Goal: Task Accomplishment & Management: Manage account settings

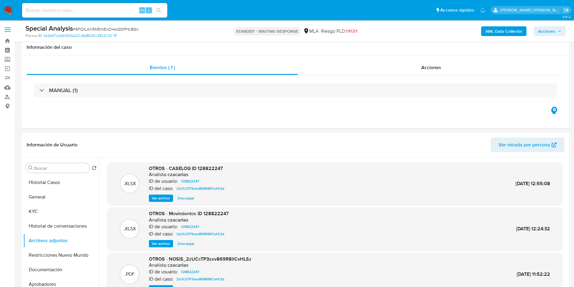
select select "10"
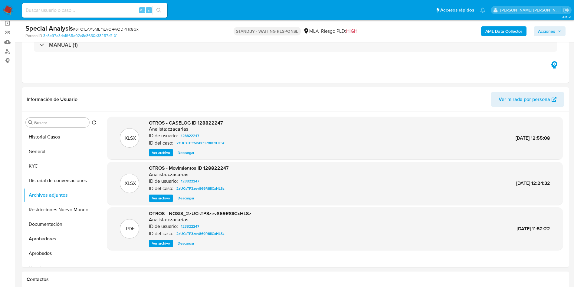
click at [63, 15] on div "Alt s" at bounding box center [94, 10] width 145 height 15
click at [75, 11] on input at bounding box center [94, 10] width 145 height 8
paste input "3ANV4OI358gOJZviIKrjdRaq"
type input "3ANV4OI358gOJZviIKrjdRaq"
click at [158, 9] on icon "search-icon" at bounding box center [158, 10] width 5 height 5
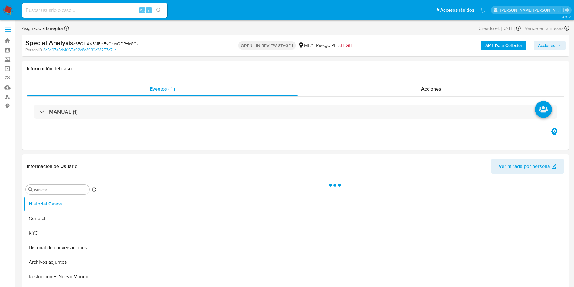
select select "10"
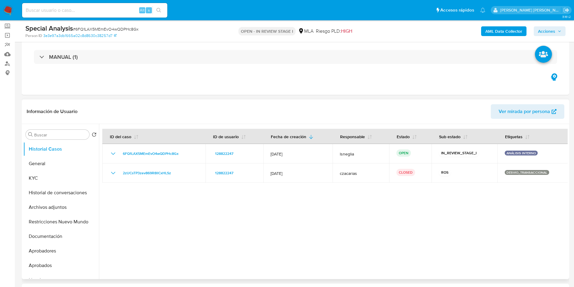
scroll to position [45, 0]
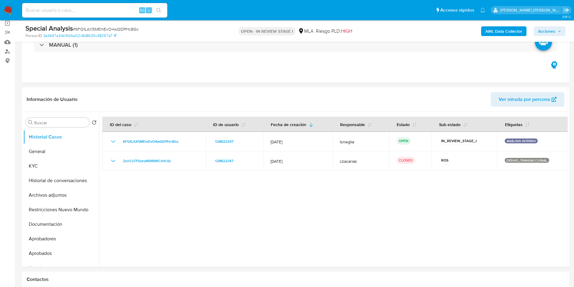
click at [84, 9] on input at bounding box center [94, 10] width 145 height 8
paste input "3ANV4OI358gOJZviIKrjdRaq"
type input "3ANV4OI358gOJZviIKrjdRaq"
click at [160, 9] on icon "search-icon" at bounding box center [158, 10] width 5 height 5
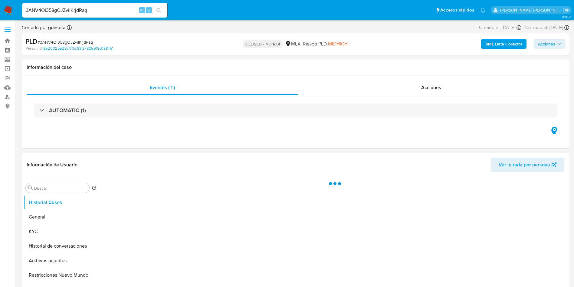
select select "10"
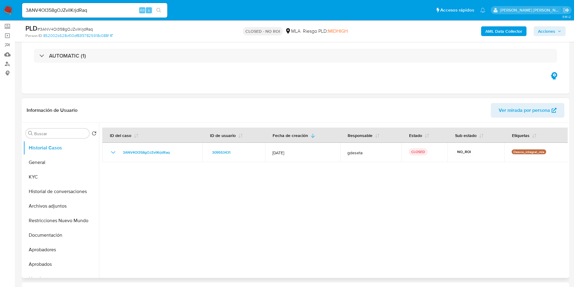
scroll to position [45, 0]
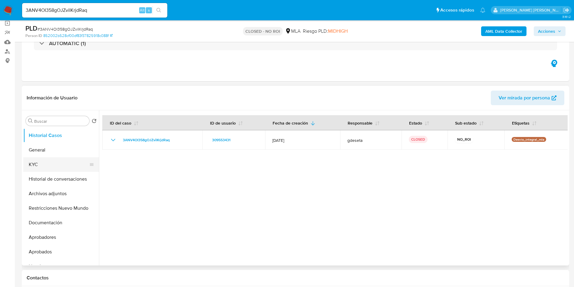
click at [46, 166] on button "KYC" at bounding box center [58, 164] width 71 height 15
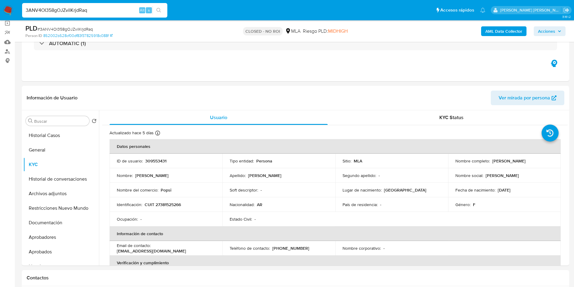
click at [108, 10] on input "3ANV4OI358gOJZviIKrjdRaq" at bounding box center [94, 10] width 145 height 8
paste input "Ezr7MXFp1I4UvjDZVfEtYhVR"
type input "Ezr7MXFp1I4UvjDZVfEtYhVR"
click at [162, 10] on button "search-icon" at bounding box center [159, 10] width 12 height 8
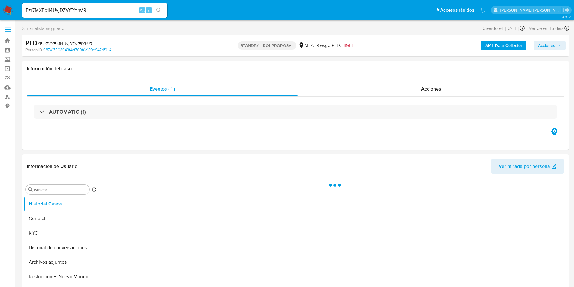
select select "10"
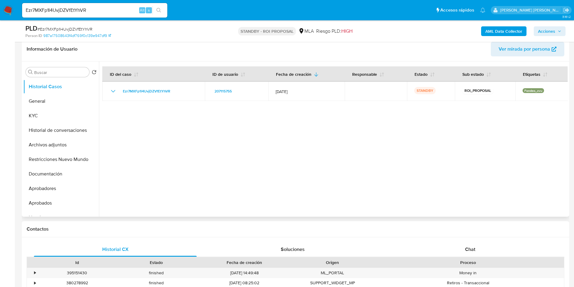
scroll to position [136, 0]
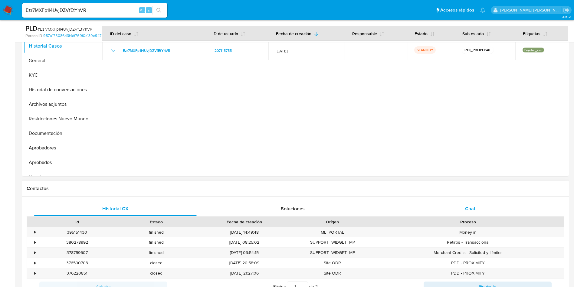
click at [459, 205] on div "Chat" at bounding box center [470, 208] width 163 height 15
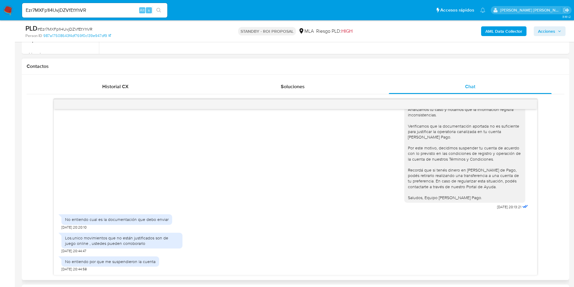
scroll to position [272, 0]
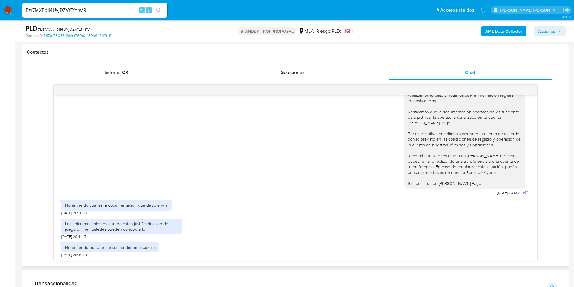
click at [375, 215] on div "Los.unico movimientos que no están justificados son de juego online , ustedes p…" at bounding box center [295, 227] width 468 height 24
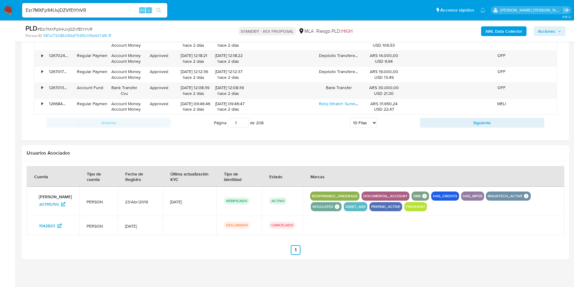
scroll to position [747, 0]
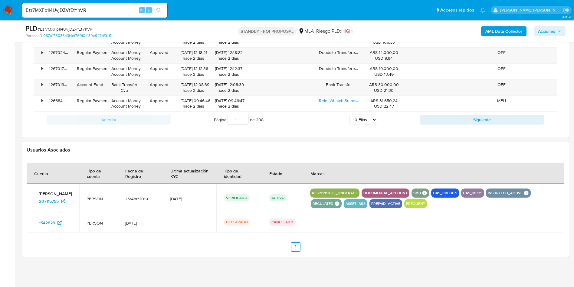
click at [11, 10] on img at bounding box center [8, 10] width 10 height 10
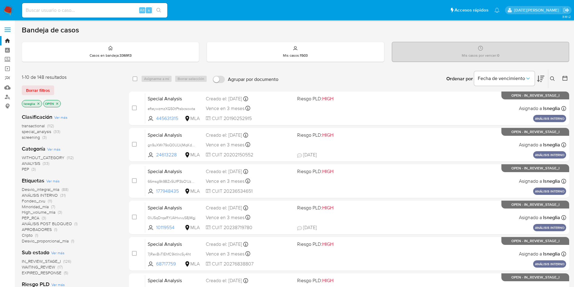
click at [564, 79] on icon at bounding box center [565, 78] width 6 height 6
click at [562, 77] on icon at bounding box center [565, 78] width 6 height 6
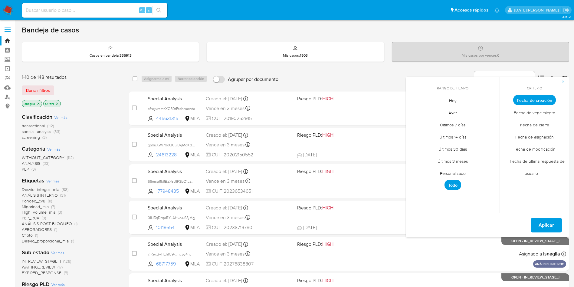
click at [447, 173] on span "Personalizado" at bounding box center [453, 173] width 38 height 12
click at [415, 111] on icon "Mes anterior" at bounding box center [415, 110] width 7 height 7
click at [427, 132] on button "1" at bounding box center [429, 134] width 10 height 10
click at [452, 184] on button "31" at bounding box center [453, 182] width 10 height 10
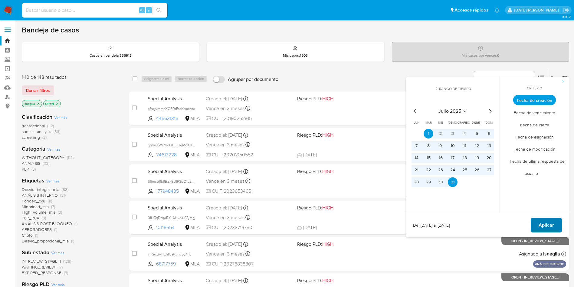
click at [548, 230] on span "Aplicar" at bounding box center [546, 224] width 15 height 13
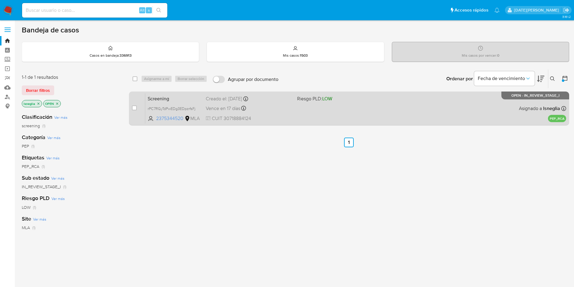
click at [181, 99] on span "Screening" at bounding box center [174, 98] width 53 height 8
click at [166, 105] on span "rPC7RGyTdPwEDg3EDpzrfsFj" at bounding box center [172, 108] width 48 height 7
click at [179, 93] on div "Screening rPC7RGyTdPwEDg3EDpzrfsFj Copiado Copiado 2375344520 MLA Riesgo PLD: L…" at bounding box center [355, 108] width 421 height 31
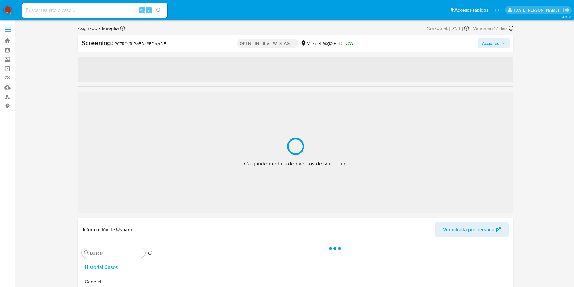
select select "10"
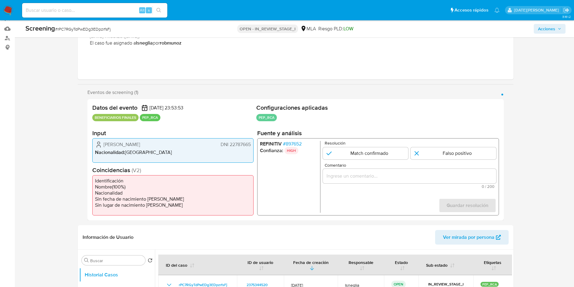
scroll to position [91, 0]
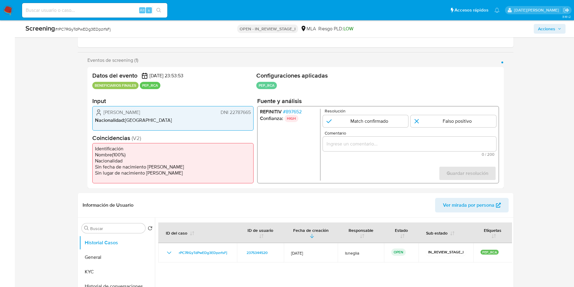
click at [294, 111] on span "# 897652" at bounding box center [292, 112] width 19 height 6
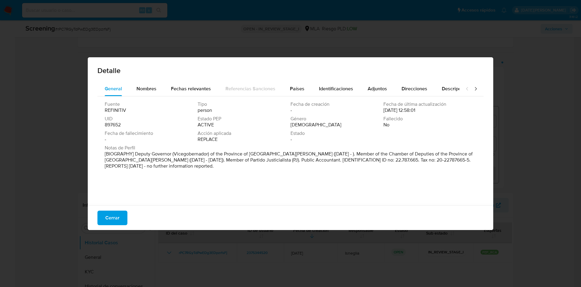
click at [518, 93] on div "Detalle General Nombres Fechas relevantes Referencias Sanciones Países Identifi…" at bounding box center [290, 143] width 581 height 287
click at [112, 215] on span "Cerrar" at bounding box center [112, 217] width 14 height 13
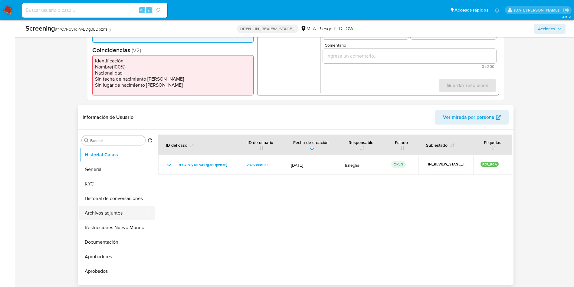
scroll to position [182, 0]
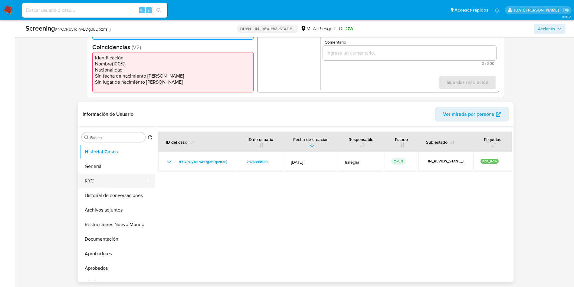
click at [97, 184] on button "KYC" at bounding box center [114, 180] width 71 height 15
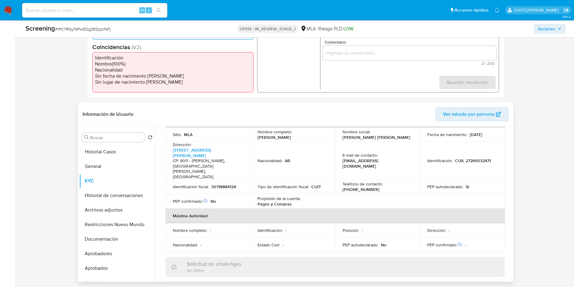
scroll to position [227, 0]
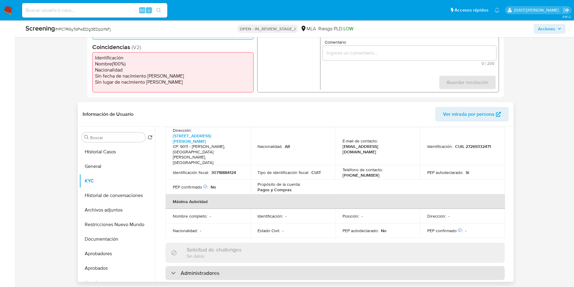
click at [181, 269] on h3 "Administradores" at bounding box center [200, 272] width 39 height 7
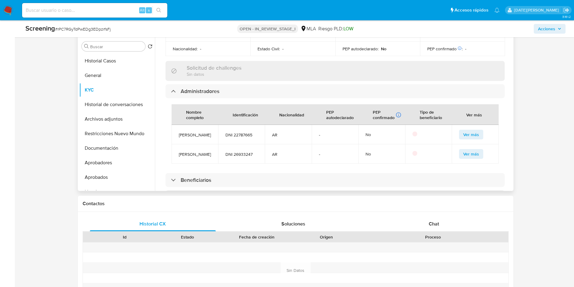
scroll to position [454, 0]
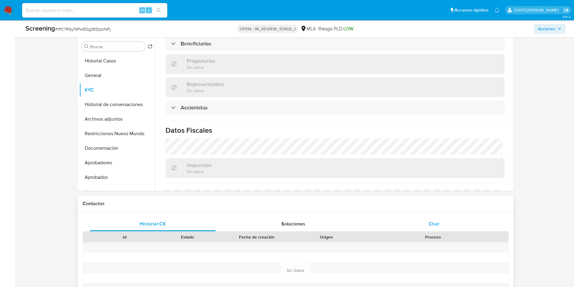
click at [438, 228] on div "Chat" at bounding box center [434, 223] width 126 height 15
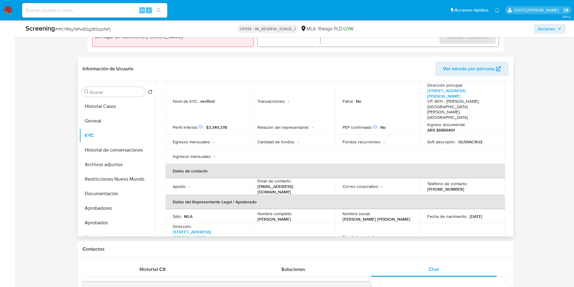
scroll to position [100, 0]
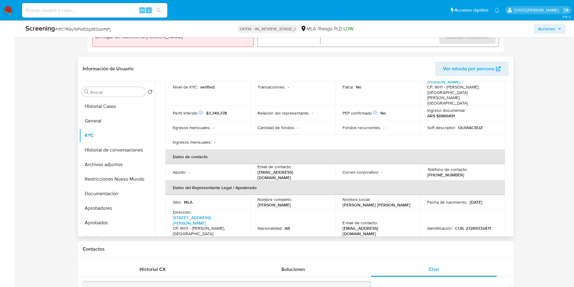
click at [222, 251] on p "30718884124" at bounding box center [223, 253] width 25 height 5
copy p "30718884124"
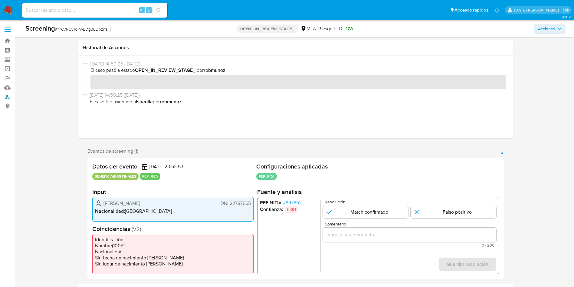
scroll to position [136, 0]
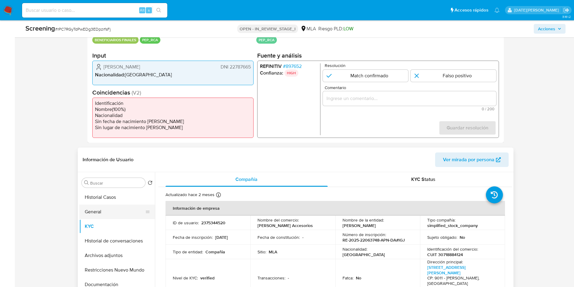
click at [108, 211] on button "General" at bounding box center [114, 211] width 71 height 15
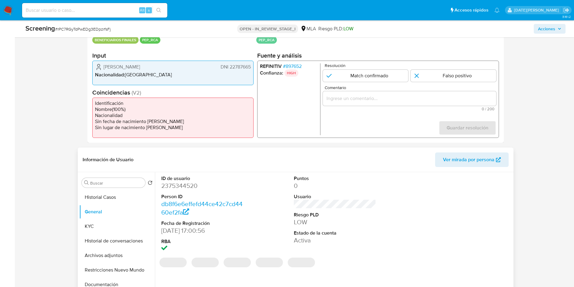
click at [182, 188] on dd "2375344520" at bounding box center [202, 185] width 82 height 8
click at [183, 188] on dd "2375344520" at bounding box center [202, 185] width 82 height 8
copy dd "2375344520"
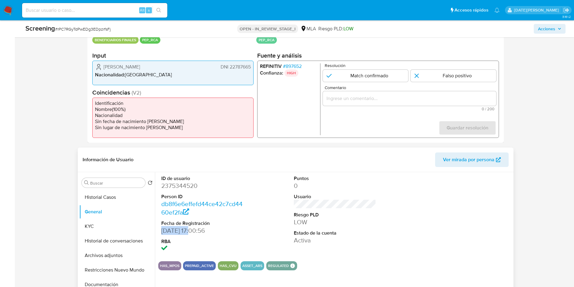
drag, startPoint x: 161, startPoint y: 229, endPoint x: 195, endPoint y: 231, distance: 33.7
click at [195, 231] on dd "05/04/2025 17:00:56" at bounding box center [202, 230] width 82 height 8
copy dd "05/04/2025"
click at [87, 226] on button "KYC" at bounding box center [114, 226] width 71 height 15
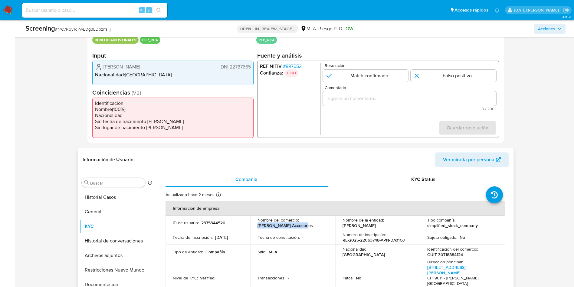
drag, startPoint x: 258, startPoint y: 224, endPoint x: 308, endPoint y: 227, distance: 49.7
click at [308, 227] on div "Nombre del comercio : Olivia Cruz Accesorios" at bounding box center [292, 222] width 71 height 11
copy p "[PERSON_NAME] Accesorios"
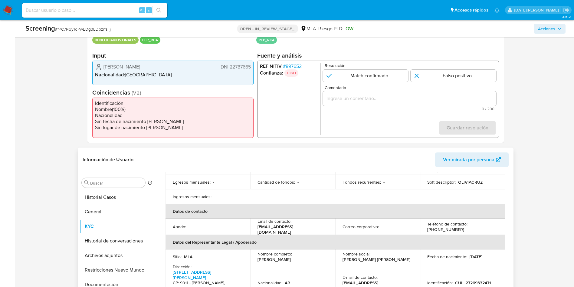
scroll to position [182, 0]
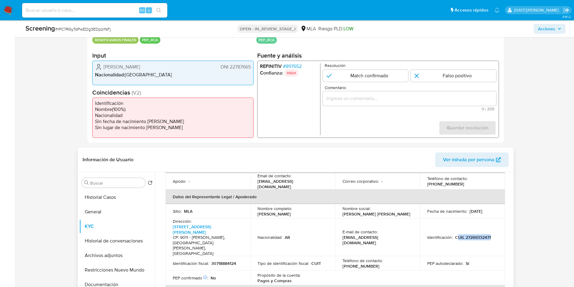
drag, startPoint x: 455, startPoint y: 211, endPoint x: 495, endPoint y: 208, distance: 40.3
click at [495, 218] on td "Identificación : CUIL 27269332471" at bounding box center [462, 237] width 85 height 38
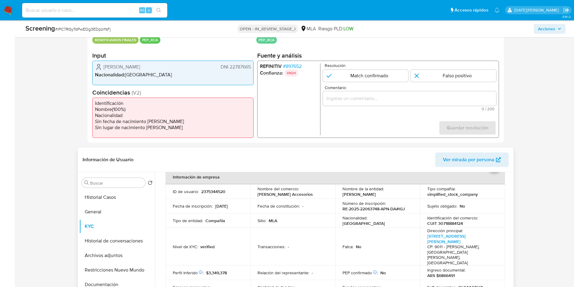
scroll to position [45, 0]
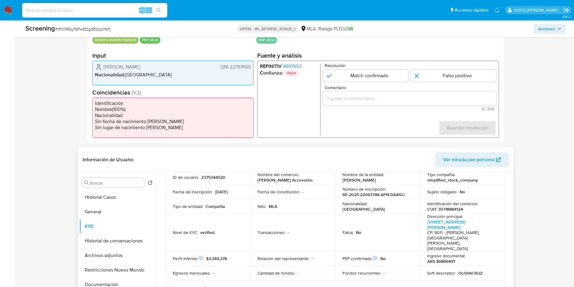
click at [444, 211] on p "CUIT 30718884124" at bounding box center [445, 208] width 36 height 5
drag, startPoint x: 426, startPoint y: 210, endPoint x: 467, endPoint y: 208, distance: 41.5
click at [467, 208] on div "Identificación del comercio : CUIT 30718884124" at bounding box center [462, 206] width 71 height 11
copy p "CUIT 30718884124"
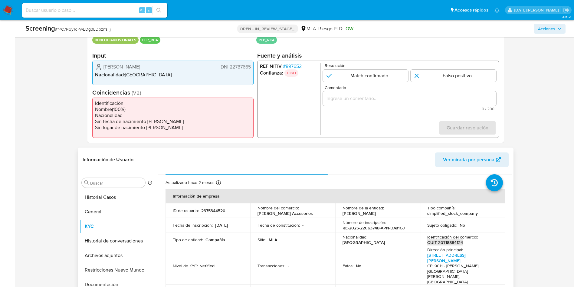
scroll to position [0, 0]
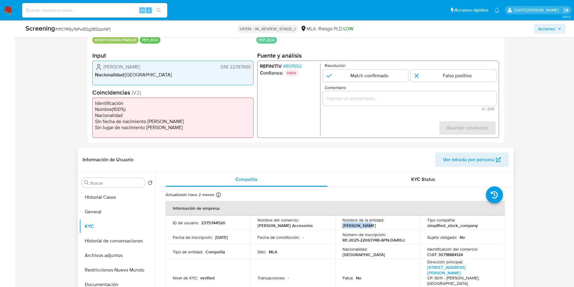
drag, startPoint x: 341, startPoint y: 224, endPoint x: 371, endPoint y: 226, distance: 30.3
click at [371, 226] on div "Nombre de la entidad : OLIVIA CRUZ" at bounding box center [378, 222] width 71 height 11
copy p "OLIVIA CRUZ"
click at [89, 211] on button "General" at bounding box center [114, 211] width 71 height 15
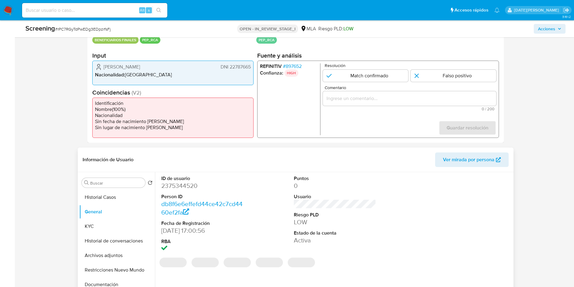
click at [180, 185] on dd "2375344520" at bounding box center [202, 185] width 82 height 8
copy dd "2375344520"
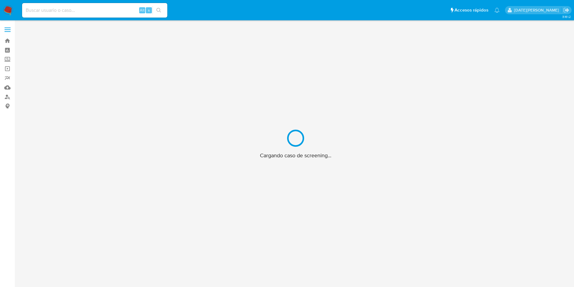
scroll to position [22, 0]
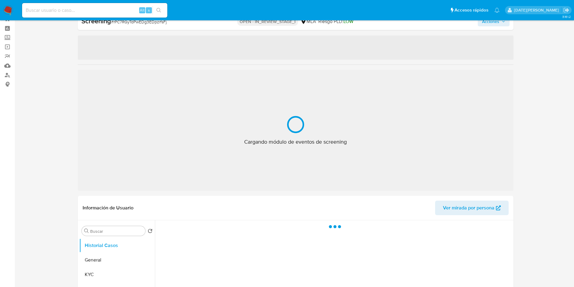
select select "10"
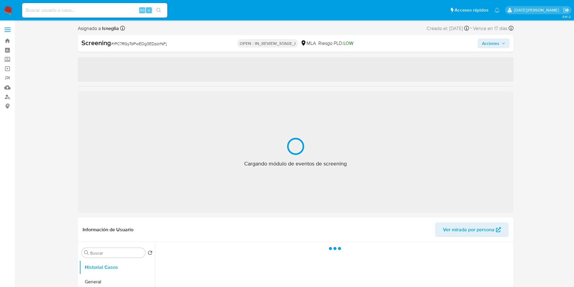
select select "10"
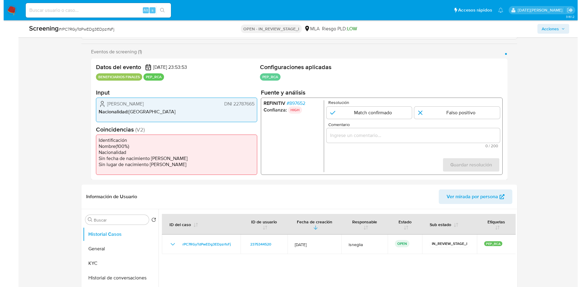
scroll to position [91, 0]
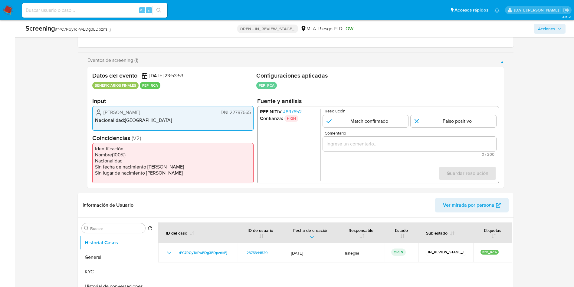
click at [291, 110] on span "# 897652" at bounding box center [292, 112] width 19 height 6
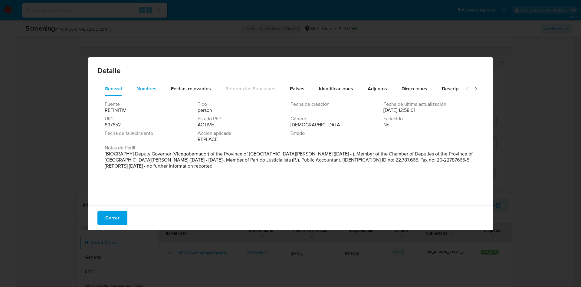
click at [153, 89] on span "Nombres" at bounding box center [146, 88] width 20 height 7
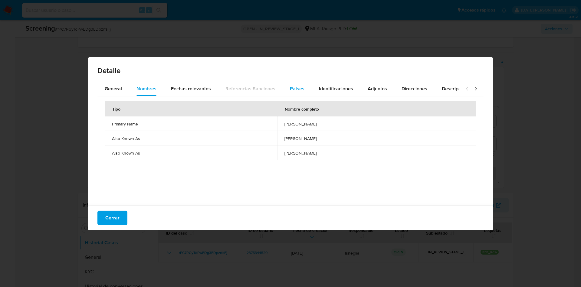
click at [298, 89] on span "Países" at bounding box center [297, 88] width 15 height 7
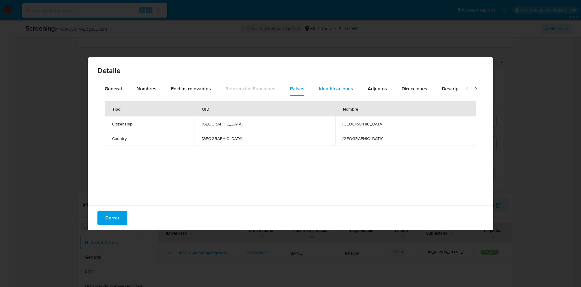
click at [319, 88] on span "Identificaciones" at bounding box center [336, 88] width 34 height 7
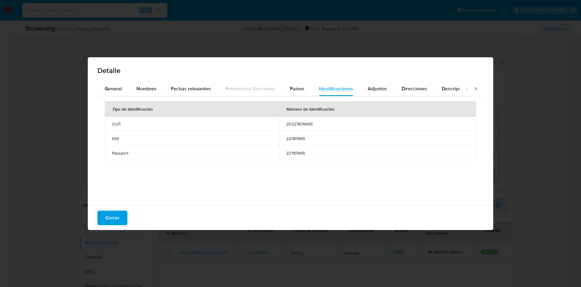
click at [293, 139] on span "22787665" at bounding box center [377, 138] width 183 height 5
click at [363, 88] on button "Adjuntos" at bounding box center [377, 88] width 34 height 15
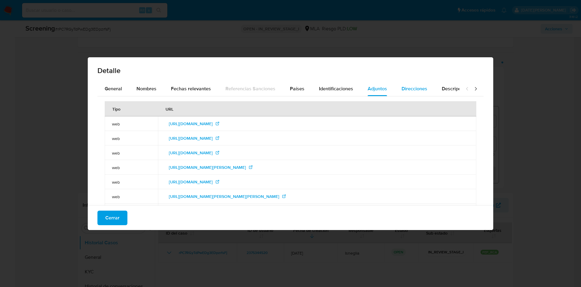
click at [406, 86] on span "Direcciones" at bounding box center [415, 88] width 26 height 7
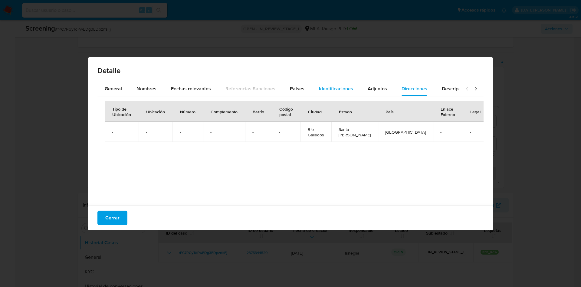
click at [352, 91] on button "Identificaciones" at bounding box center [336, 88] width 49 height 15
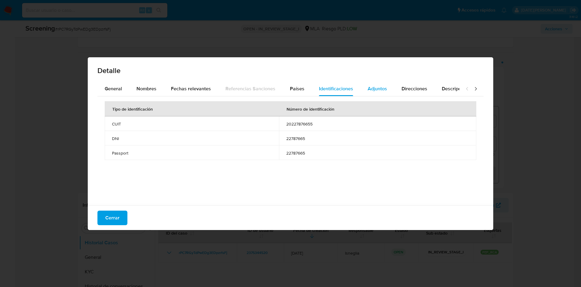
click at [387, 90] on button "Adjuntos" at bounding box center [377, 88] width 34 height 15
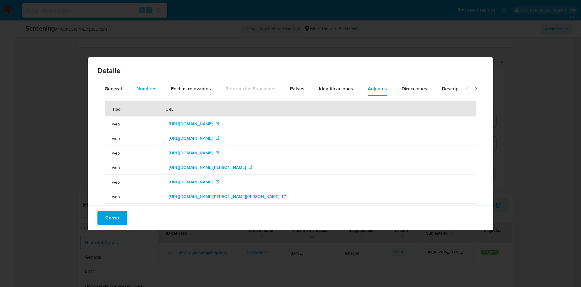
click at [151, 86] on span "Nombres" at bounding box center [146, 88] width 20 height 7
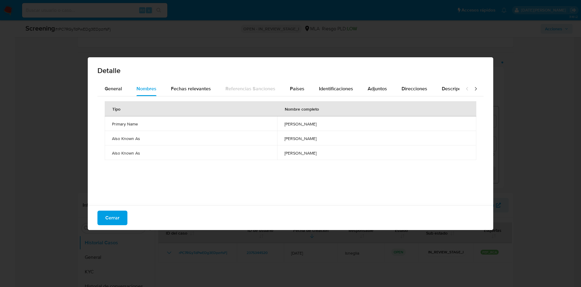
click at [297, 125] on span "eugenio salvador quiroga" at bounding box center [376, 123] width 185 height 5
drag, startPoint x: 275, startPoint y: 137, endPoint x: 315, endPoint y: 137, distance: 39.9
click at [315, 137] on span "eugenio quiroga gutierrez" at bounding box center [376, 138] width 185 height 5
click at [297, 84] on div "Países" at bounding box center [297, 88] width 15 height 15
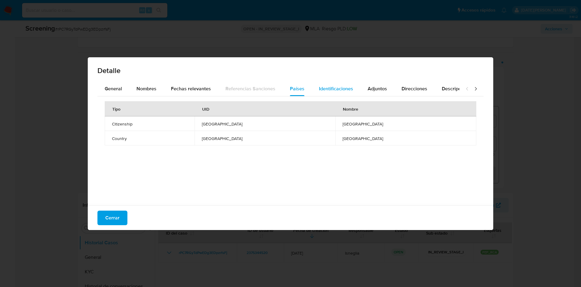
click at [342, 84] on div "Identificaciones" at bounding box center [336, 88] width 34 height 15
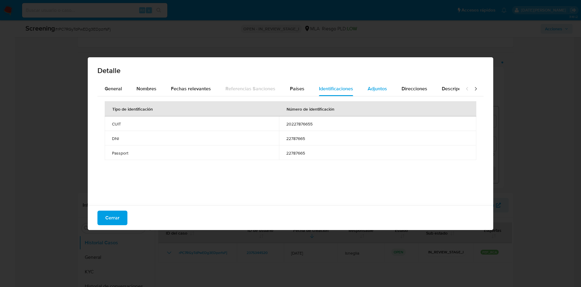
click at [381, 84] on div "Adjuntos" at bounding box center [377, 88] width 19 height 15
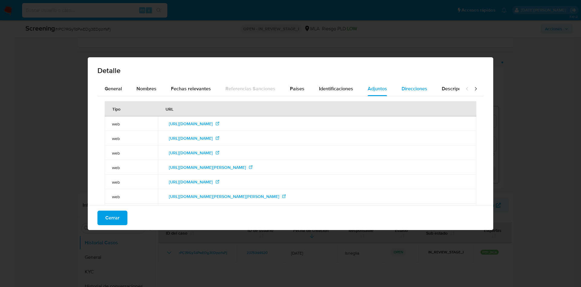
click at [403, 85] on span "Direcciones" at bounding box center [415, 88] width 26 height 7
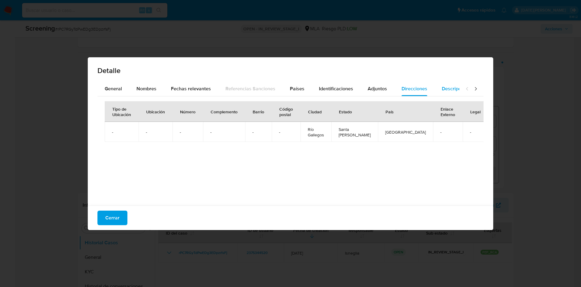
click at [444, 85] on span "Descripciones" at bounding box center [457, 88] width 31 height 7
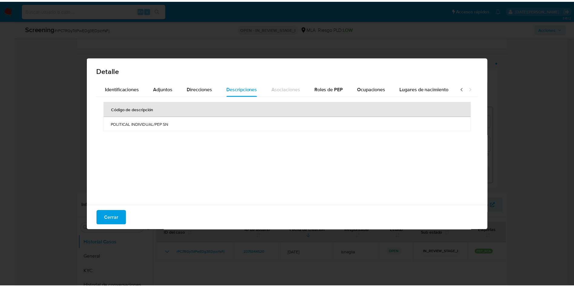
scroll to position [0, 217]
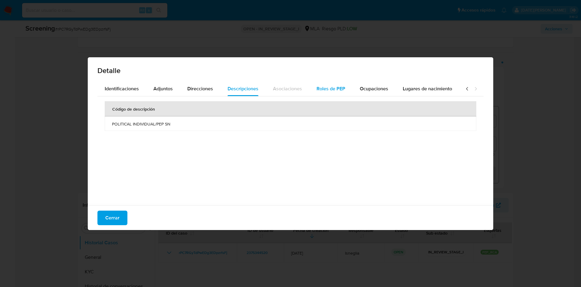
click at [339, 93] on button "Roles de PEP" at bounding box center [330, 88] width 43 height 15
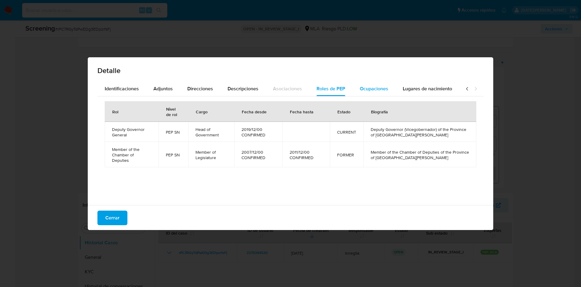
click at [360, 91] on span "Ocupaciones" at bounding box center [374, 88] width 28 height 7
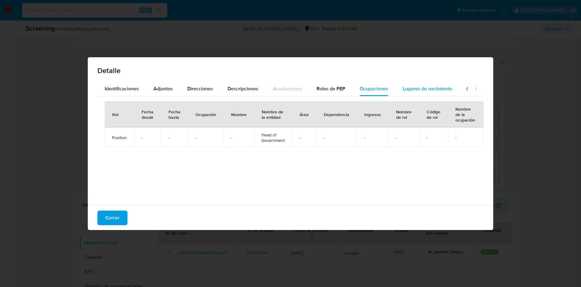
click at [410, 89] on span "Lugares de nacimiento" at bounding box center [427, 88] width 49 height 7
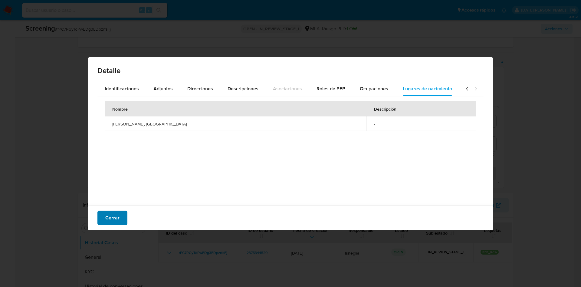
click at [116, 217] on span "Cerrar" at bounding box center [112, 217] width 14 height 13
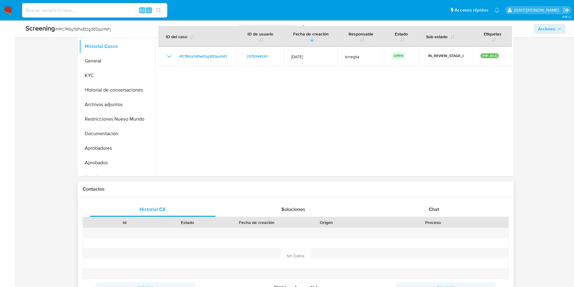
scroll to position [408, 0]
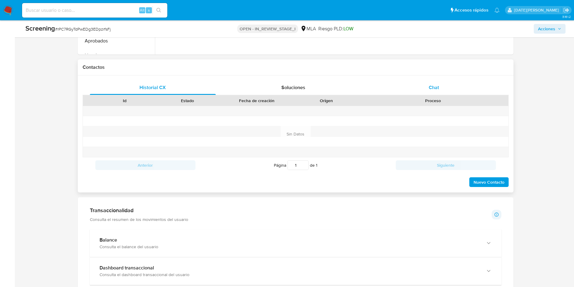
click at [433, 81] on div "Chat" at bounding box center [434, 87] width 126 height 15
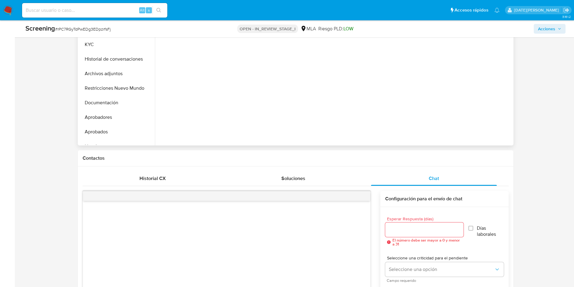
scroll to position [227, 0]
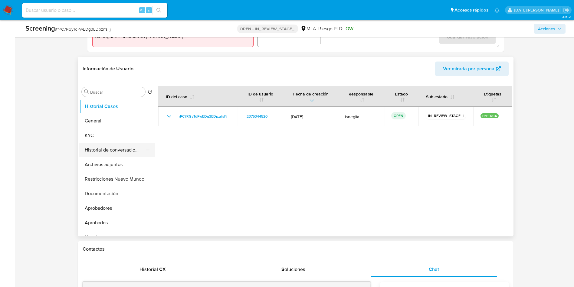
click at [104, 151] on button "Historial de conversaciones" at bounding box center [114, 150] width 71 height 15
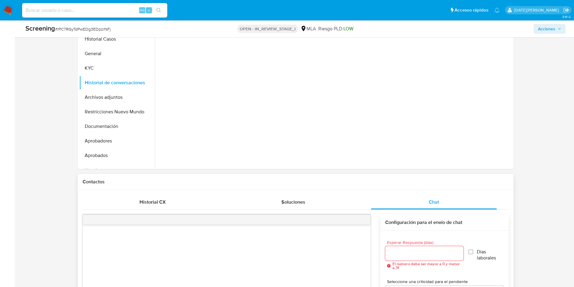
scroll to position [363, 0]
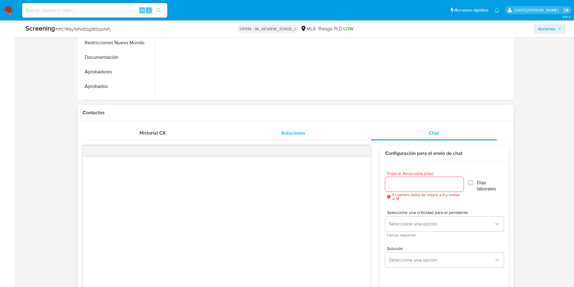
click at [314, 130] on div "Soluciones" at bounding box center [293, 133] width 126 height 15
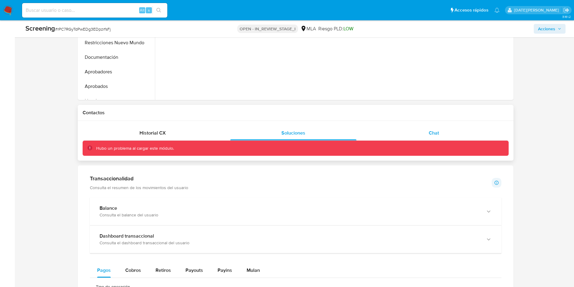
click at [416, 132] on div "Chat" at bounding box center [434, 133] width 126 height 15
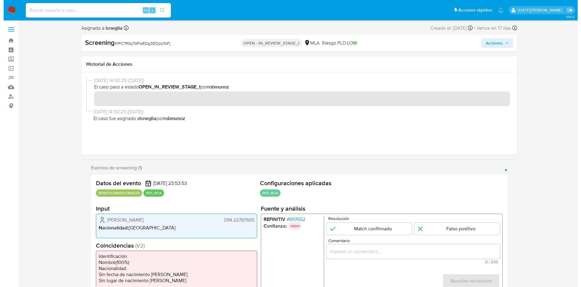
scroll to position [0, 0]
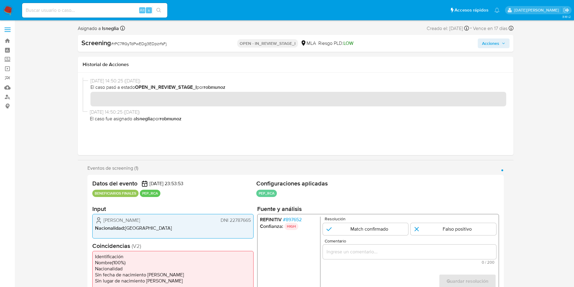
click at [291, 217] on span "# 897652" at bounding box center [292, 219] width 19 height 6
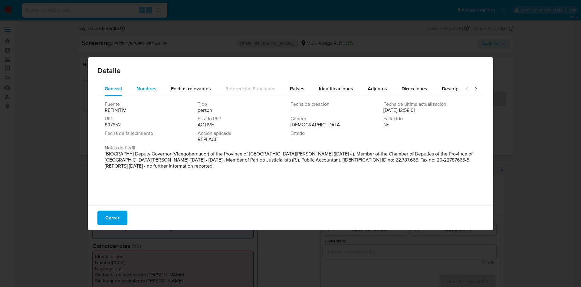
click at [154, 88] on span "Nombres" at bounding box center [146, 88] width 20 height 7
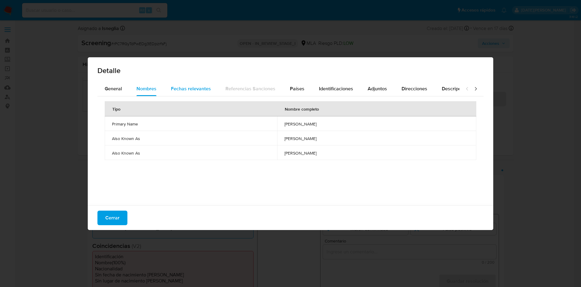
click at [186, 88] on span "Fechas relevantes" at bounding box center [191, 88] width 40 height 7
click at [284, 87] on button "Países" at bounding box center [297, 88] width 29 height 15
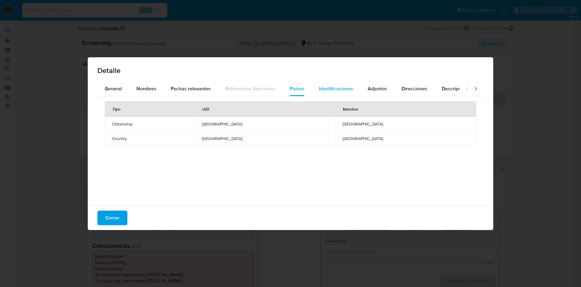
click at [345, 87] on span "Identificaciones" at bounding box center [336, 88] width 34 height 7
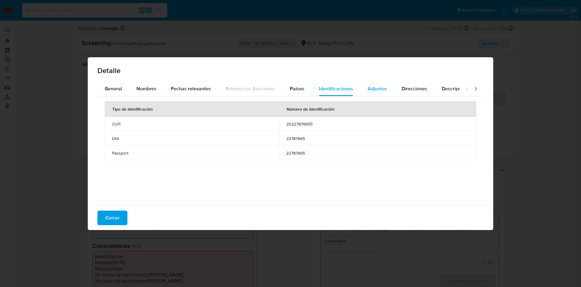
drag, startPoint x: 367, startPoint y: 88, endPoint x: 377, endPoint y: 89, distance: 10.7
click at [368, 88] on span "Adjuntos" at bounding box center [377, 88] width 19 height 7
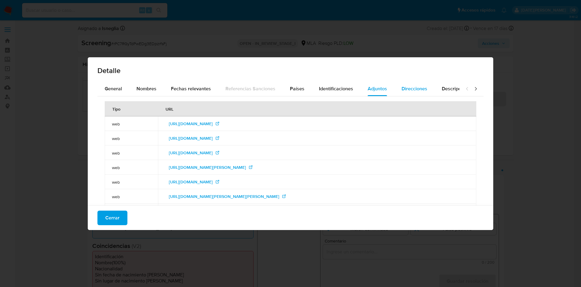
click at [402, 86] on span "Direcciones" at bounding box center [415, 88] width 26 height 7
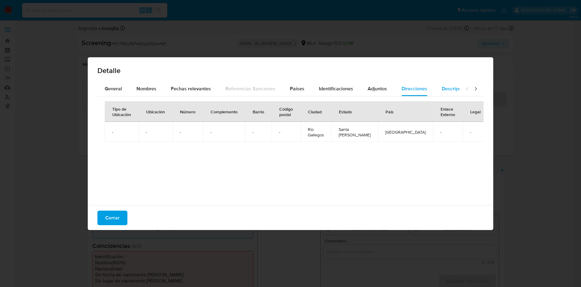
click at [442, 86] on span "Descripciones" at bounding box center [457, 88] width 31 height 7
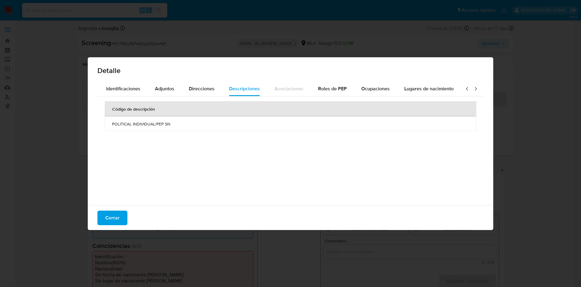
scroll to position [0, 217]
click at [108, 93] on div "Identificaciones" at bounding box center [122, 88] width 34 height 15
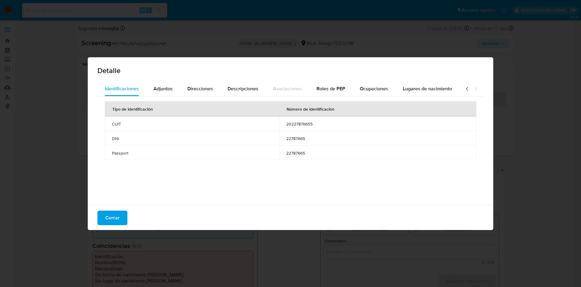
click at [464, 88] on icon at bounding box center [467, 89] width 6 height 6
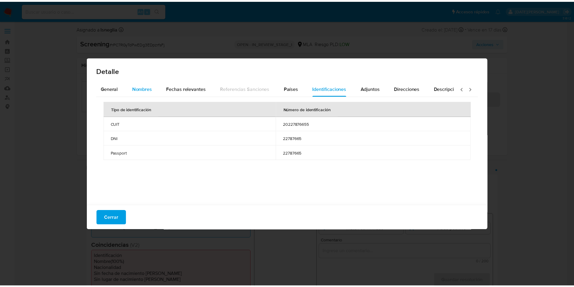
scroll to position [0, 0]
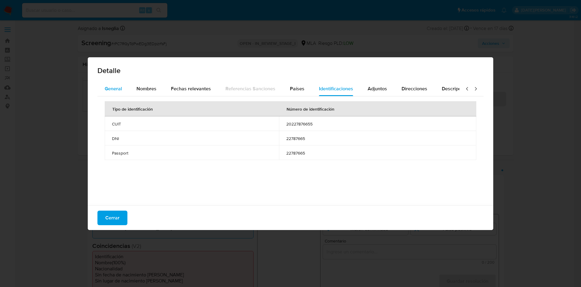
click at [110, 89] on span "General" at bounding box center [113, 88] width 17 height 7
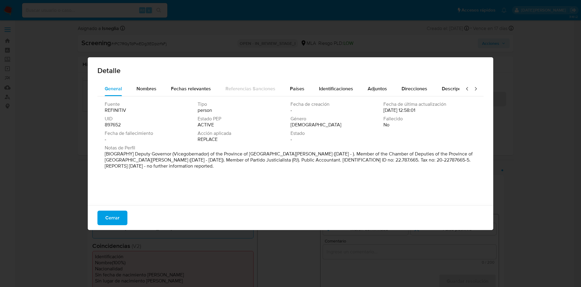
drag, startPoint x: 136, startPoint y: 152, endPoint x: 158, endPoint y: 166, distance: 26.1
click at [158, 166] on p "[BIOGRAPHY] Deputy Governor (Vicegobernador) of the Province of Santa Cruz (Dec…" at bounding box center [290, 160] width 370 height 18
click at [148, 87] on span "Nombres" at bounding box center [146, 88] width 20 height 7
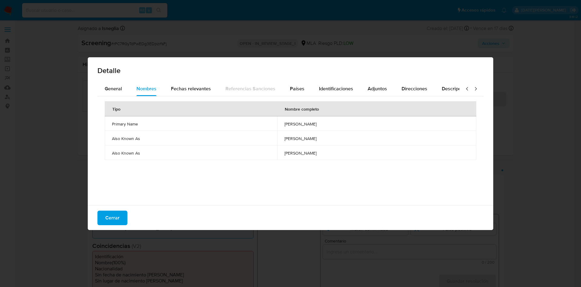
drag, startPoint x: 260, startPoint y: 123, endPoint x: 324, endPoint y: 124, distance: 63.9
click at [324, 124] on span "eugenio salvador quiroga" at bounding box center [376, 123] width 185 height 5
click at [284, 122] on span "eugenio salvador quiroga" at bounding box center [376, 123] width 185 height 5
drag, startPoint x: 257, startPoint y: 124, endPoint x: 318, endPoint y: 124, distance: 60.2
click at [318, 124] on td "eugenio salvador quiroga" at bounding box center [376, 123] width 199 height 15
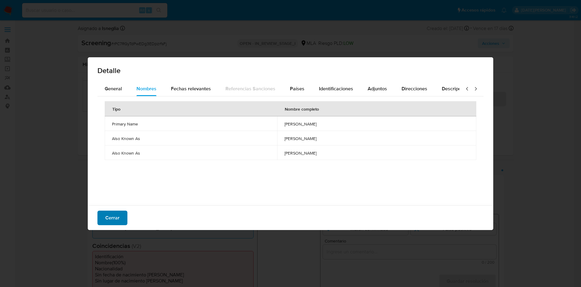
click at [121, 219] on button "Cerrar" at bounding box center [112, 217] width 30 height 15
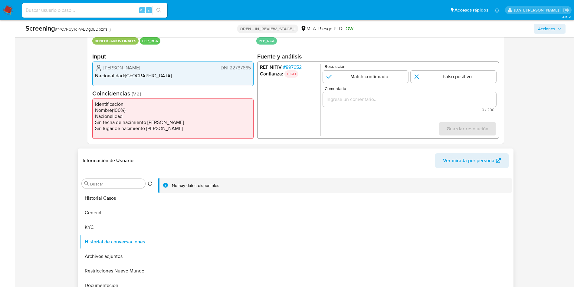
scroll to position [136, 0]
click at [109, 285] on button "Documentación" at bounding box center [114, 284] width 71 height 15
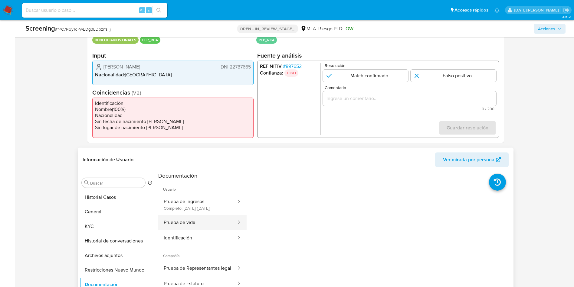
click at [189, 230] on button "Prueba de vida" at bounding box center [197, 222] width 79 height 15
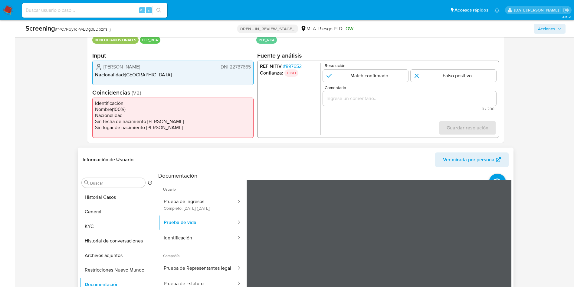
scroll to position [19, 0]
click at [112, 224] on button "KYC" at bounding box center [114, 226] width 71 height 15
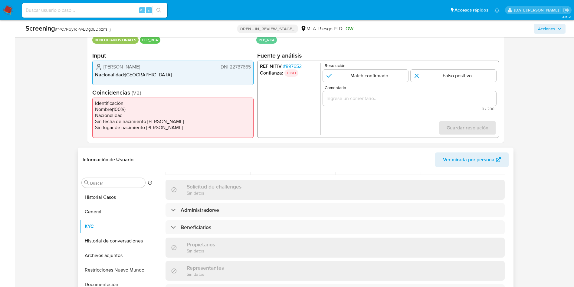
scroll to position [290, 0]
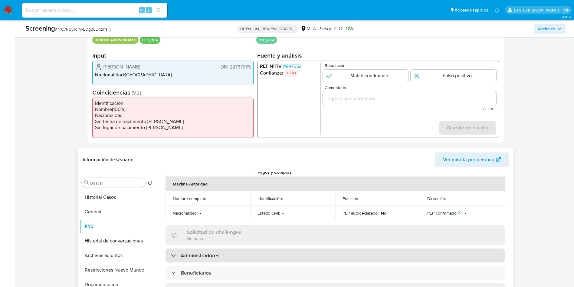
click at [227, 248] on div "Administradores" at bounding box center [335, 255] width 339 height 14
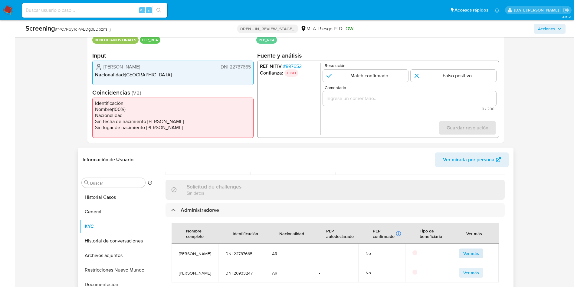
scroll to position [381, 0]
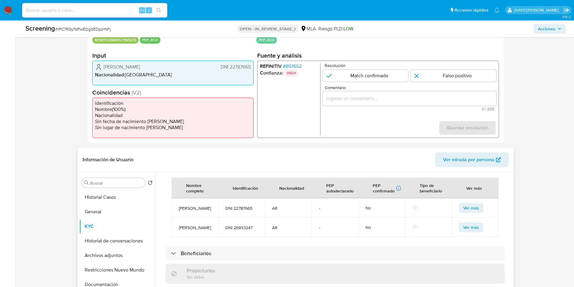
click at [247, 205] on span "DNI 22787665" at bounding box center [241, 207] width 32 height 5
copy span "22787665"
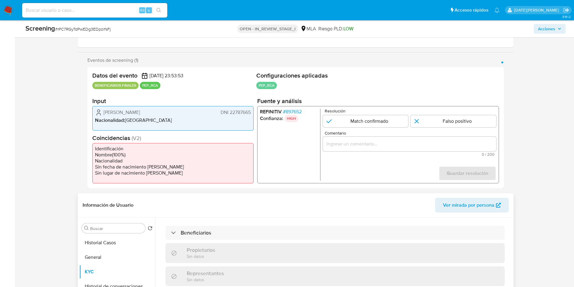
scroll to position [426, 0]
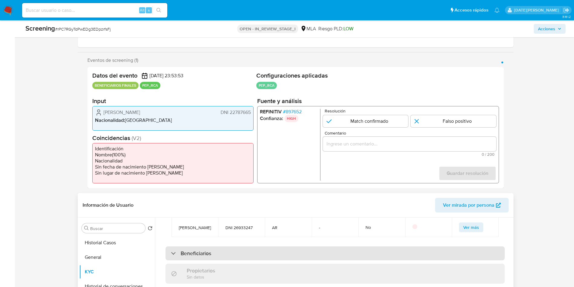
click at [192, 250] on h3 "Beneficiarios" at bounding box center [196, 253] width 31 height 7
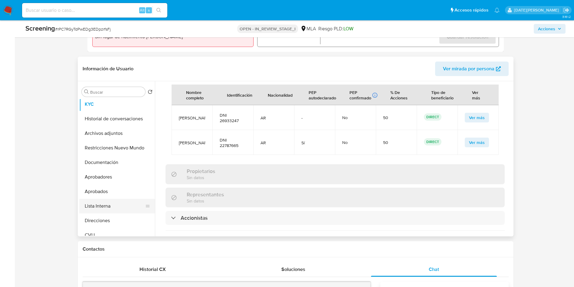
scroll to position [45, 0]
click at [118, 189] on button "Lista Interna" at bounding box center [114, 191] width 71 height 15
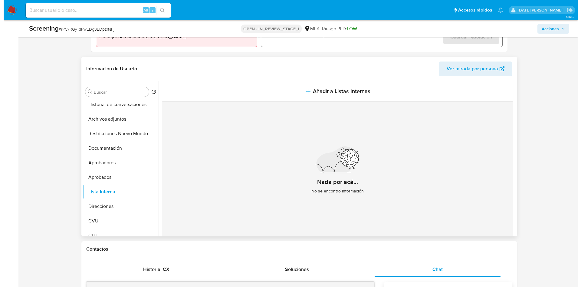
scroll to position [182, 0]
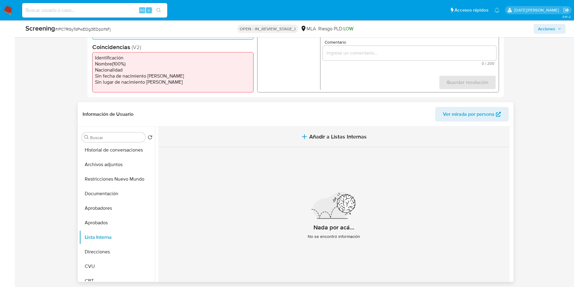
click at [335, 133] on span "Añadir a Listas Internas" at bounding box center [337, 136] width 57 height 7
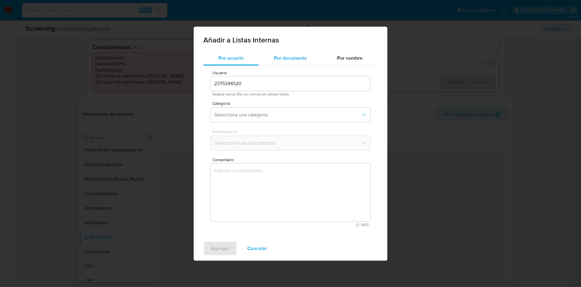
click at [284, 59] on span "Por documento" at bounding box center [290, 57] width 33 height 7
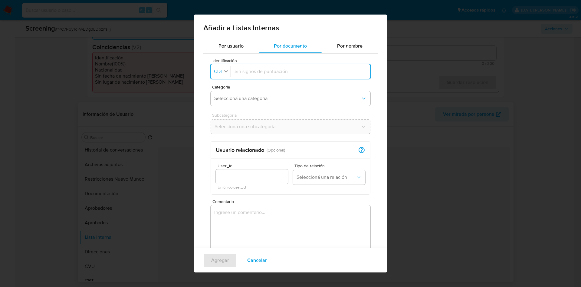
click at [227, 70] on icon "button" at bounding box center [225, 70] width 5 height 5
click at [224, 110] on span "CUIT" at bounding box center [220, 112] width 11 height 6
click at [258, 94] on button "Seleccioná una categoría" at bounding box center [291, 98] width 160 height 15
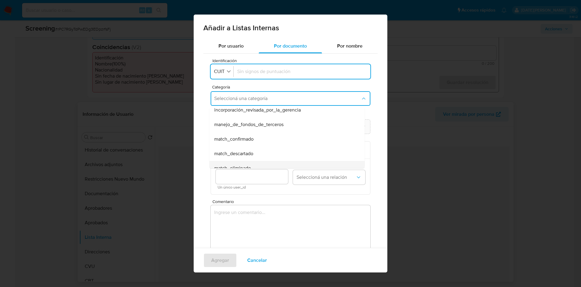
scroll to position [7, 0]
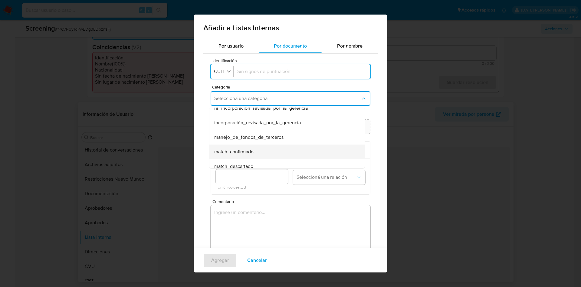
click at [251, 150] on span "match_confirmado" at bounding box center [233, 152] width 39 height 6
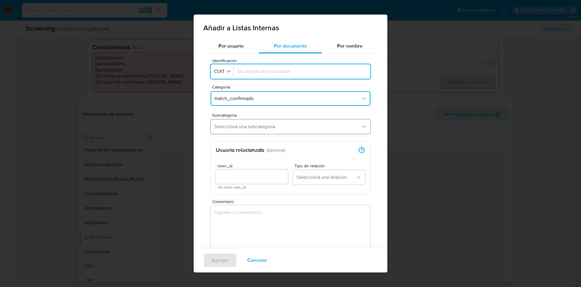
click at [259, 122] on button "Seleccioná una subcategoría" at bounding box center [291, 126] width 160 height 15
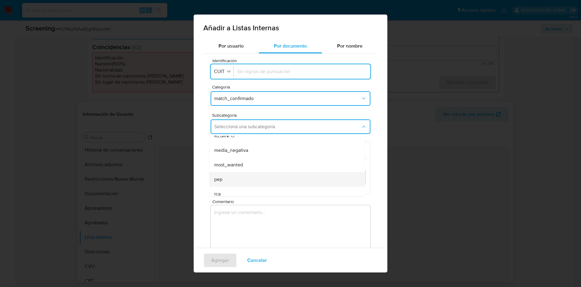
scroll to position [41, 0]
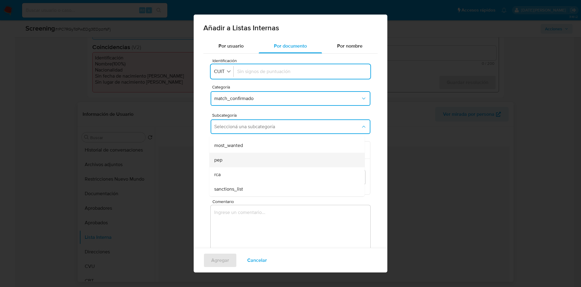
click at [255, 165] on div "pep" at bounding box center [285, 160] width 142 height 15
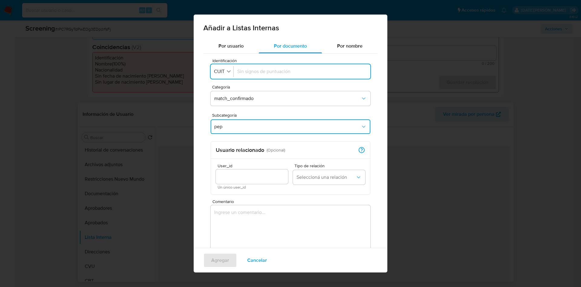
scroll to position [25, 0]
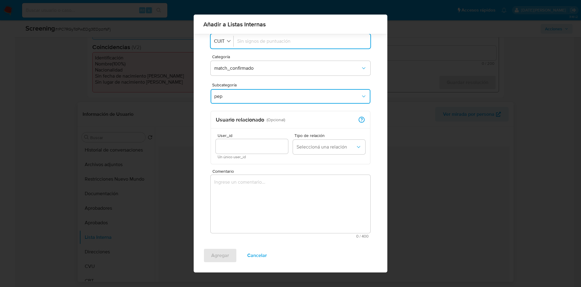
click at [247, 147] on input "User_id" at bounding box center [252, 146] width 72 height 8
type input "101416842"
click at [328, 143] on button "Seleccioná una relación" at bounding box center [329, 146] width 72 height 15
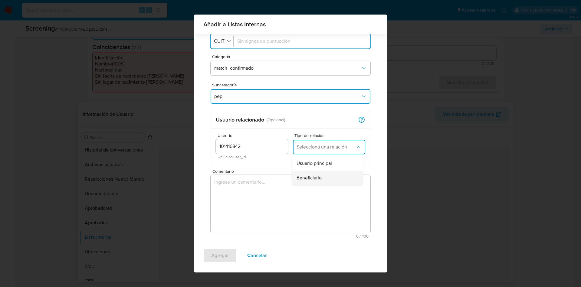
click at [318, 172] on div "Beneficiario" at bounding box center [326, 177] width 58 height 15
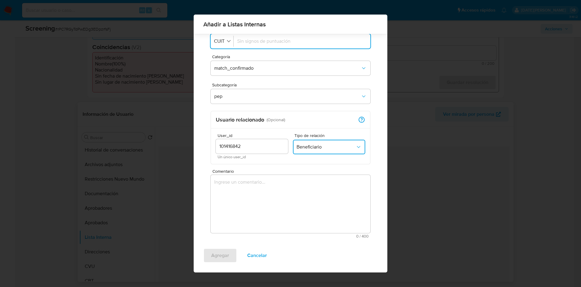
click at [279, 191] on textarea "Comentario" at bounding box center [291, 204] width 160 height 58
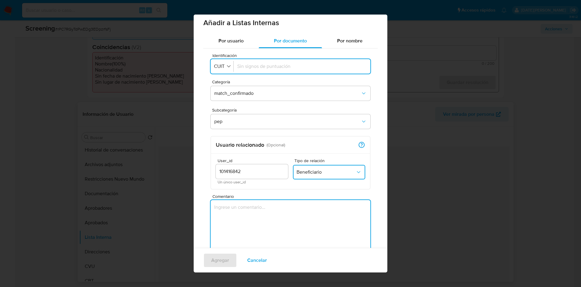
scroll to position [5, 0]
click at [250, 68] on input "Identificación" at bounding box center [302, 66] width 130 height 7
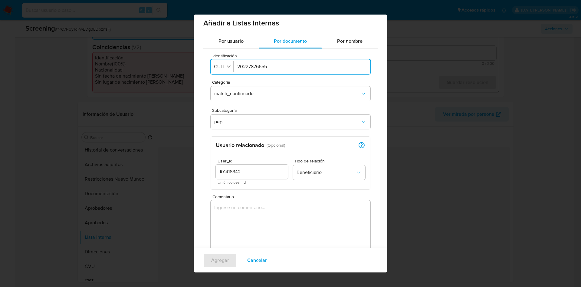
type input "20227876655"
click at [252, 172] on input "101416842" at bounding box center [252, 172] width 72 height 8
type input "2375344520"
click at [253, 205] on textarea "Comentario" at bounding box center [291, 229] width 160 height 58
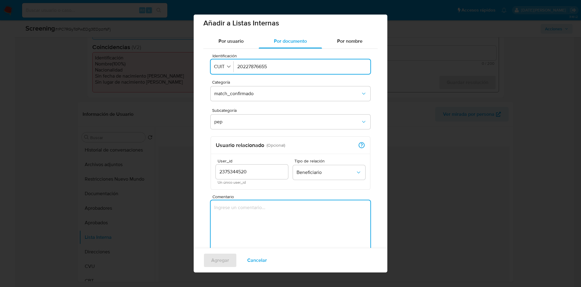
paste textarea "Eugenio Salvador Quiroga (CUIT 20227876655) es beneficiario de la sociedad y es…"
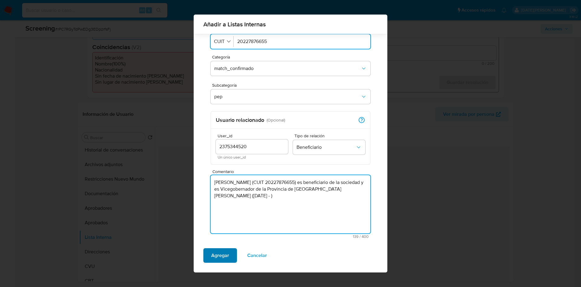
scroll to position [25, 0]
type textarea "Eugenio Salvador Quiroga (CUIT 20227876655) es beneficiario de la sociedad y es…"
click at [231, 258] on button "Agregar" at bounding box center [220, 255] width 34 height 15
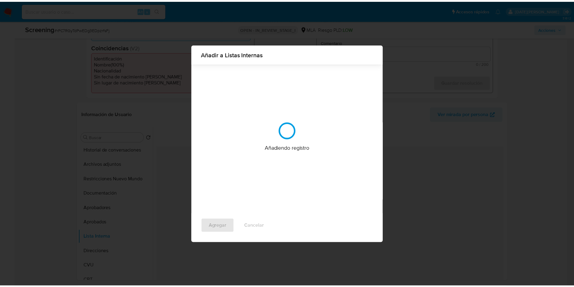
scroll to position [0, 0]
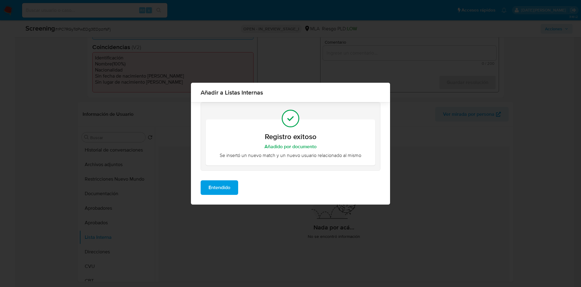
click at [217, 187] on span "Entendido" at bounding box center [219, 187] width 22 height 13
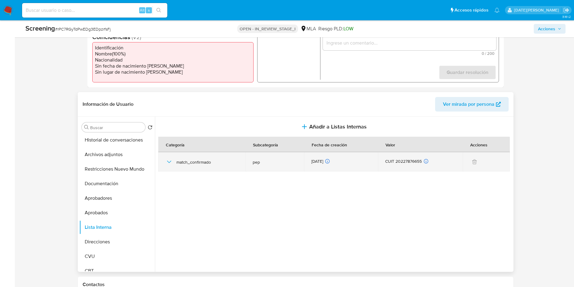
scroll to position [136, 0]
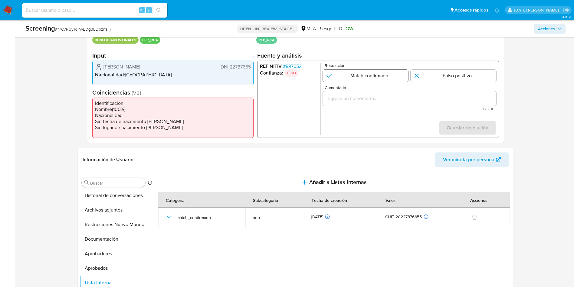
click at [370, 72] on input "1 de 1" at bounding box center [366, 76] width 86 height 12
radio input "true"
click at [357, 98] on input "Comentario" at bounding box center [409, 98] width 173 height 8
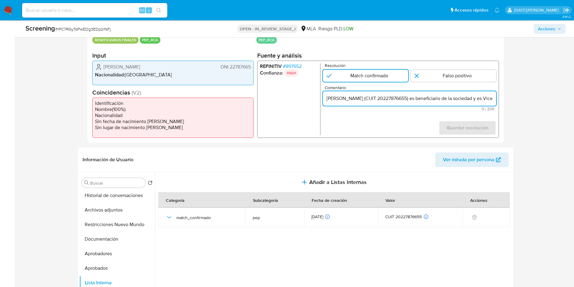
scroll to position [0, 136]
type input "Eugenio Salvador Quiroga (CUIT 20227876655) es beneficiario de la sociedad y es…"
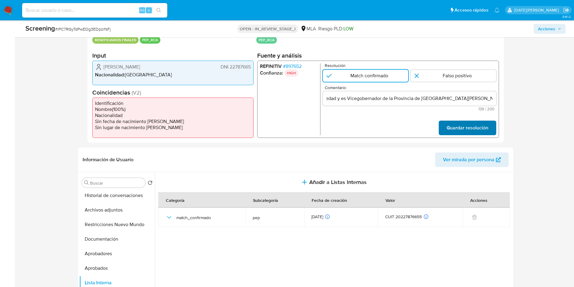
click at [465, 126] on span "Guardar resolución" at bounding box center [467, 127] width 42 height 13
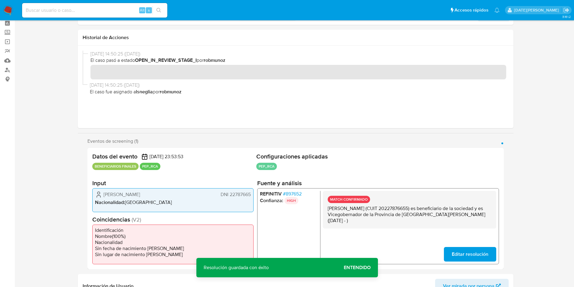
scroll to position [0, 0]
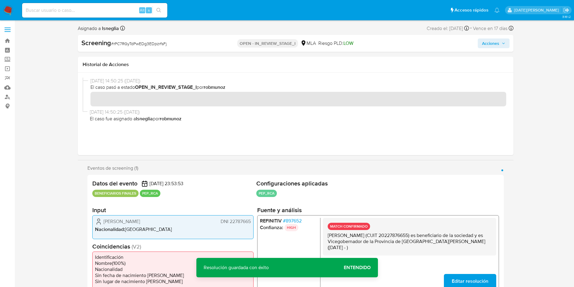
click at [495, 48] on span "Acciones" at bounding box center [490, 43] width 17 height 10
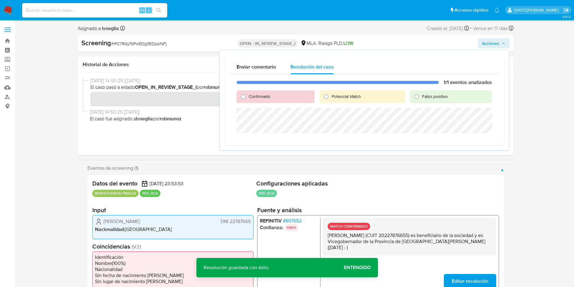
click at [257, 93] on span "Confirmado" at bounding box center [259, 96] width 21 height 6
click at [248, 93] on input "Confirmado" at bounding box center [243, 97] width 10 height 10
radio input "true"
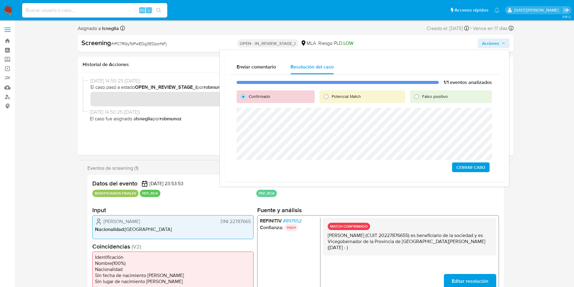
click at [480, 166] on span "Cerrar Caso" at bounding box center [470, 167] width 29 height 8
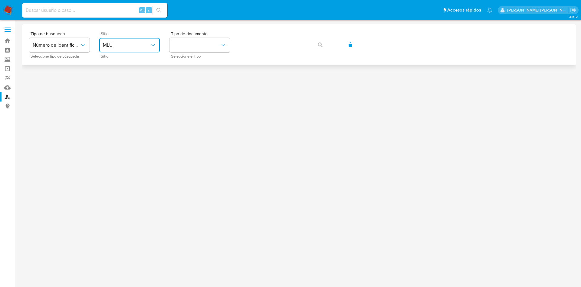
click at [150, 43] on icon "site_id" at bounding box center [153, 45] width 6 height 6
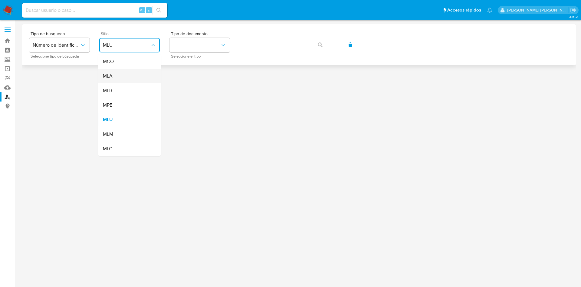
click at [121, 74] on div "MLA" at bounding box center [128, 76] width 50 height 15
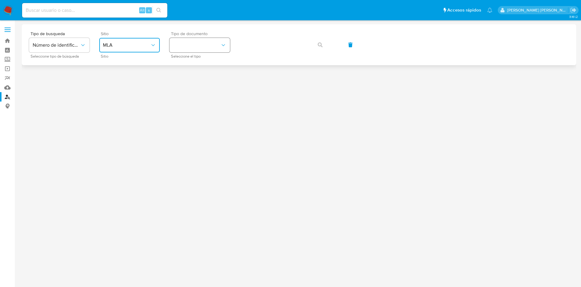
click at [195, 43] on button "identificationType" at bounding box center [199, 45] width 61 height 15
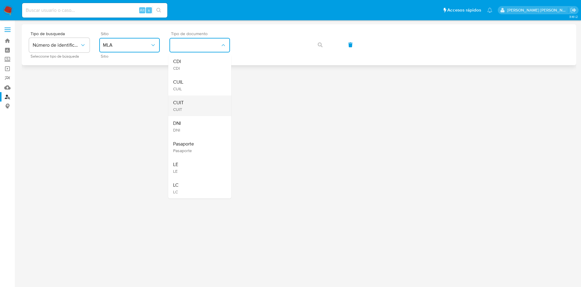
click at [192, 108] on div "CUIT CUIT" at bounding box center [198, 105] width 50 height 21
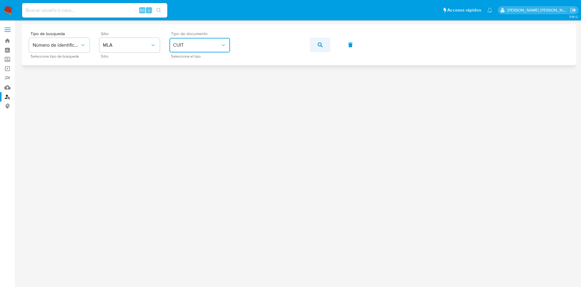
click at [323, 47] on button "button" at bounding box center [320, 45] width 21 height 15
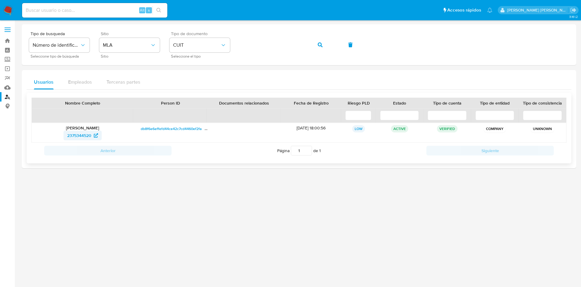
click at [88, 132] on span "2375344520" at bounding box center [79, 135] width 24 height 10
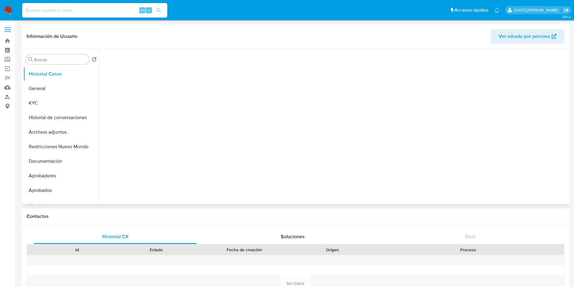
select select "10"
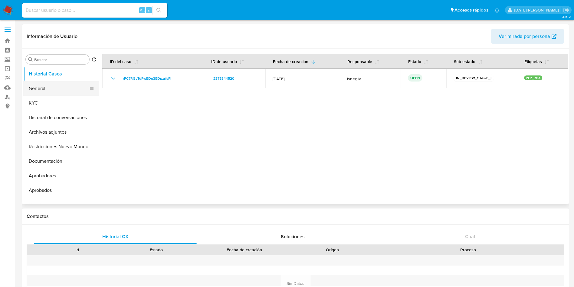
click at [56, 90] on button "General" at bounding box center [58, 88] width 71 height 15
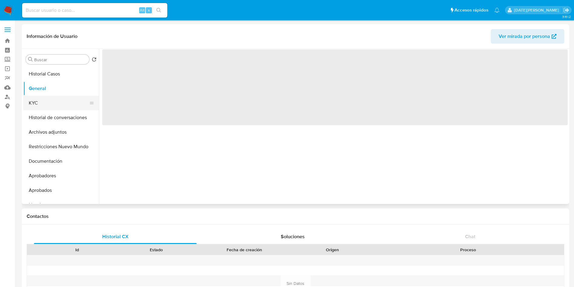
click at [70, 101] on button "KYC" at bounding box center [58, 103] width 71 height 15
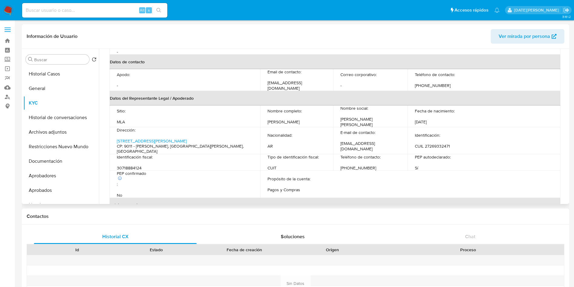
scroll to position [227, 0]
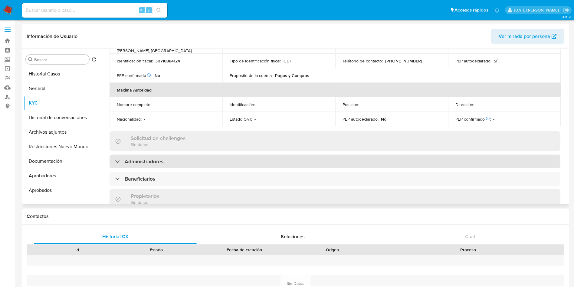
click at [151, 158] on h3 "Administradores" at bounding box center [144, 161] width 39 height 7
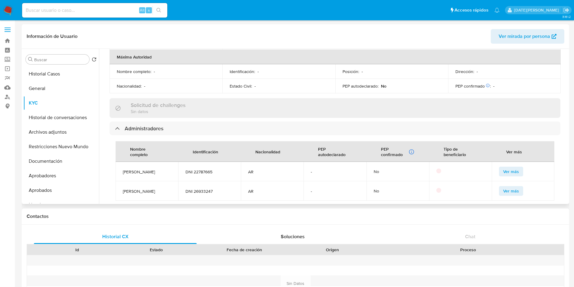
scroll to position [272, 0]
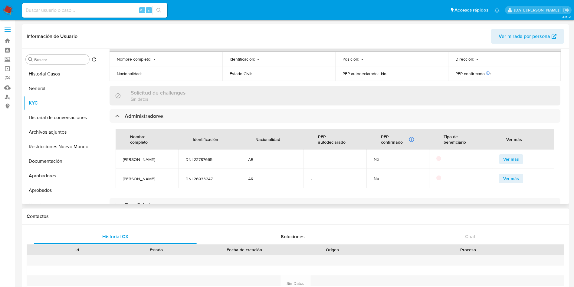
click at [204, 156] on span "DNI 22787665" at bounding box center [209, 158] width 48 height 5
copy span "22787665"
click at [10, 95] on link "Buscador de personas" at bounding box center [36, 96] width 72 height 9
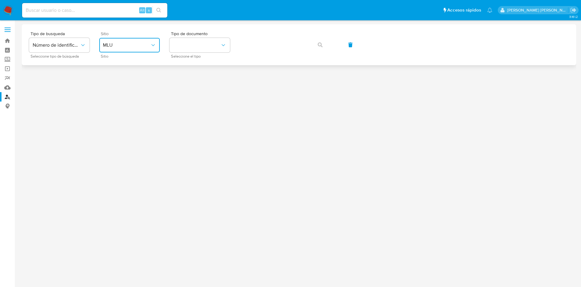
click at [139, 39] on button "MLU" at bounding box center [129, 45] width 61 height 15
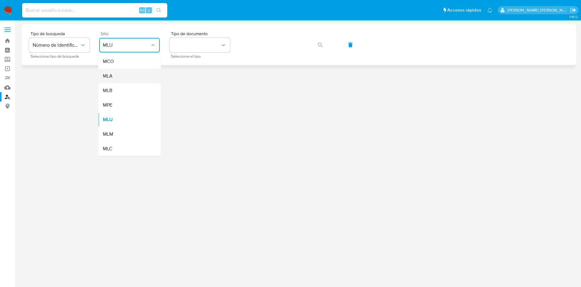
click at [123, 76] on div "MLA" at bounding box center [128, 76] width 50 height 15
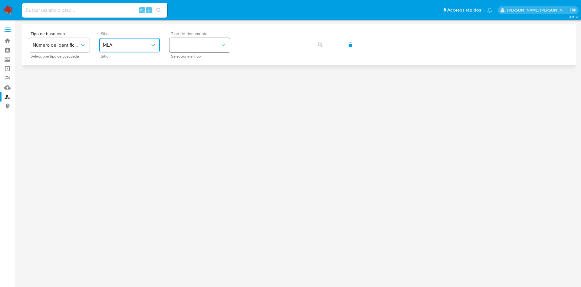
click at [181, 51] on button "identificationType" at bounding box center [199, 45] width 61 height 15
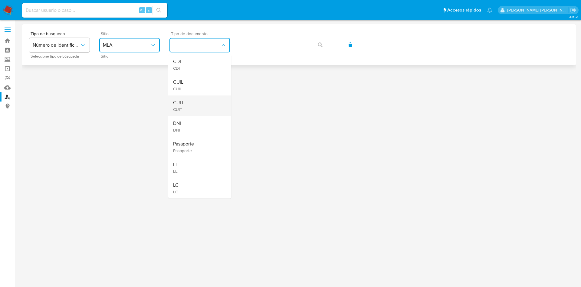
click at [184, 109] on div "CUIT CUIT" at bounding box center [198, 105] width 50 height 21
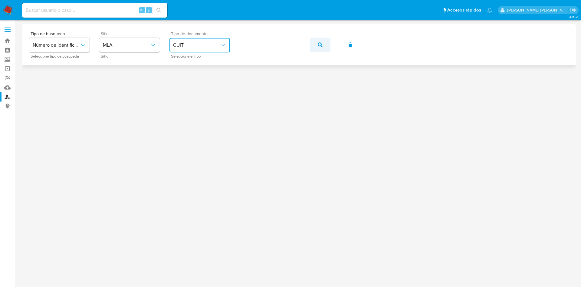
click at [321, 45] on icon "button" at bounding box center [320, 44] width 5 height 5
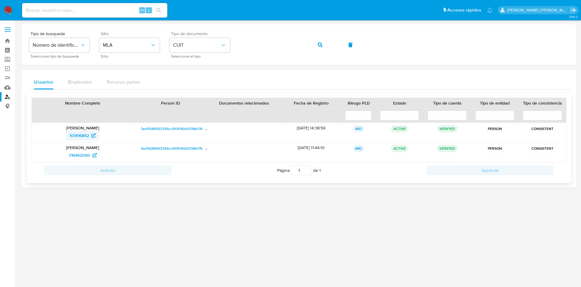
click at [82, 138] on span "101416842" at bounding box center [79, 135] width 19 height 10
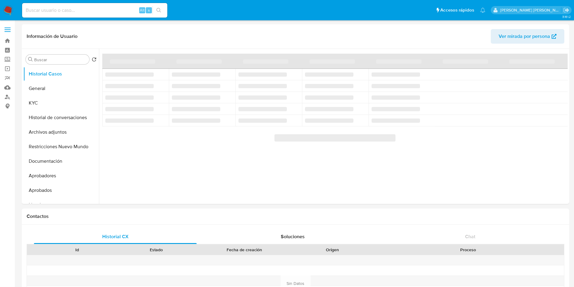
select select "10"
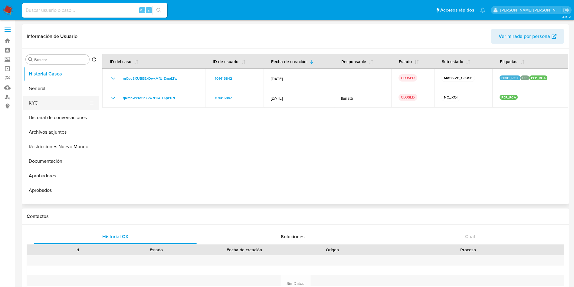
click at [57, 105] on button "KYC" at bounding box center [58, 103] width 71 height 15
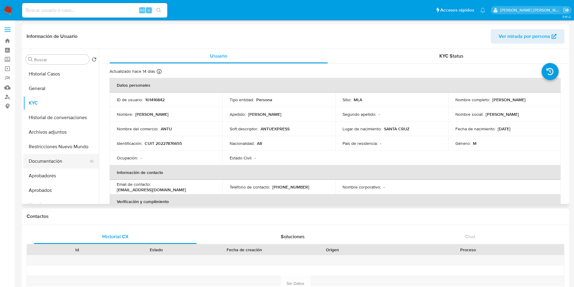
scroll to position [45, 0]
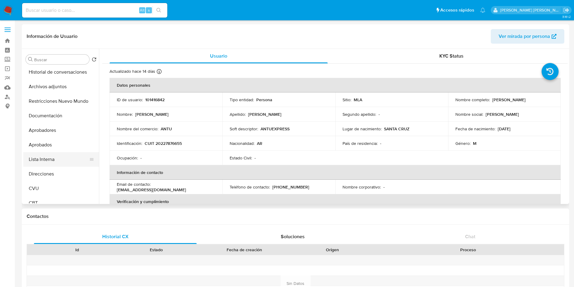
click at [49, 157] on button "Lista Interna" at bounding box center [58, 159] width 71 height 15
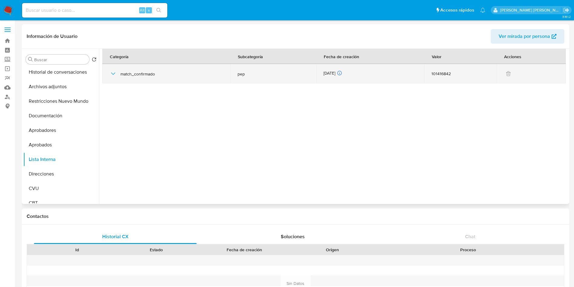
click at [115, 75] on icon "button" at bounding box center [113, 73] width 7 height 7
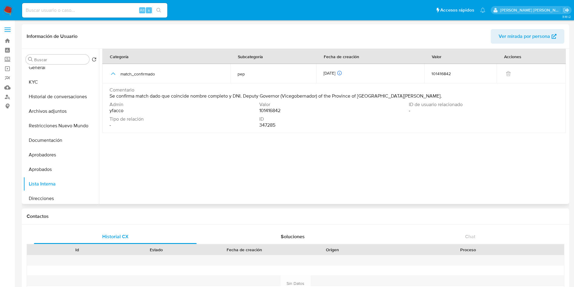
scroll to position [0, 0]
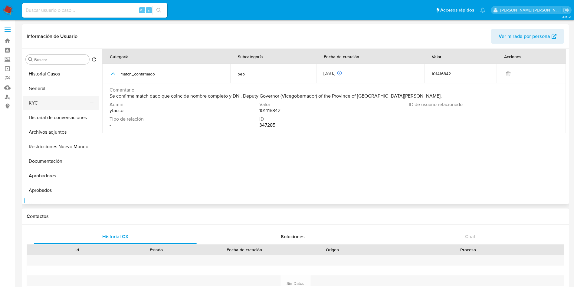
click at [53, 103] on button "KYC" at bounding box center [58, 103] width 71 height 15
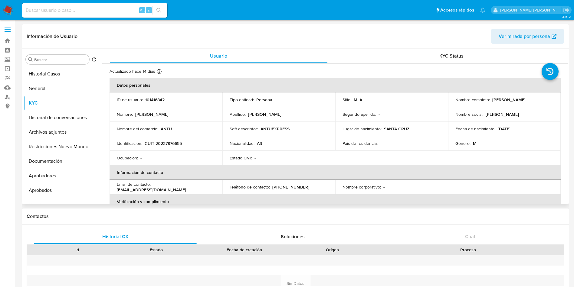
drag, startPoint x: 491, startPoint y: 99, endPoint x: 543, endPoint y: 100, distance: 51.5
click at [543, 100] on div "Nombre completo : [PERSON_NAME]" at bounding box center [504, 99] width 98 height 5
copy p "[PERSON_NAME]"
drag, startPoint x: 146, startPoint y: 143, endPoint x: 190, endPoint y: 142, distance: 44.2
click at [190, 142] on div "Identificación : CUIT 20227876655" at bounding box center [166, 142] width 98 height 5
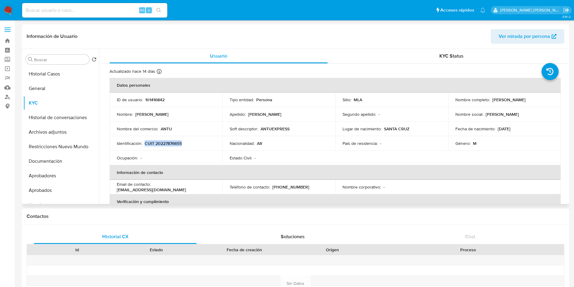
copy p "CUIT 20227876655"
click at [153, 100] on p "101416842" at bounding box center [154, 99] width 19 height 5
copy p "101416842"
click at [166, 144] on p "CUIT 20227876655" at bounding box center [163, 142] width 37 height 5
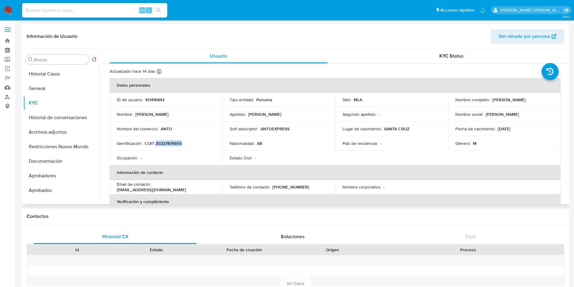
click at [166, 144] on p "CUIT 20227876655" at bounding box center [163, 142] width 37 height 5
copy p "20227876655"
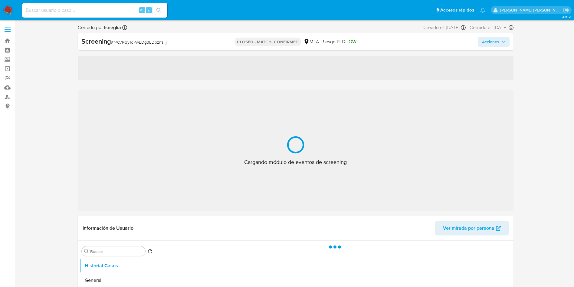
select select "10"
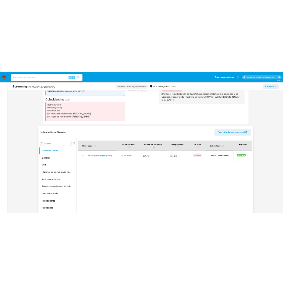
scroll to position [227, 0]
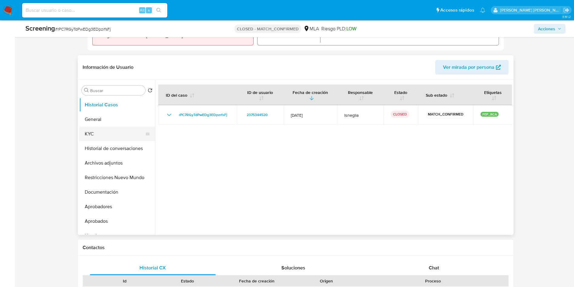
click at [98, 130] on button "KYC" at bounding box center [114, 133] width 71 height 15
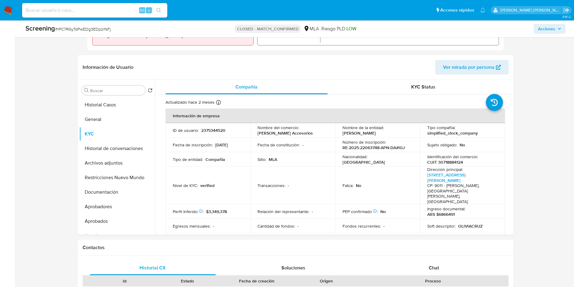
scroll to position [112, 0]
click at [102, 10] on input at bounding box center [94, 10] width 145 height 8
paste input "oV7uO6SwF5VsItfALaeRSiEQ"
type input "oV7uO6SwF5VsItfALaeRSiEQ"
click at [159, 9] on icon "search-icon" at bounding box center [158, 10] width 5 height 5
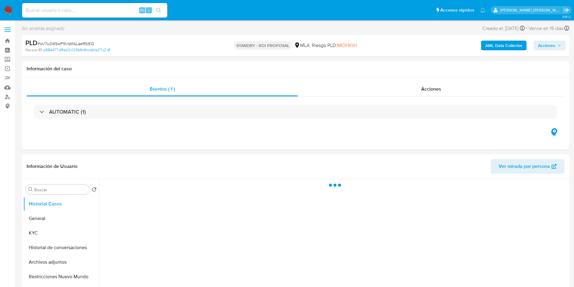
select select "10"
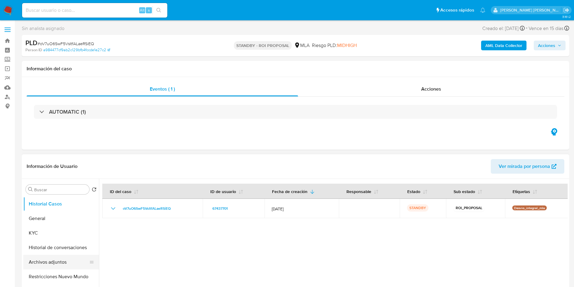
click at [51, 264] on button "Archivos adjuntos" at bounding box center [58, 261] width 71 height 15
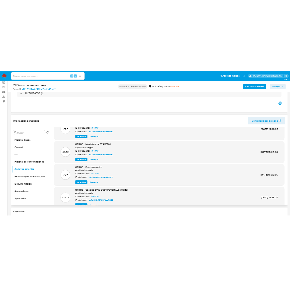
scroll to position [34, 0]
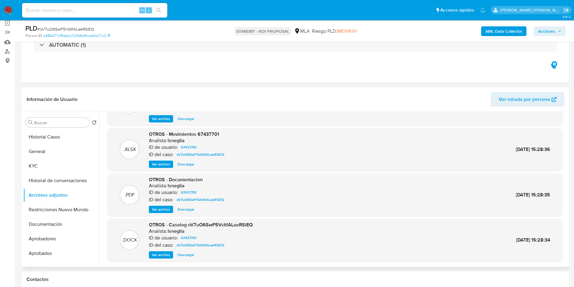
click at [160, 254] on span "Ver archivo" at bounding box center [161, 254] width 18 height 6
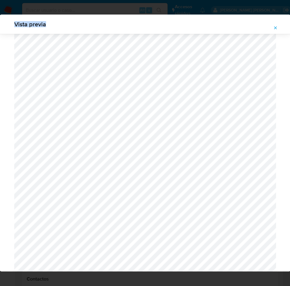
scroll to position [0, 0]
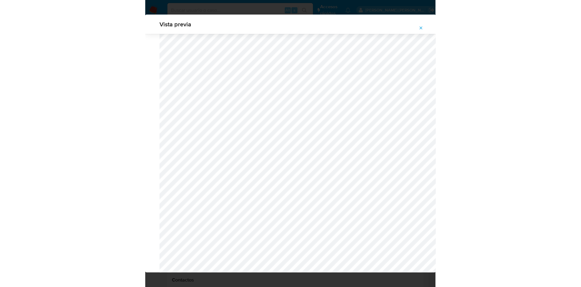
scroll to position [34, 0]
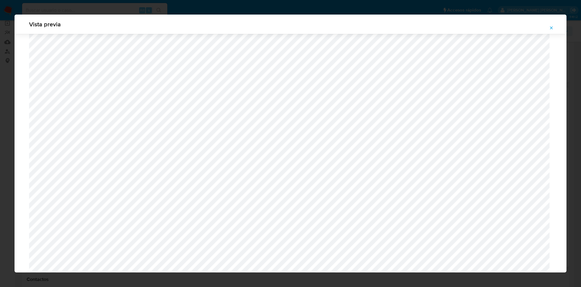
click at [551, 27] on icon "Attachment preview" at bounding box center [551, 27] width 5 height 5
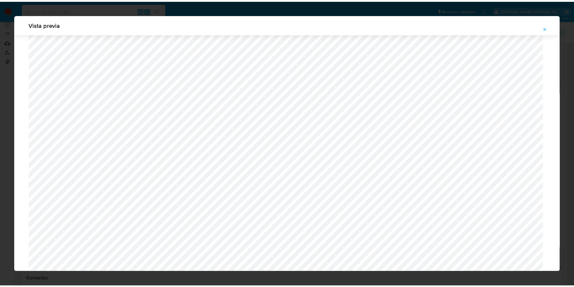
scroll to position [0, 0]
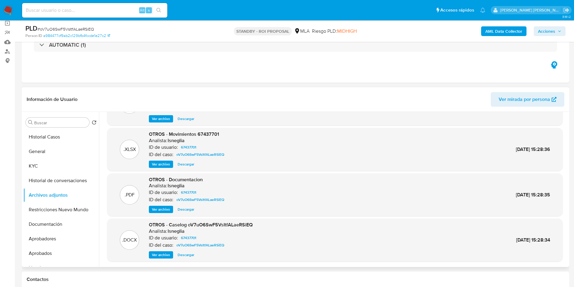
click at [108, 11] on input at bounding box center [94, 10] width 145 height 8
paste input "xwFCE9U5GnpbYy7D39W8tXz6"
type input "xwFCE9U5GnpbYy7D39W8tXz6"
click at [162, 12] on button "search-icon" at bounding box center [159, 10] width 12 height 8
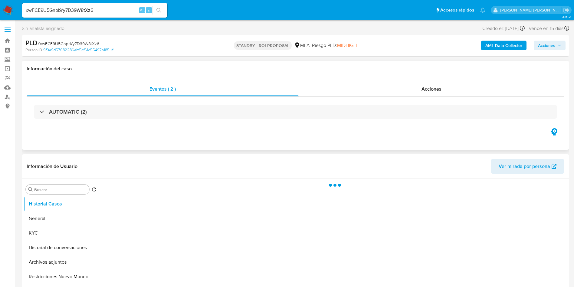
select select "10"
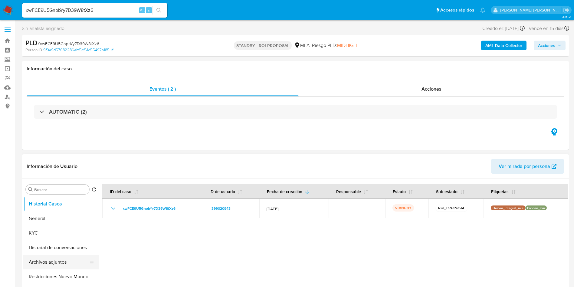
click at [67, 260] on button "Archivos adjuntos" at bounding box center [58, 261] width 71 height 15
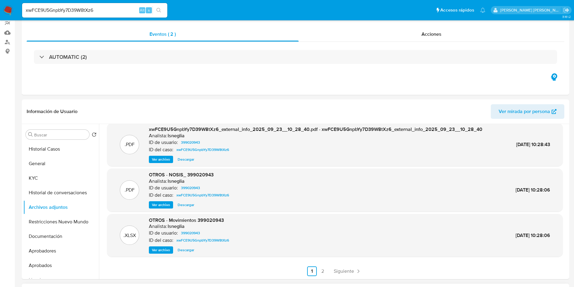
scroll to position [91, 0]
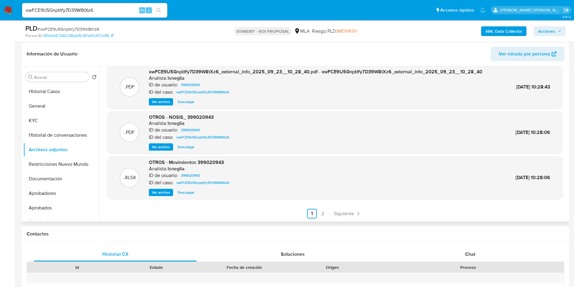
click at [321, 211] on link "2" at bounding box center [323, 213] width 10 height 10
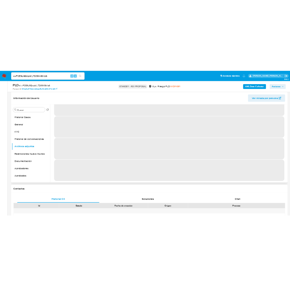
scroll to position [0, 0]
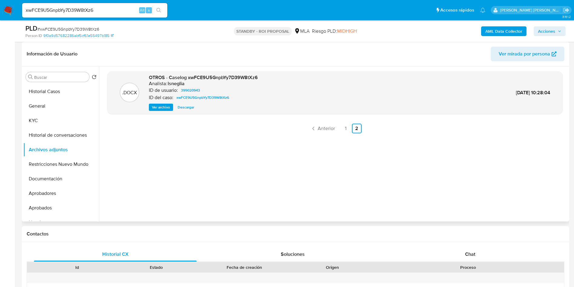
click at [158, 108] on span "Ver archivo" at bounding box center [161, 107] width 18 height 6
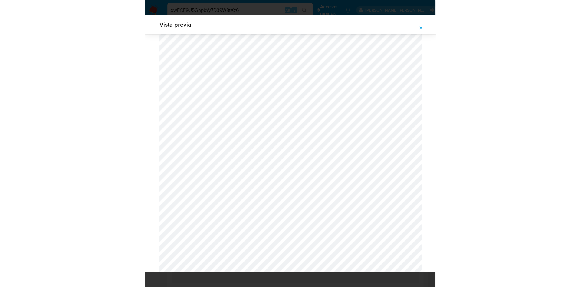
scroll to position [215, 0]
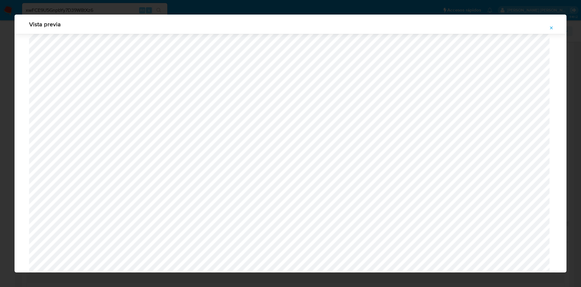
click at [553, 27] on button "Attachment preview" at bounding box center [551, 28] width 13 height 10
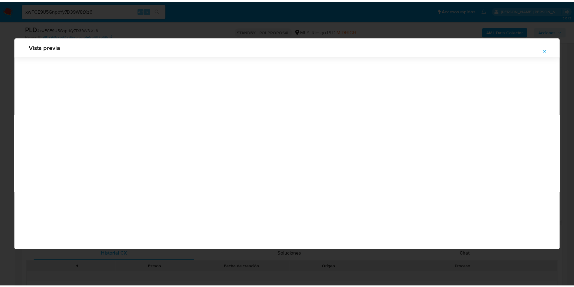
scroll to position [0, 0]
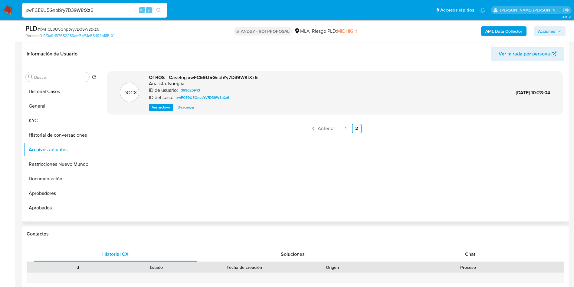
click at [67, 13] on input "xwFCE9U5GnpbYy7D39W8tXz6" at bounding box center [94, 10] width 145 height 8
paste input "JWgaQlp3h8B09rRt6QkPeq3T"
type input "JWgaQlp3h8B09rRt6QkPeq3T"
click at [160, 7] on button "search-icon" at bounding box center [159, 10] width 12 height 8
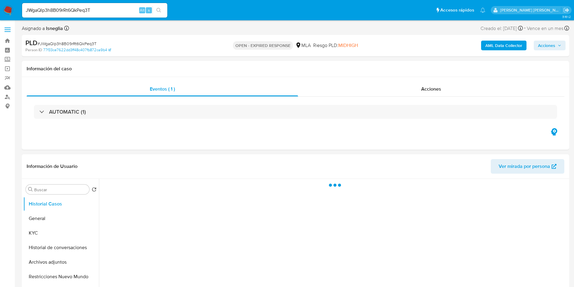
select select "10"
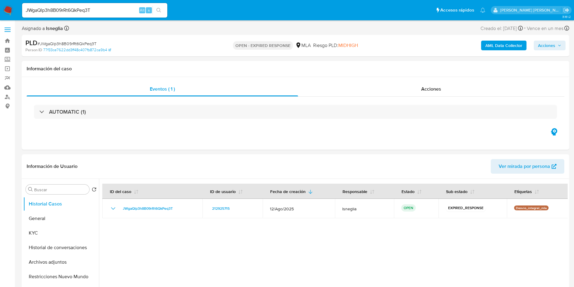
click at [84, 45] on span "# JWgaQlp3h8B09rRt6QkPeq3T" at bounding box center [67, 44] width 59 height 6
click at [84, 43] on span "# JWgaQlp3h8B09rRt6QkPeq3T" at bounding box center [67, 44] width 59 height 6
copy span "JWgaQlp3h8B09rRt6QkPeq3T"
click at [8, 10] on img at bounding box center [8, 10] width 10 height 10
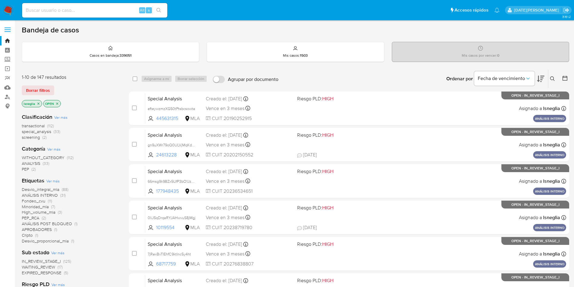
click at [553, 78] on icon at bounding box center [552, 78] width 5 height 5
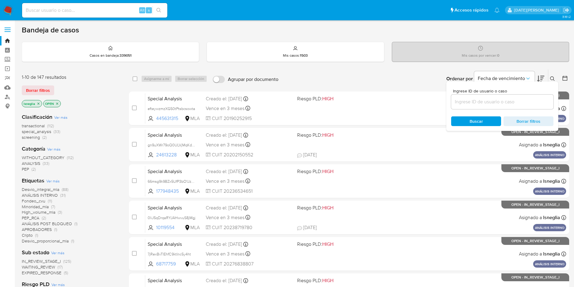
click at [485, 102] on input at bounding box center [502, 102] width 102 height 8
type input "JWgaQlp3h8B09rRt6QkPeq3T"
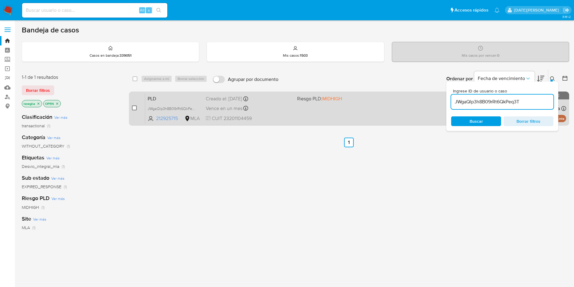
click at [133, 108] on input "checkbox" at bounding box center [134, 107] width 5 height 5
checkbox input "true"
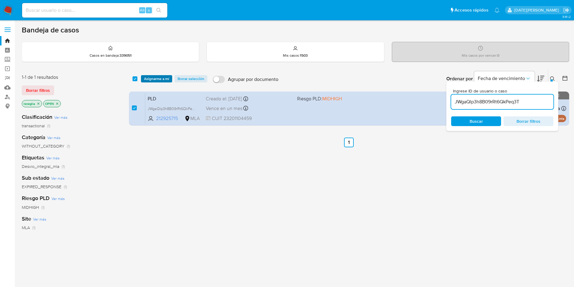
click at [156, 76] on span "Asignarme a mí" at bounding box center [156, 79] width 25 height 6
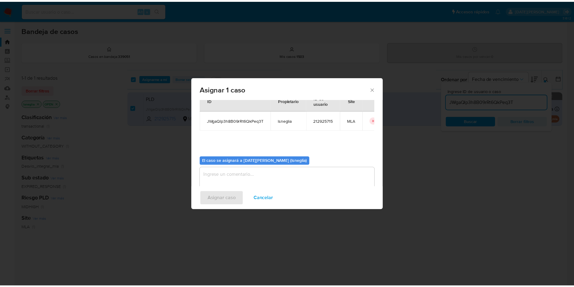
scroll to position [31, 0]
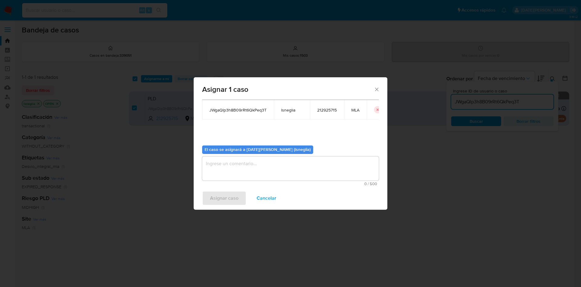
click at [237, 182] on span "0 / 500" at bounding box center [290, 184] width 173 height 4
click at [241, 170] on textarea "assign-modal" at bounding box center [290, 168] width 177 height 24
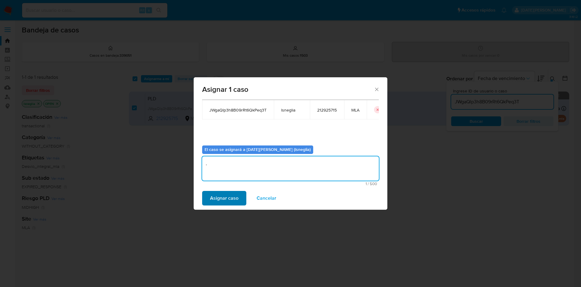
type textarea "."
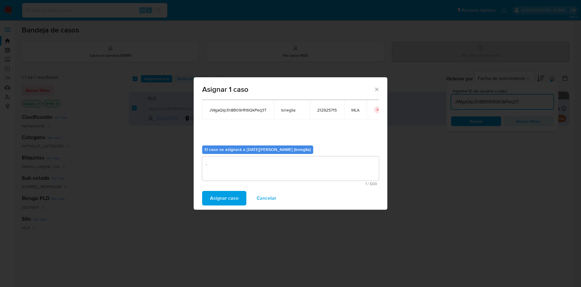
click at [223, 201] on span "Asignar caso" at bounding box center [224, 197] width 28 height 13
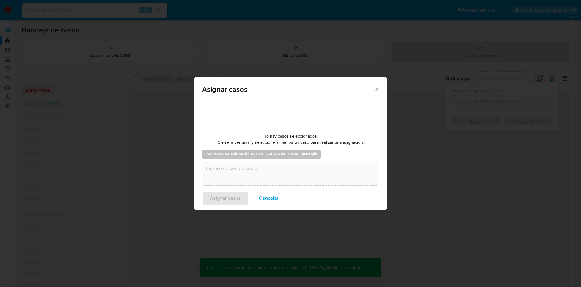
checkbox input "false"
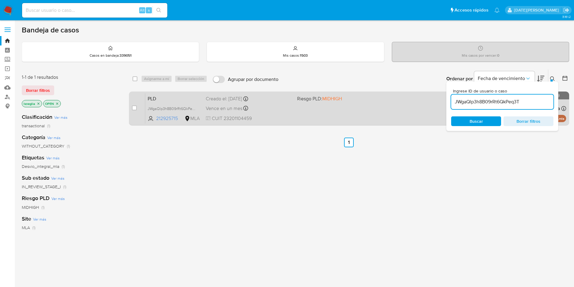
click at [169, 98] on span "PLD" at bounding box center [174, 98] width 53 height 8
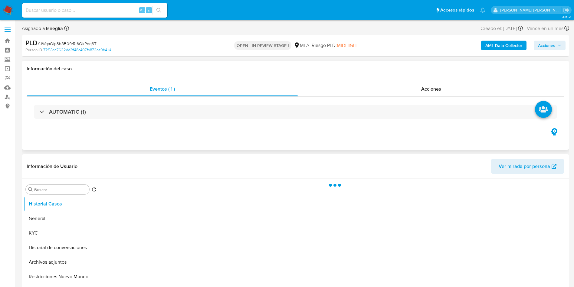
select select "10"
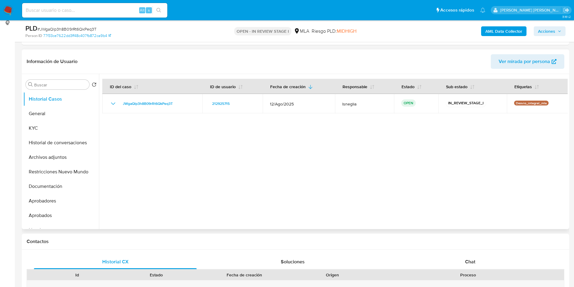
scroll to position [91, 0]
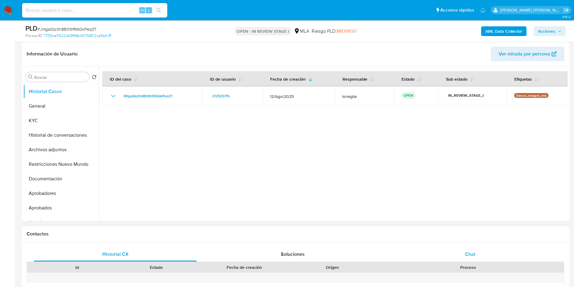
click at [464, 260] on div "Chat" at bounding box center [470, 254] width 163 height 15
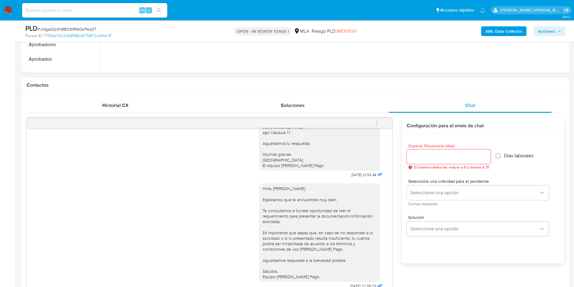
scroll to position [272, 0]
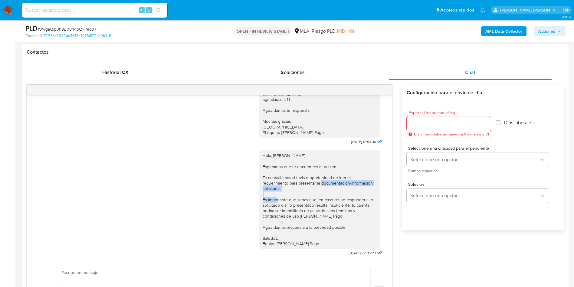
drag, startPoint x: 302, startPoint y: 181, endPoint x: 361, endPoint y: 194, distance: 59.7
click at [361, 194] on div "Hola, [PERSON_NAME]. Esperamos que te encuentres muy bien. Te consultamos si tu…" at bounding box center [320, 199] width 114 height 93
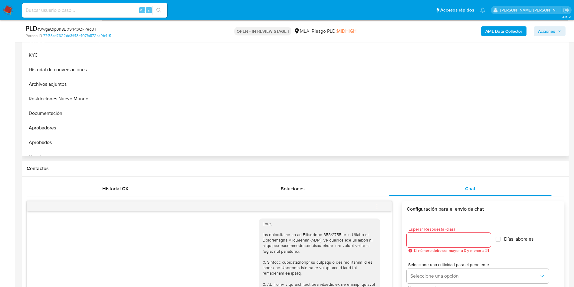
scroll to position [91, 0]
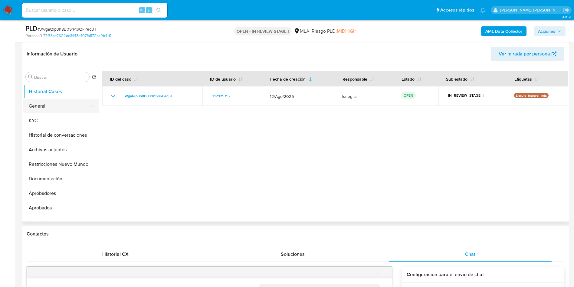
click at [41, 108] on button "General" at bounding box center [58, 106] width 71 height 15
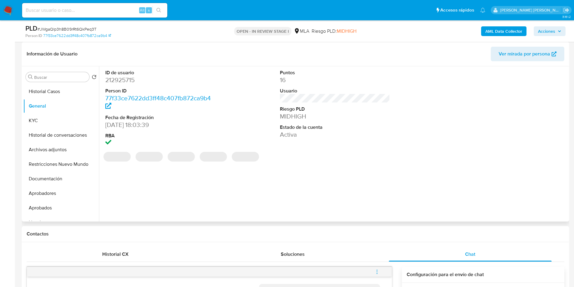
click at [124, 81] on dd "212925715" at bounding box center [160, 80] width 110 height 8
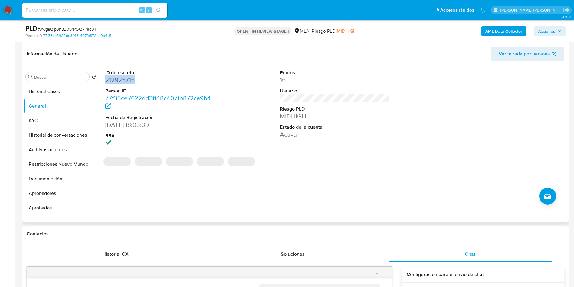
copy dd "212925715"
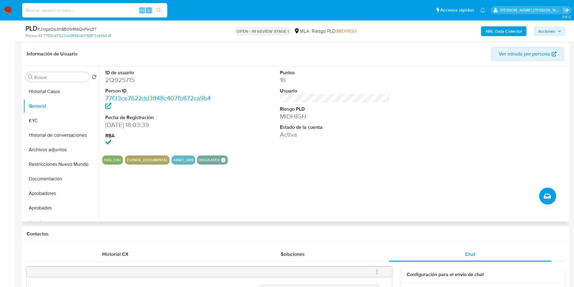
click at [223, 60] on header "Información de Usuario Ver mirada por persona" at bounding box center [296, 54] width 538 height 15
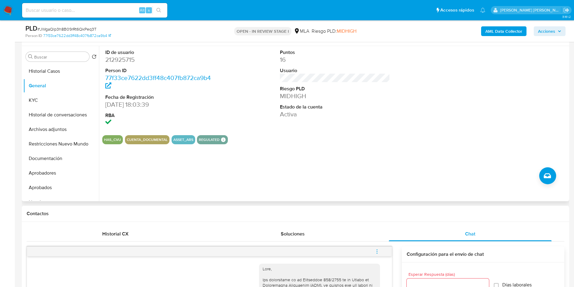
scroll to position [45, 0]
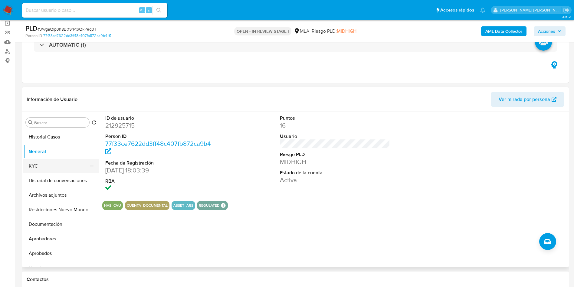
click at [38, 169] on button "KYC" at bounding box center [58, 166] width 71 height 15
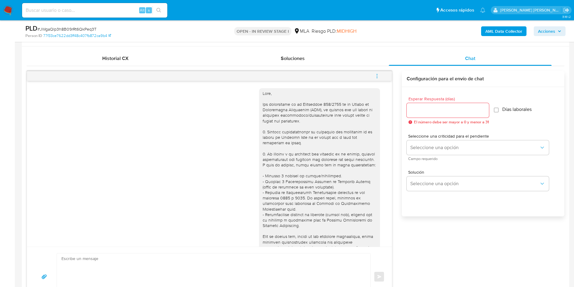
scroll to position [272, 0]
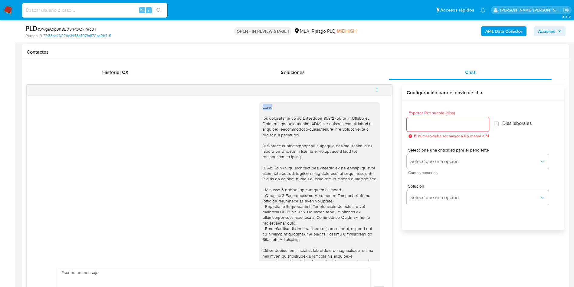
drag, startPoint x: 388, startPoint y: 89, endPoint x: 389, endPoint y: 116, distance: 27.3
click at [389, 116] on div "18/08/2025 17:40:47 Hola, Esperamos que te encuentres muy bien. Te consultamos …" at bounding box center [210, 202] width 366 height 235
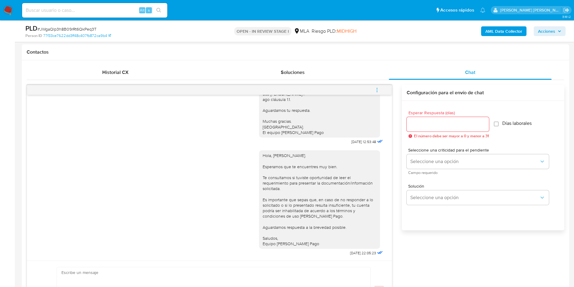
click at [378, 88] on icon "menu-action" at bounding box center [376, 89] width 5 height 5
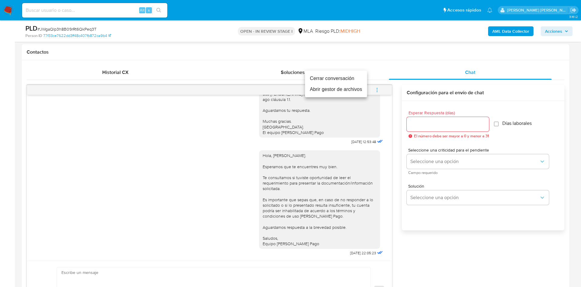
click at [347, 79] on li "Cerrar conversación" at bounding box center [336, 78] width 62 height 11
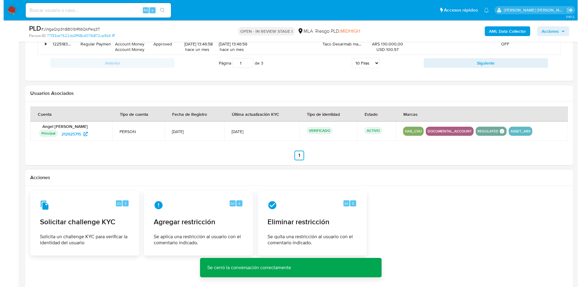
scroll to position [926, 0]
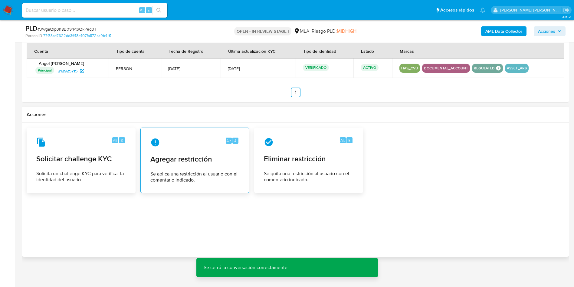
click at [186, 157] on span "Agregar restricción" at bounding box center [194, 158] width 89 height 9
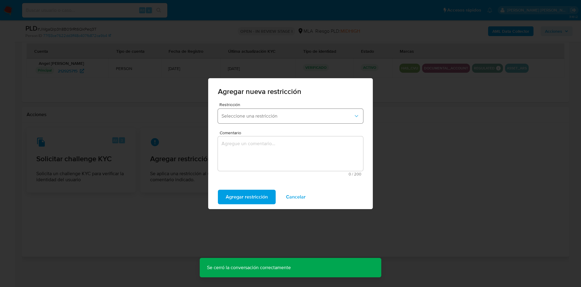
click at [271, 118] on span "Seleccione una restricción" at bounding box center [287, 116] width 132 height 6
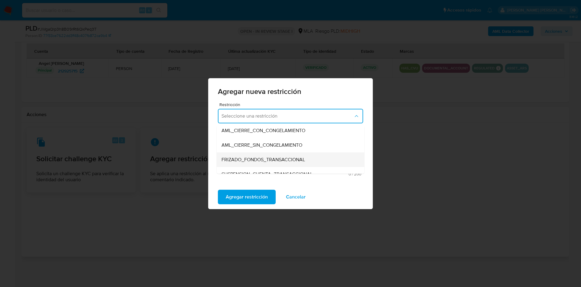
scroll to position [91, 0]
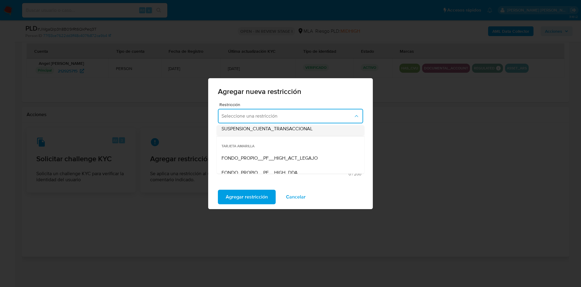
click at [280, 131] on span "SUSPENSION_CUENTA_TRANSACCIONAL" at bounding box center [266, 129] width 91 height 6
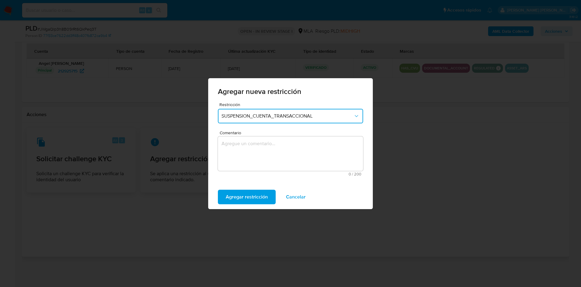
click at [272, 148] on textarea "Comentario" at bounding box center [290, 153] width 145 height 34
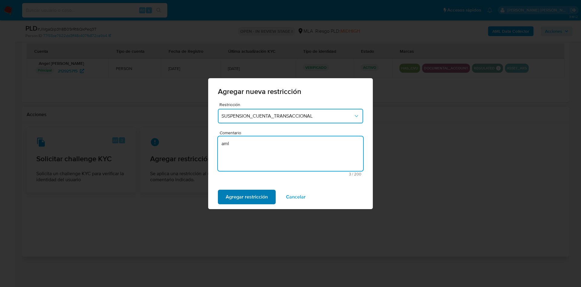
type textarea "aml"
drag, startPoint x: 258, startPoint y: 197, endPoint x: 262, endPoint y: 196, distance: 4.2
click at [258, 196] on span "Agregar restricción" at bounding box center [247, 196] width 42 height 13
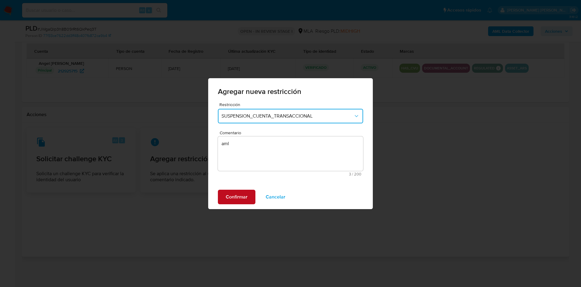
click at [241, 193] on span "Confirmar" at bounding box center [237, 196] width 22 height 13
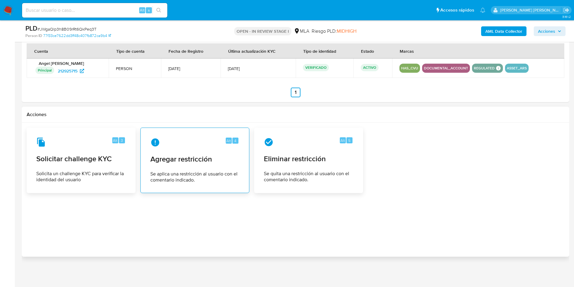
click at [207, 163] on span "Agregar restricción" at bounding box center [194, 158] width 89 height 9
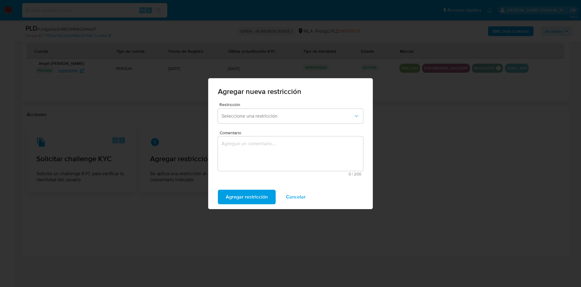
click at [265, 126] on form "Restricción Seleccione una restricción Comentario 0 / 200 200 caracteres restan…" at bounding box center [290, 140] width 145 height 77
click at [269, 119] on button "Seleccione una restricción" at bounding box center [290, 116] width 145 height 15
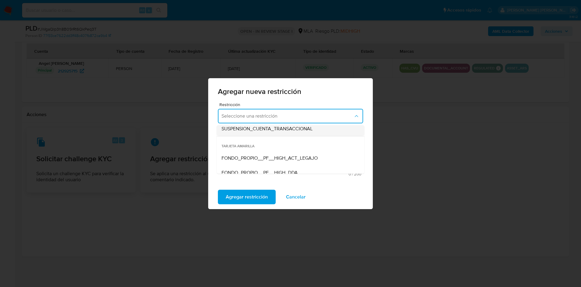
click at [283, 130] on span "SUSPENSION_CUENTA_TRANSACCIONAL" at bounding box center [266, 129] width 91 height 6
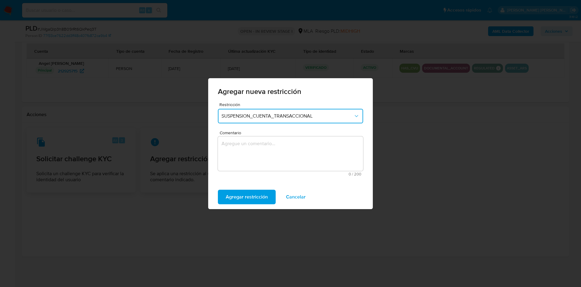
click at [268, 162] on textarea "Comentario" at bounding box center [290, 153] width 145 height 34
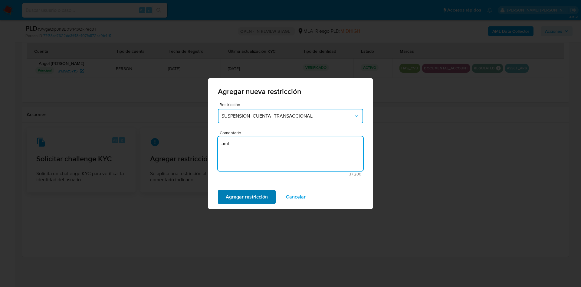
type textarea "aml"
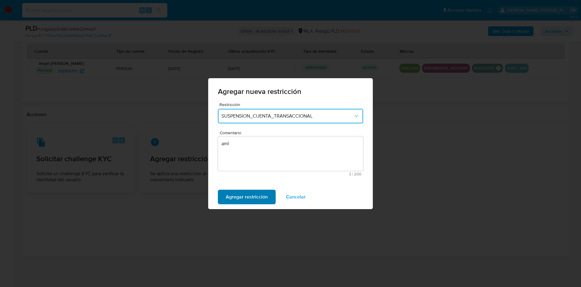
click at [263, 198] on span "Agregar restricción" at bounding box center [247, 196] width 42 height 13
click at [247, 201] on span "Confirmar" at bounding box center [237, 196] width 22 height 13
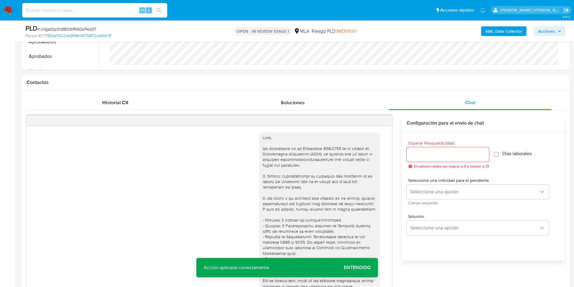
scroll to position [18, 0]
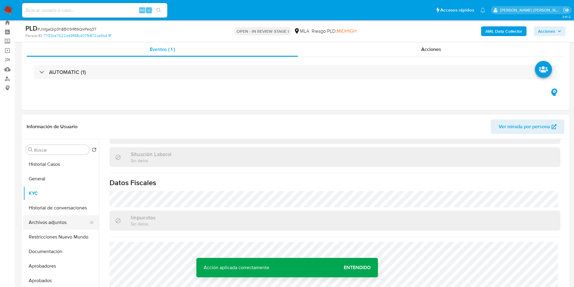
click at [55, 227] on button "Archivos adjuntos" at bounding box center [58, 222] width 71 height 15
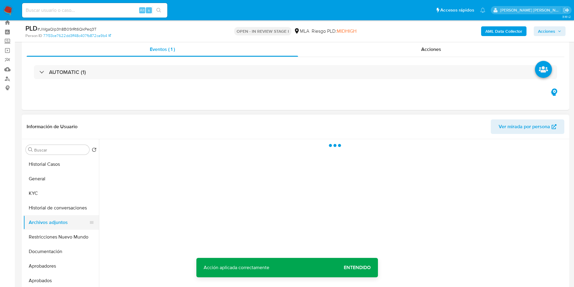
scroll to position [0, 0]
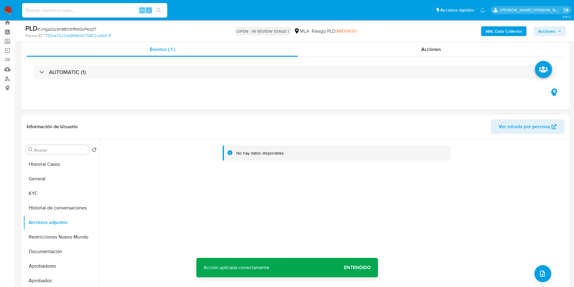
click at [355, 267] on span "Entendido" at bounding box center [357, 267] width 27 height 0
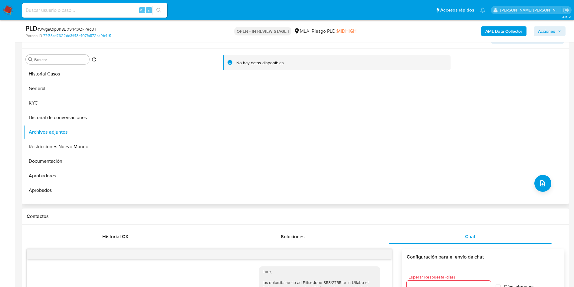
scroll to position [109, 0]
click at [57, 145] on button "Restricciones Nuevo Mundo" at bounding box center [58, 146] width 71 height 15
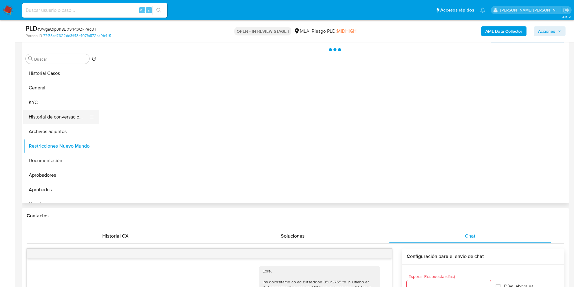
click at [53, 118] on button "Historial de conversaciones" at bounding box center [58, 117] width 71 height 15
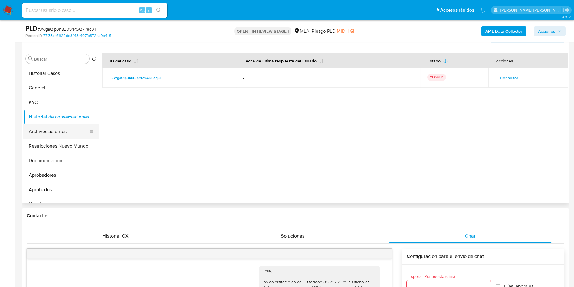
click at [46, 125] on button "Archivos adjuntos" at bounding box center [58, 131] width 71 height 15
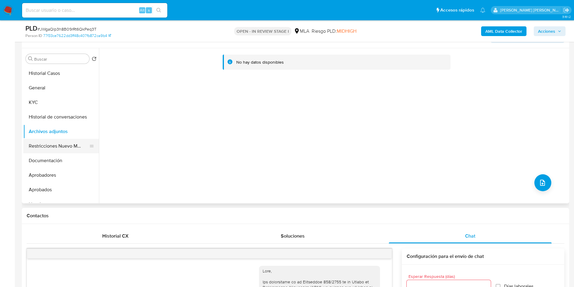
click at [55, 144] on button "Restricciones Nuevo Mundo" at bounding box center [58, 146] width 71 height 15
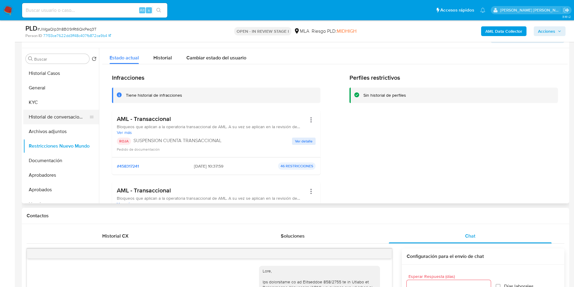
click at [60, 117] on button "Historial de conversaciones" at bounding box center [58, 117] width 71 height 15
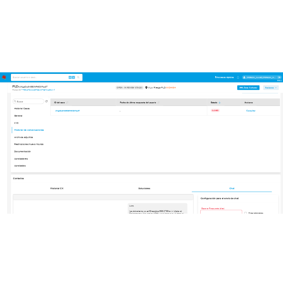
scroll to position [0, 0]
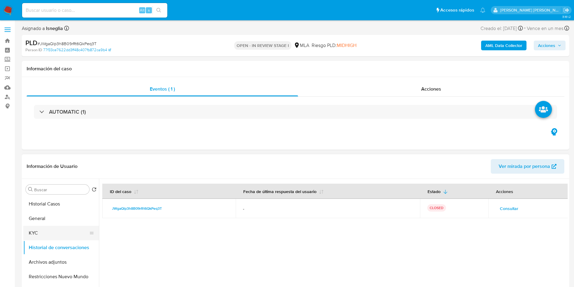
click at [48, 231] on button "KYC" at bounding box center [58, 232] width 71 height 15
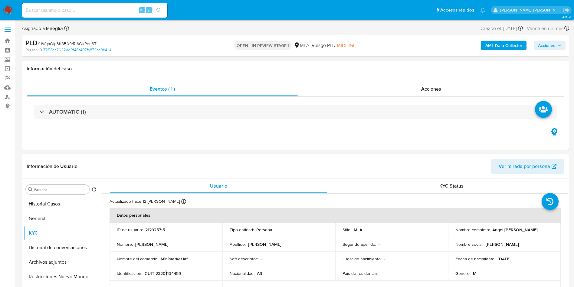
click at [166, 273] on p "CUIT 23201104459" at bounding box center [163, 272] width 36 height 5
drag, startPoint x: 166, startPoint y: 273, endPoint x: 160, endPoint y: 274, distance: 5.5
click at [160, 274] on p "CUIT 23201104459" at bounding box center [163, 272] width 36 height 5
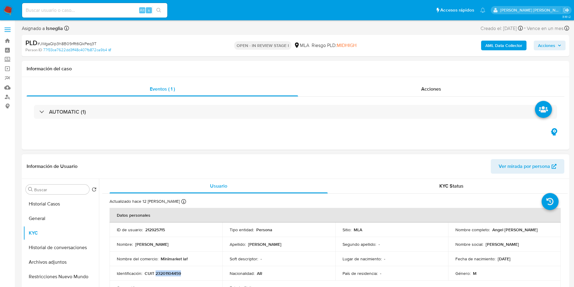
copy p "23201104459"
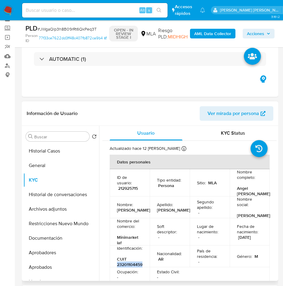
scroll to position [45, 0]
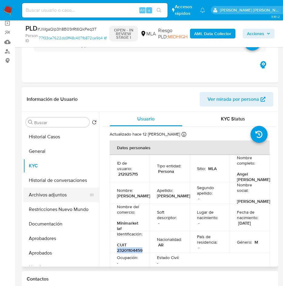
click at [56, 193] on button "Archivos adjuntos" at bounding box center [58, 195] width 71 height 15
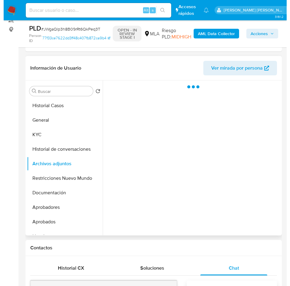
scroll to position [91, 0]
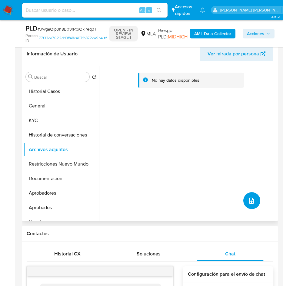
click at [248, 198] on icon "upload-file" at bounding box center [251, 200] width 7 height 7
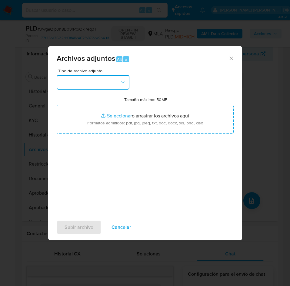
click at [117, 81] on button "button" at bounding box center [93, 82] width 73 height 15
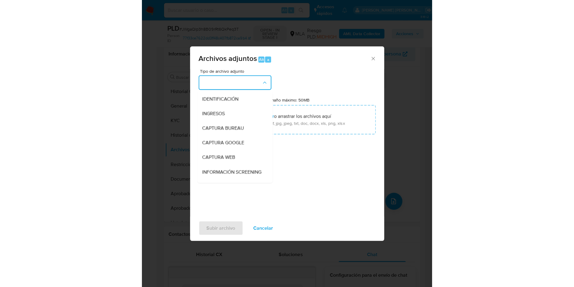
scroll to position [45, 0]
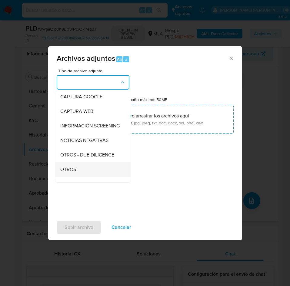
click at [84, 177] on div "OTROS" at bounding box center [91, 169] width 62 height 15
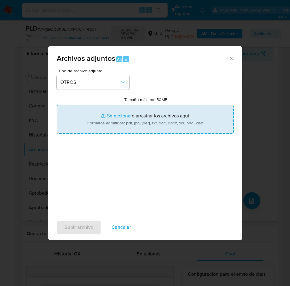
type input "C:\fakepath\Caselog JWgaQlp3h8B09rRt6QkPeq3T.docx"
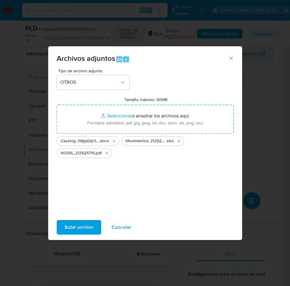
click at [86, 227] on span "Subir archivo" at bounding box center [78, 227] width 29 height 13
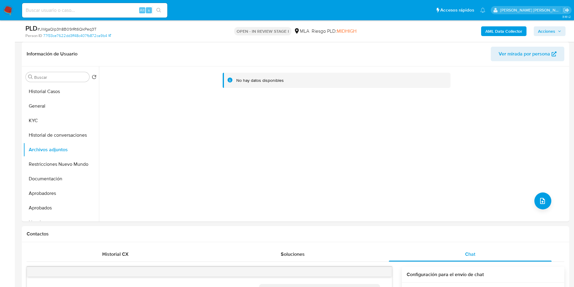
click at [511, 34] on b "AML Data Collector" at bounding box center [503, 31] width 37 height 10
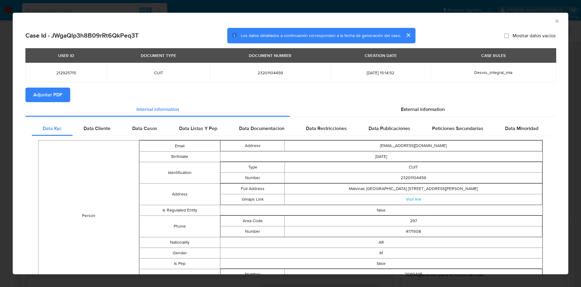
click at [49, 99] on span "Adjuntar PDF" at bounding box center [47, 94] width 29 height 13
click at [401, 107] on span "External information" at bounding box center [423, 110] width 44 height 7
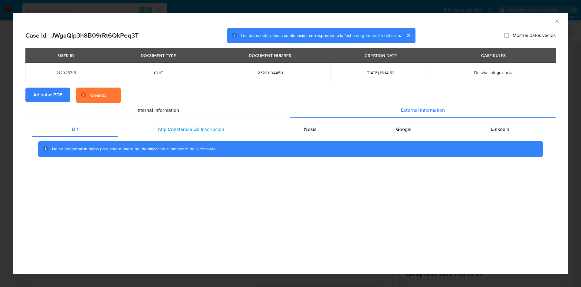
click at [182, 127] on span "Afip Constancia De Inscripción" at bounding box center [191, 129] width 67 height 7
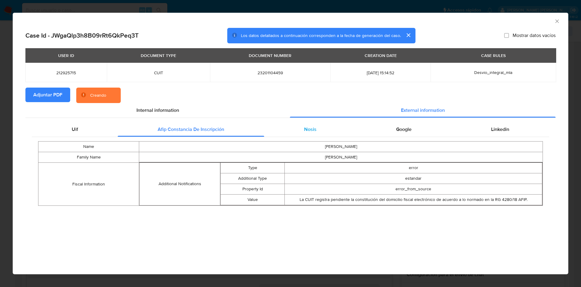
click at [317, 122] on div "Nosis" at bounding box center [310, 129] width 92 height 15
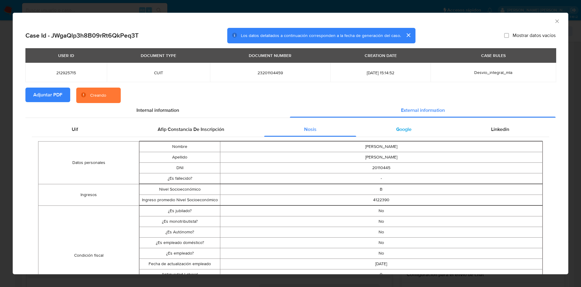
click at [396, 126] on span "Google" at bounding box center [403, 129] width 15 height 7
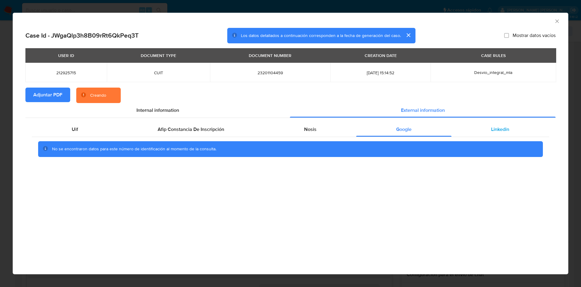
click at [478, 125] on div "Linkedin" at bounding box center [500, 129] width 98 height 15
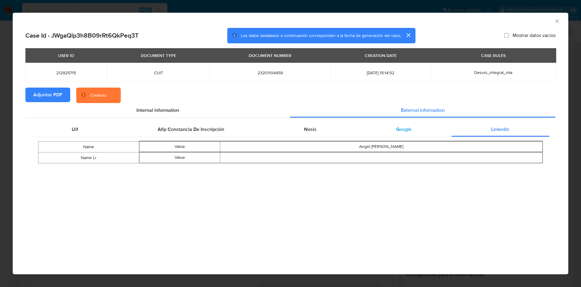
click at [386, 126] on div "Google" at bounding box center [403, 129] width 95 height 15
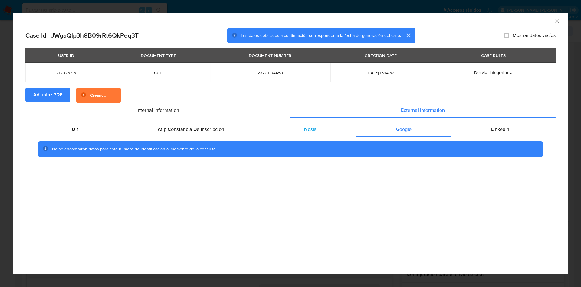
click at [319, 129] on div "Nosis" at bounding box center [310, 129] width 92 height 15
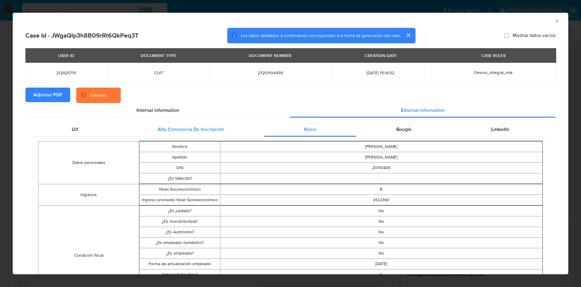
click at [220, 130] on span "Afip Constancia De Inscripción" at bounding box center [191, 129] width 67 height 7
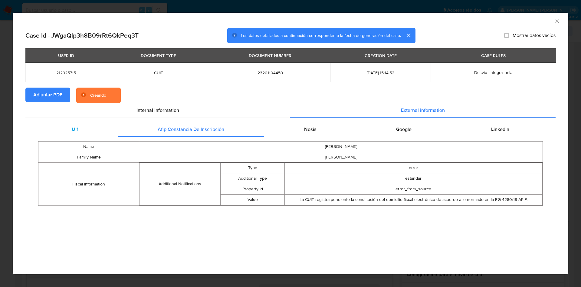
click at [83, 130] on div "Uif" at bounding box center [75, 129] width 86 height 15
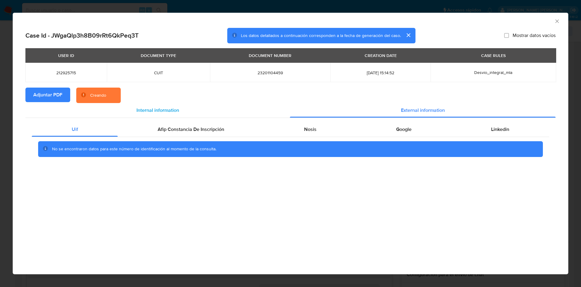
click at [137, 110] on span "Internal information" at bounding box center [157, 110] width 43 height 7
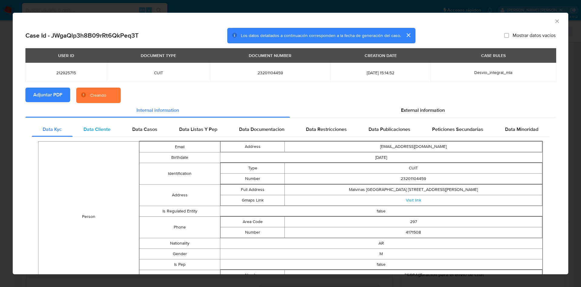
click at [87, 133] on div "Data Cliente" at bounding box center [97, 129] width 49 height 15
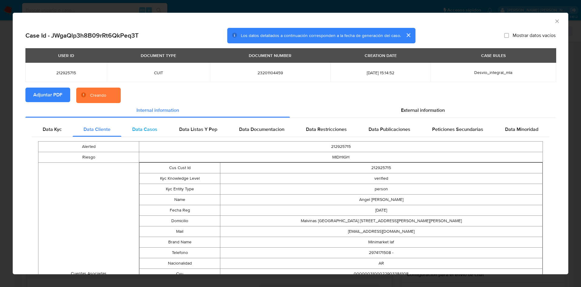
click at [135, 131] on span "Data Casos" at bounding box center [144, 129] width 25 height 7
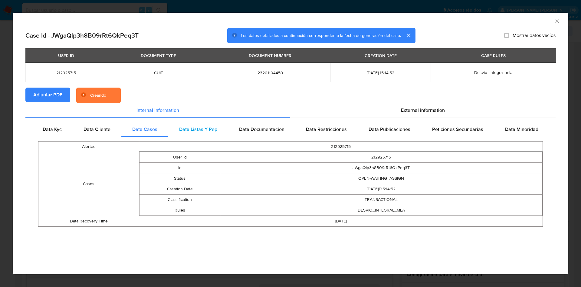
click at [197, 126] on span "Data Listas Y Pep" at bounding box center [198, 129] width 38 height 7
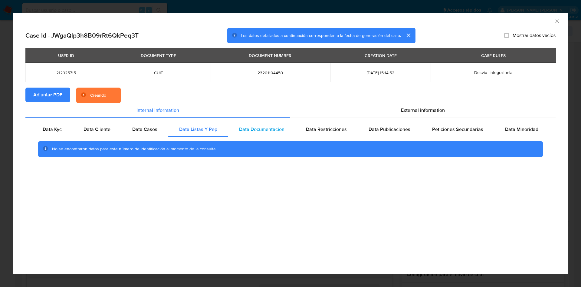
click at [260, 124] on div "Data Documentacion" at bounding box center [261, 129] width 67 height 15
click at [323, 125] on div "Data Restricciones" at bounding box center [326, 129] width 63 height 15
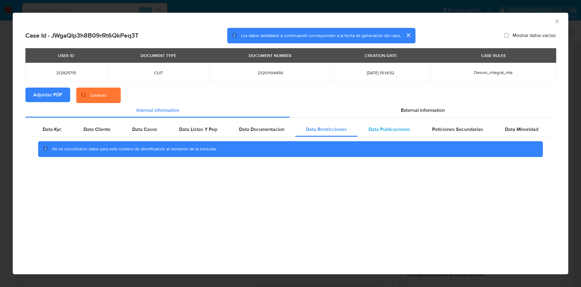
click at [392, 126] on span "Data Publicaciones" at bounding box center [390, 129] width 42 height 7
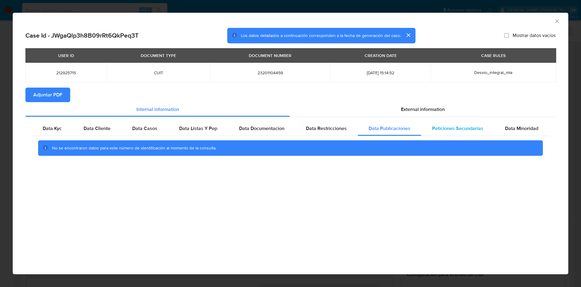
click at [450, 127] on span "Peticiones Secundarias" at bounding box center [457, 128] width 51 height 7
click at [519, 126] on span "Data Minoridad" at bounding box center [521, 128] width 33 height 7
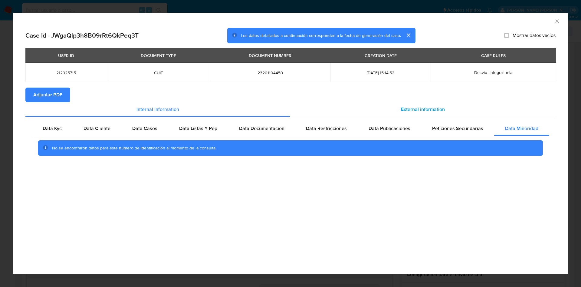
click at [446, 107] on div "External information" at bounding box center [423, 109] width 266 height 15
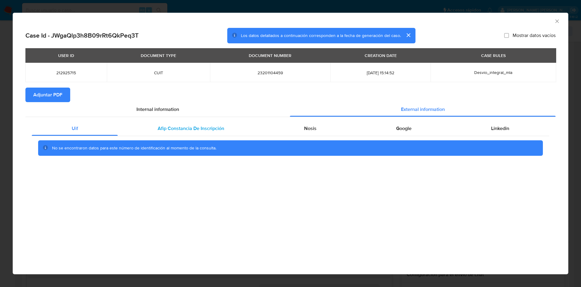
click at [184, 135] on div "Afip Constancia De Inscripción" at bounding box center [191, 128] width 146 height 15
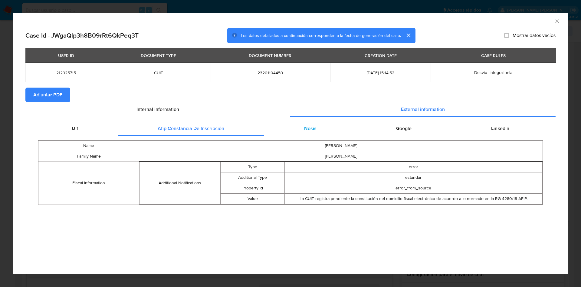
click at [284, 133] on div "Nosis" at bounding box center [310, 128] width 92 height 15
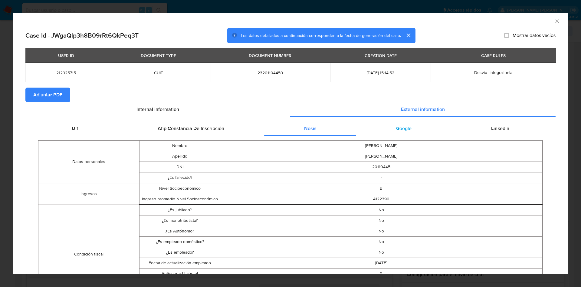
click at [360, 127] on div "Google" at bounding box center [403, 128] width 95 height 15
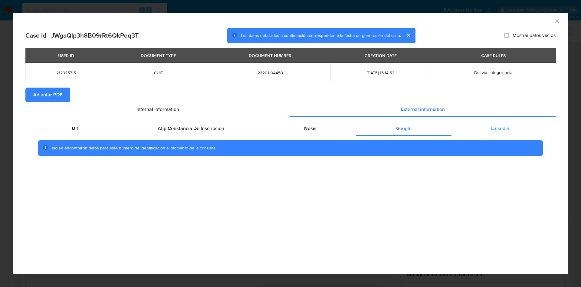
click at [482, 123] on div "Linkedin" at bounding box center [500, 128] width 98 height 15
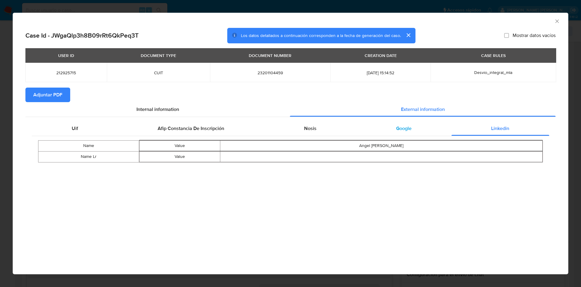
click at [389, 131] on div "Google" at bounding box center [403, 128] width 95 height 15
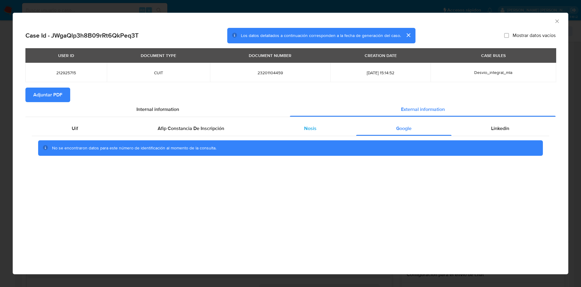
click at [294, 130] on div "Nosis" at bounding box center [310, 128] width 92 height 15
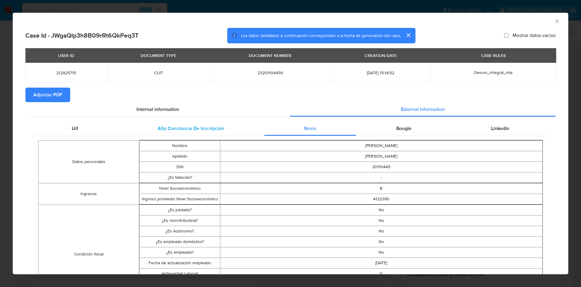
click at [175, 130] on span "Afip Constancia De Inscripción" at bounding box center [191, 128] width 67 height 7
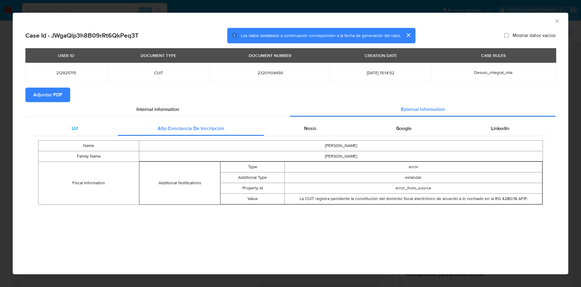
click at [57, 127] on div "Uif" at bounding box center [75, 128] width 86 height 15
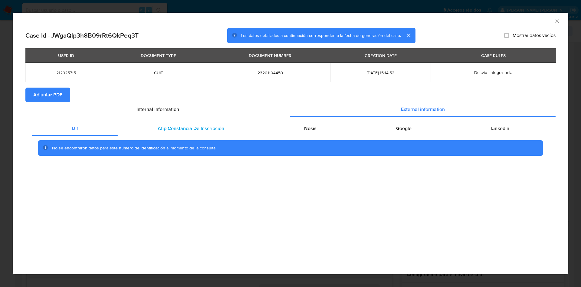
click at [154, 128] on div "Afip Constancia De Inscripción" at bounding box center [191, 128] width 146 height 15
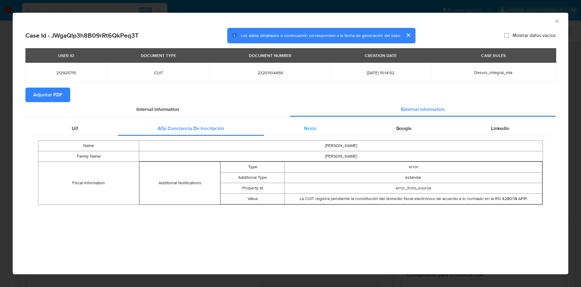
click at [313, 126] on span "Nosis" at bounding box center [310, 128] width 12 height 7
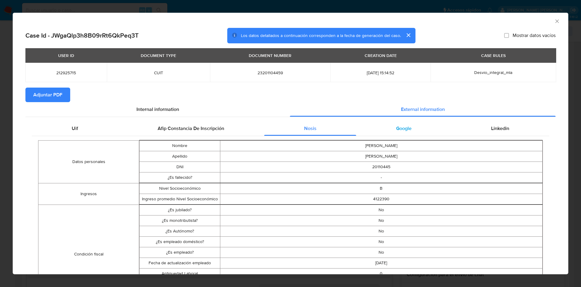
click at [385, 127] on div "Google" at bounding box center [403, 128] width 95 height 15
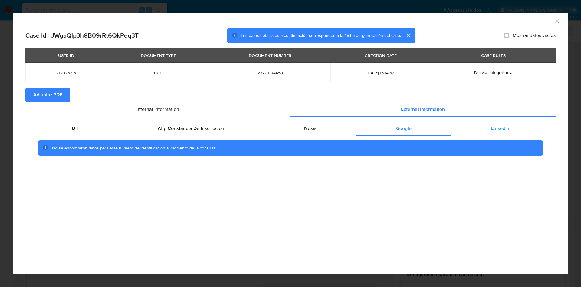
click at [477, 126] on div "Linkedin" at bounding box center [500, 128] width 98 height 15
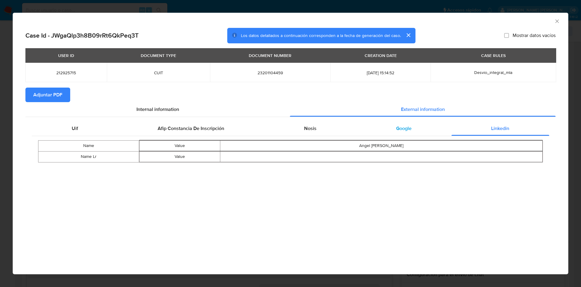
click at [406, 133] on div "Google" at bounding box center [403, 128] width 95 height 15
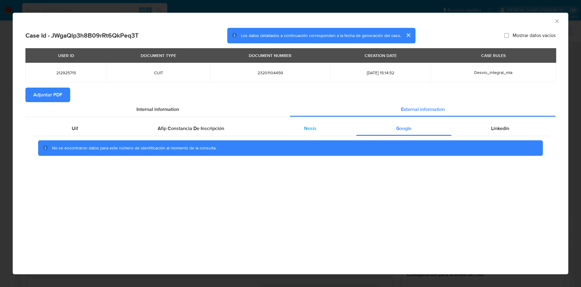
click at [310, 133] on div "Nosis" at bounding box center [310, 128] width 92 height 15
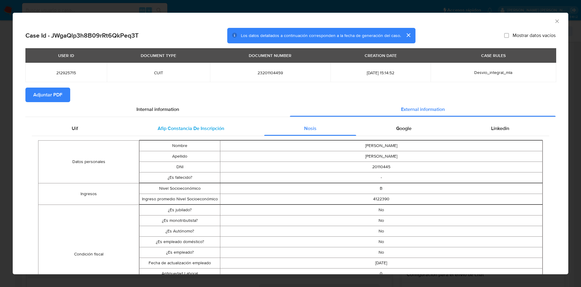
click at [188, 132] on div "Afip Constancia De Inscripción" at bounding box center [191, 128] width 146 height 15
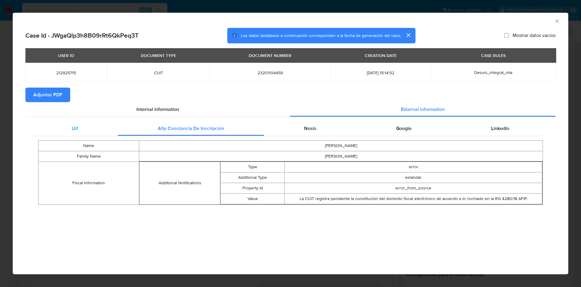
click at [72, 130] on span "Uif" at bounding box center [75, 128] width 6 height 7
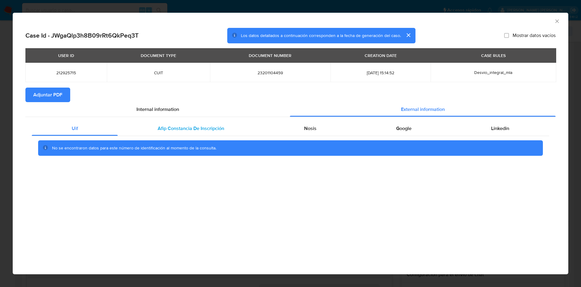
drag, startPoint x: 202, startPoint y: 127, endPoint x: 245, endPoint y: 126, distance: 42.7
click at [202, 127] on span "Afip Constancia De Inscripción" at bounding box center [191, 128] width 67 height 7
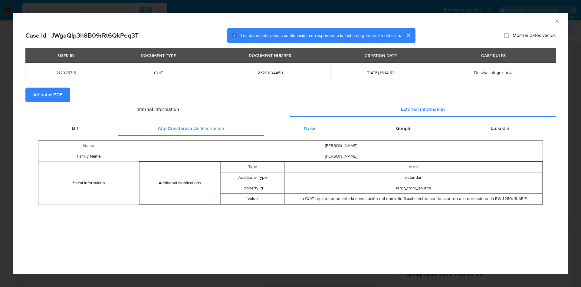
click at [287, 126] on div "Nosis" at bounding box center [310, 128] width 92 height 15
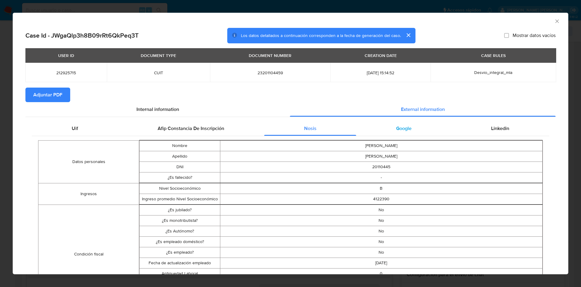
click at [396, 128] on span "Google" at bounding box center [403, 128] width 15 height 7
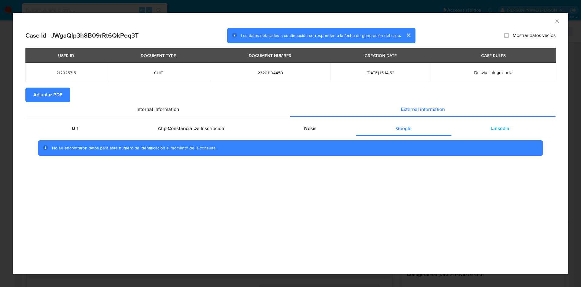
click at [497, 123] on div "Linkedin" at bounding box center [500, 128] width 98 height 15
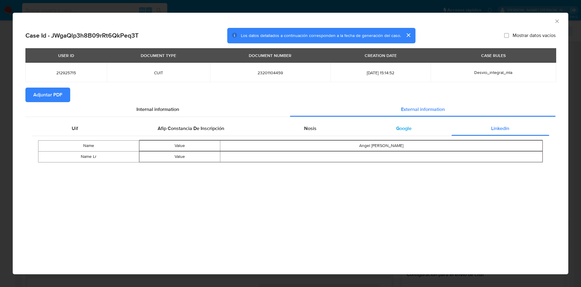
click at [409, 123] on div "Google" at bounding box center [403, 128] width 95 height 15
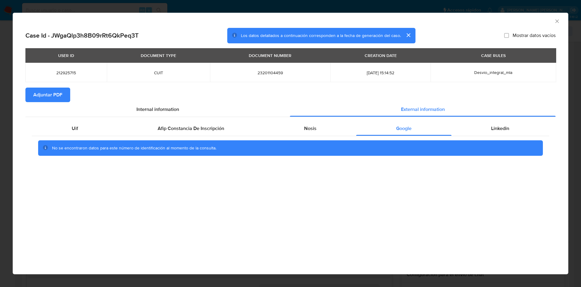
click at [182, 97] on section "Adjuntar PDF" at bounding box center [290, 94] width 530 height 15
drag, startPoint x: 178, startPoint y: 104, endPoint x: 156, endPoint y: 117, distance: 26.2
click at [178, 104] on div "Internal information" at bounding box center [157, 109] width 264 height 15
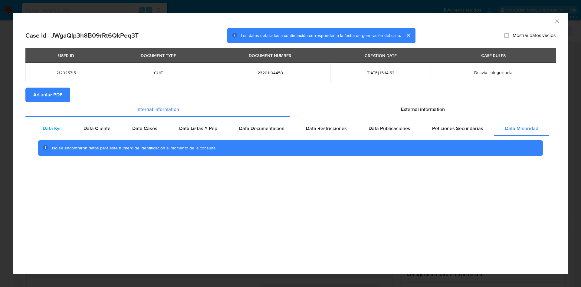
click at [54, 126] on span "Data Kyc" at bounding box center [52, 128] width 19 height 7
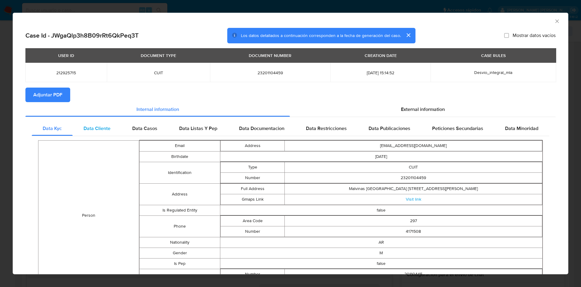
click at [85, 126] on span "Data Cliente" at bounding box center [97, 128] width 27 height 7
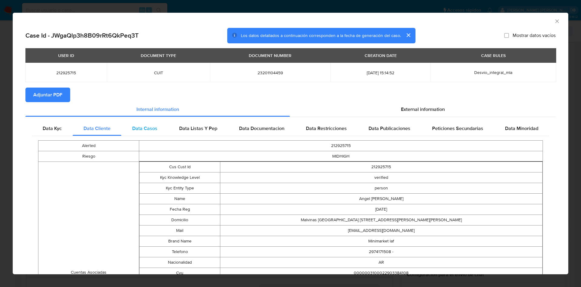
click at [142, 126] on span "Data Casos" at bounding box center [144, 128] width 25 height 7
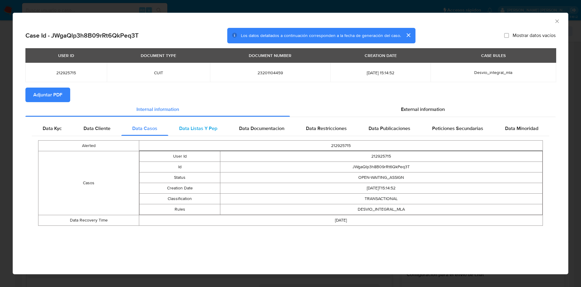
click at [200, 127] on span "Data Listas Y Pep" at bounding box center [198, 128] width 38 height 7
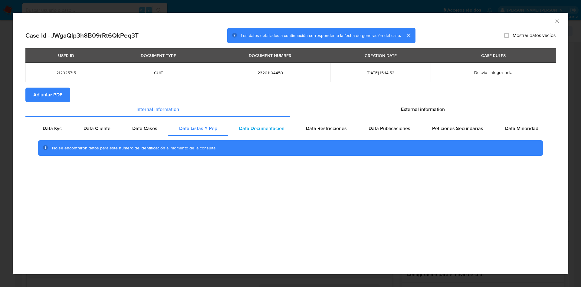
click at [266, 128] on span "Data Documentacion" at bounding box center [261, 128] width 45 height 7
click at [318, 127] on span "Data Restricciones" at bounding box center [326, 128] width 41 height 7
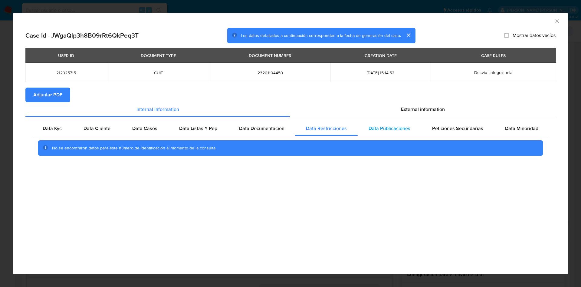
click at [399, 127] on span "Data Publicaciones" at bounding box center [390, 128] width 42 height 7
click at [461, 126] on span "Peticiones Secundarias" at bounding box center [457, 128] width 51 height 7
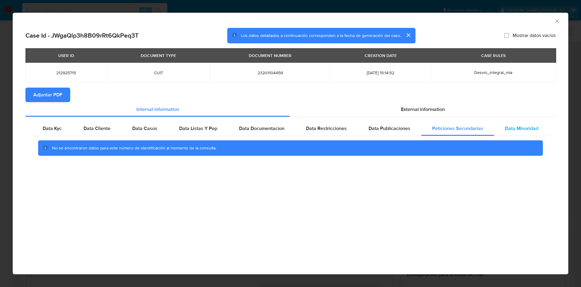
click at [533, 128] on span "Data Minoridad" at bounding box center [521, 128] width 33 height 7
click at [557, 21] on icon "Cerrar ventana" at bounding box center [556, 20] width 3 height 3
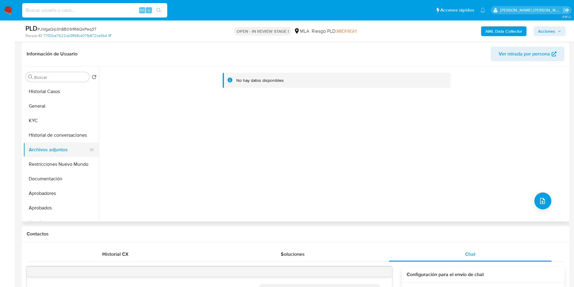
drag, startPoint x: 65, startPoint y: 159, endPoint x: 61, endPoint y: 152, distance: 8.1
click at [64, 159] on button "Restricciones Nuevo Mundo" at bounding box center [61, 164] width 76 height 15
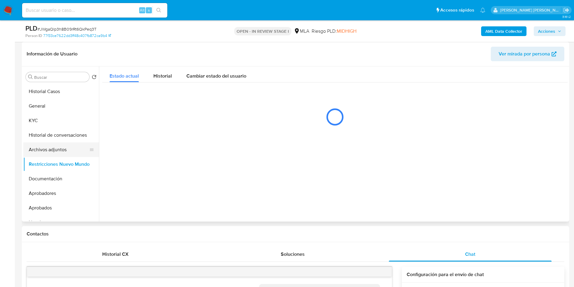
click at [61, 148] on button "Archivos adjuntos" at bounding box center [58, 149] width 71 height 15
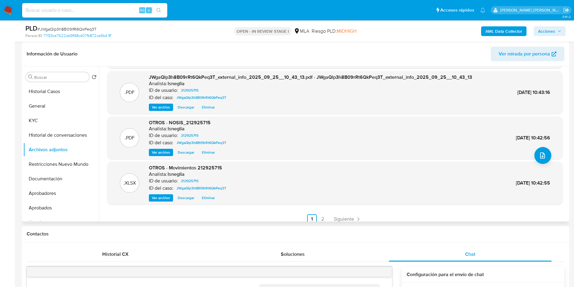
scroll to position [51, 0]
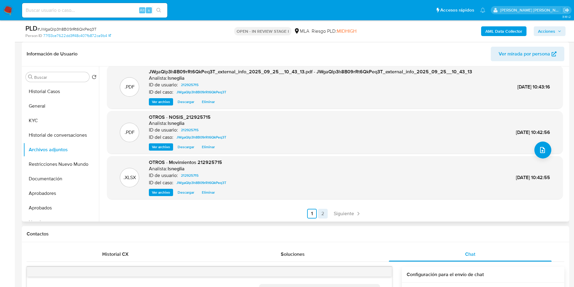
click at [320, 213] on link "2" at bounding box center [323, 213] width 10 height 10
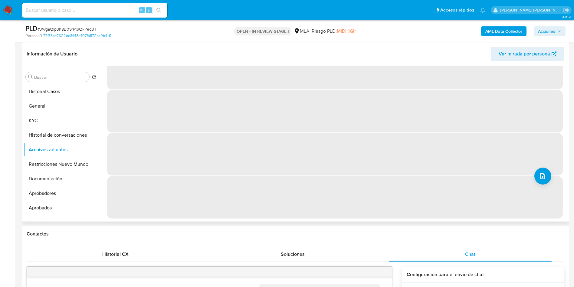
scroll to position [0, 0]
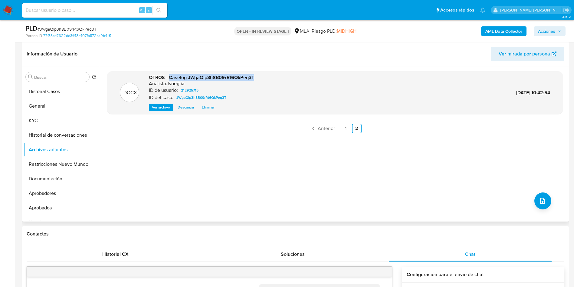
drag, startPoint x: 170, startPoint y: 78, endPoint x: 250, endPoint y: 77, distance: 80.2
click at [254, 78] on div ".DOCX OTROS - Caselog JWgaQlp3h8B09rRt6QkPeq3T Analista: lsneglia ID de usuario…" at bounding box center [335, 92] width 450 height 37
copy span "Caselog JWgaQlp3h8B09rRt6QkPeq3T"
click at [43, 139] on button "Historial de conversaciones" at bounding box center [58, 135] width 71 height 15
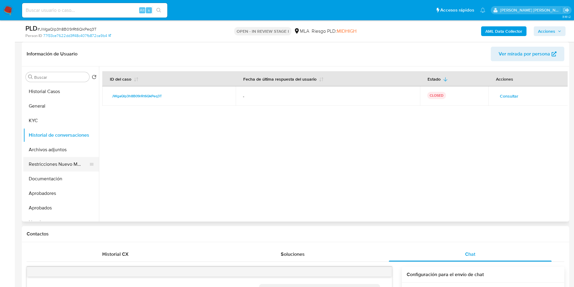
click at [39, 163] on button "Restricciones Nuevo Mundo" at bounding box center [58, 164] width 71 height 15
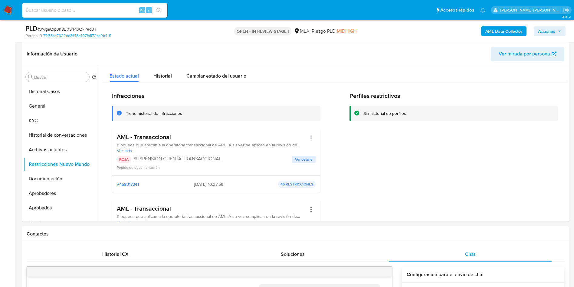
click at [553, 34] on span "Acciones" at bounding box center [546, 31] width 17 height 10
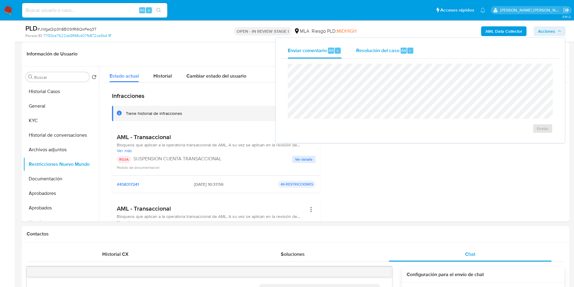
click at [385, 50] on span "Resolución del caso" at bounding box center [377, 50] width 43 height 7
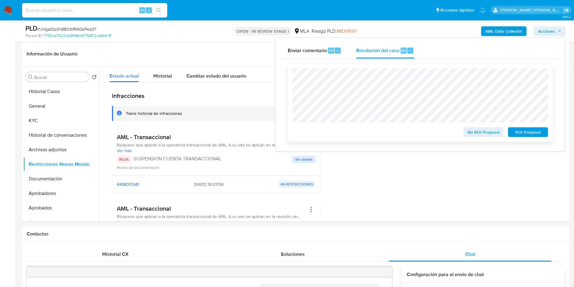
click at [521, 129] on span "ROI Proposal" at bounding box center [527, 132] width 31 height 8
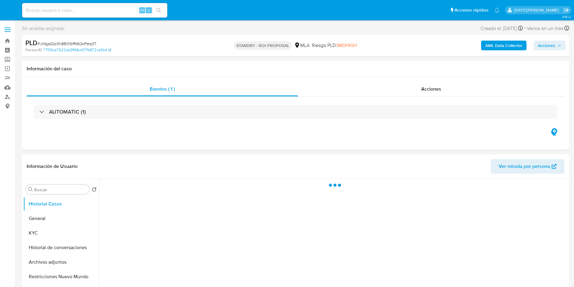
select select "10"
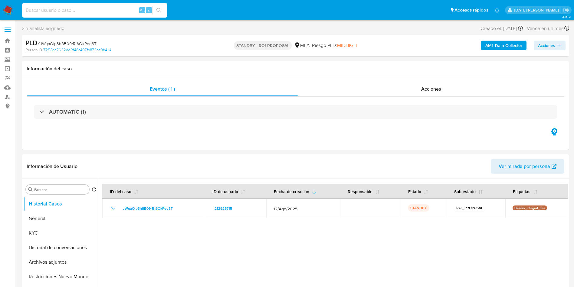
click at [92, 13] on input at bounding box center [94, 10] width 145 height 8
paste input "mEHfeN2UN1BgOCl523C1j1r3"
type input "mEHfeN2UN1BgOCl523C1j1r3"
click at [157, 9] on icon "search-icon" at bounding box center [158, 10] width 5 height 5
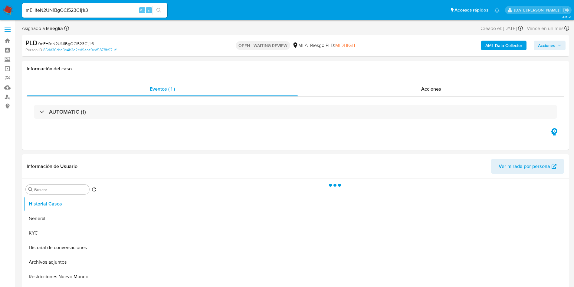
select select "10"
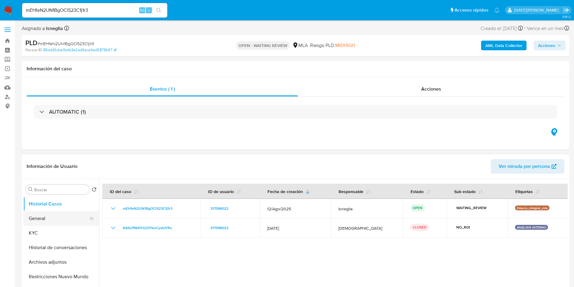
click at [48, 221] on button "General" at bounding box center [58, 218] width 71 height 15
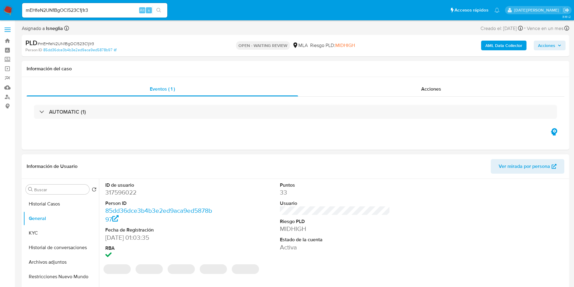
click at [129, 191] on dd "317596022" at bounding box center [160, 192] width 110 height 8
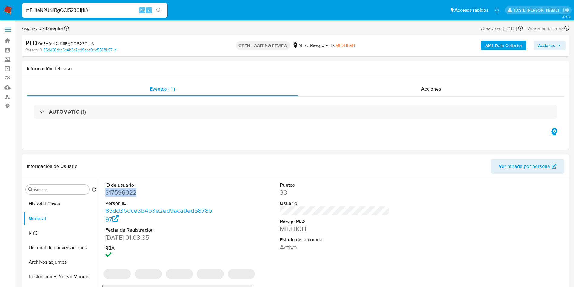
copy dd "317596022"
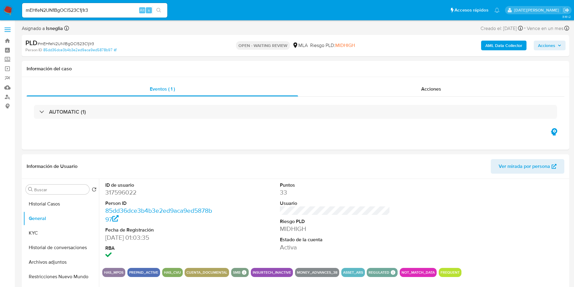
click at [244, 17] on ul "Pausado Ver notificaciones mEHfeN2UN1BgOCl523C1j1r3 Alt s Accesos rápidos Presi…" at bounding box center [261, 9] width 484 height 15
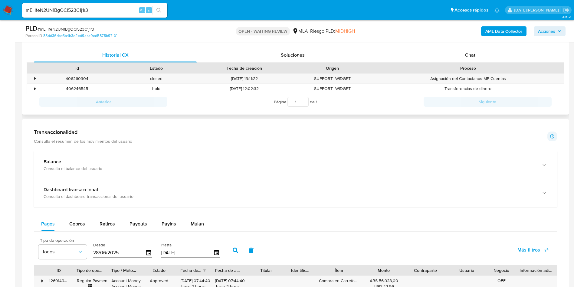
scroll to position [227, 0]
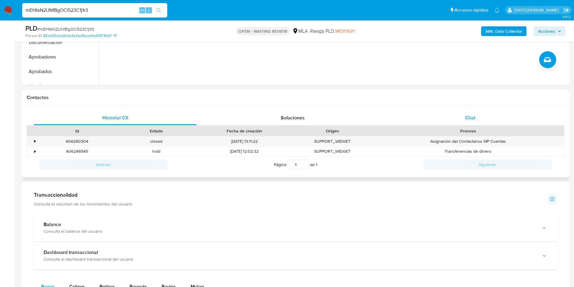
click at [466, 118] on span "Chat" at bounding box center [470, 117] width 10 height 7
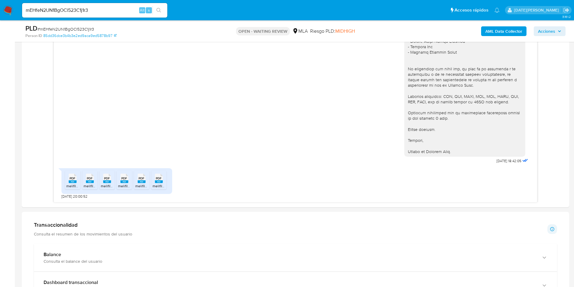
scroll to position [363, 0]
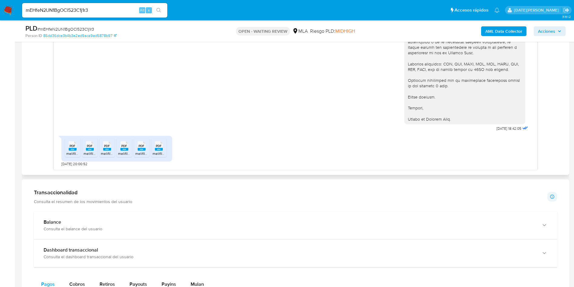
click at [67, 147] on div "PDF PDF" at bounding box center [72, 145] width 13 height 12
click at [88, 149] on rect at bounding box center [90, 149] width 8 height 3
drag, startPoint x: 106, startPoint y: 149, endPoint x: 115, endPoint y: 149, distance: 8.5
click at [106, 149] on rect at bounding box center [107, 149] width 8 height 3
click at [124, 149] on rect at bounding box center [124, 149] width 8 height 3
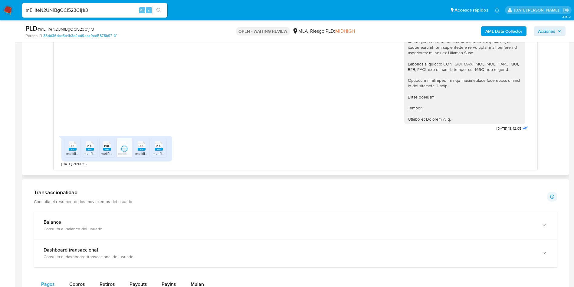
click at [146, 149] on div "PDF PDF" at bounding box center [141, 145] width 13 height 12
drag, startPoint x: 161, startPoint y: 149, endPoint x: 172, endPoint y: 151, distance: 12.0
click at [161, 149] on rect at bounding box center [159, 149] width 8 height 3
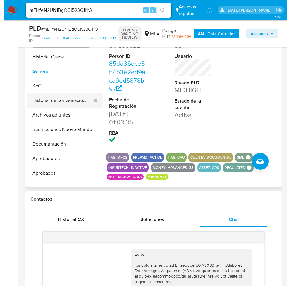
scroll to position [91, 0]
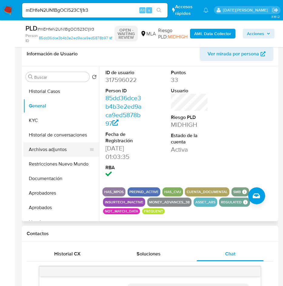
click at [57, 149] on button "Archivos adjuntos" at bounding box center [58, 149] width 71 height 15
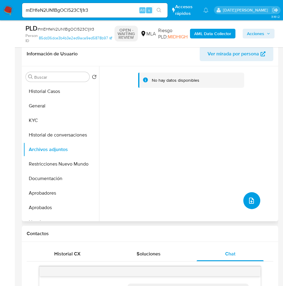
click at [250, 201] on icon "upload-file" at bounding box center [251, 200] width 7 height 7
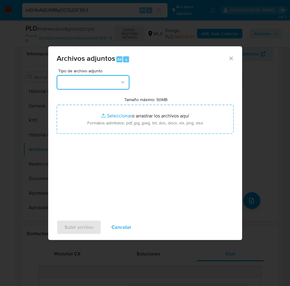
click at [87, 76] on button "button" at bounding box center [93, 82] width 73 height 15
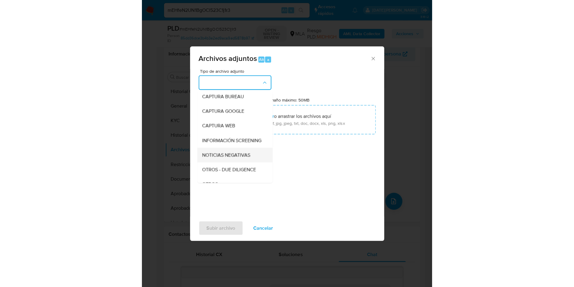
scroll to position [45, 0]
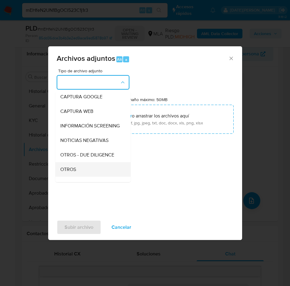
click at [76, 172] on div "OTROS" at bounding box center [91, 169] width 62 height 15
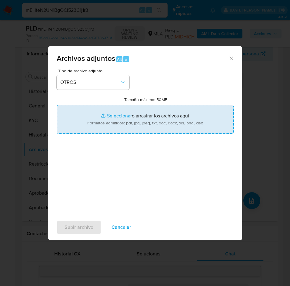
type input "C:\fakepath\Caselog mEHfeN2UN1BgOCl523C1j1r3.docx"
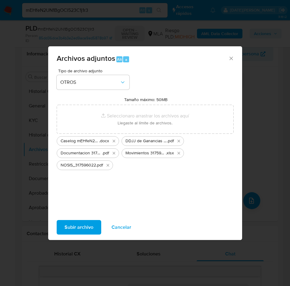
click at [85, 225] on span "Subir archivo" at bounding box center [78, 227] width 29 height 13
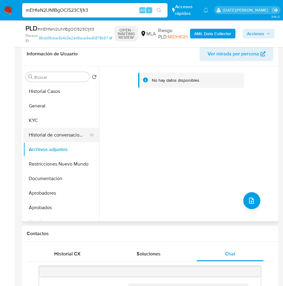
click at [50, 131] on button "Historial de conversaciones" at bounding box center [58, 135] width 71 height 15
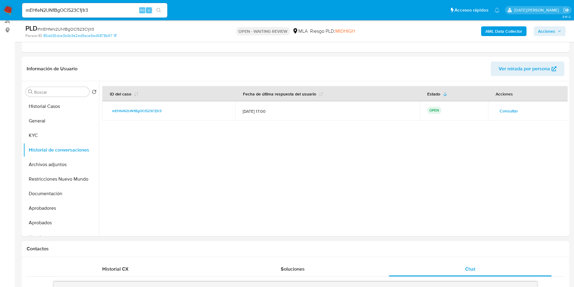
scroll to position [136, 0]
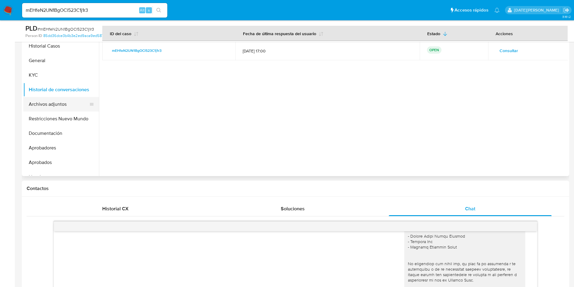
click at [49, 106] on button "Archivos adjuntos" at bounding box center [58, 104] width 71 height 15
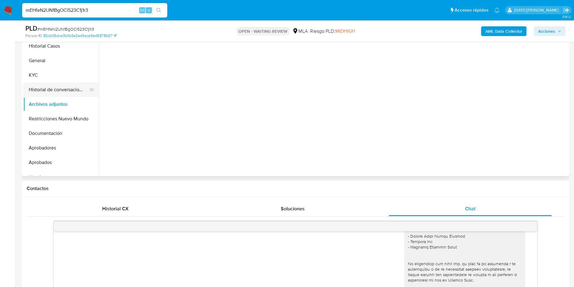
click at [52, 96] on button "Historial de conversaciones" at bounding box center [58, 89] width 71 height 15
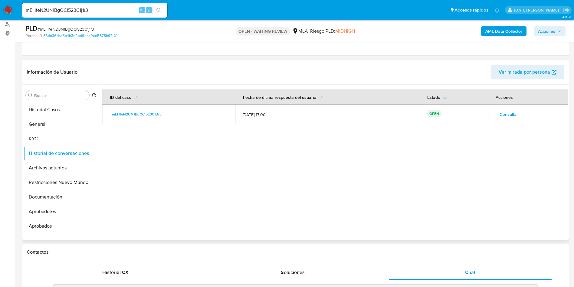
scroll to position [45, 0]
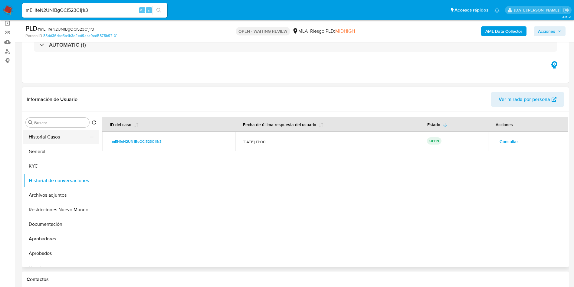
click at [45, 140] on button "Historial Casos" at bounding box center [58, 137] width 71 height 15
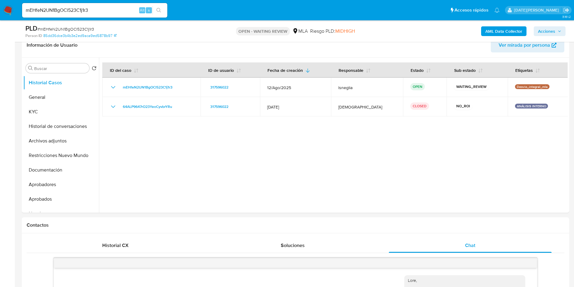
scroll to position [0, 0]
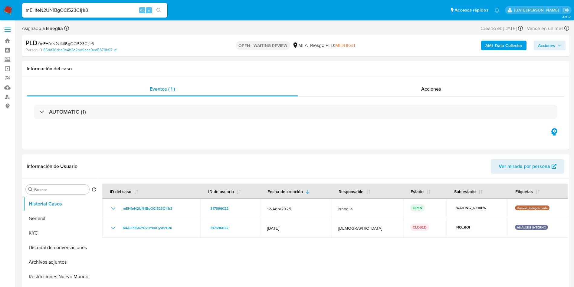
click at [86, 42] on span "# mEHfeN2UN1BgOCl523C1j1r3" at bounding box center [66, 44] width 57 height 6
copy span "mEHfeN2UN1BgOCl523C1j1r3"
click at [7, 41] on link "Bandeja" at bounding box center [36, 40] width 72 height 9
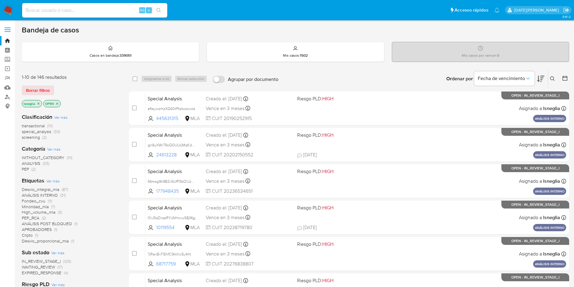
click at [553, 76] on icon at bounding box center [552, 78] width 5 height 5
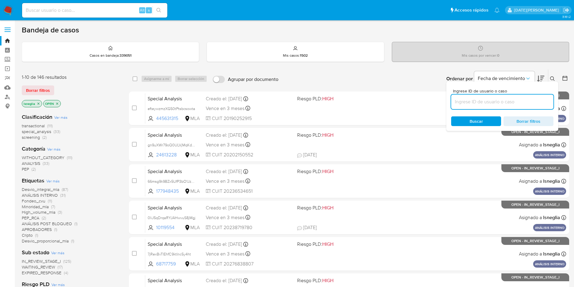
click at [456, 105] on input at bounding box center [502, 102] width 102 height 8
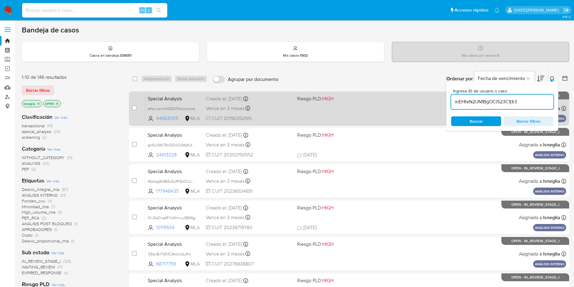
type input "mEHfeN2UN1BgOCl523C1j1r3"
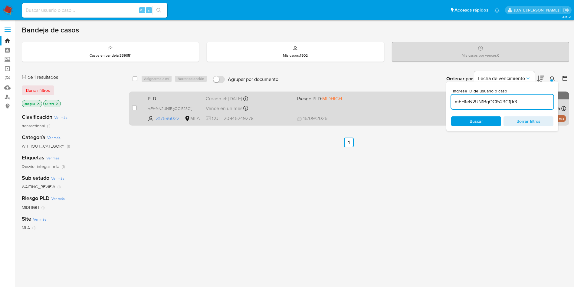
drag, startPoint x: 132, startPoint y: 106, endPoint x: 138, endPoint y: 101, distance: 7.9
click at [133, 107] on input "checkbox" at bounding box center [134, 107] width 5 height 5
checkbox input "true"
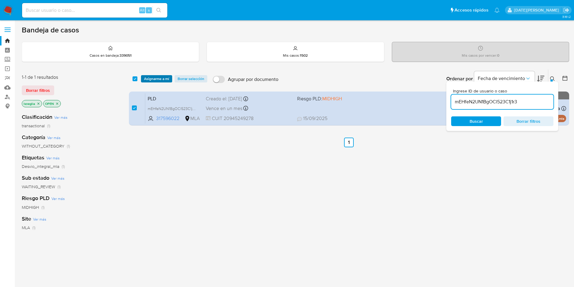
click at [155, 80] on span "Asignarme a mí" at bounding box center [156, 79] width 25 height 6
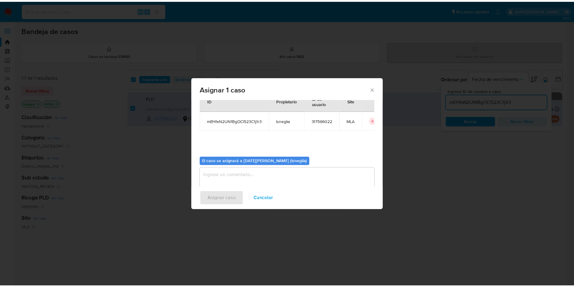
scroll to position [31, 0]
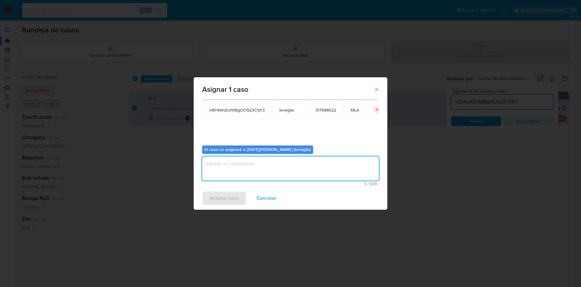
click at [235, 167] on textarea "assign-modal" at bounding box center [290, 168] width 177 height 24
type textarea "."
click at [221, 197] on span "Asignar caso" at bounding box center [224, 197] width 28 height 13
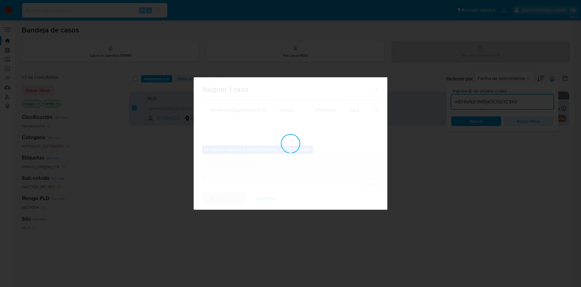
checkbox input "false"
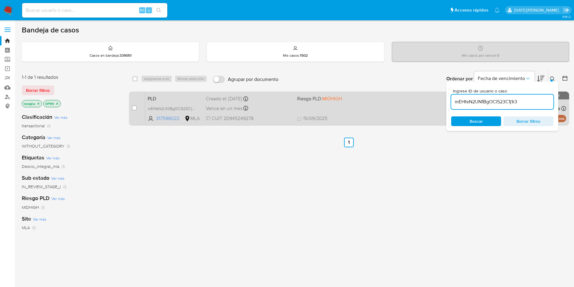
click at [172, 99] on span "PLD" at bounding box center [174, 98] width 53 height 8
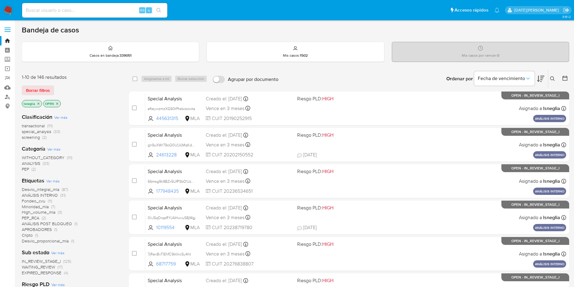
click at [552, 79] on icon at bounding box center [552, 78] width 5 height 5
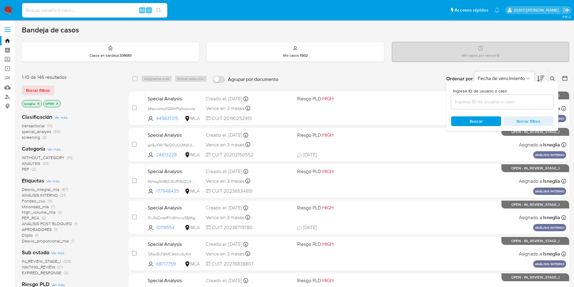
click at [475, 103] on input at bounding box center [502, 102] width 102 height 8
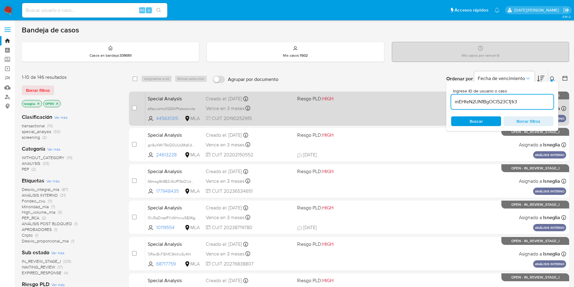
type input "mEHfeN2UN1BgOCl523C1j1r3"
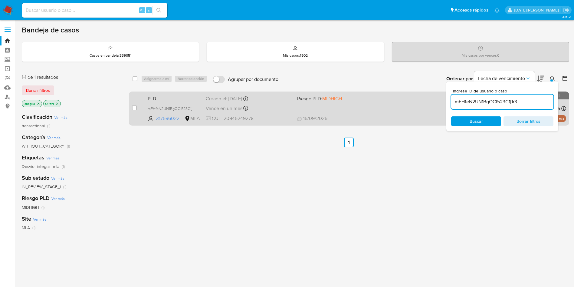
click at [137, 107] on div "case-item-checkbox No es posible asignar el caso" at bounding box center [138, 108] width 13 height 31
click at [133, 107] on input "checkbox" at bounding box center [134, 107] width 5 height 5
checkbox input "true"
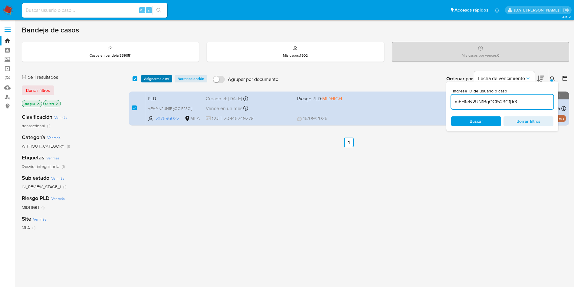
click at [158, 76] on span "Asignarme a mí" at bounding box center [156, 79] width 25 height 6
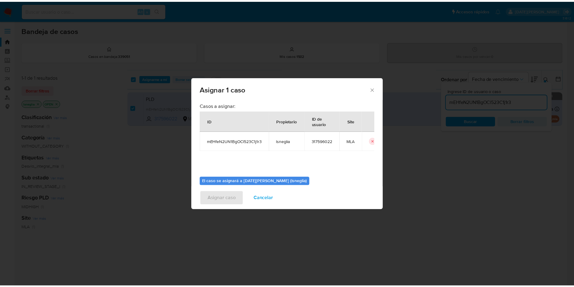
scroll to position [31, 0]
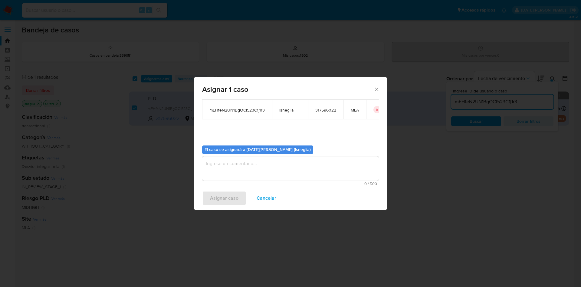
click at [257, 175] on textarea "assign-modal" at bounding box center [290, 168] width 177 height 24
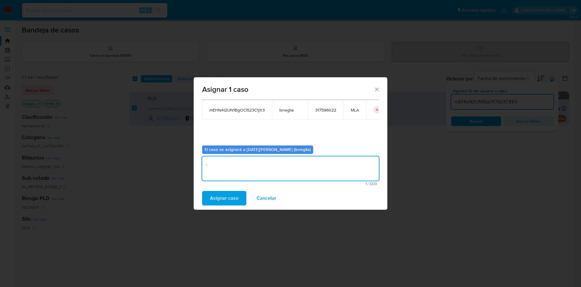
type textarea "."
click at [225, 200] on span "Asignar caso" at bounding box center [224, 197] width 28 height 13
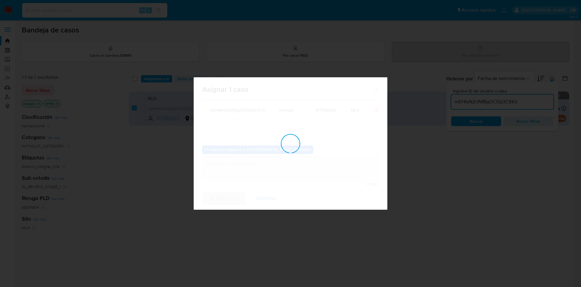
checkbox input "false"
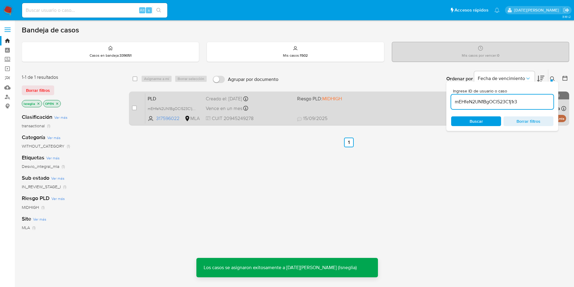
click at [166, 100] on span "PLD" at bounding box center [174, 98] width 53 height 8
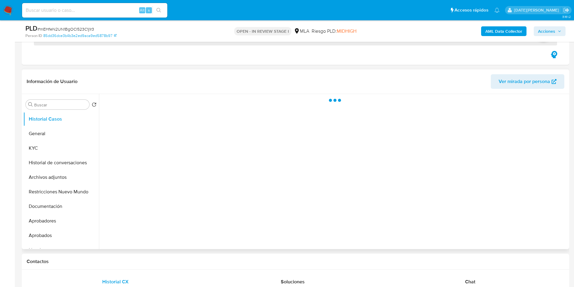
scroll to position [91, 0]
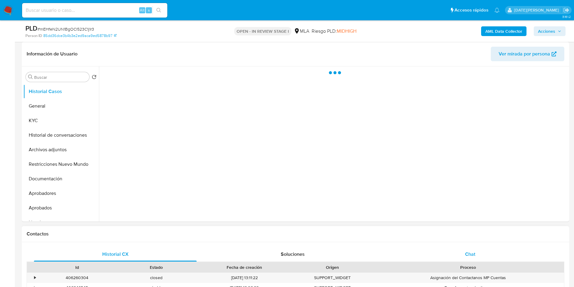
select select "10"
click at [472, 251] on span "Chat" at bounding box center [470, 253] width 10 height 7
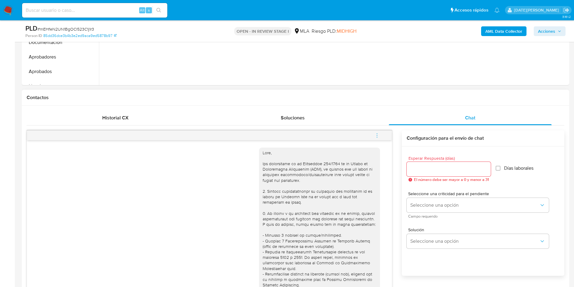
scroll to position [615, 0]
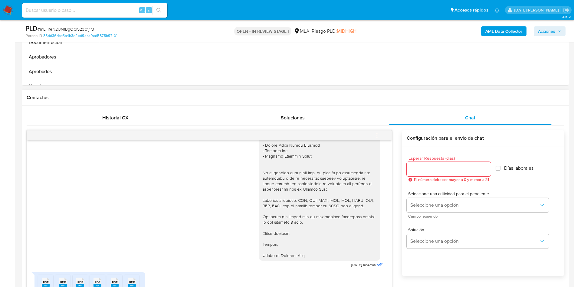
click at [419, 167] on input "Esperar Respuesta (días)" at bounding box center [449, 169] width 84 height 8
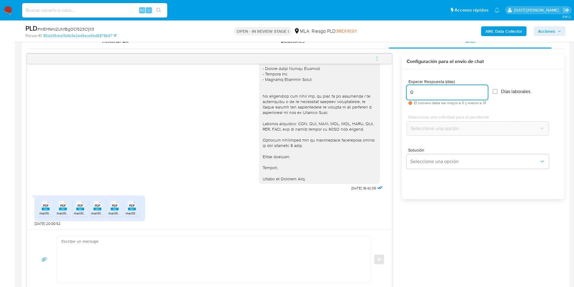
scroll to position [318, 0]
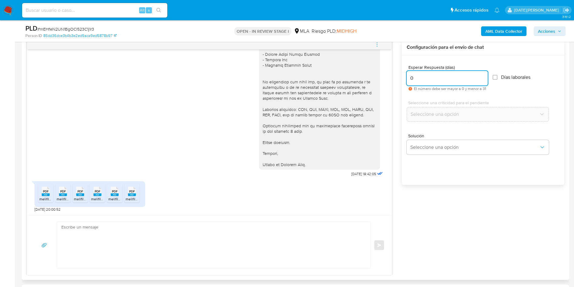
type input "0"
click at [149, 229] on textarea at bounding box center [211, 244] width 301 height 47
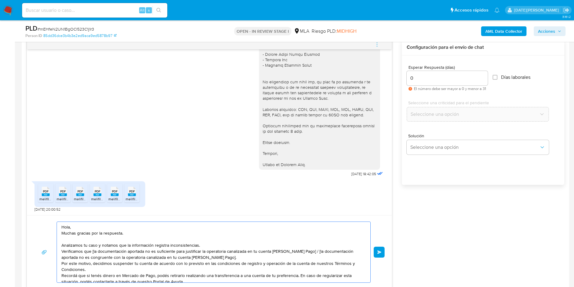
click at [156, 231] on textarea "Hola, Muchas gracias por la respuesta. Analizamos tu caso y notamos que la info…" at bounding box center [211, 251] width 301 height 61
click at [156, 226] on textarea "Hola, Muchas gracias por la respuesta. Analizamos tu caso y notamos que la info…" at bounding box center [211, 251] width 301 height 61
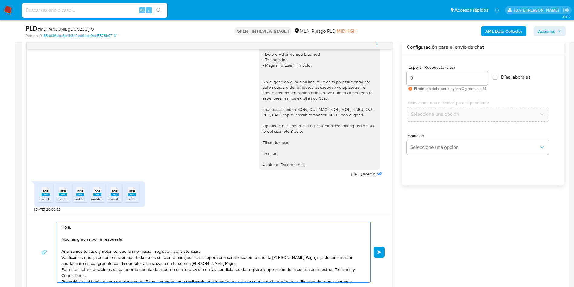
click at [205, 255] on textarea "Hola, Muchas gracias por la respuesta. Analizamos tu caso y notamos que la info…" at bounding box center [211, 251] width 301 height 61
click at [207, 251] on textarea "Hola, Muchas gracias por la respuesta. Analizamos tu caso y notamos que la info…" at bounding box center [211, 251] width 301 height 61
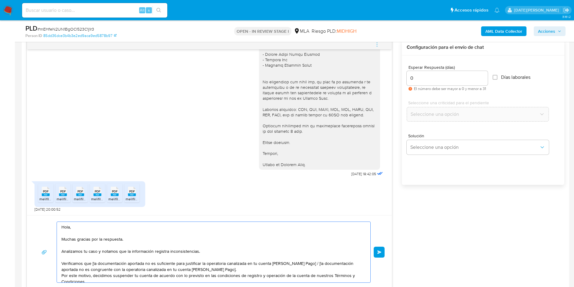
click at [93, 263] on textarea "Hola, Muchas gracias por la respuesta. Analizamos tu caso y notamos que la info…" at bounding box center [211, 251] width 301 height 61
drag, startPoint x: 303, startPoint y: 263, endPoint x: 311, endPoint y: 267, distance: 9.5
click at [311, 267] on textarea "Hola, Muchas gracias por la respuesta. Analizamos tu caso y notamos que la info…" at bounding box center [211, 251] width 301 height 61
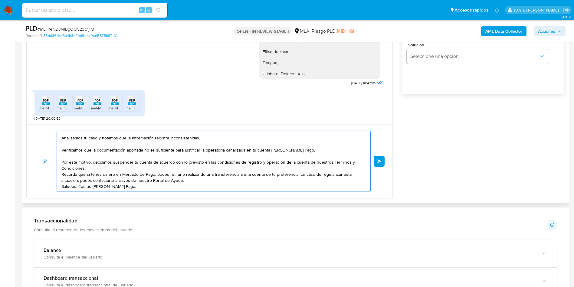
scroll to position [37, 0]
click at [300, 156] on textarea "Hola, Muchas gracias por la respuesta. Analizamos tu caso y notamos que la info…" at bounding box center [211, 161] width 301 height 61
click at [297, 151] on textarea "Hola, Muchas gracias por la respuesta. Analizamos tu caso y notamos que la info…" at bounding box center [211, 161] width 301 height 61
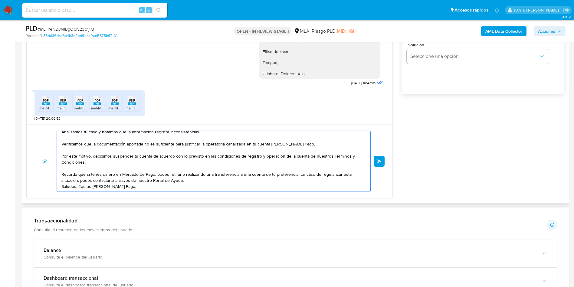
click at [263, 175] on textarea "Hola, Muchas gracias por la respuesta. Analizamos tu caso y notamos que la info…" at bounding box center [211, 161] width 301 height 61
click at [261, 171] on textarea "Hola, Muchas gracias por la respuesta. Analizamos tu caso y notamos que la info…" at bounding box center [211, 161] width 301 height 61
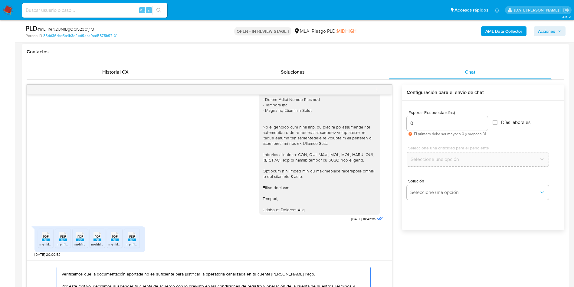
scroll to position [272, 0]
type textarea "Hola, Muchas gracias por la respuesta. Analizamos tu caso y notamos que la info…"
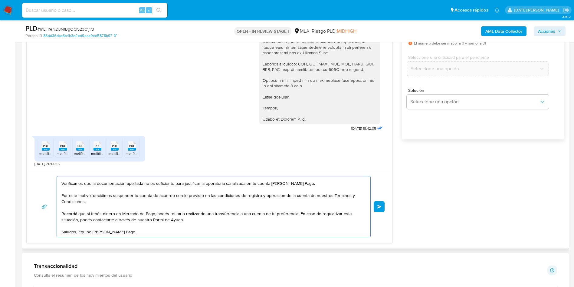
click at [380, 208] on span "Enviar" at bounding box center [379, 207] width 4 height 4
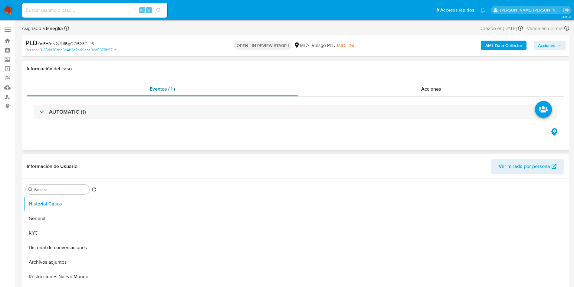
select select "10"
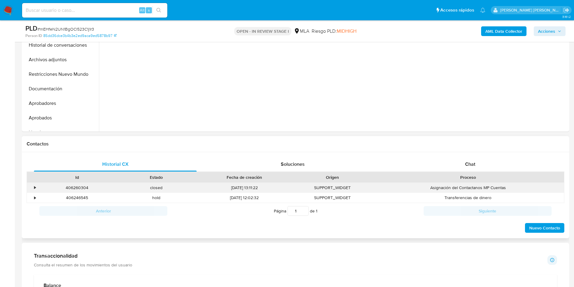
scroll to position [182, 0]
click at [456, 159] on div "Chat" at bounding box center [470, 163] width 163 height 15
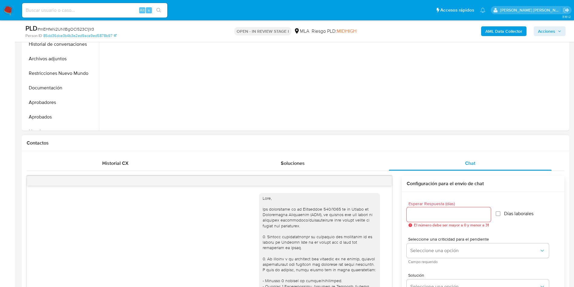
scroll to position [759, 0]
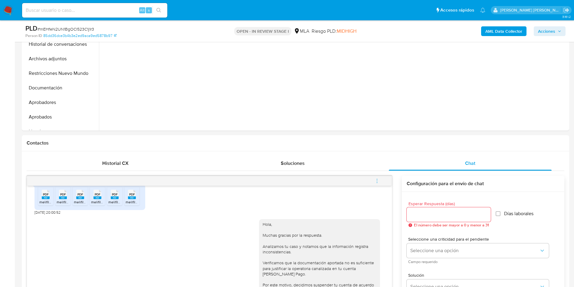
drag, startPoint x: 379, startPoint y: 182, endPoint x: 369, endPoint y: 179, distance: 10.2
click at [378, 182] on icon "menu-action" at bounding box center [376, 180] width 5 height 5
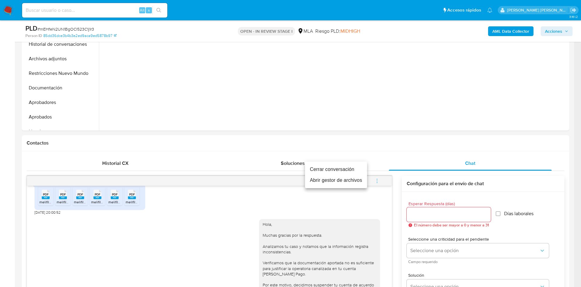
click at [329, 172] on li "Cerrar conversación" at bounding box center [336, 169] width 62 height 11
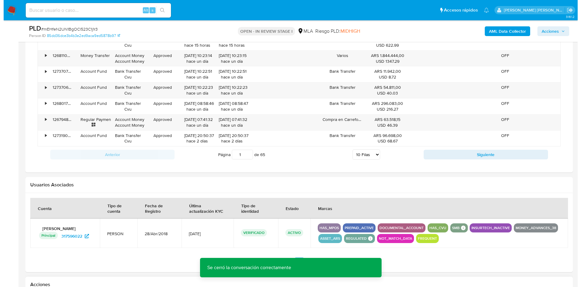
scroll to position [941, 0]
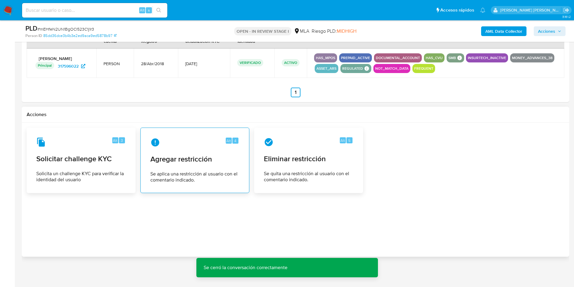
click at [188, 158] on span "Agregar restricción" at bounding box center [194, 158] width 89 height 9
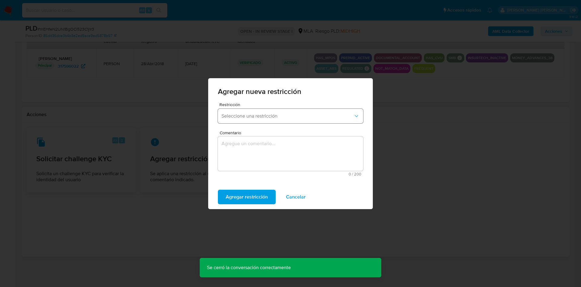
click at [264, 116] on span "Seleccione una restricción" at bounding box center [287, 116] width 132 height 6
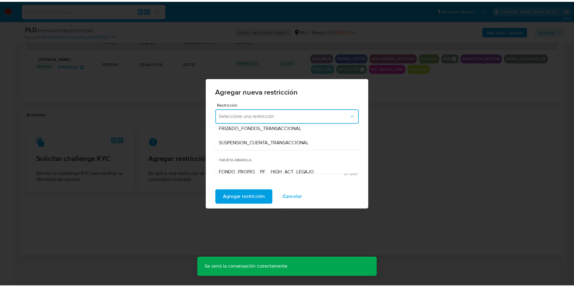
scroll to position [91, 0]
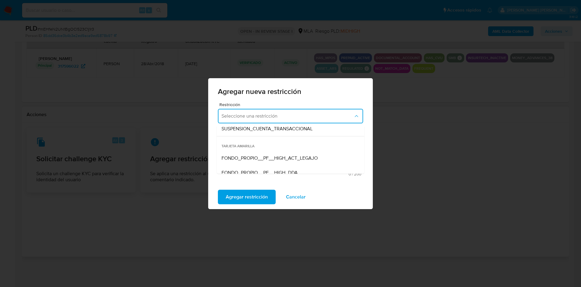
click at [254, 123] on div "TARJETA ROJA SUSPENSION_CON_RETIROS_SCREENING SUSPENSION_TOTAL_SCREENING AML_CI…" at bounding box center [291, 148] width 148 height 50
click at [255, 129] on span "SUSPENSION_CUENTA_TRANSACCIONAL" at bounding box center [266, 129] width 91 height 6
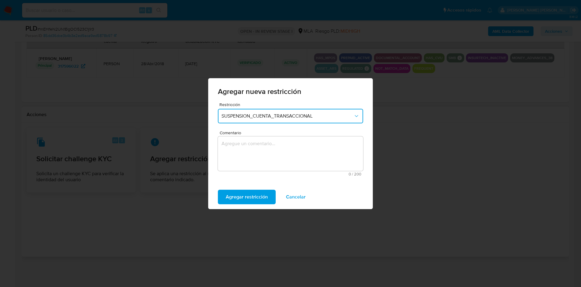
click at [257, 159] on textarea "Comentario" at bounding box center [290, 153] width 145 height 34
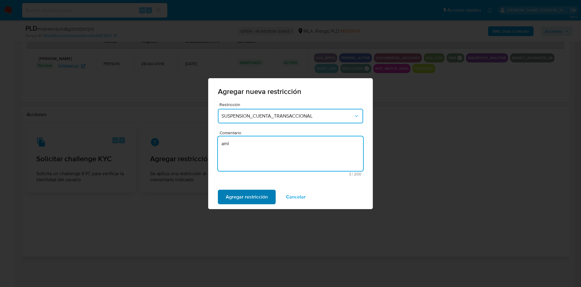
type textarea "aml"
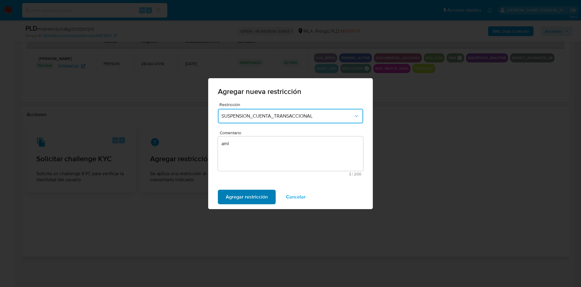
click at [248, 199] on span "Agregar restricción" at bounding box center [247, 196] width 42 height 13
click at [231, 195] on span "Confirmar" at bounding box center [237, 196] width 22 height 13
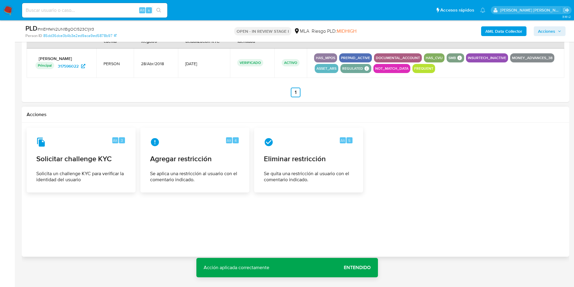
click at [366, 259] on div "Acción aplicada correctamente Acción aplicada correctamente Entendido" at bounding box center [287, 266] width 182 height 19
click at [362, 267] on span "Entendido" at bounding box center [357, 267] width 27 height 0
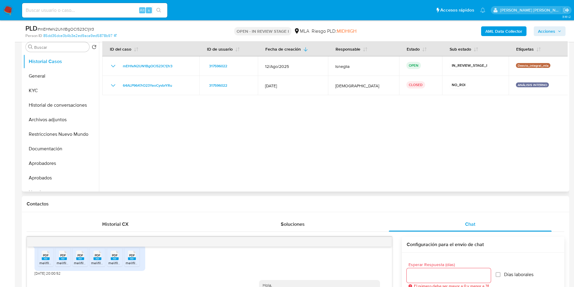
scroll to position [34, 0]
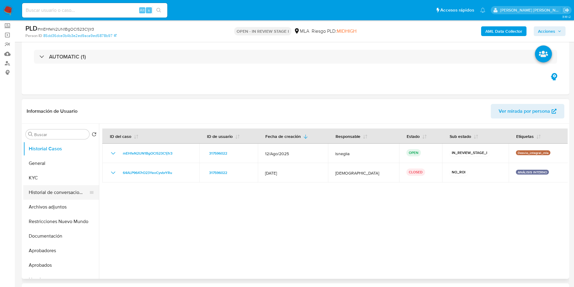
drag, startPoint x: 42, startPoint y: 208, endPoint x: 58, endPoint y: 194, distance: 21.0
click at [42, 208] on button "Archivos adjuntos" at bounding box center [61, 206] width 76 height 15
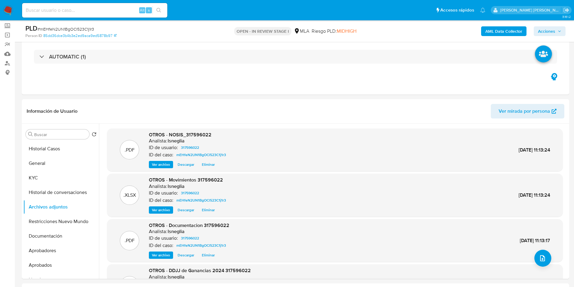
click at [500, 30] on b "AML Data Collector" at bounding box center [503, 31] width 37 height 10
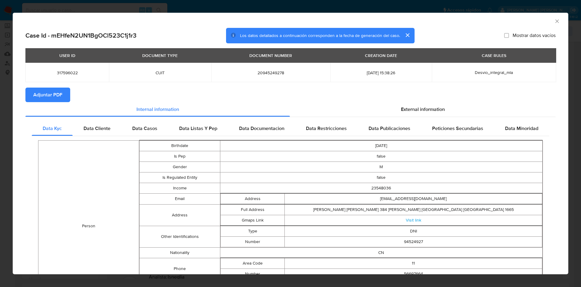
click at [34, 98] on span "Adjuntar PDF" at bounding box center [47, 94] width 29 height 13
click at [390, 107] on div "External information" at bounding box center [423, 109] width 266 height 15
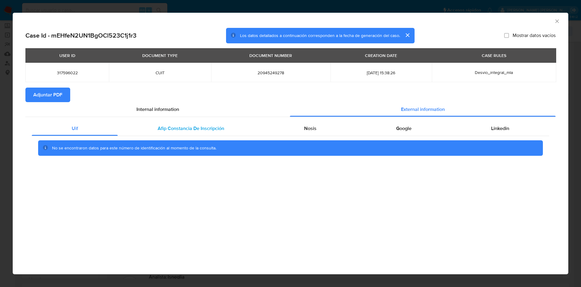
click at [208, 128] on span "Afip Constancia De Inscripción" at bounding box center [191, 128] width 67 height 7
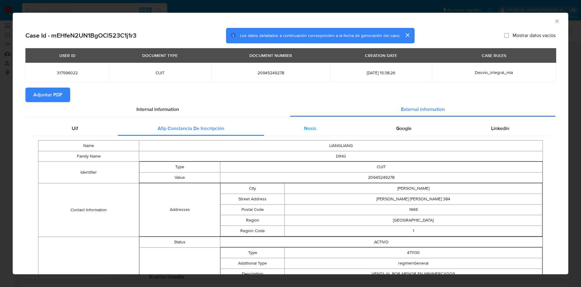
click at [323, 130] on div "Nosis" at bounding box center [310, 128] width 92 height 15
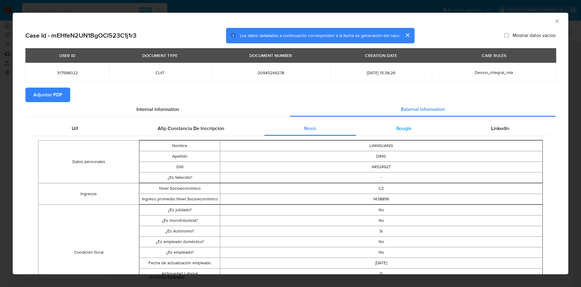
click at [386, 128] on div "Google" at bounding box center [403, 128] width 95 height 15
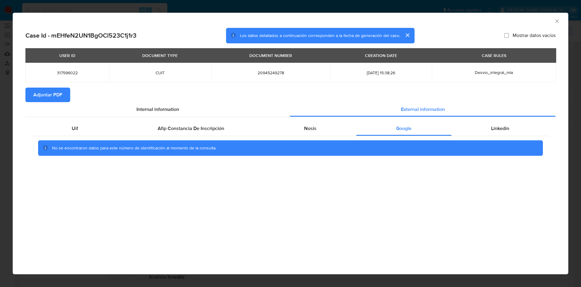
click at [482, 120] on div "Uif Afip Constancia De Inscripción Nosis Google Linkedin No se encontraron dato…" at bounding box center [290, 141] width 530 height 48
click at [487, 129] on div "Linkedin" at bounding box center [500, 128] width 98 height 15
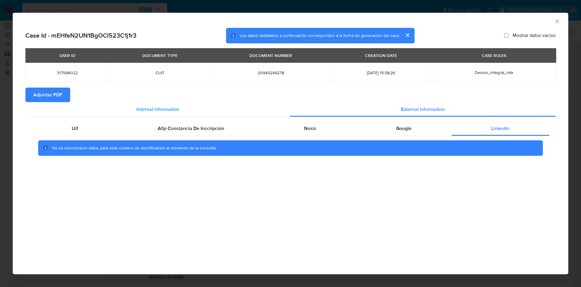
click at [159, 108] on span "Internal information" at bounding box center [157, 109] width 43 height 7
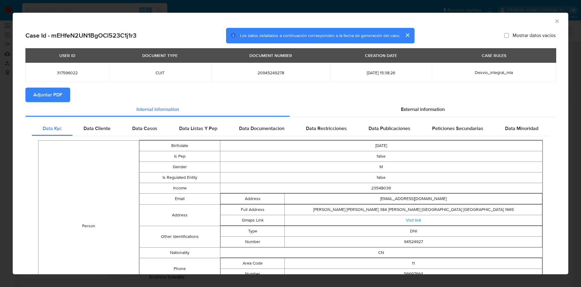
click at [54, 90] on span "Adjuntar PDF" at bounding box center [47, 94] width 29 height 13
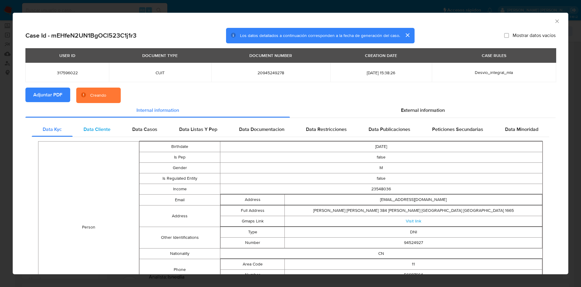
click at [107, 132] on span "Data Cliente" at bounding box center [97, 129] width 27 height 7
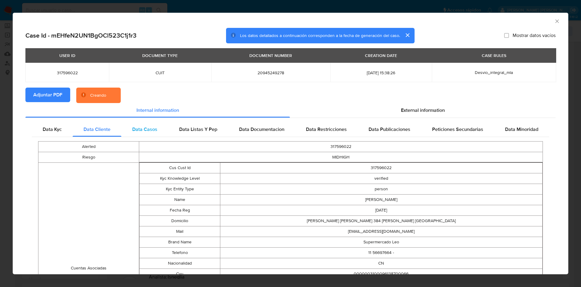
click at [138, 132] on span "Data Casos" at bounding box center [144, 129] width 25 height 7
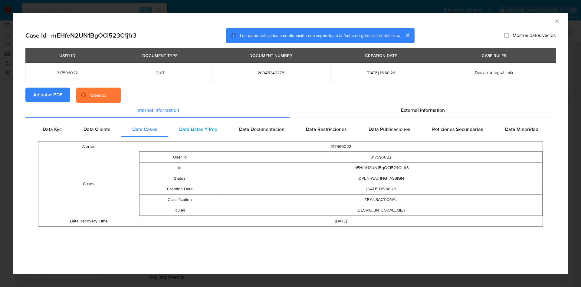
click at [202, 131] on span "Data Listas Y Pep" at bounding box center [198, 129] width 38 height 7
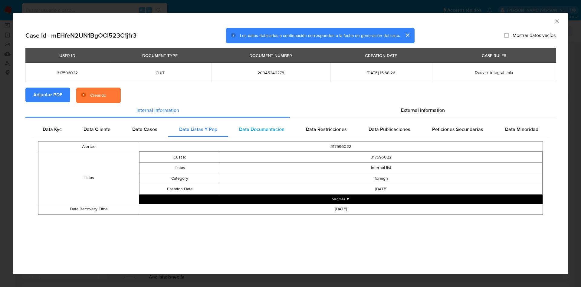
click at [247, 131] on span "Data Documentacion" at bounding box center [261, 129] width 45 height 7
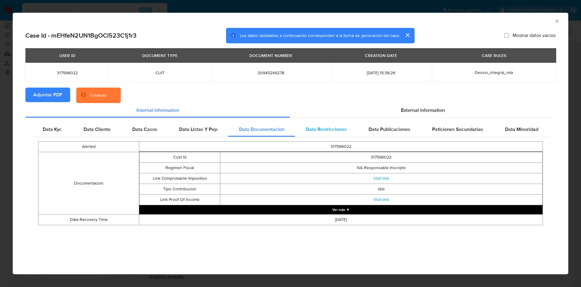
click at [329, 132] on span "Data Restricciones" at bounding box center [326, 129] width 41 height 7
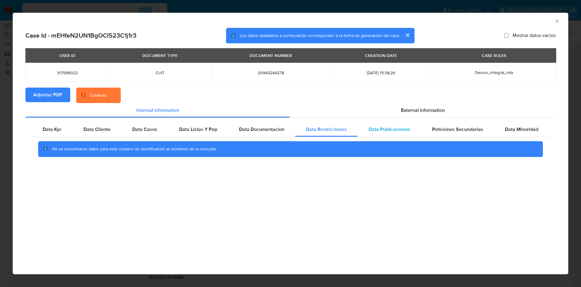
drag, startPoint x: 379, startPoint y: 132, endPoint x: 412, endPoint y: 132, distance: 32.4
click at [380, 132] on span "Data Publicaciones" at bounding box center [390, 129] width 42 height 7
drag, startPoint x: 464, startPoint y: 135, endPoint x: 497, endPoint y: 135, distance: 33.3
click at [464, 135] on div "Peticiones Secundarias" at bounding box center [457, 129] width 73 height 15
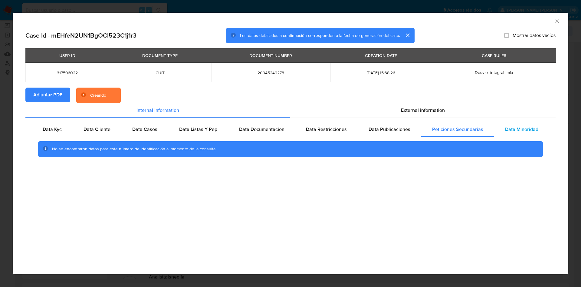
click at [526, 135] on div "Data Minoridad" at bounding box center [521, 129] width 55 height 15
click at [430, 108] on span "External information" at bounding box center [423, 110] width 44 height 7
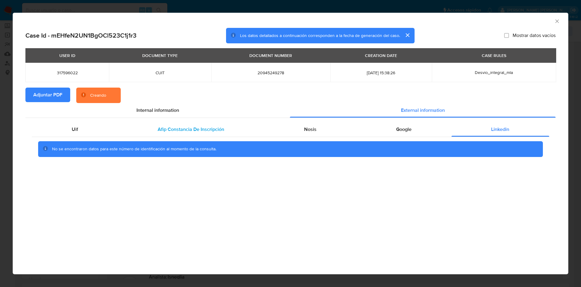
click at [184, 126] on span "Afip Constancia De Inscripción" at bounding box center [191, 129] width 67 height 7
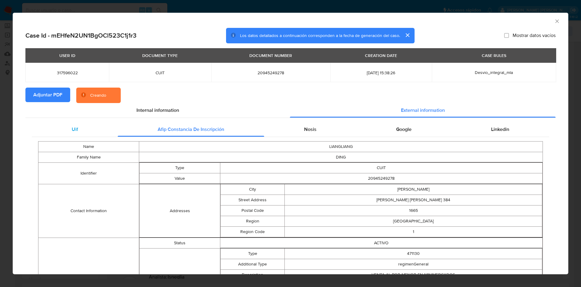
click at [91, 127] on div "Uif" at bounding box center [75, 129] width 86 height 15
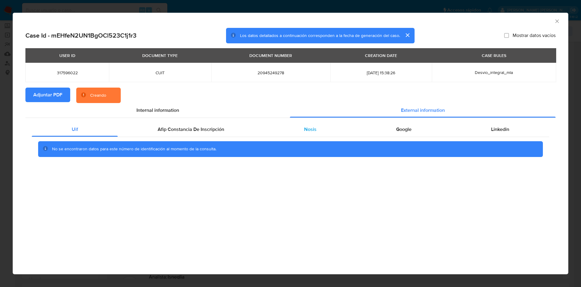
click at [287, 125] on div "Nosis" at bounding box center [310, 129] width 92 height 15
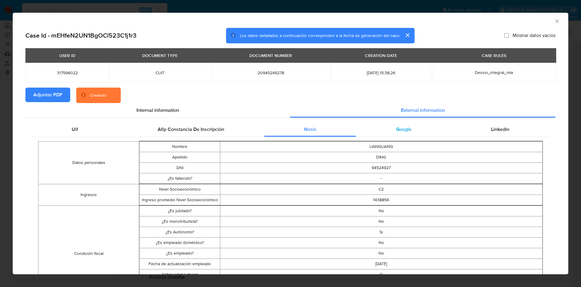
click at [403, 130] on span "Google" at bounding box center [403, 129] width 15 height 7
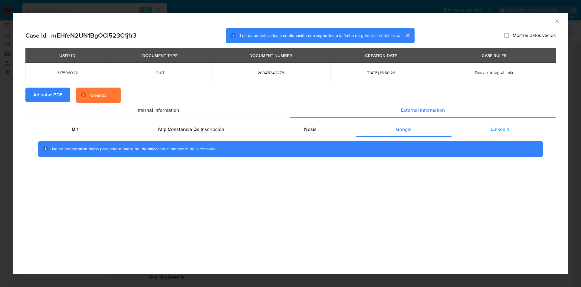
click at [515, 130] on div "Linkedin" at bounding box center [500, 129] width 98 height 15
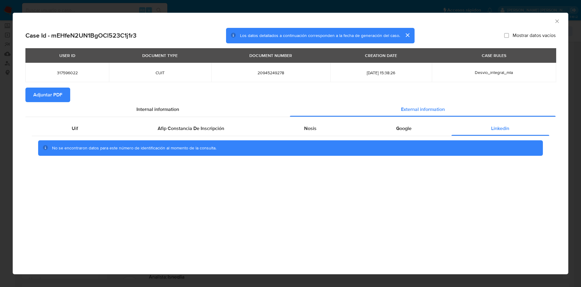
click at [558, 20] on icon "Cerrar ventana" at bounding box center [557, 21] width 6 height 6
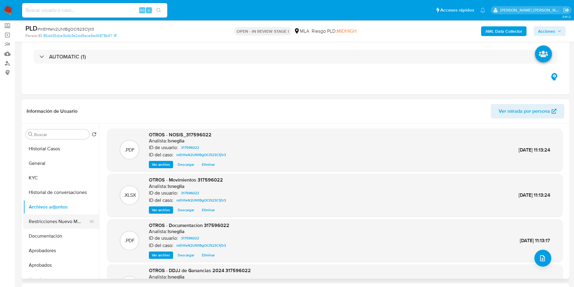
click at [55, 225] on button "Restricciones Nuevo Mundo" at bounding box center [58, 221] width 71 height 15
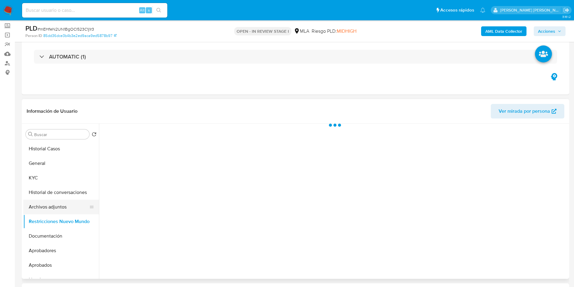
click at [52, 208] on button "Archivos adjuntos" at bounding box center [58, 206] width 71 height 15
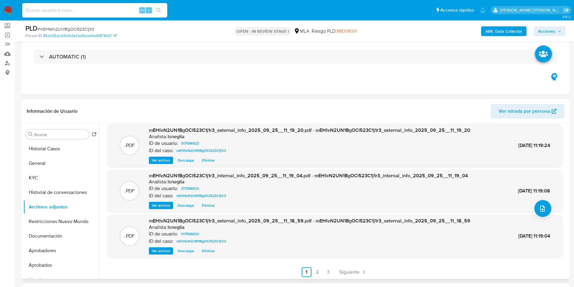
scroll to position [51, 0]
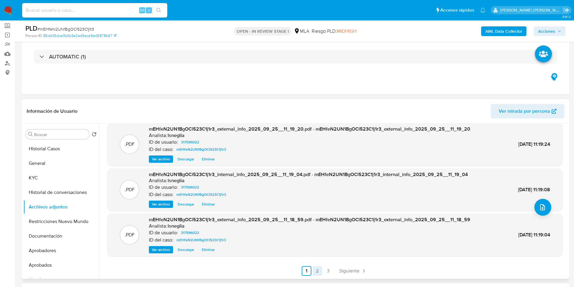
click at [314, 271] on link "2" at bounding box center [318, 271] width 10 height 10
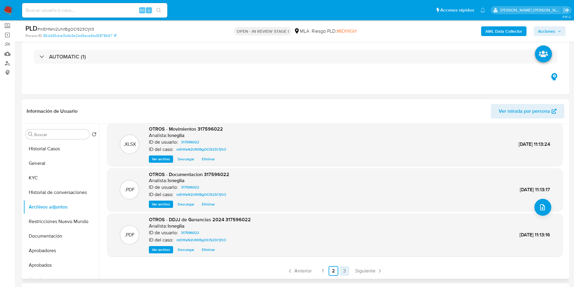
click at [344, 271] on link "3" at bounding box center [344, 271] width 10 height 10
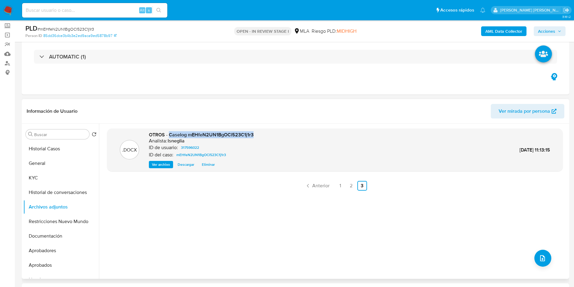
drag, startPoint x: 169, startPoint y: 135, endPoint x: 258, endPoint y: 132, distance: 88.7
click at [258, 132] on div ".DOCX OTROS - Caselog mEHfeN2UN1BgOCl523C1j1r3 Analista: lsneglia ID de usuario…" at bounding box center [335, 149] width 450 height 37
copy span "Caselog mEHfeN2UN1BgOCl523C1j1r3"
click at [74, 196] on button "Historial de conversaciones" at bounding box center [58, 192] width 71 height 15
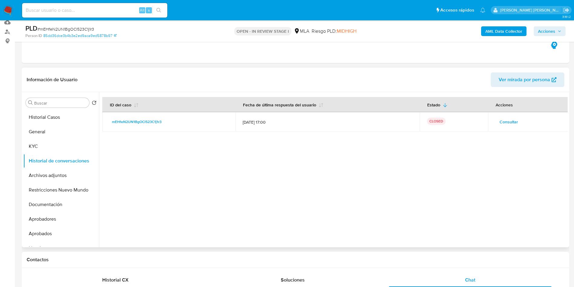
scroll to position [79, 0]
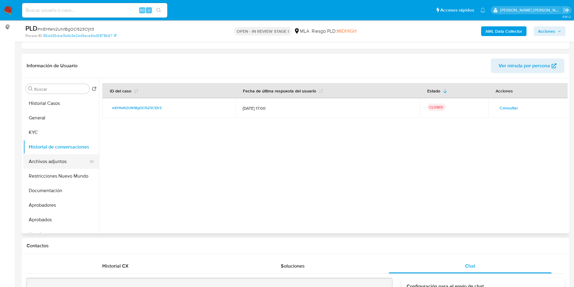
click at [61, 161] on button "Archivos adjuntos" at bounding box center [58, 161] width 71 height 15
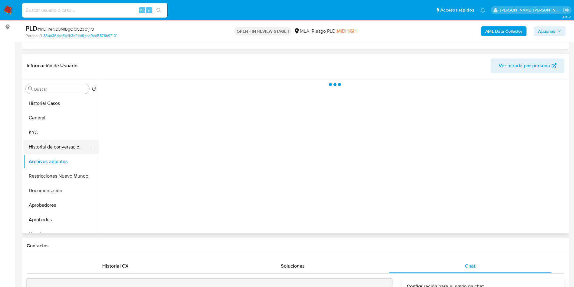
click at [61, 147] on button "Historial de conversaciones" at bounding box center [58, 146] width 71 height 15
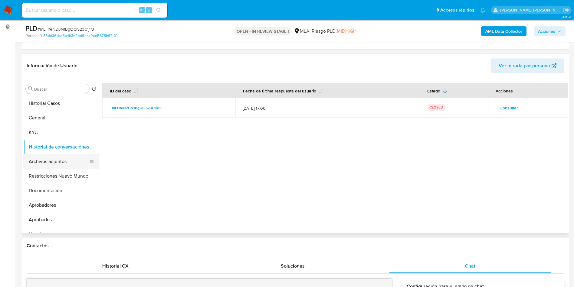
click at [69, 159] on button "Archivos adjuntos" at bounding box center [58, 161] width 71 height 15
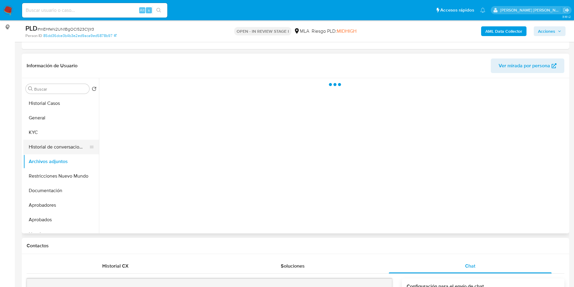
click at [61, 145] on button "Historial de conversaciones" at bounding box center [58, 146] width 71 height 15
click at [56, 96] on button "Historial Casos" at bounding box center [58, 103] width 71 height 15
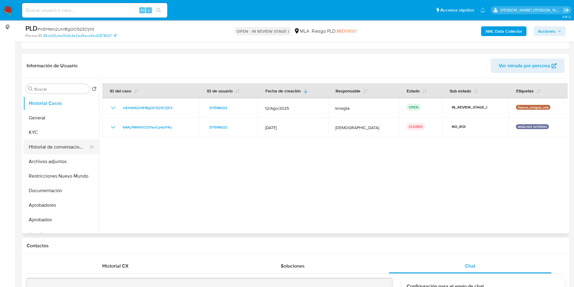
click at [56, 144] on button "Historial de conversaciones" at bounding box center [58, 146] width 71 height 15
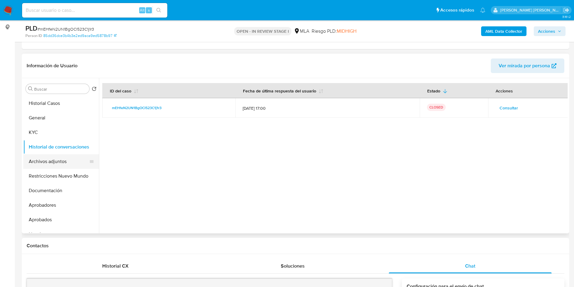
click at [48, 164] on button "Archivos adjuntos" at bounding box center [58, 161] width 71 height 15
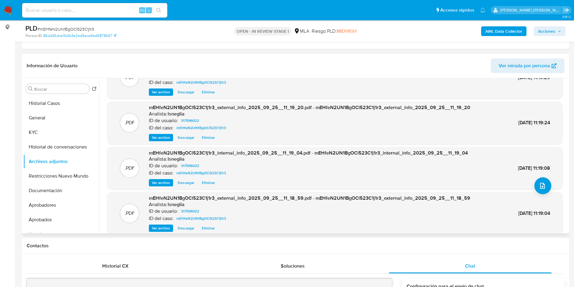
scroll to position [51, 0]
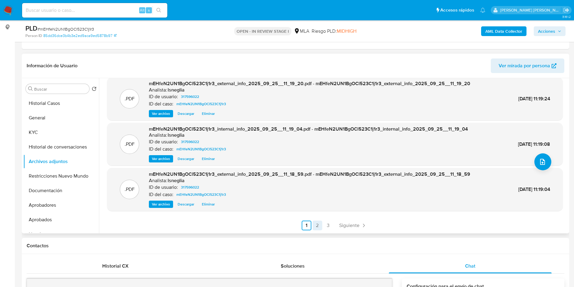
click at [317, 227] on link "2" at bounding box center [318, 225] width 10 height 10
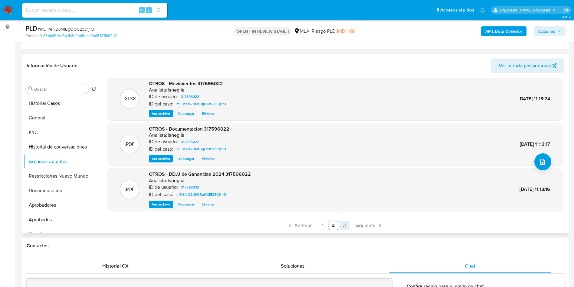
click at [346, 225] on link "3" at bounding box center [344, 225] width 10 height 10
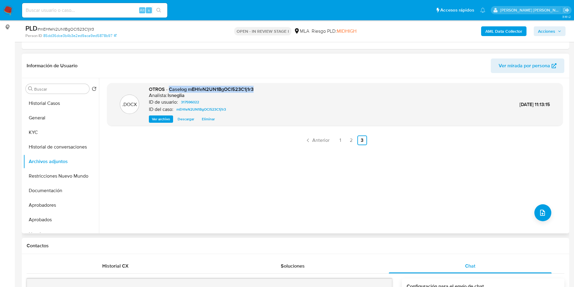
drag, startPoint x: 170, startPoint y: 87, endPoint x: 268, endPoint y: 84, distance: 98.1
click at [268, 84] on div ".DOCX OTROS - Caselog mEHfeN2UN1BgOCl523C1j1r3 Analista: lsneglia ID de usuario…" at bounding box center [335, 104] width 456 height 43
copy span "Caselog mEHfeN2UN1BgOCl523C1j1r3"
click at [57, 176] on button "Restricciones Nuevo Mundo" at bounding box center [58, 176] width 71 height 15
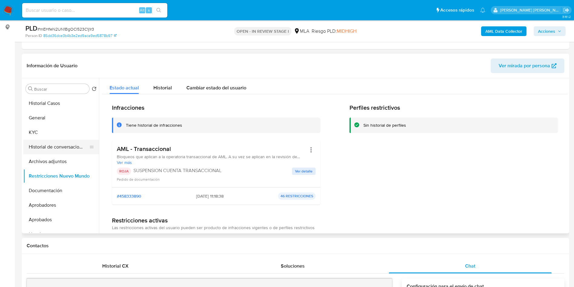
click at [65, 144] on button "Historial de conversaciones" at bounding box center [58, 146] width 71 height 15
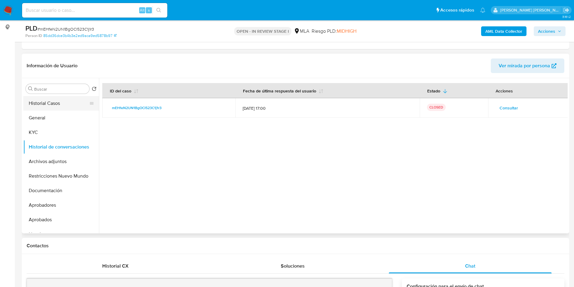
click at [39, 104] on button "Historial Casos" at bounding box center [58, 103] width 71 height 15
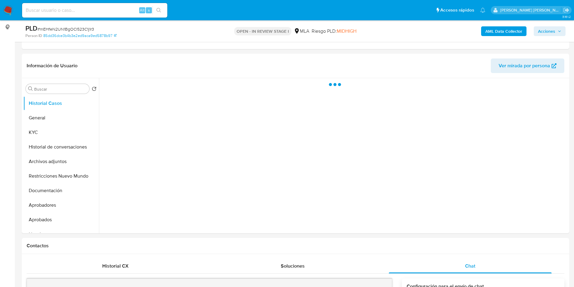
click at [557, 31] on span "Acciones" at bounding box center [549, 31] width 23 height 8
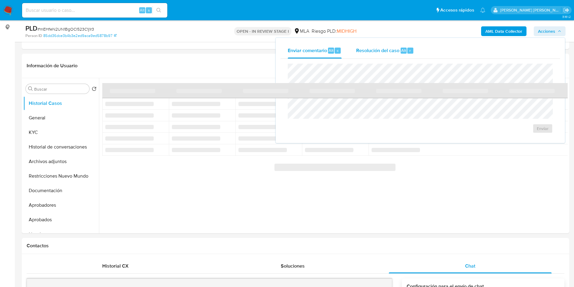
click at [397, 52] on span "Resolución del caso" at bounding box center [377, 50] width 43 height 7
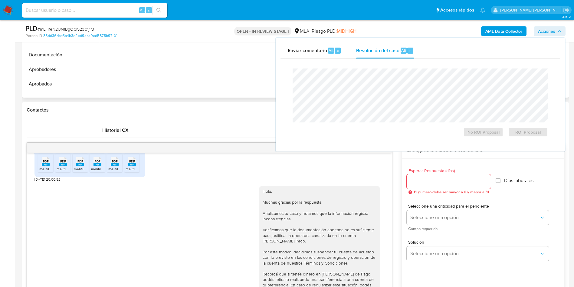
scroll to position [215, 0]
click at [293, 97] on div "No ROI Proposal ROI Proposal" at bounding box center [420, 103] width 265 height 78
click at [529, 130] on span "ROI Proposal" at bounding box center [527, 132] width 31 height 8
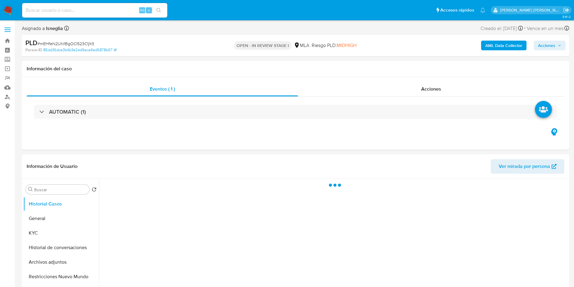
select select "10"
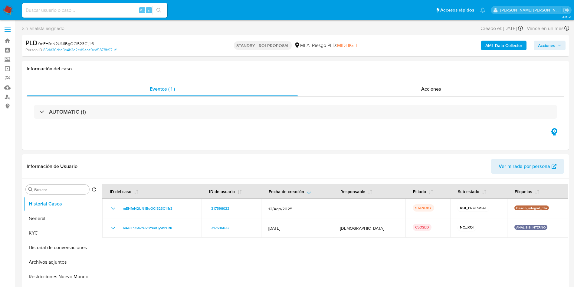
click at [62, 44] on span "# mEHfeN2UN1BgOCl523C1j1r3" at bounding box center [66, 44] width 57 height 6
copy span "mEHfeN2UN1BgOCl523C1j1r3"
click at [64, 15] on div "Alt s" at bounding box center [94, 10] width 145 height 15
click at [68, 11] on input at bounding box center [94, 10] width 145 height 8
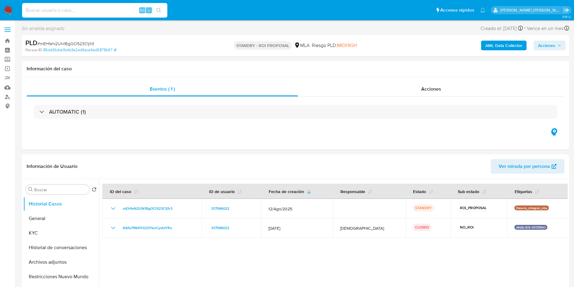
paste input "g7bnuNRpScb2lfSdHNgXqzSj"
type input "g7bnuNRpScb2lfSdHNgXqzSj"
click at [157, 7] on button "search-icon" at bounding box center [159, 10] width 12 height 8
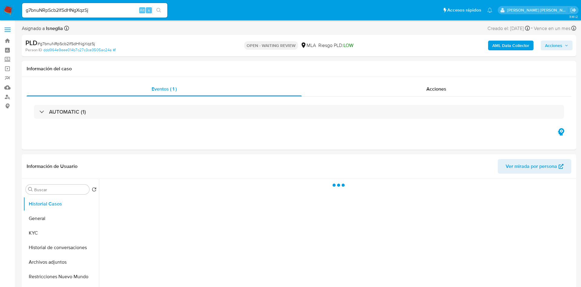
select select "10"
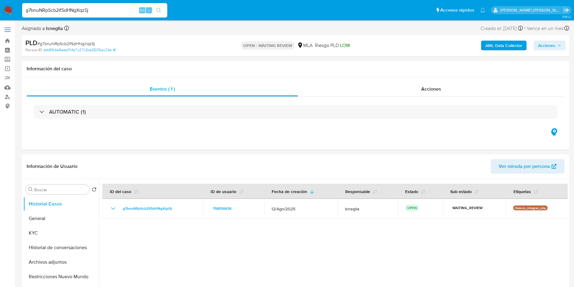
click at [101, 11] on input "g7bnuNRpScb2lfSdHNgXqzSj" at bounding box center [94, 10] width 145 height 8
drag, startPoint x: 101, startPoint y: 11, endPoint x: 79, endPoint y: 12, distance: 21.8
click at [79, 13] on input "g7bnuNRpScb2lfSdHNgXqzSj" at bounding box center [94, 10] width 145 height 8
click at [79, 12] on input "g7bnuNRpScb2lfSdHNgXqzSj" at bounding box center [94, 10] width 145 height 8
drag, startPoint x: 79, startPoint y: 12, endPoint x: 58, endPoint y: 11, distance: 21.2
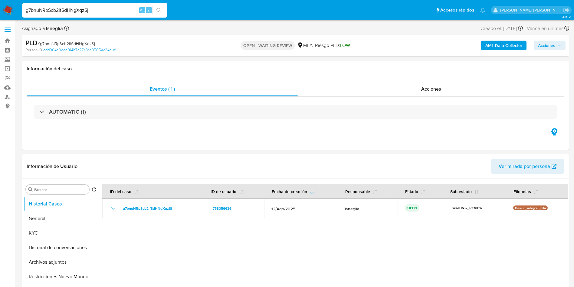
click at [58, 11] on input "g7bnuNRpScb2lfSdHNgXqzSj" at bounding box center [94, 10] width 145 height 8
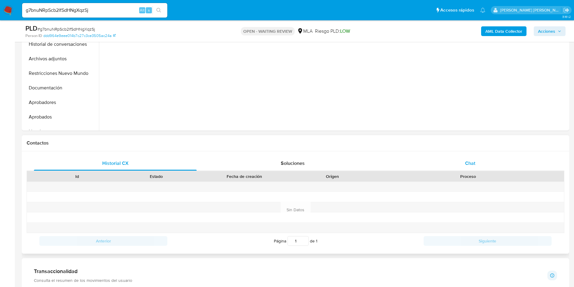
click at [470, 157] on div "Chat" at bounding box center [470, 163] width 163 height 15
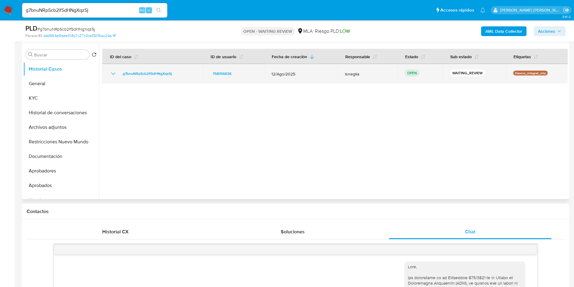
scroll to position [45, 0]
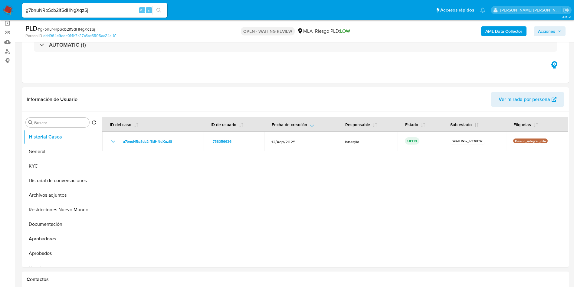
click at [62, 27] on span "# g7bnuNRpScb2lfSdHNgXqzSj" at bounding box center [66, 29] width 57 height 6
copy span "g7bnuNRpScb2lfSdHNgXqzSj"
click at [10, 7] on img at bounding box center [8, 10] width 10 height 10
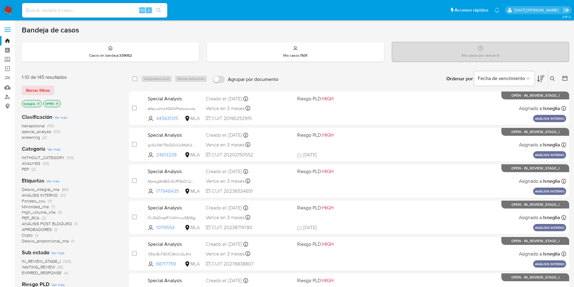
click at [553, 78] on icon at bounding box center [552, 78] width 5 height 5
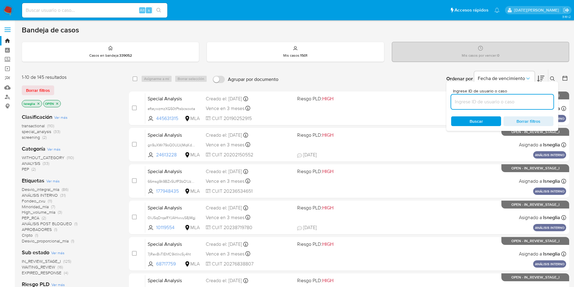
click at [501, 101] on input at bounding box center [502, 102] width 102 height 8
type input "g7bnuNRpScb2lfSdHNgXqzSj"
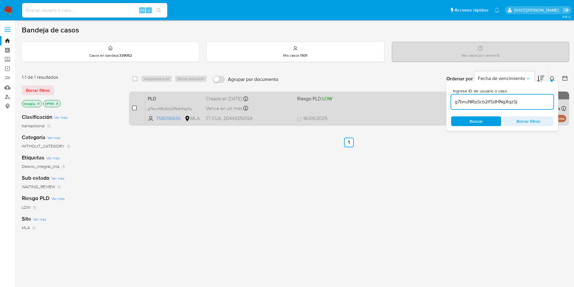
click at [135, 106] on input "checkbox" at bounding box center [134, 107] width 5 height 5
checkbox input "true"
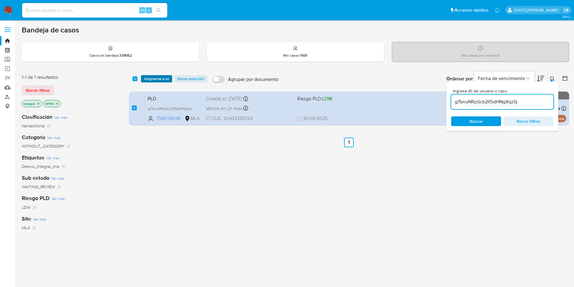
click at [156, 80] on span "Asignarme a mí" at bounding box center [156, 79] width 25 height 6
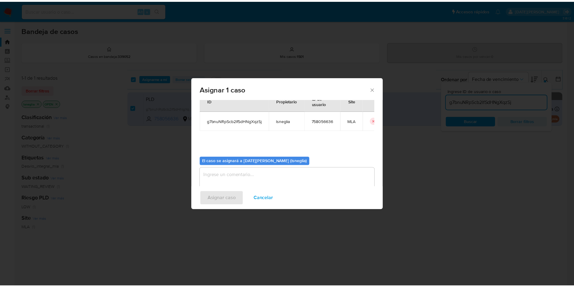
scroll to position [31, 0]
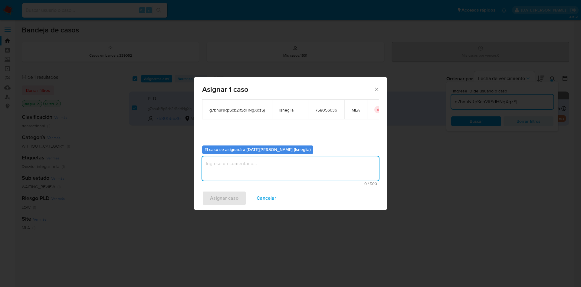
click at [253, 173] on textarea "assign-modal" at bounding box center [290, 168] width 177 height 24
type textarea "."
click at [237, 199] on span "Asignar caso" at bounding box center [224, 197] width 28 height 13
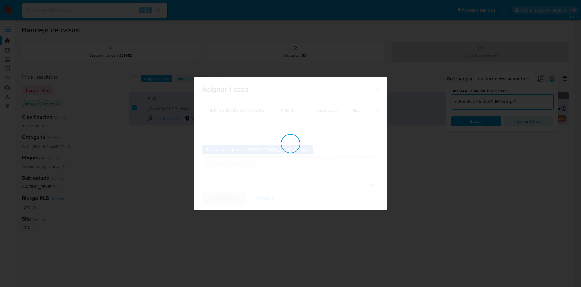
checkbox input "false"
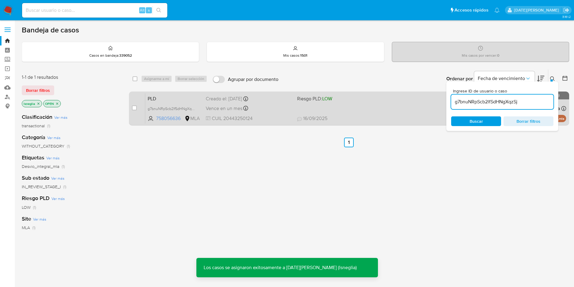
click at [171, 96] on span "PLD" at bounding box center [174, 98] width 53 height 8
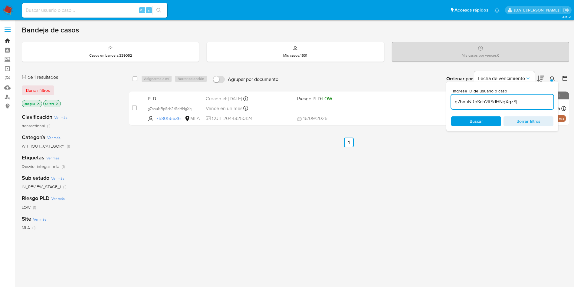
click at [7, 39] on link "Bandeja" at bounding box center [36, 40] width 72 height 9
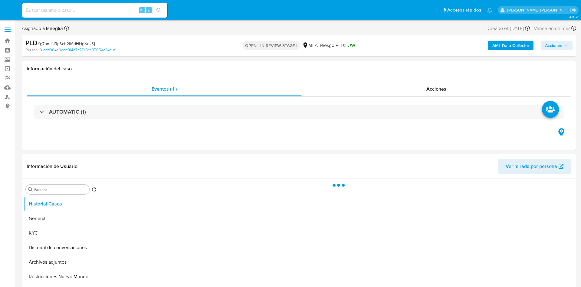
select select "10"
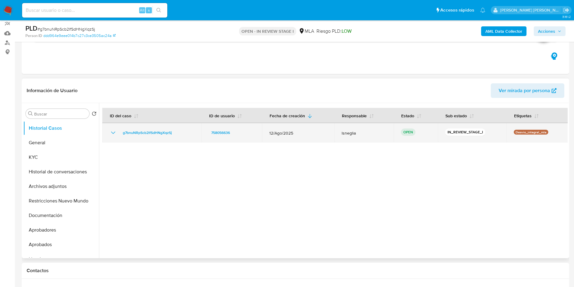
scroll to position [45, 0]
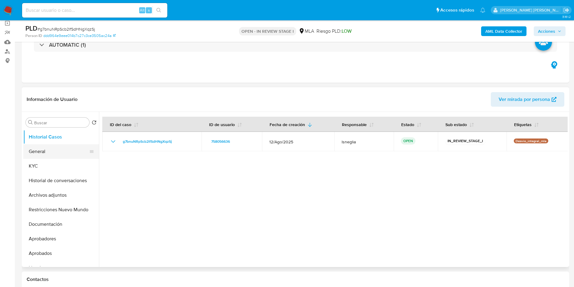
click at [42, 152] on button "General" at bounding box center [58, 151] width 71 height 15
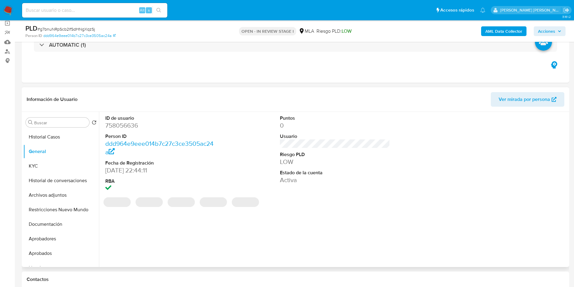
click at [125, 127] on dd "758056636" at bounding box center [160, 125] width 110 height 8
copy dd "758056636"
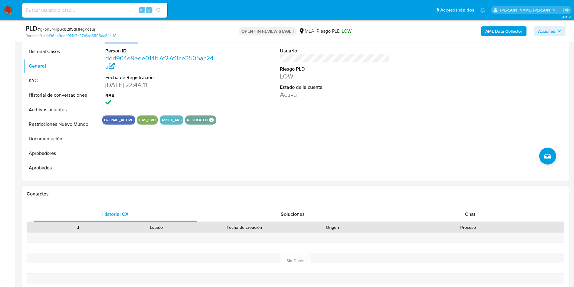
scroll to position [227, 0]
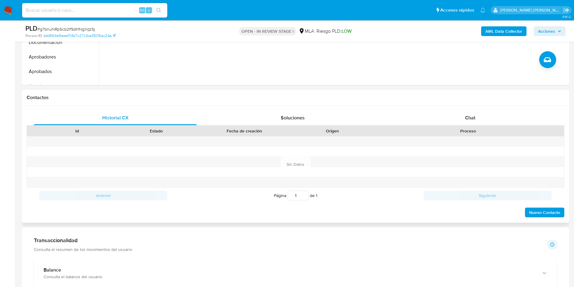
click at [487, 109] on div "Historial CX Soluciones Chat Id Estado Fecha de creación Origen Proceso Anterio…" at bounding box center [295, 164] width 547 height 117
click at [484, 115] on div "Chat" at bounding box center [470, 117] width 163 height 15
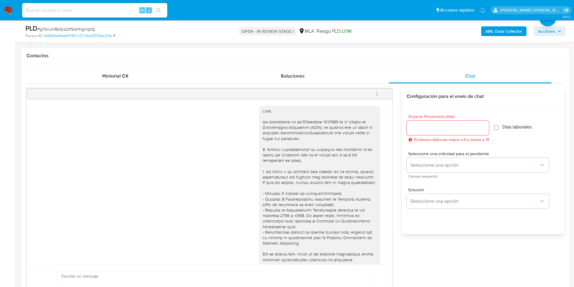
scroll to position [91, 0]
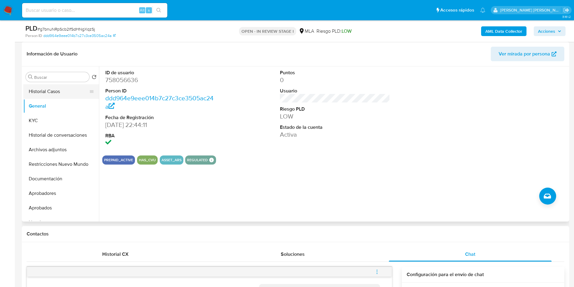
click at [58, 90] on button "Historial Casos" at bounding box center [58, 91] width 71 height 15
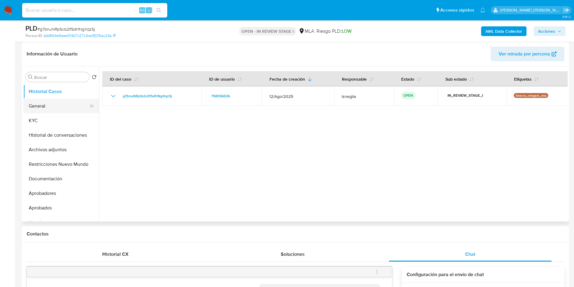
click at [50, 99] on button "General" at bounding box center [58, 106] width 71 height 15
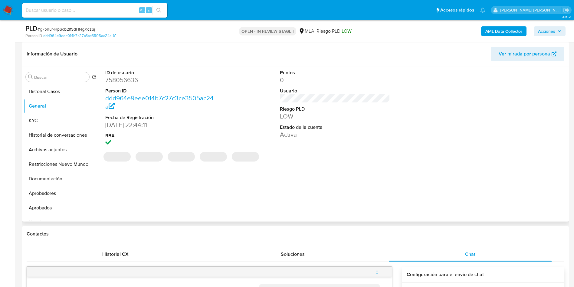
click at [116, 77] on dd "758056636" at bounding box center [160, 80] width 110 height 8
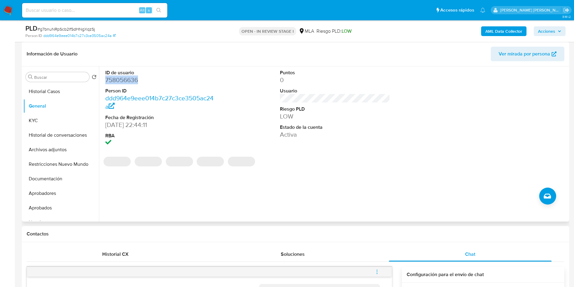
copy dd "758056636"
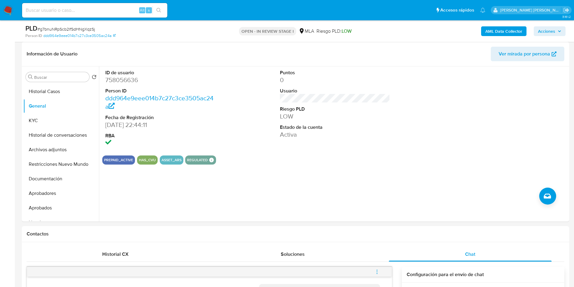
drag, startPoint x: 218, startPoint y: 46, endPoint x: 147, endPoint y: 23, distance: 74.4
click at [218, 46] on div "Información de Usuario Ver mirada por persona" at bounding box center [295, 54] width 547 height 25
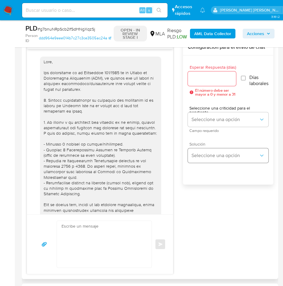
scroll to position [272, 0]
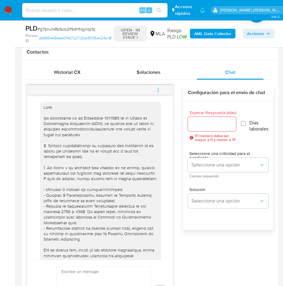
click at [159, 90] on icon "menu-action" at bounding box center [157, 89] width 5 height 5
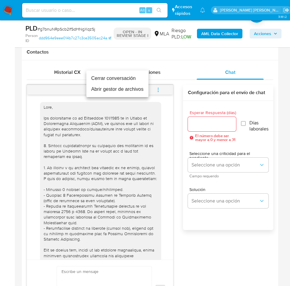
click at [121, 79] on li "Cerrar conversación" at bounding box center [117, 78] width 62 height 11
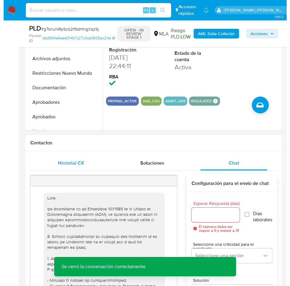
scroll to position [91, 0]
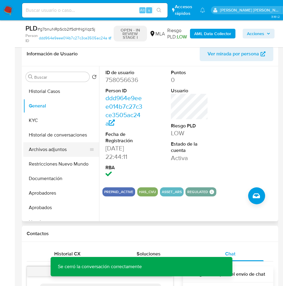
click at [51, 148] on button "Archivos adjuntos" at bounding box center [58, 149] width 71 height 15
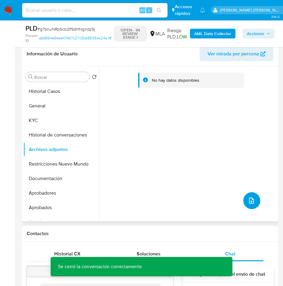
click at [248, 200] on icon "upload-file" at bounding box center [251, 200] width 7 height 7
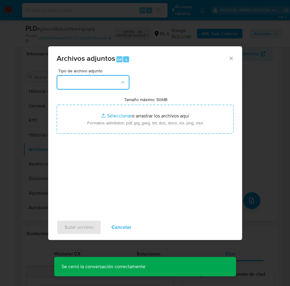
click at [91, 78] on button "button" at bounding box center [93, 82] width 73 height 15
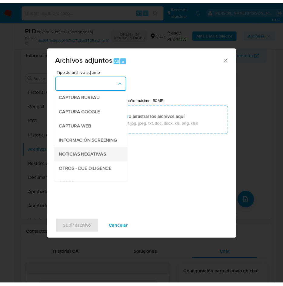
scroll to position [45, 0]
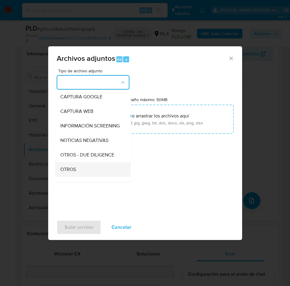
click at [81, 174] on div "OTROS" at bounding box center [91, 169] width 62 height 15
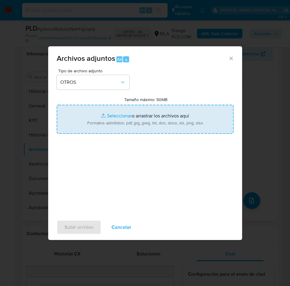
type input "C:\fakepath\Caselog g7bnuNRpScb2lfSdHNgXqzSj.docx"
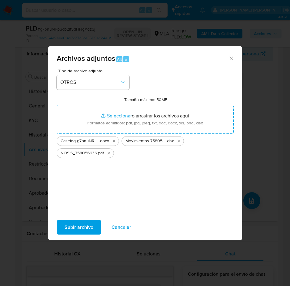
click at [78, 224] on span "Subir archivo" at bounding box center [78, 227] width 29 height 13
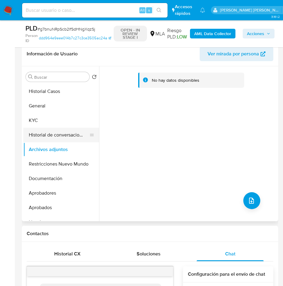
click at [60, 140] on button "Historial de conversaciones" at bounding box center [58, 135] width 71 height 15
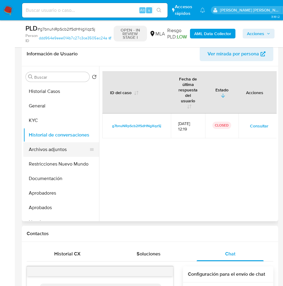
click at [66, 149] on button "Archivos adjuntos" at bounding box center [58, 149] width 71 height 15
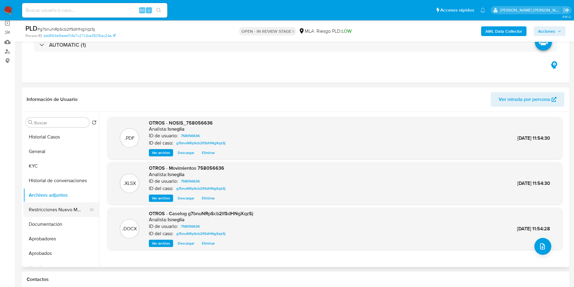
click at [52, 212] on button "Restricciones Nuevo Mundo" at bounding box center [58, 209] width 71 height 15
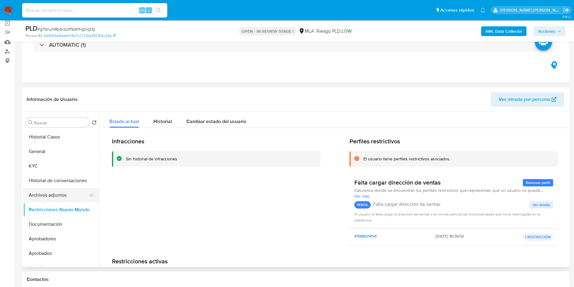
click at [65, 200] on button "Archivos adjuntos" at bounding box center [58, 195] width 71 height 15
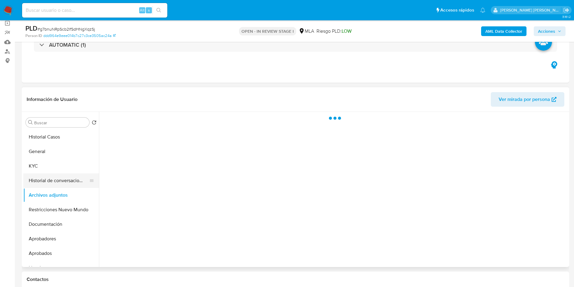
click at [69, 179] on button "Historial de conversaciones" at bounding box center [58, 180] width 71 height 15
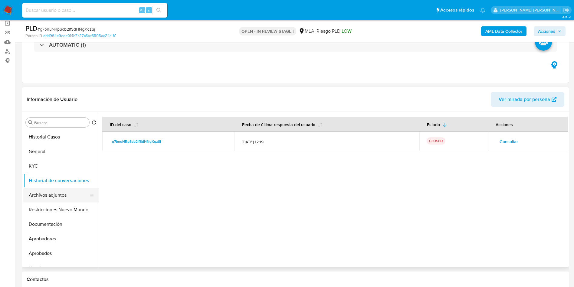
click at [44, 192] on button "Archivos adjuntos" at bounding box center [58, 195] width 71 height 15
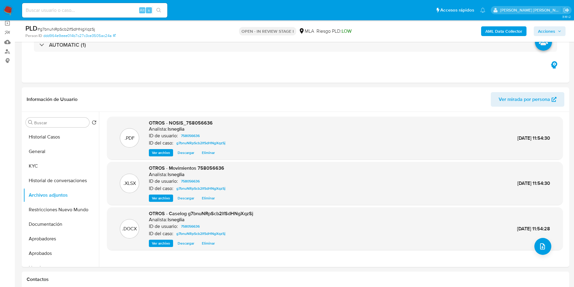
click at [503, 32] on b "AML Data Collector" at bounding box center [503, 31] width 37 height 10
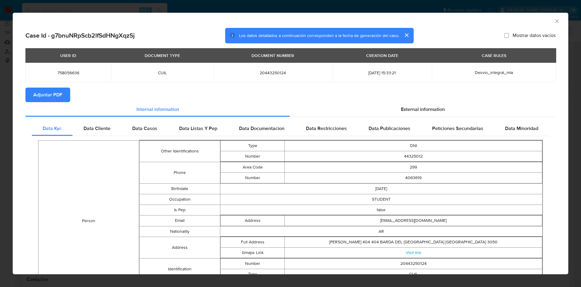
click at [54, 94] on span "Adjuntar PDF" at bounding box center [47, 94] width 29 height 13
click at [90, 130] on span "Data Cliente" at bounding box center [97, 129] width 27 height 7
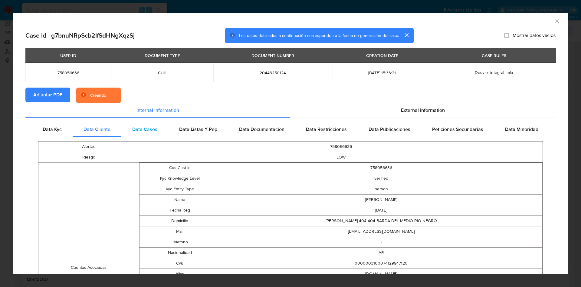
click at [141, 126] on span "Data Casos" at bounding box center [144, 129] width 25 height 7
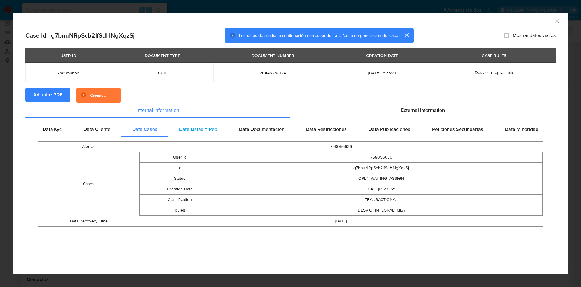
click at [194, 126] on span "Data Listas Y Pep" at bounding box center [198, 129] width 38 height 7
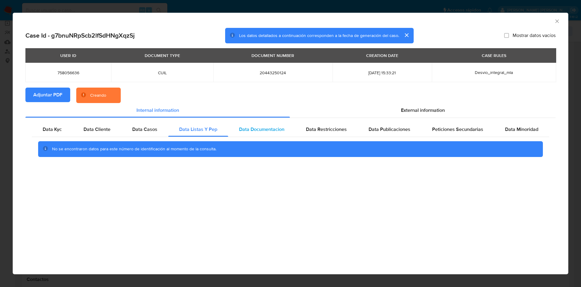
click at [248, 126] on span "Data Documentacion" at bounding box center [261, 129] width 45 height 7
click at [321, 126] on span "Data Restricciones" at bounding box center [326, 129] width 41 height 7
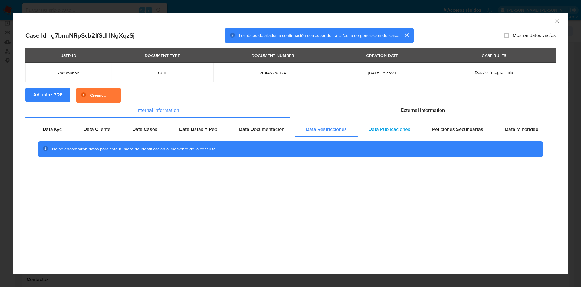
click at [395, 126] on span "Data Publicaciones" at bounding box center [390, 129] width 42 height 7
click at [457, 126] on span "Peticiones Secundarias" at bounding box center [457, 129] width 51 height 7
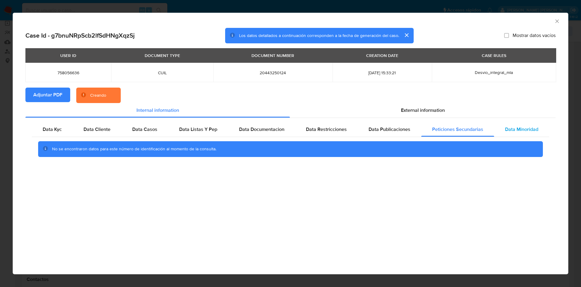
click at [517, 128] on span "Data Minoridad" at bounding box center [521, 129] width 33 height 7
click at [415, 112] on span "External information" at bounding box center [423, 110] width 44 height 7
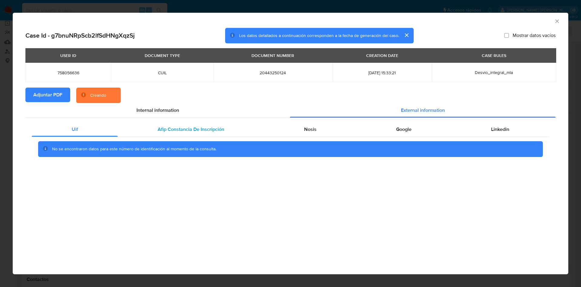
click at [173, 125] on div "Afip Constancia De Inscripción" at bounding box center [191, 129] width 146 height 15
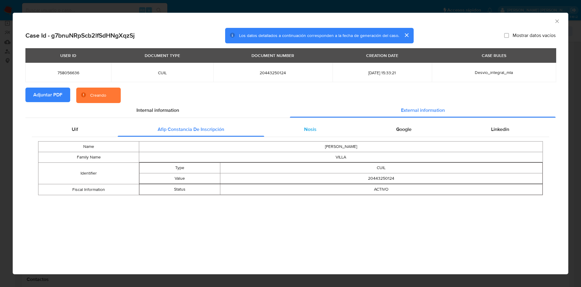
click at [298, 129] on div "Nosis" at bounding box center [310, 129] width 92 height 15
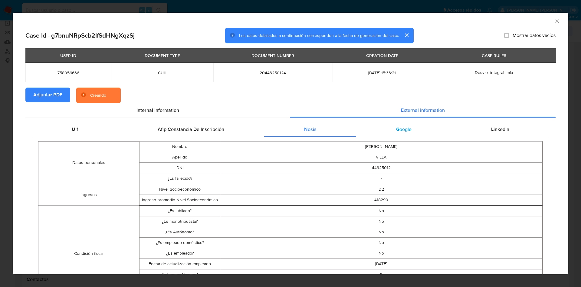
click at [414, 126] on div "Google" at bounding box center [403, 129] width 95 height 15
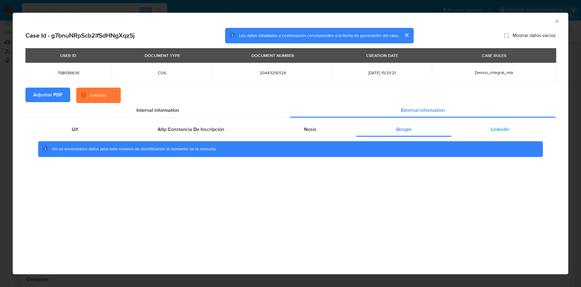
click at [506, 127] on span "Linkedin" at bounding box center [500, 129] width 18 height 7
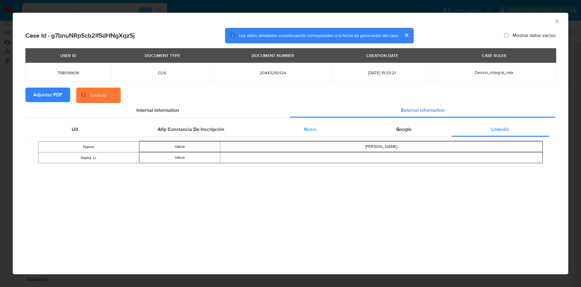
click at [306, 126] on span "Nosis" at bounding box center [310, 129] width 12 height 7
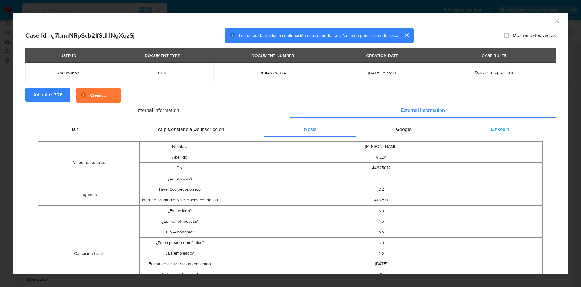
click at [481, 130] on div "Linkedin" at bounding box center [500, 129] width 98 height 15
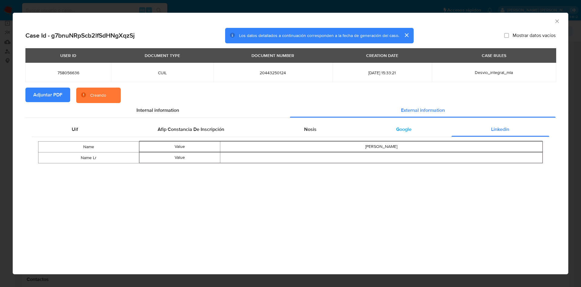
click at [402, 130] on span "Google" at bounding box center [403, 129] width 15 height 7
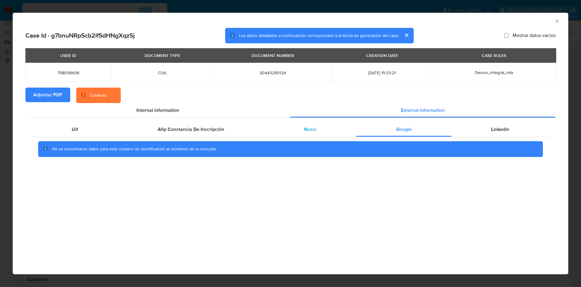
click at [296, 131] on div "Nosis" at bounding box center [310, 129] width 92 height 15
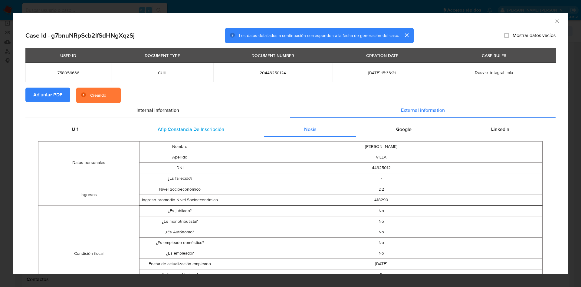
click at [197, 128] on span "Afip Constancia De Inscripción" at bounding box center [191, 129] width 67 height 7
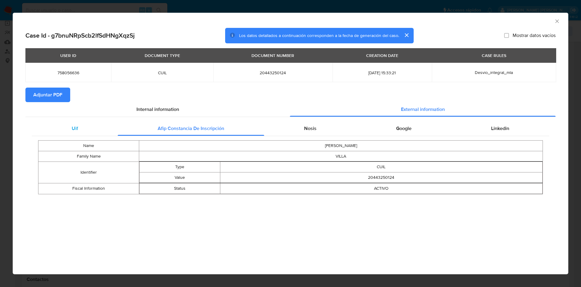
click at [79, 130] on div "Uif" at bounding box center [75, 128] width 86 height 15
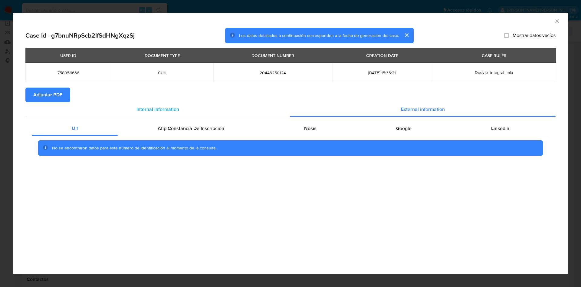
click at [115, 109] on div "Internal information" at bounding box center [157, 109] width 264 height 15
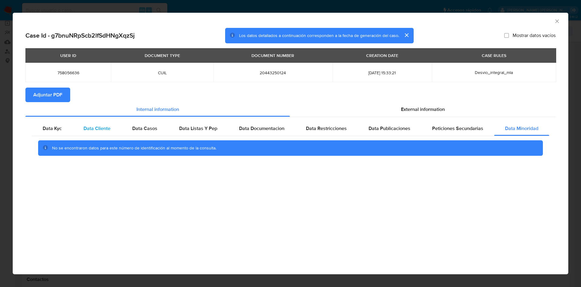
click at [74, 132] on div "Data Cliente" at bounding box center [97, 128] width 49 height 15
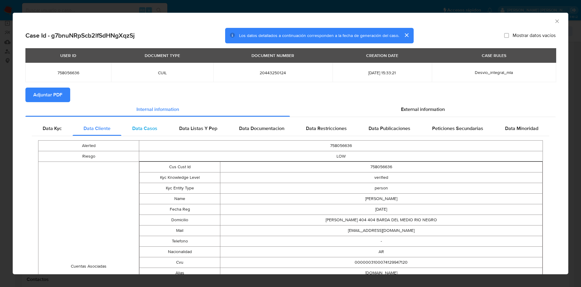
click at [123, 132] on div "Data Casos" at bounding box center [144, 128] width 47 height 15
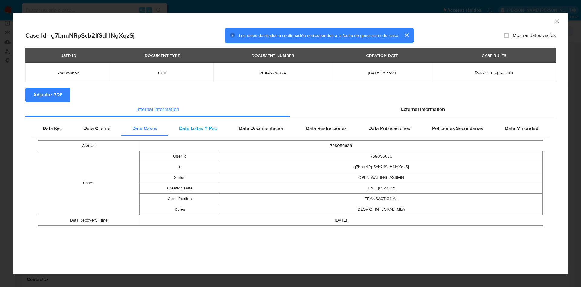
click at [188, 131] on span "Data Listas Y Pep" at bounding box center [198, 128] width 38 height 7
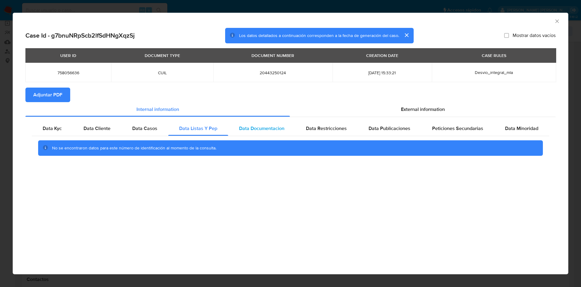
click at [251, 128] on span "Data Documentacion" at bounding box center [261, 128] width 45 height 7
click at [331, 128] on span "Data Restricciones" at bounding box center [326, 128] width 41 height 7
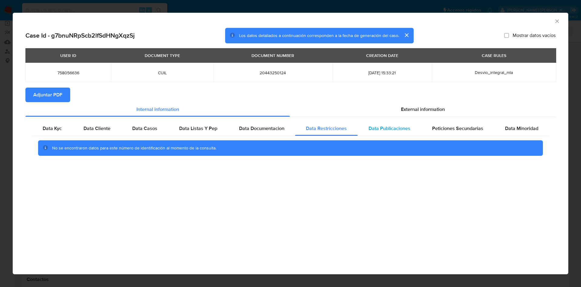
click at [379, 128] on span "Data Publicaciones" at bounding box center [390, 128] width 42 height 7
click at [436, 129] on span "Peticiones Secundarias" at bounding box center [457, 128] width 51 height 7
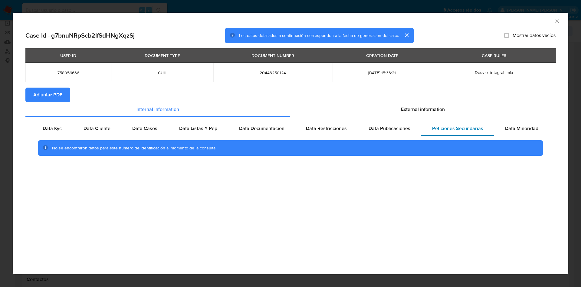
click at [486, 129] on div "Peticiones Secundarias" at bounding box center [457, 128] width 73 height 15
click at [503, 129] on div "Data Minoridad" at bounding box center [521, 128] width 55 height 15
click at [557, 19] on icon "Cerrar ventana" at bounding box center [557, 21] width 6 height 6
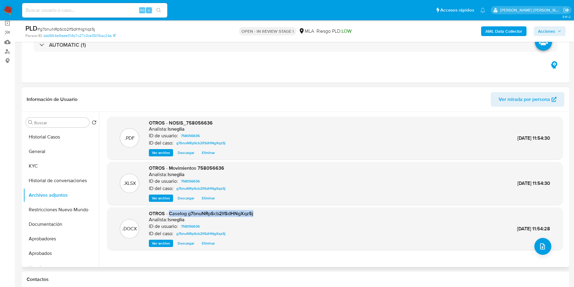
drag, startPoint x: 170, startPoint y: 215, endPoint x: 259, endPoint y: 209, distance: 89.7
click at [259, 209] on div ".DOCX OTROS - Caselog g7bnuNRpScb2lfSdHNgXqzSj Analista: lsneglia ID de usuario…" at bounding box center [335, 228] width 456 height 43
copy span "Caselog g7bnuNRpScb2lfSdHNgXqzSj"
click at [59, 185] on button "Historial de conversaciones" at bounding box center [58, 180] width 71 height 15
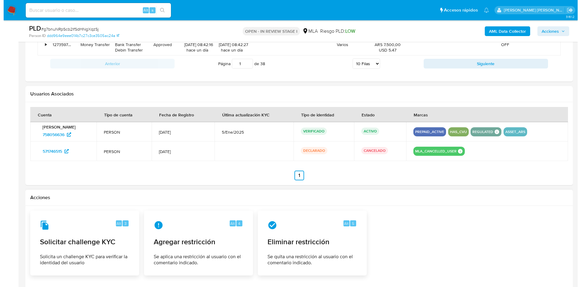
scroll to position [945, 0]
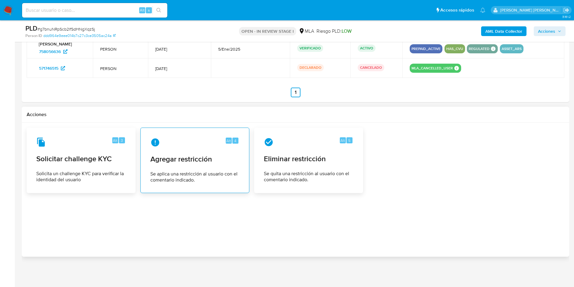
click at [195, 163] on span "Agregar restricción" at bounding box center [194, 158] width 89 height 9
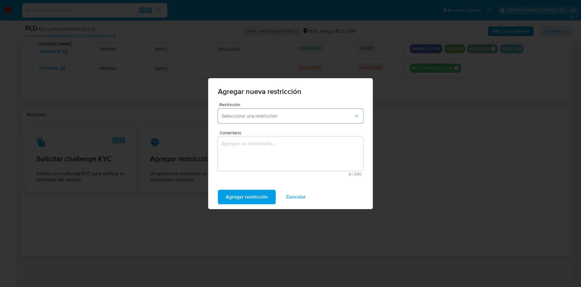
click at [262, 120] on button "Seleccione una restricción" at bounding box center [290, 116] width 145 height 15
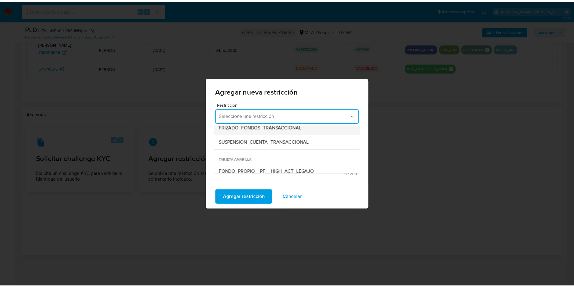
scroll to position [91, 0]
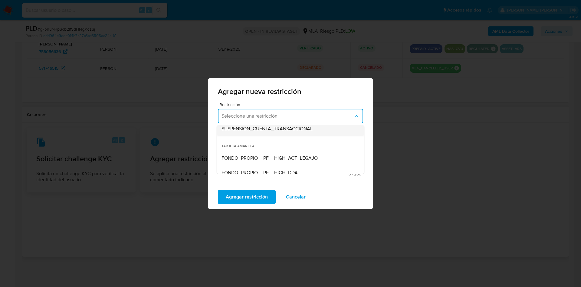
click at [267, 132] on div "SUSPENSION_CUENTA_TRANSACCIONAL" at bounding box center [288, 128] width 134 height 15
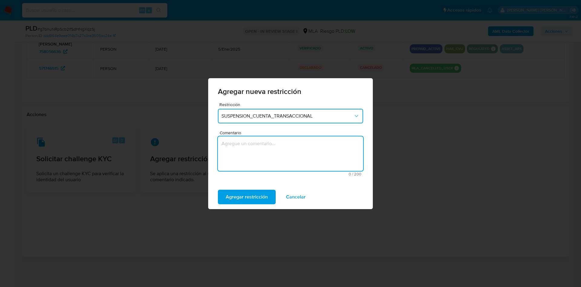
click at [253, 155] on textarea "Comentario" at bounding box center [290, 153] width 145 height 34
type textarea "aml"
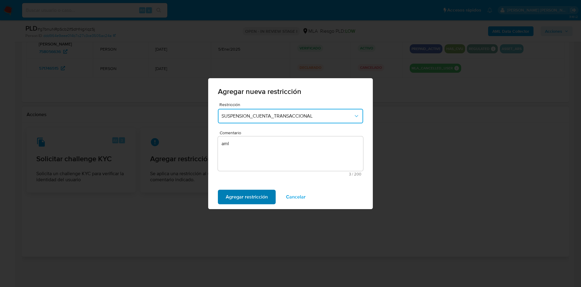
click at [238, 200] on span "Agregar restricción" at bounding box center [247, 196] width 42 height 13
click at [241, 197] on span "Confirmar" at bounding box center [237, 196] width 22 height 13
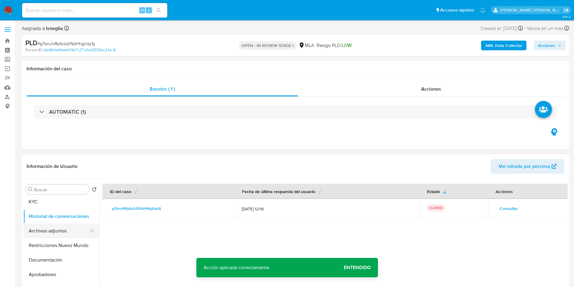
scroll to position [45, 0]
click at [57, 232] on button "Restricciones Nuevo Mundo" at bounding box center [58, 231] width 71 height 15
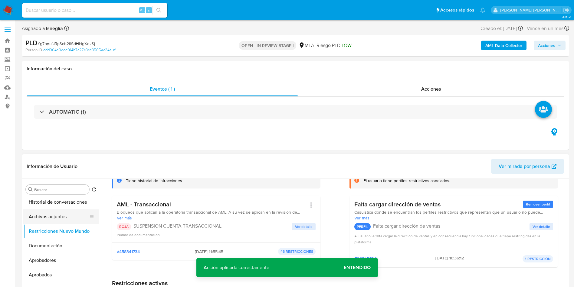
click at [60, 219] on button "Archivos adjuntos" at bounding box center [58, 216] width 71 height 15
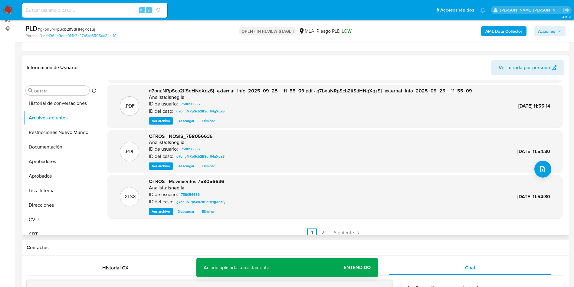
scroll to position [91, 0]
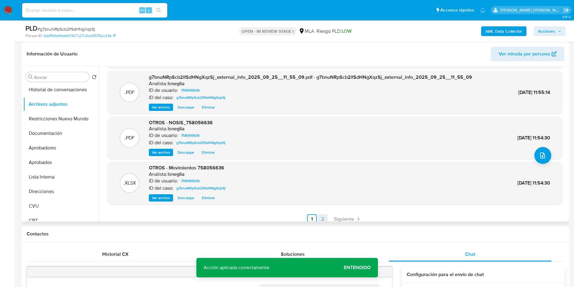
click at [320, 216] on link "2" at bounding box center [323, 219] width 10 height 10
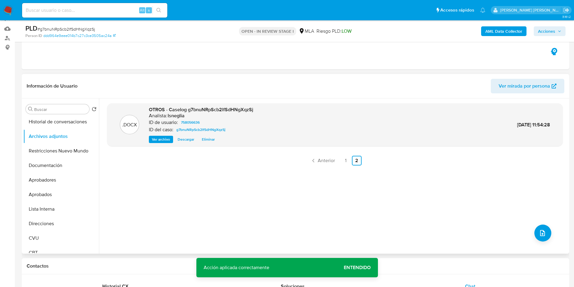
scroll to position [45, 0]
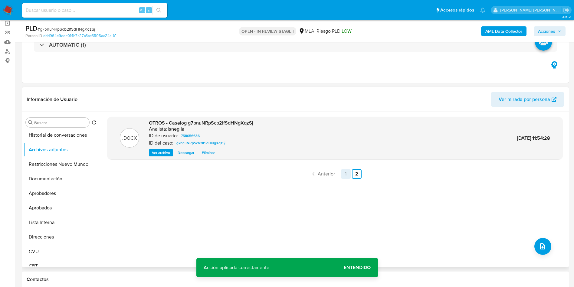
click at [349, 172] on link "1" at bounding box center [346, 174] width 10 height 10
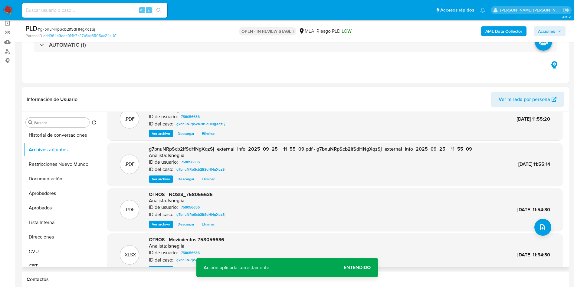
scroll to position [5, 0]
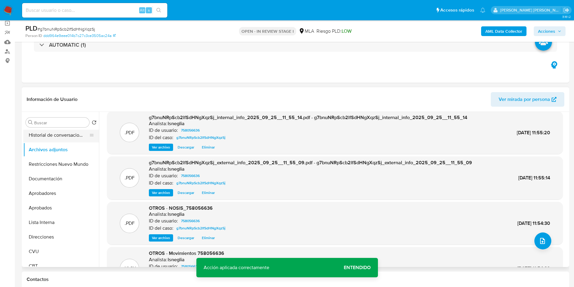
click at [67, 137] on button "Historial de conversaciones" at bounding box center [58, 135] width 71 height 15
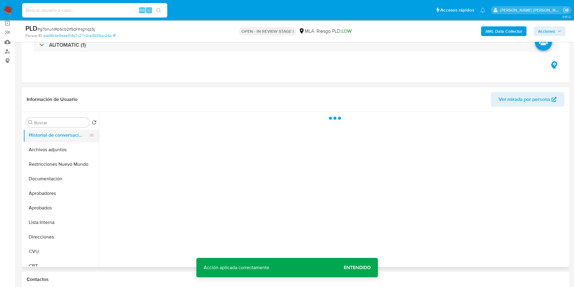
scroll to position [0, 0]
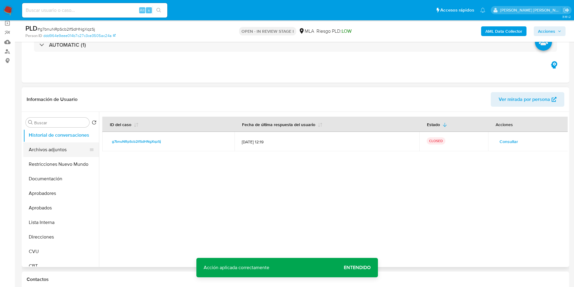
click at [56, 150] on button "Archivos adjuntos" at bounding box center [58, 149] width 71 height 15
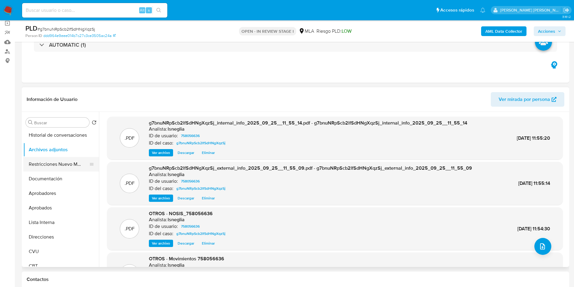
click at [58, 166] on button "Restricciones Nuevo Mundo" at bounding box center [58, 164] width 71 height 15
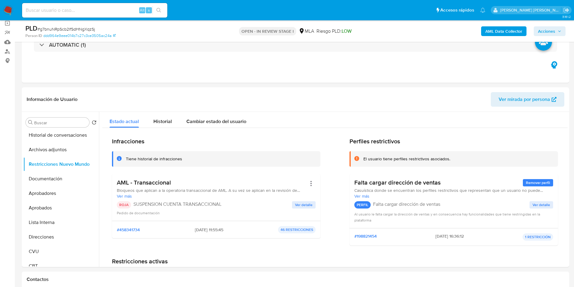
click at [554, 27] on span "Acciones" at bounding box center [546, 31] width 17 height 10
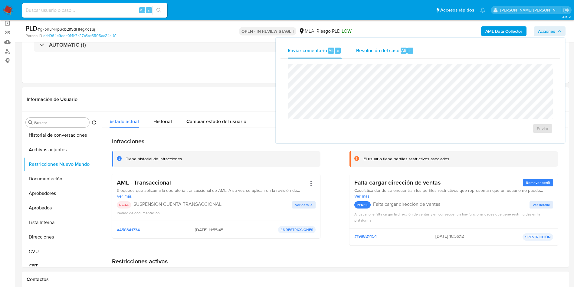
click at [385, 57] on div "Resolución del caso Alt r" at bounding box center [385, 51] width 58 height 16
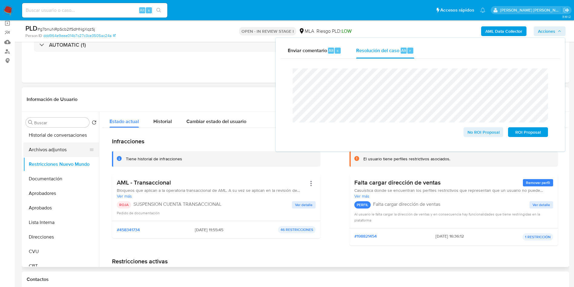
click at [60, 150] on button "Archivos adjuntos" at bounding box center [58, 149] width 71 height 15
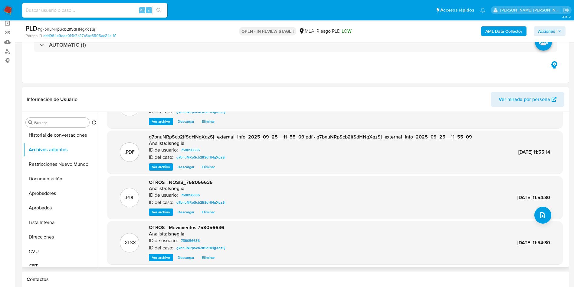
scroll to position [51, 0]
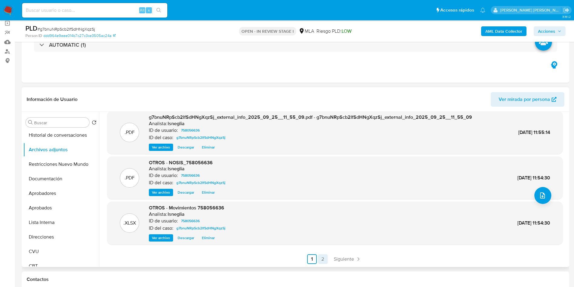
click at [319, 257] on link "2" at bounding box center [323, 259] width 10 height 10
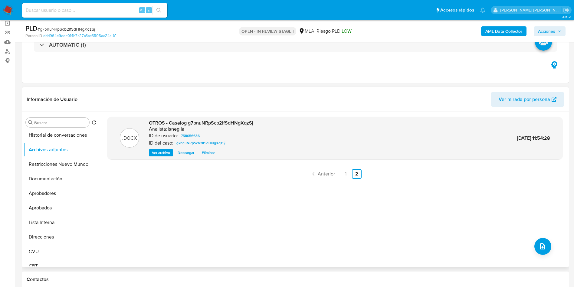
click at [548, 31] on span "Acciones" at bounding box center [546, 31] width 17 height 10
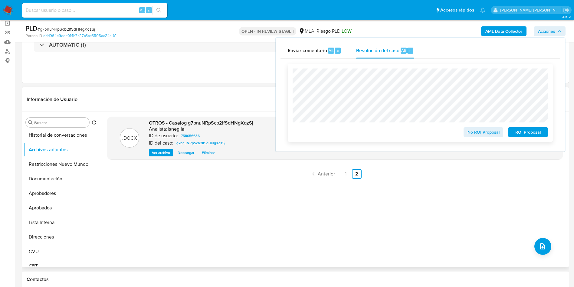
click at [525, 129] on span "ROI Proposal" at bounding box center [527, 132] width 31 height 8
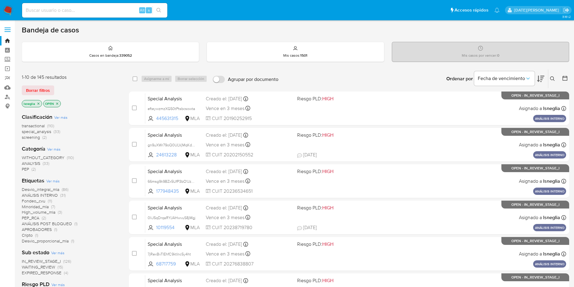
click at [37, 103] on icon "close-filter" at bounding box center [39, 104] width 4 height 4
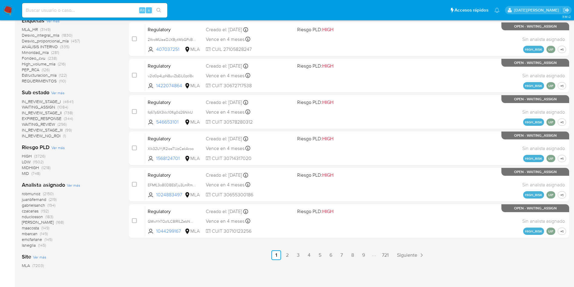
scroll to position [251, 0]
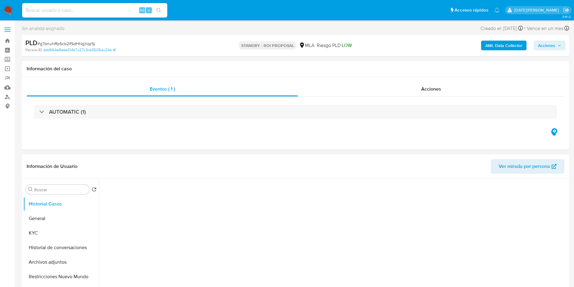
select select "10"
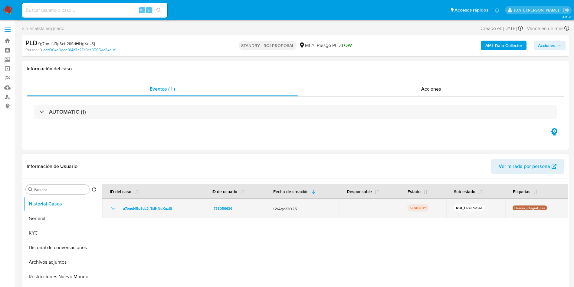
scroll to position [45, 0]
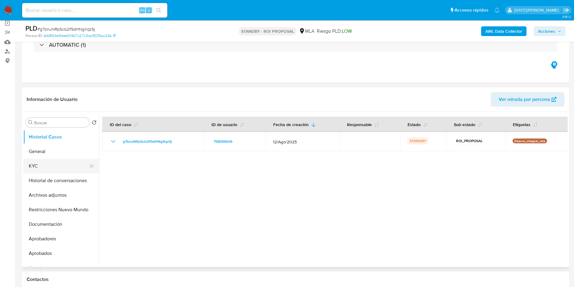
click at [52, 163] on button "KYC" at bounding box center [58, 166] width 71 height 15
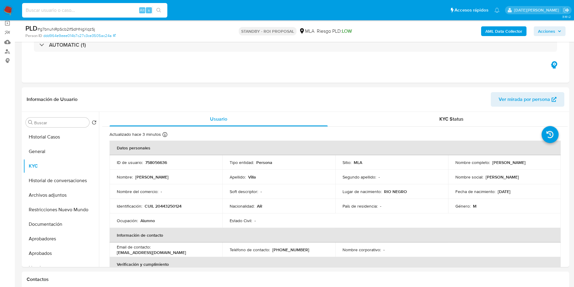
click at [91, 12] on input at bounding box center [94, 10] width 145 height 8
paste input "duPx7RcZdILLX9svNVmMjqzm"
type input "duPx7RcZdILLX9svNVmMjqzm"
click at [158, 12] on icon "search-icon" at bounding box center [158, 10] width 5 height 5
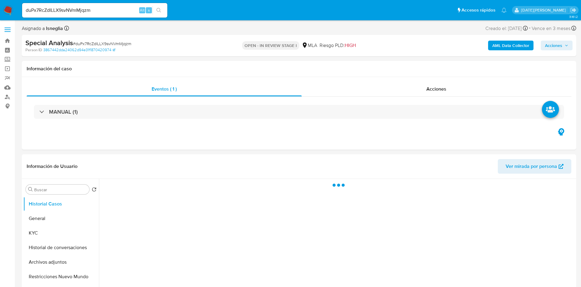
select select "10"
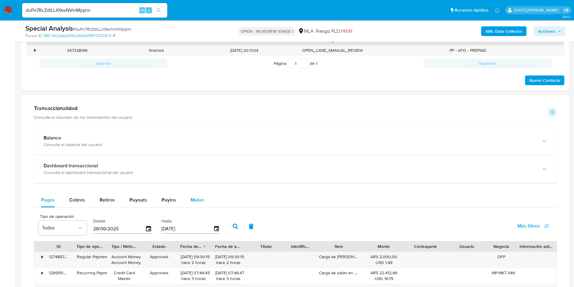
click at [196, 202] on span "Mulan" at bounding box center [197, 199] width 13 height 7
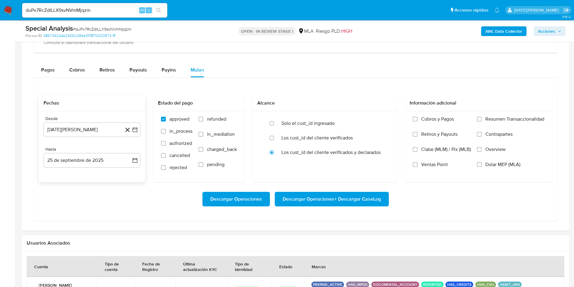
scroll to position [454, 0]
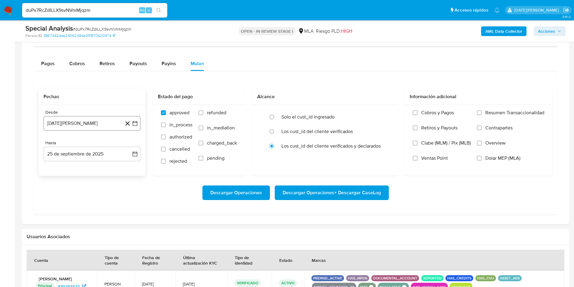
click at [76, 116] on button "[DATE][PERSON_NAME]" at bounding box center [92, 123] width 97 height 15
click at [98, 144] on span "agosto 2024" at bounding box center [89, 145] width 28 height 6
click at [127, 143] on icon "Año siguiente" at bounding box center [128, 144] width 7 height 7
click at [91, 187] on button "may" at bounding box center [91, 184] width 17 height 10
click at [92, 168] on button "1" at bounding box center [92, 167] width 10 height 10
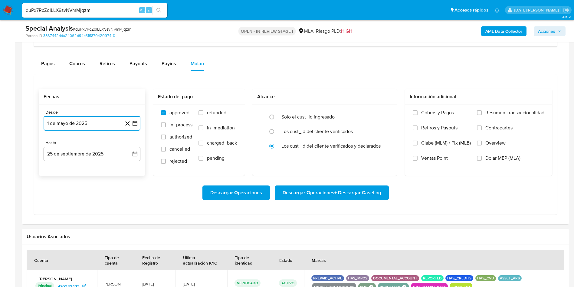
click at [79, 155] on button "25 de septiembre de 2025" at bounding box center [92, 153] width 97 height 15
click at [56, 174] on icon "Mes anterior" at bounding box center [54, 175] width 7 height 7
click at [129, 244] on button "31" at bounding box center [128, 246] width 10 height 10
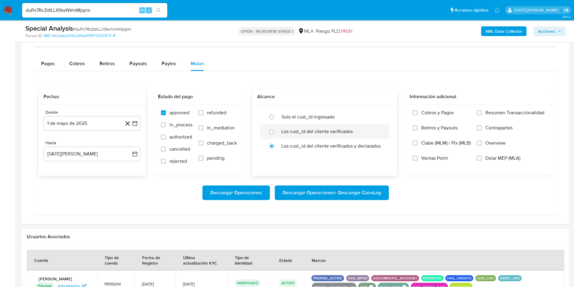
click at [311, 131] on label "Los cust_id del cliente verificados" at bounding box center [316, 131] width 71 height 6
click at [277, 131] on input "radio" at bounding box center [272, 131] width 10 height 10
radio input "true"
click at [474, 159] on div "Cobros y Pagos Retiros y Payouts Clabe (MLM) / Pix (MLB) Ventas Point Resumen T…" at bounding box center [479, 140] width 138 height 61
click at [479, 159] on input "Dolar MEP (MLA)" at bounding box center [479, 158] width 5 height 5
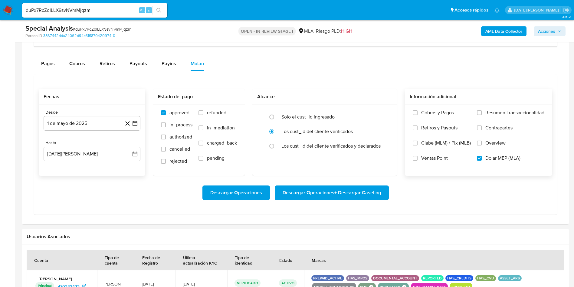
click at [352, 197] on span "Descargar Operaciones + Descargar CaseLog" at bounding box center [332, 192] width 98 height 13
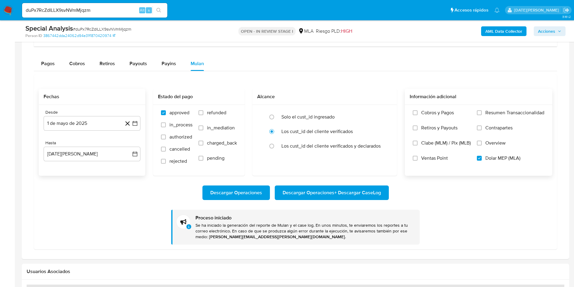
click at [83, 10] on input "duPx7RcZdILLX9svNVmMjqzm" at bounding box center [94, 10] width 145 height 8
click at [84, 10] on input "duPx7RcZdILLX9svNVmMjqzm" at bounding box center [94, 10] width 145 height 8
paste input "w4F11HrfYyVFKerciKFtl2Ud"
type input "w4F11HrfYyVFKerciKFtl2Ud"
click at [161, 10] on icon "search-icon" at bounding box center [158, 10] width 5 height 5
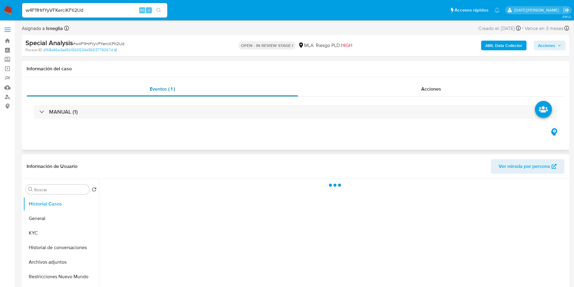
select select "10"
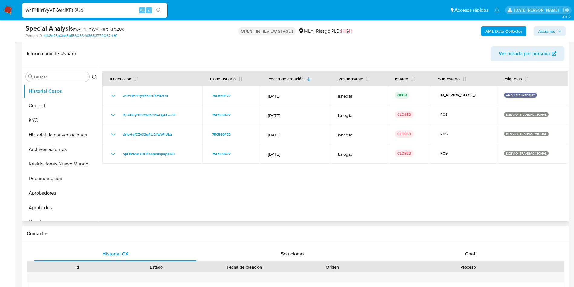
scroll to position [136, 0]
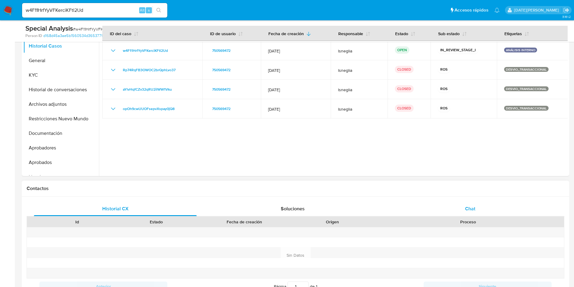
click at [471, 202] on div "Chat" at bounding box center [470, 208] width 163 height 15
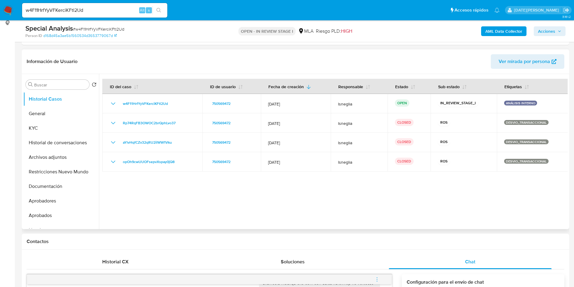
scroll to position [91, 0]
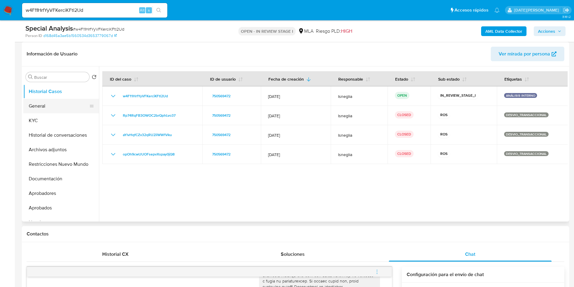
click at [59, 107] on button "General" at bounding box center [58, 106] width 71 height 15
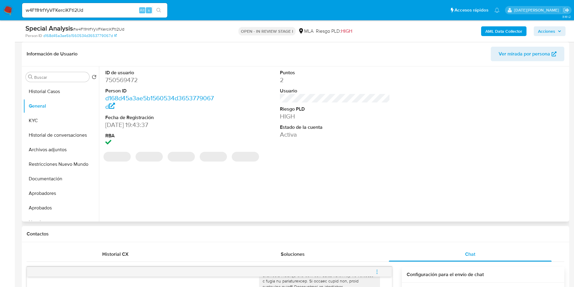
click at [122, 83] on dd "750569472" at bounding box center [160, 80] width 110 height 8
click at [123, 78] on dd "750569472" at bounding box center [160, 80] width 110 height 8
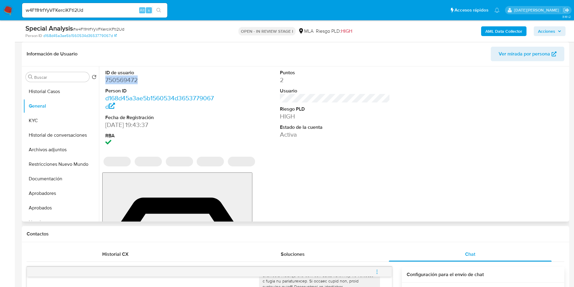
copy dd "750569472"
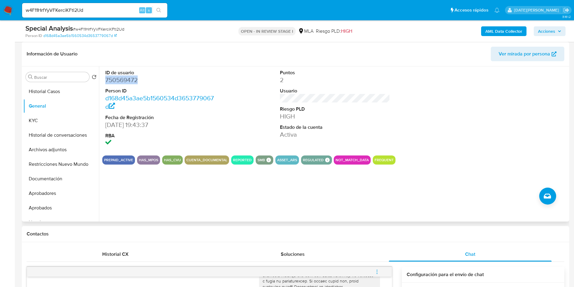
click at [124, 80] on dd "750569472" at bounding box center [160, 80] width 110 height 8
click at [53, 151] on button "Archivos adjuntos" at bounding box center [58, 149] width 71 height 15
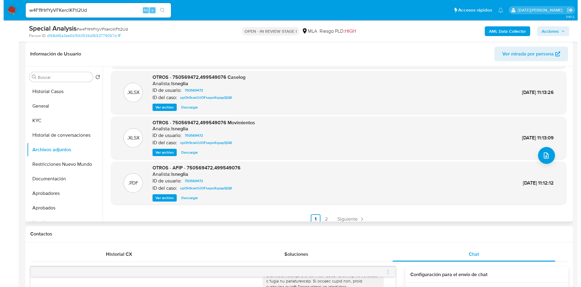
scroll to position [0, 0]
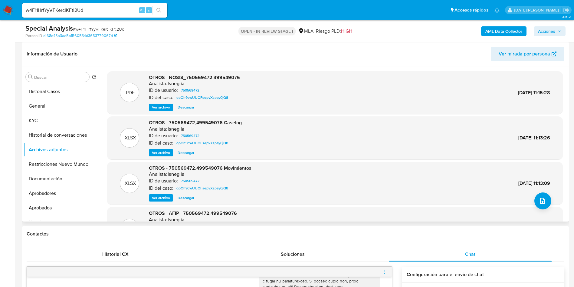
click at [165, 151] on span "Ver archivo" at bounding box center [161, 152] width 18 height 6
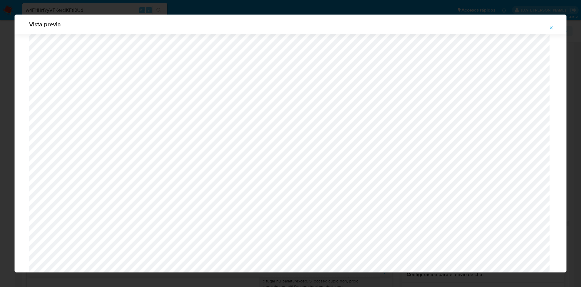
scroll to position [442, 0]
click at [553, 25] on icon "Attachment preview" at bounding box center [551, 27] width 5 height 5
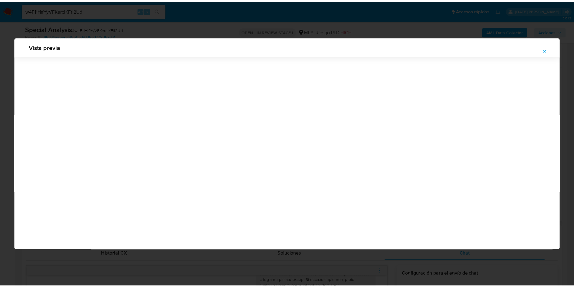
scroll to position [0, 0]
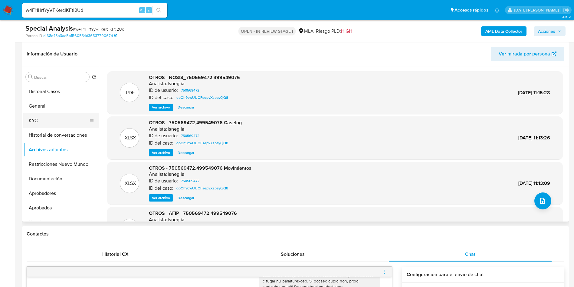
click at [47, 121] on button "KYC" at bounding box center [58, 120] width 71 height 15
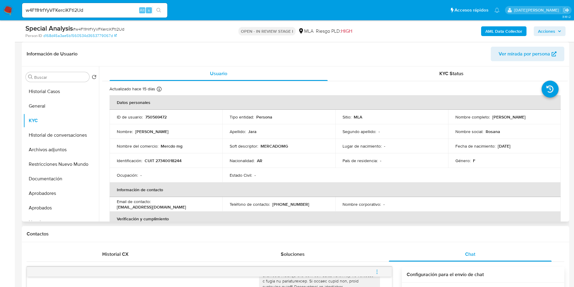
drag, startPoint x: 490, startPoint y: 117, endPoint x: 530, endPoint y: 117, distance: 40.2
click at [530, 117] on div "Nombre completo : Rosana Mariel Jara" at bounding box center [504, 116] width 98 height 5
copy p "Rosana Mariel Jara"
drag, startPoint x: 146, startPoint y: 161, endPoint x: 183, endPoint y: 163, distance: 37.9
click at [183, 163] on div "Identificación : CUIT 27340018244" at bounding box center [166, 160] width 98 height 5
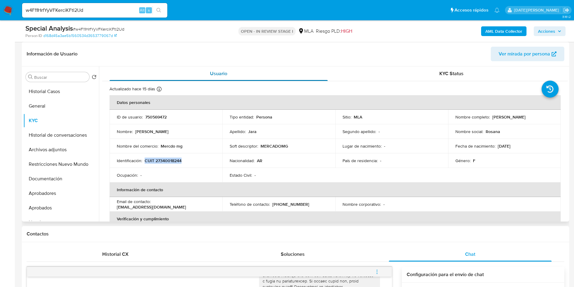
copy p "CUIT 27340018244"
click at [56, 184] on button "Documentación" at bounding box center [58, 178] width 71 height 15
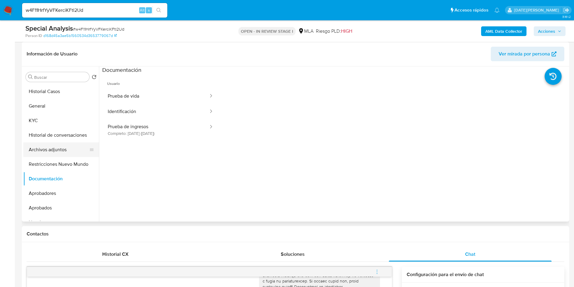
click at [65, 145] on button "Archivos adjuntos" at bounding box center [58, 149] width 71 height 15
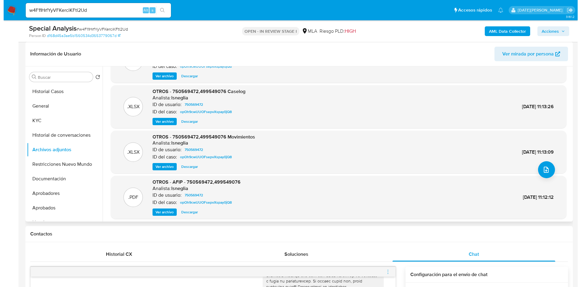
scroll to position [45, 0]
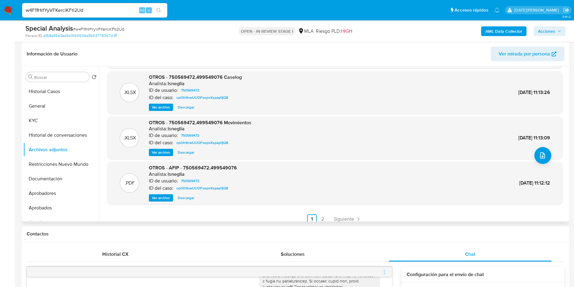
click at [166, 105] on span "Ver archivo" at bounding box center [161, 107] width 18 height 6
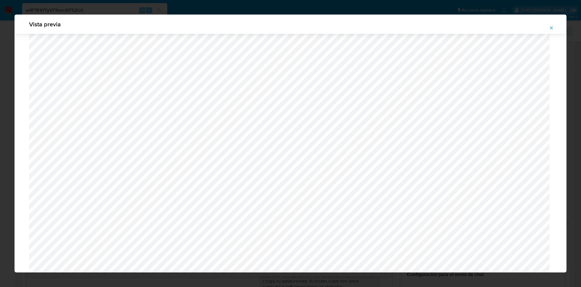
scroll to position [855, 0]
click at [549, 27] on button "Attachment preview" at bounding box center [551, 28] width 13 height 10
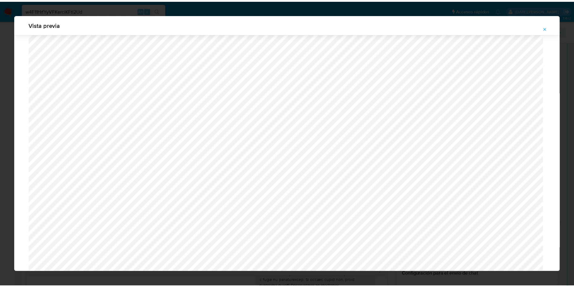
scroll to position [0, 0]
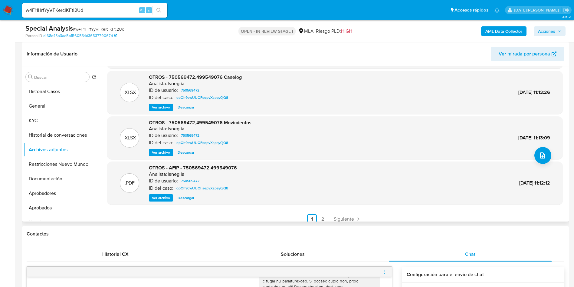
click at [185, 107] on span "Descargar" at bounding box center [186, 107] width 17 height 6
click at [49, 123] on button "KYC" at bounding box center [58, 120] width 71 height 15
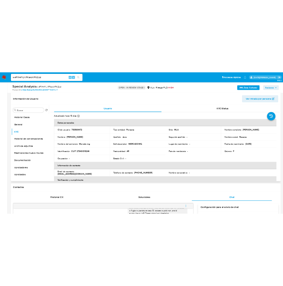
scroll to position [45, 0]
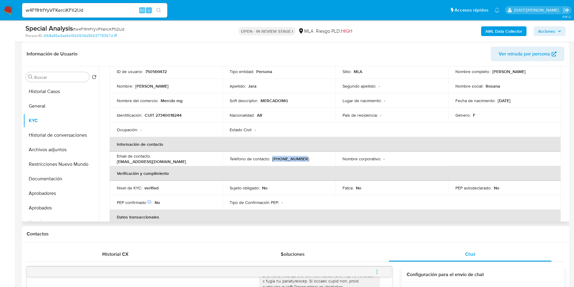
drag, startPoint x: 271, startPoint y: 160, endPoint x: 309, endPoint y: 156, distance: 37.7
click at [309, 156] on div "Teléfono de contacto : (299) 6242490" at bounding box center [279, 158] width 98 height 5
copy p "(299) 6242490"
drag, startPoint x: 154, startPoint y: 159, endPoint x: 220, endPoint y: 159, distance: 66.3
click at [220, 159] on td "Email de contacto : jararosana53@gmail.com" at bounding box center [166, 158] width 113 height 15
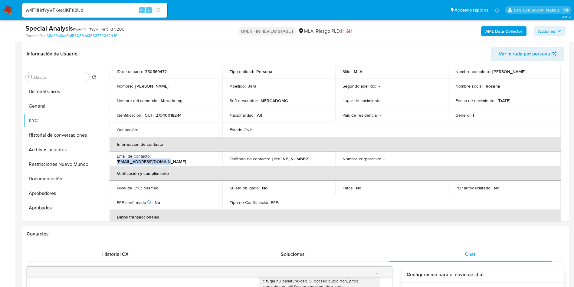
copy p "jararosana53@gmail.com"
click at [174, 116] on p "CUIT 27340018244" at bounding box center [163, 114] width 37 height 5
copy p "27340018244"
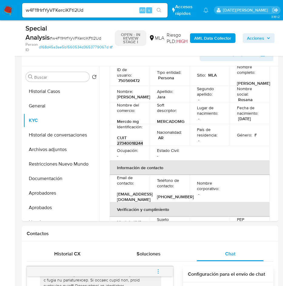
scroll to position [44, 0]
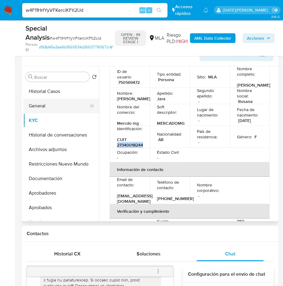
click at [39, 107] on button "General" at bounding box center [58, 106] width 71 height 15
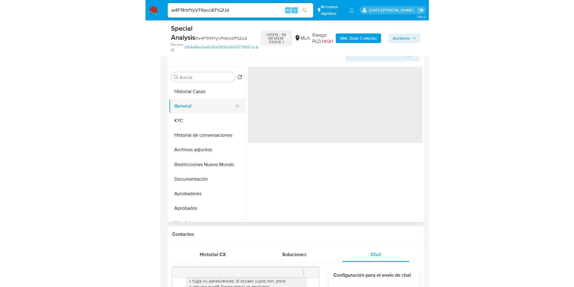
scroll to position [0, 0]
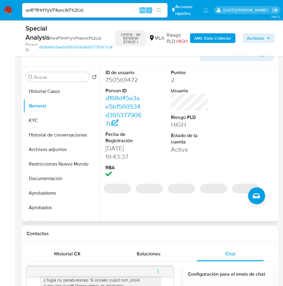
click at [118, 83] on dd "750569472" at bounding box center [124, 80] width 38 height 8
click at [120, 79] on dd "750569472" at bounding box center [124, 80] width 38 height 8
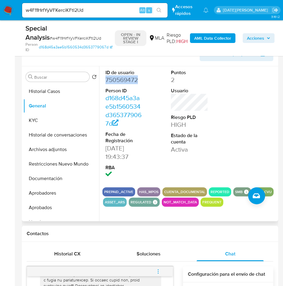
click at [120, 79] on dd "750569472" at bounding box center [124, 80] width 38 height 8
copy dd "750569472"
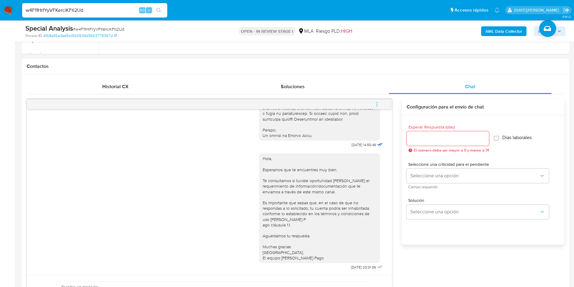
scroll to position [272, 0]
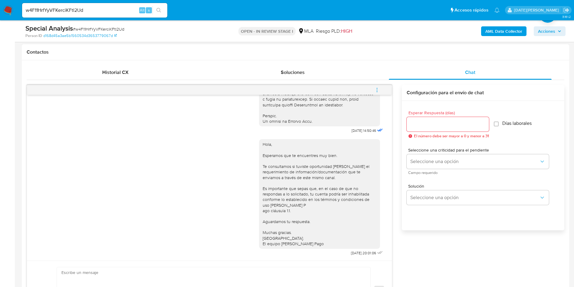
click at [378, 86] on span "menu-action" at bounding box center [376, 90] width 5 height 15
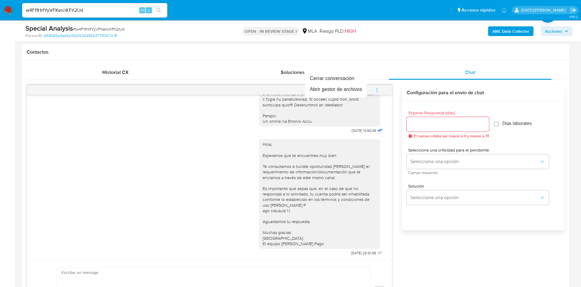
drag, startPoint x: 389, startPoint y: 234, endPoint x: 389, endPoint y: 240, distance: 5.7
click at [389, 240] on div at bounding box center [290, 143] width 581 height 287
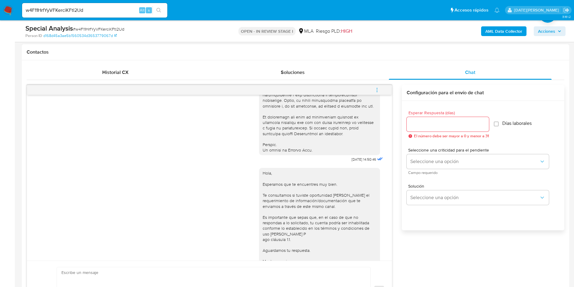
scroll to position [310, 0]
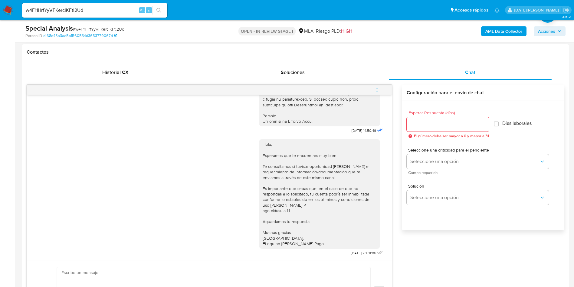
click at [376, 89] on icon "menu-action" at bounding box center [376, 89] width 5 height 5
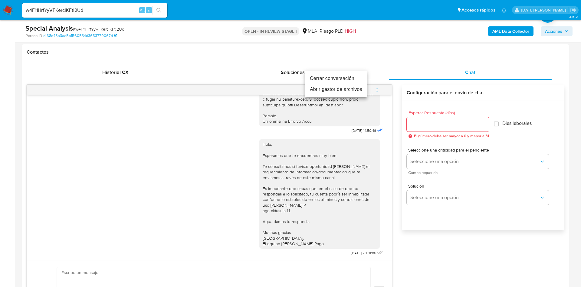
click at [342, 79] on li "Cerrar conversación" at bounding box center [336, 78] width 62 height 11
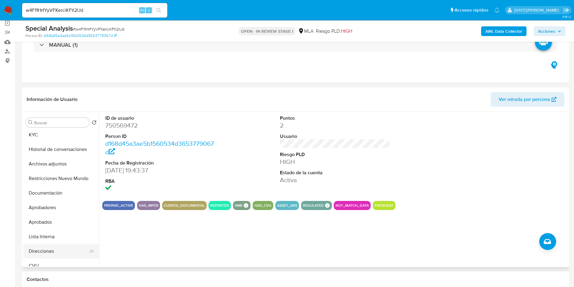
scroll to position [45, 0]
click at [45, 240] on button "Direcciones" at bounding box center [58, 236] width 71 height 15
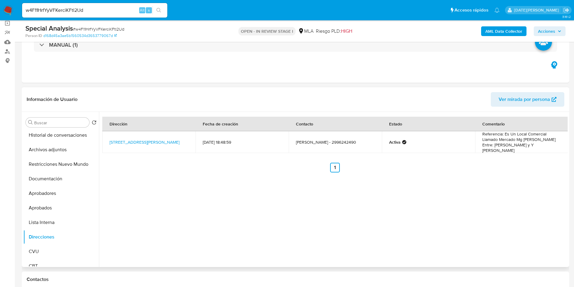
drag, startPoint x: 105, startPoint y: 136, endPoint x: 176, endPoint y: 141, distance: 70.7
click at [176, 141] on td "Calle Alfonsina Storni Sn, Centenario, Neuquén, 8309, Argentina SN" at bounding box center [148, 142] width 93 height 22
copy link "Calle Alfonsina Storni Sn, Centenario, Neuquén, 8309, Argentina SN"
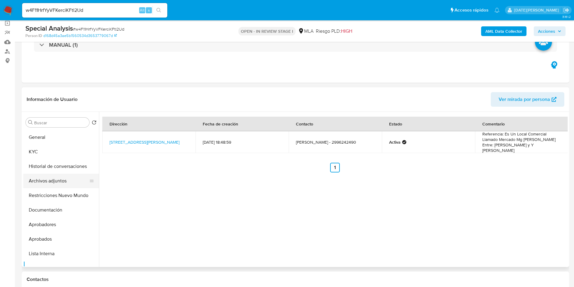
scroll to position [0, 0]
click at [45, 166] on button "KYC" at bounding box center [58, 166] width 71 height 15
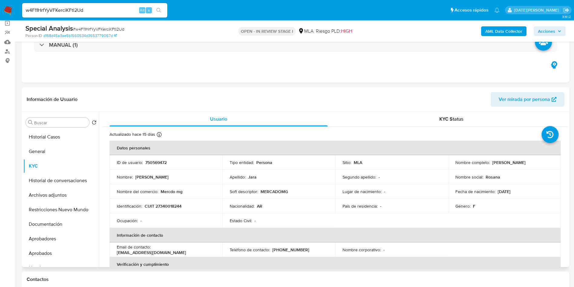
drag, startPoint x: 491, startPoint y: 162, endPoint x: 522, endPoint y: 163, distance: 30.9
click at [526, 162] on div "Nombre completo : Rosana Mariel Jara" at bounding box center [504, 161] width 98 height 5
copy p "Rosana Mariel Jara"
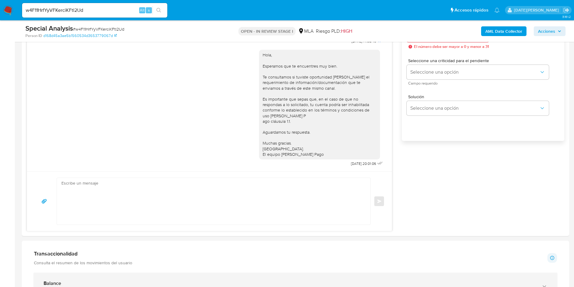
scroll to position [454, 0]
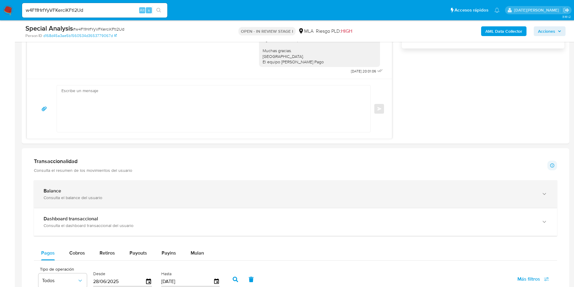
click at [82, 192] on div "Balance" at bounding box center [290, 191] width 492 height 6
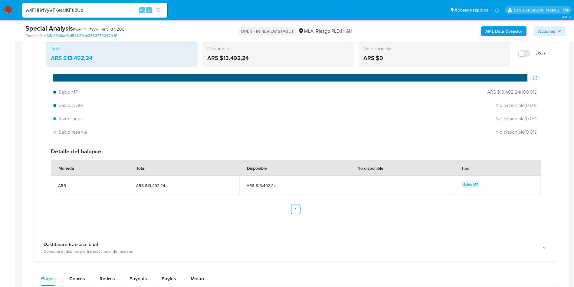
scroll to position [681, 0]
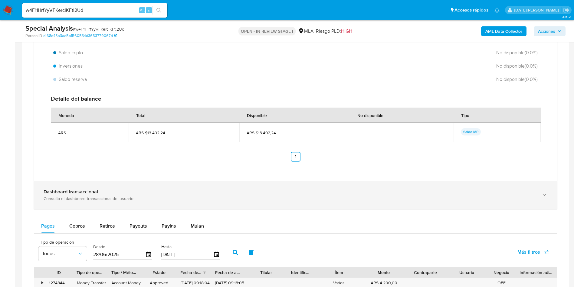
click at [99, 195] on div "Consulta el dashboard transaccional del usuario" at bounding box center [290, 197] width 492 height 5
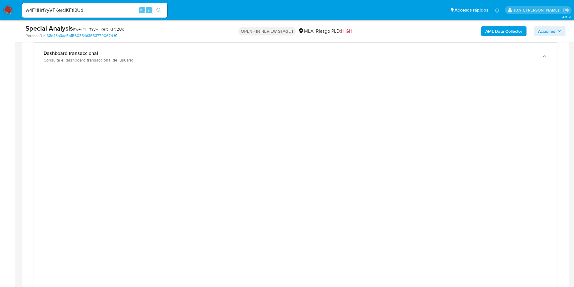
scroll to position [817, 0]
click at [48, 192] on div at bounding box center [295, 213] width 513 height 272
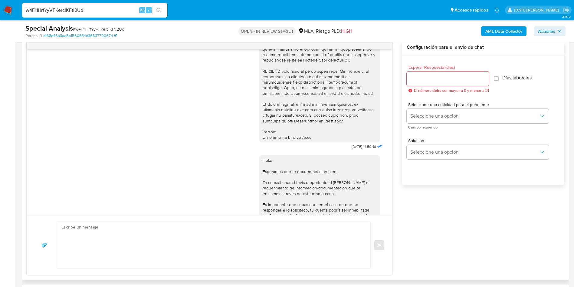
scroll to position [272, 0]
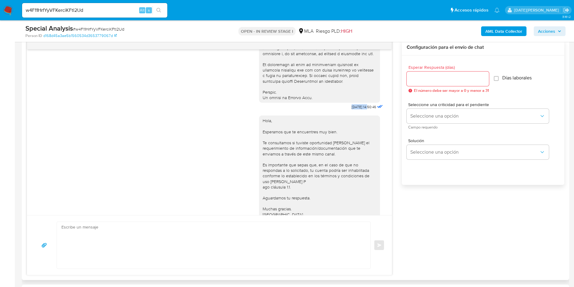
drag, startPoint x: 336, startPoint y: 119, endPoint x: 354, endPoint y: 117, distance: 18.2
copy span "17/09/2025"
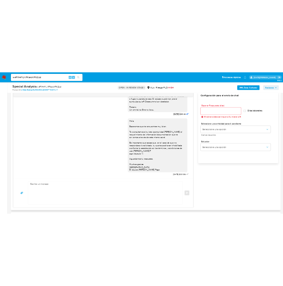
scroll to position [310, 0]
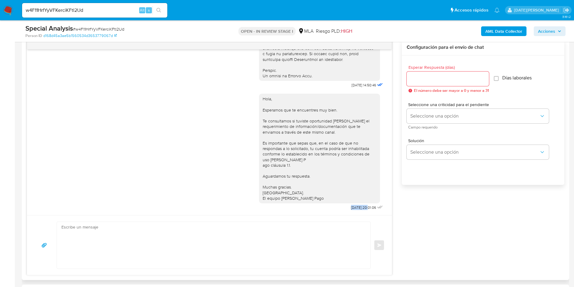
drag, startPoint x: 335, startPoint y: 207, endPoint x: 354, endPoint y: 207, distance: 19.4
click at [354, 207] on div "Hola, Esperamos que te encuentres muy bien. Te consultamos si tuviste oportunid…" at bounding box center [321, 150] width 125 height 122
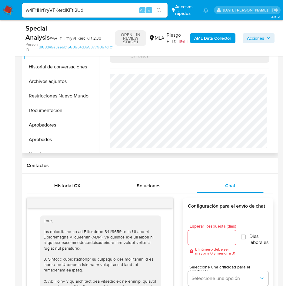
scroll to position [45, 0]
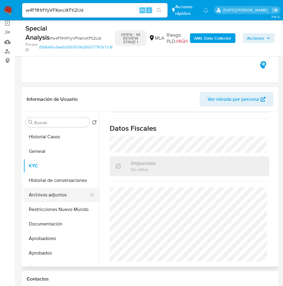
click at [59, 193] on button "Archivos adjuntos" at bounding box center [58, 195] width 71 height 15
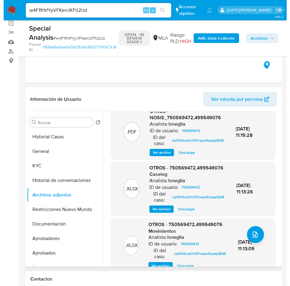
scroll to position [0, 0]
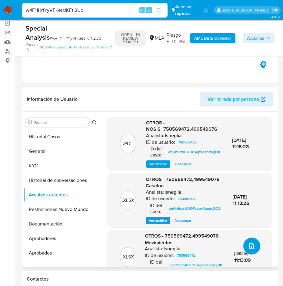
click at [250, 248] on icon "upload-file" at bounding box center [251, 245] width 7 height 7
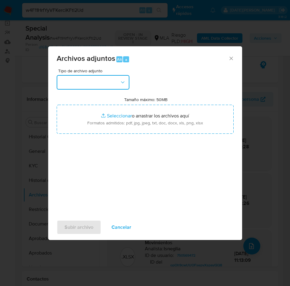
click at [101, 83] on button "button" at bounding box center [93, 82] width 73 height 15
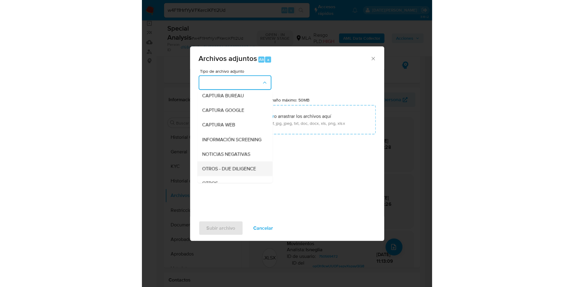
scroll to position [45, 0]
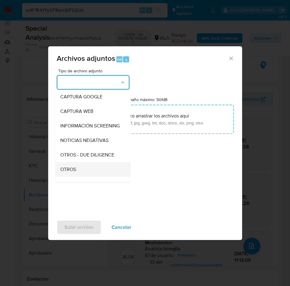
click at [79, 172] on div "OTROS" at bounding box center [91, 169] width 62 height 15
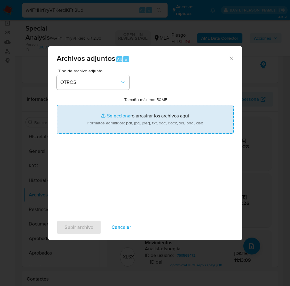
type input "C:\fakepath\Caselog w4F11HrfYyVFKerciKFtl2Ud.docx"
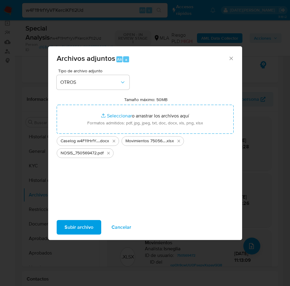
click at [76, 227] on span "Subir archivo" at bounding box center [78, 227] width 29 height 13
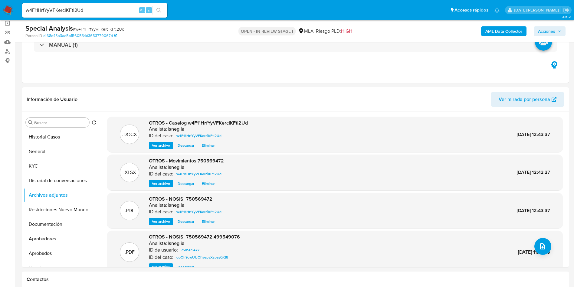
click at [513, 30] on b "AML Data Collector" at bounding box center [503, 31] width 37 height 10
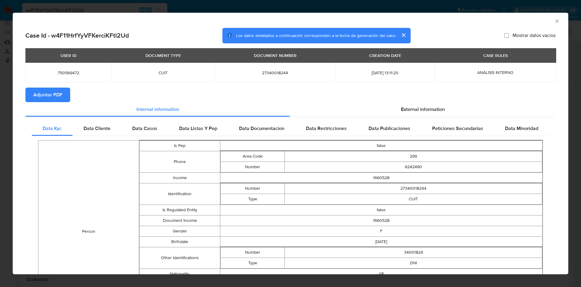
click at [51, 91] on span "Adjuntar PDF" at bounding box center [47, 94] width 29 height 13
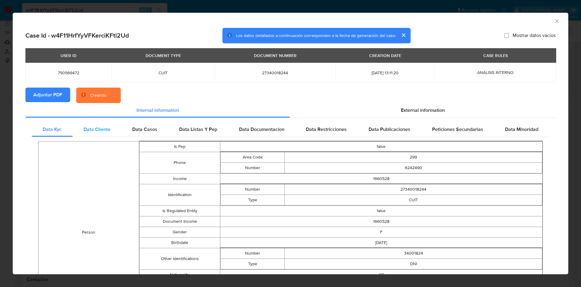
click at [89, 132] on span "Data Cliente" at bounding box center [97, 129] width 27 height 7
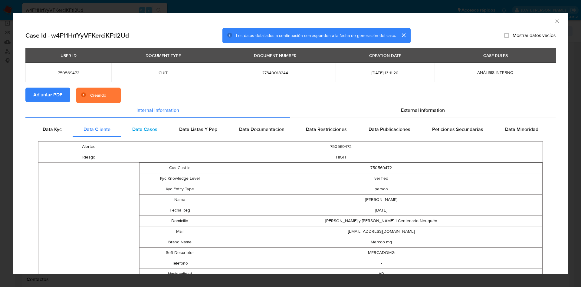
click at [136, 126] on span "Data Casos" at bounding box center [144, 129] width 25 height 7
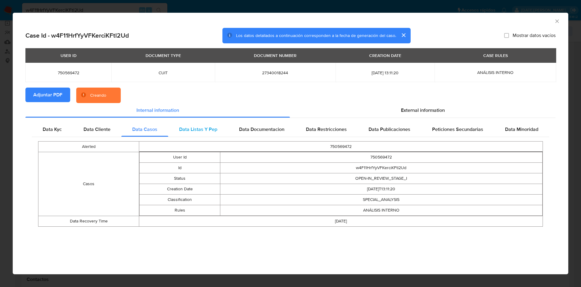
click at [185, 128] on span "Data Listas Y Pep" at bounding box center [198, 129] width 38 height 7
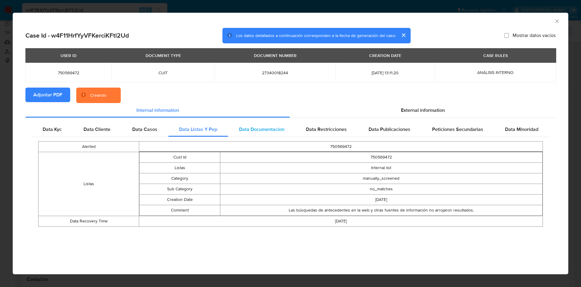
click at [251, 130] on span "Data Documentacion" at bounding box center [261, 129] width 45 height 7
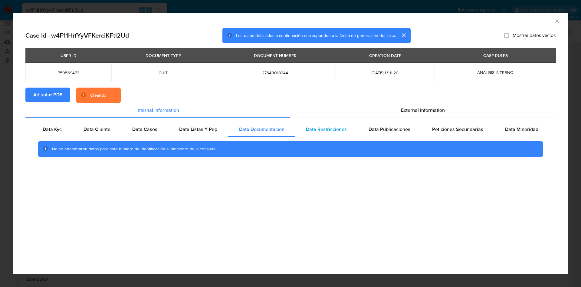
click at [318, 131] on span "Data Restricciones" at bounding box center [326, 129] width 41 height 7
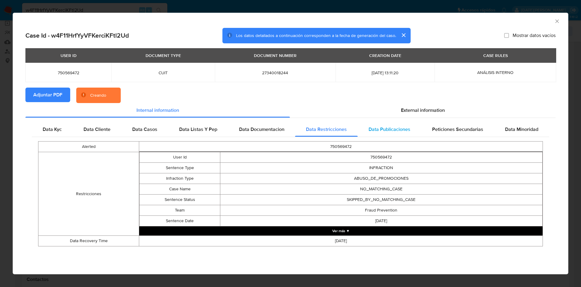
click at [379, 132] on span "Data Publicaciones" at bounding box center [390, 129] width 42 height 7
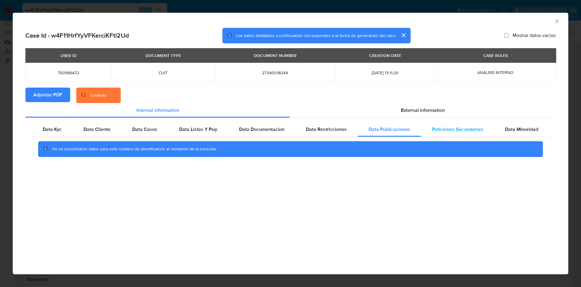
click at [451, 133] on div "Peticiones Secundarias" at bounding box center [457, 129] width 73 height 15
click at [507, 132] on span "Data Minoridad" at bounding box center [521, 129] width 33 height 7
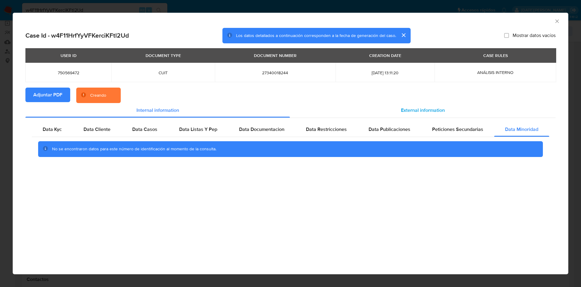
click at [417, 105] on div "External information" at bounding box center [423, 110] width 266 height 15
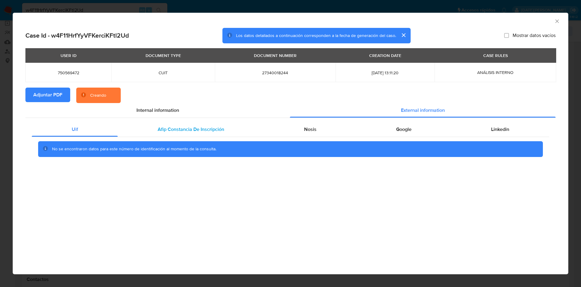
click at [171, 126] on span "Afip Constancia De Inscripción" at bounding box center [191, 129] width 67 height 7
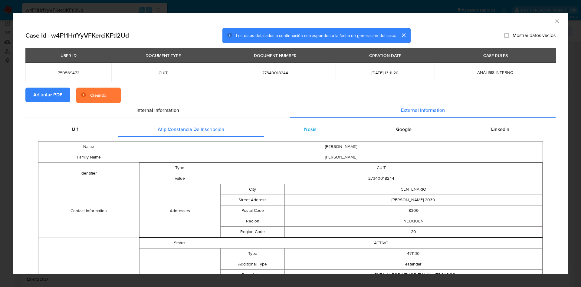
click at [324, 126] on div "Nosis" at bounding box center [310, 129] width 92 height 15
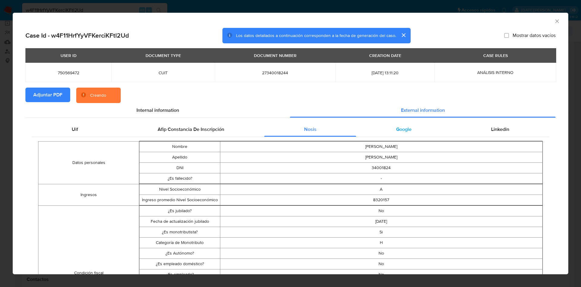
click at [372, 129] on div "Google" at bounding box center [403, 129] width 95 height 15
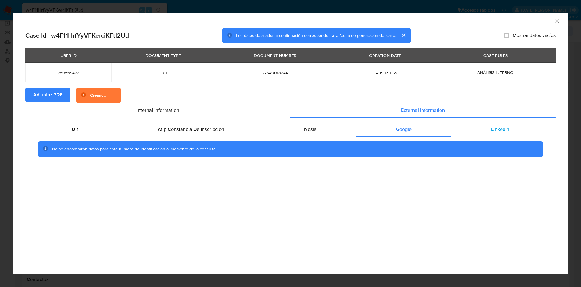
click at [473, 129] on div "Linkedin" at bounding box center [500, 129] width 98 height 15
click at [409, 128] on span "Google" at bounding box center [403, 129] width 15 height 7
click at [331, 128] on div "Nosis" at bounding box center [310, 129] width 92 height 15
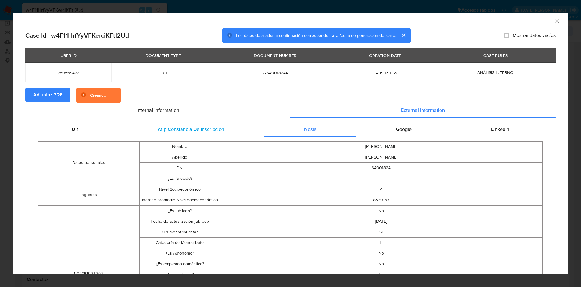
click at [198, 130] on span "Afip Constancia De Inscripción" at bounding box center [191, 129] width 67 height 7
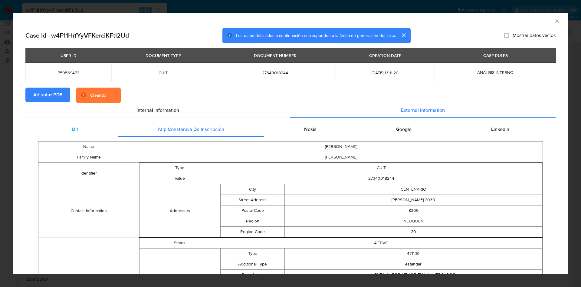
click at [89, 125] on div "Uif" at bounding box center [75, 129] width 86 height 15
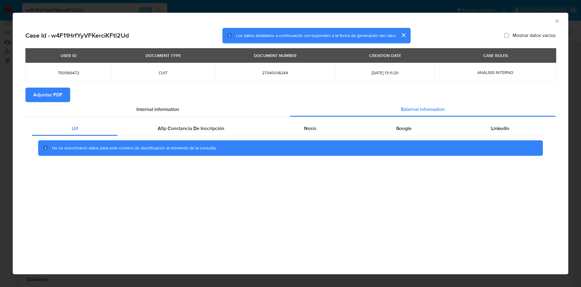
click at [556, 18] on icon "Cerrar ventana" at bounding box center [557, 21] width 6 height 6
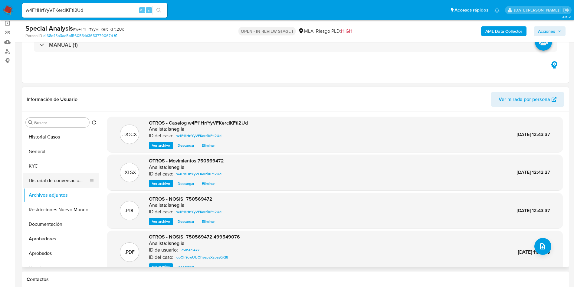
click at [49, 184] on button "Historial de conversaciones" at bounding box center [58, 180] width 71 height 15
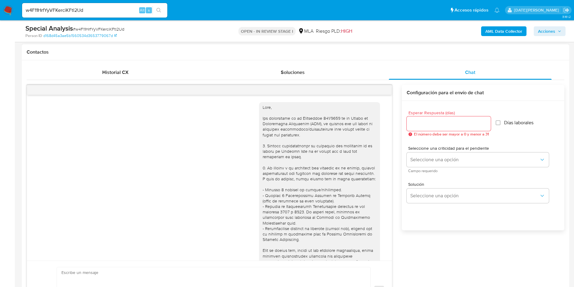
scroll to position [91, 0]
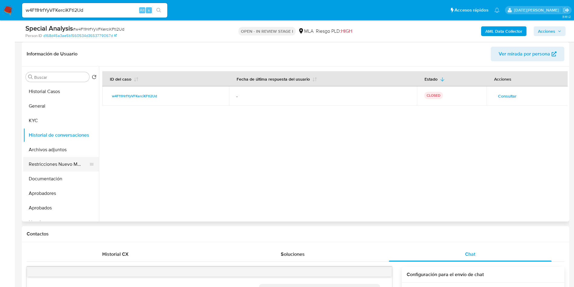
click at [40, 162] on button "Restricciones Nuevo Mundo" at bounding box center [58, 164] width 71 height 15
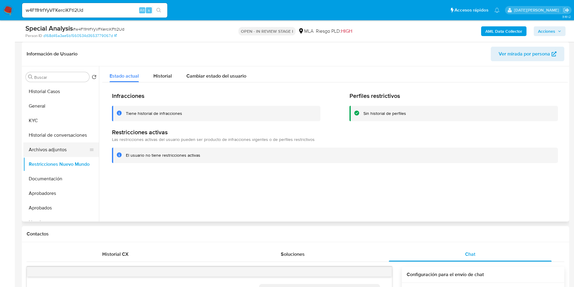
click at [52, 150] on button "Archivos adjuntos" at bounding box center [58, 149] width 71 height 15
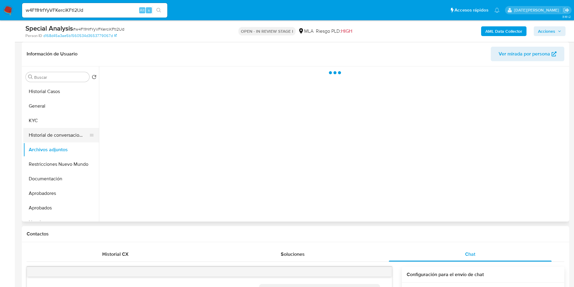
click at [67, 140] on button "Historial de conversaciones" at bounding box center [58, 135] width 71 height 15
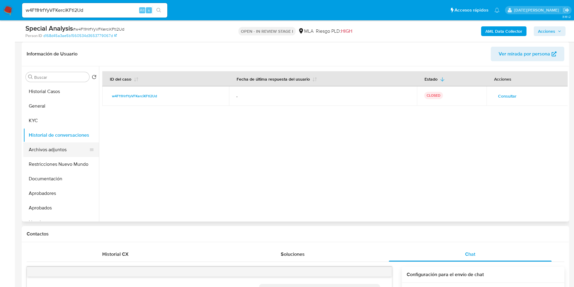
click at [56, 149] on button "Archivos adjuntos" at bounding box center [58, 149] width 71 height 15
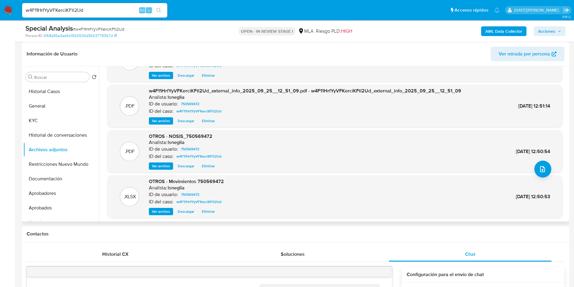
scroll to position [45, 0]
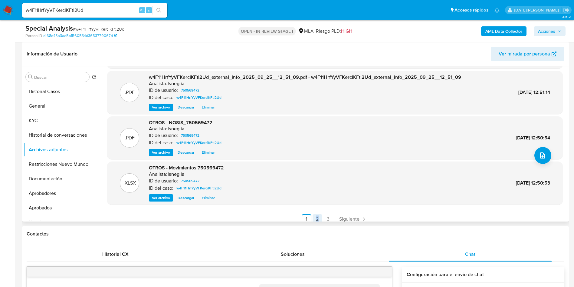
click at [318, 214] on div ".PDF w4F11HrfYyVFKerciKFtl2Ud_internal_info_2025_09_25__12_51_14.pdf - w4F11Hrf…" at bounding box center [335, 125] width 456 height 198
click at [317, 217] on link "2" at bounding box center [318, 219] width 10 height 10
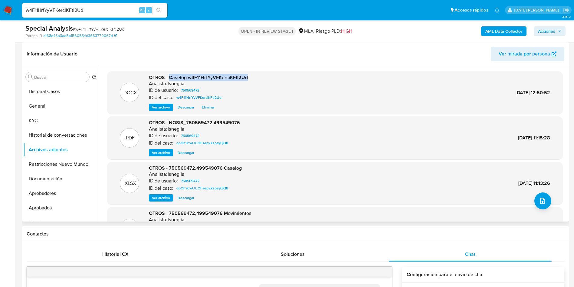
drag, startPoint x: 169, startPoint y: 78, endPoint x: 254, endPoint y: 77, distance: 85.3
click at [254, 77] on div ".DOCX OTROS - Caselog w4F11HrfYyVFKerciKFtl2Ud Analista: lsneglia ID de usuario…" at bounding box center [335, 92] width 450 height 37
click at [65, 138] on button "Historial de conversaciones" at bounding box center [58, 135] width 71 height 15
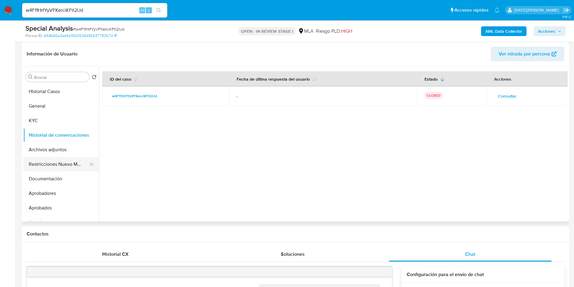
click at [57, 167] on button "Restricciones Nuevo Mundo" at bounding box center [58, 164] width 71 height 15
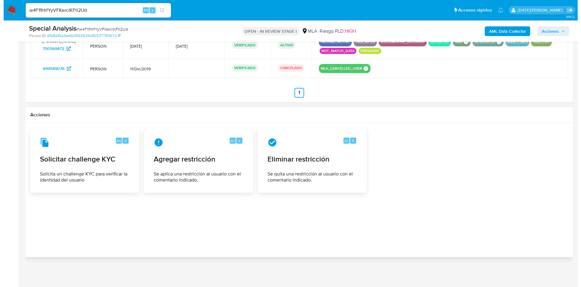
scroll to position [1442, 0]
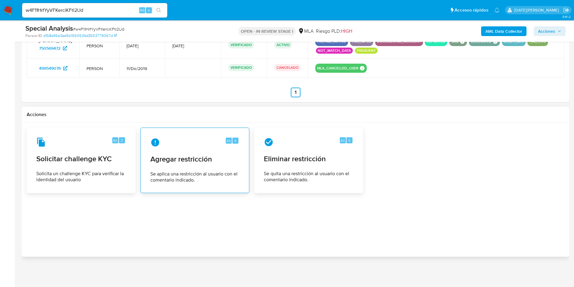
click at [177, 157] on span "Agregar restricción" at bounding box center [194, 158] width 89 height 9
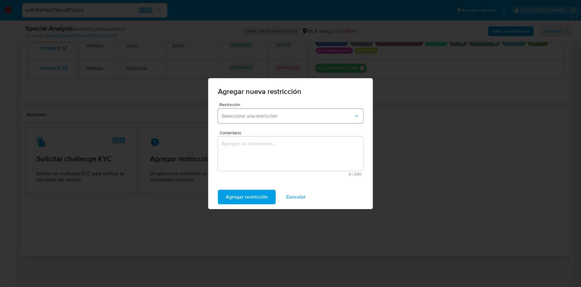
click at [249, 119] on button "Seleccione una restricción" at bounding box center [290, 116] width 145 height 15
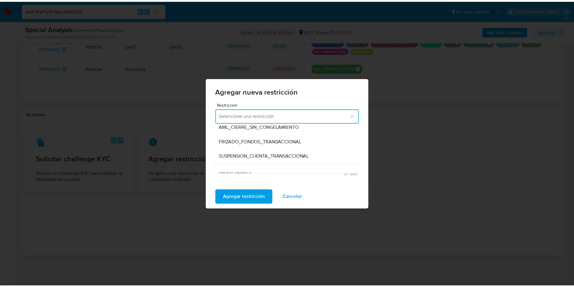
scroll to position [91, 0]
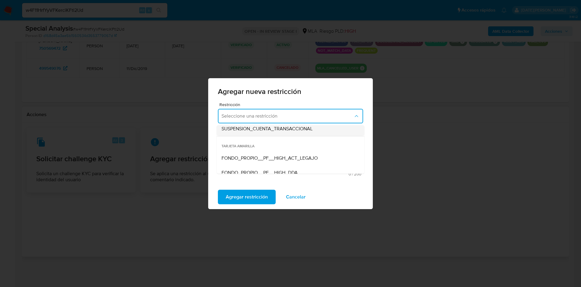
click at [272, 132] on div "SUSPENSION_CUENTA_TRANSACCIONAL" at bounding box center [288, 128] width 134 height 15
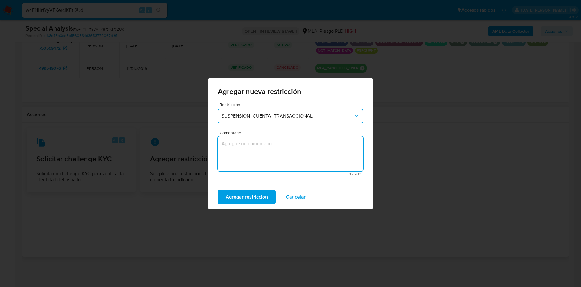
click at [264, 146] on textarea "Comentario" at bounding box center [290, 153] width 145 height 34
type textarea "aml"
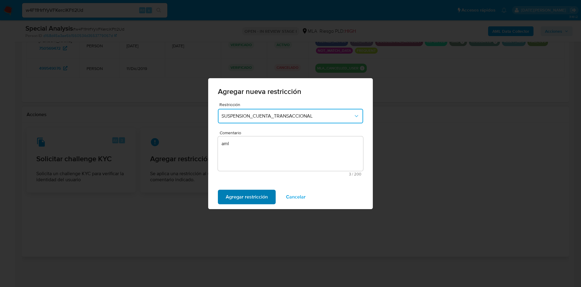
click at [252, 197] on span "Agregar restricción" at bounding box center [247, 196] width 42 height 13
click at [245, 194] on span "Confirmar" at bounding box center [237, 196] width 22 height 13
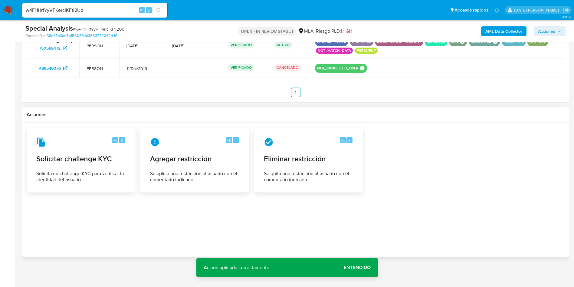
drag, startPoint x: 359, startPoint y: 267, endPoint x: 368, endPoint y: 240, distance: 27.9
click at [360, 267] on span "Entendido" at bounding box center [357, 267] width 27 height 0
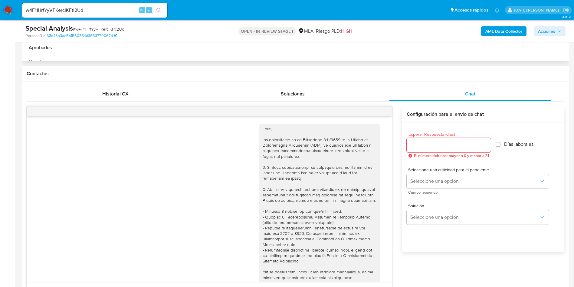
scroll to position [171, 0]
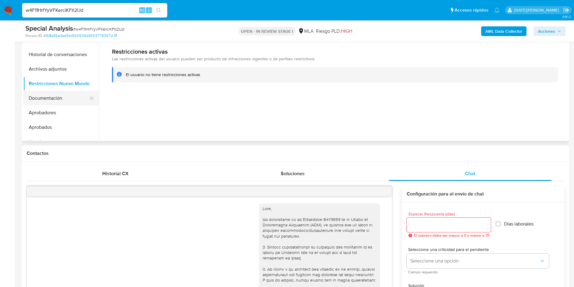
click at [54, 102] on button "Documentación" at bounding box center [58, 98] width 71 height 15
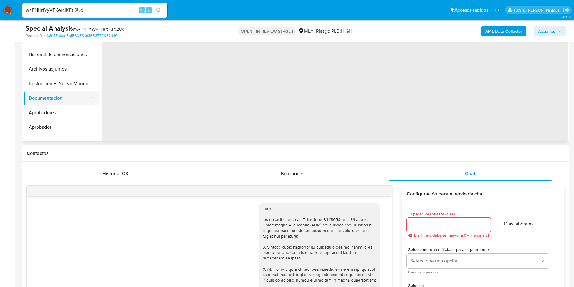
click at [60, 92] on button "Documentación" at bounding box center [58, 98] width 71 height 15
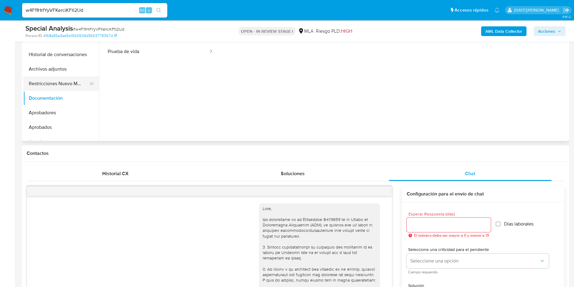
click at [63, 87] on button "Restricciones Nuevo Mundo" at bounding box center [58, 83] width 71 height 15
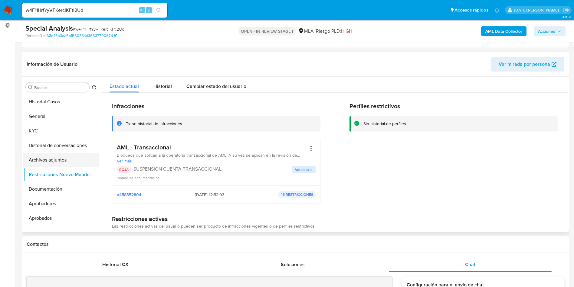
click at [58, 159] on button "Archivos adjuntos" at bounding box center [58, 160] width 71 height 15
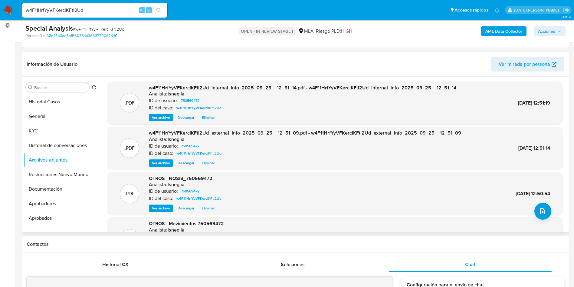
scroll to position [51, 0]
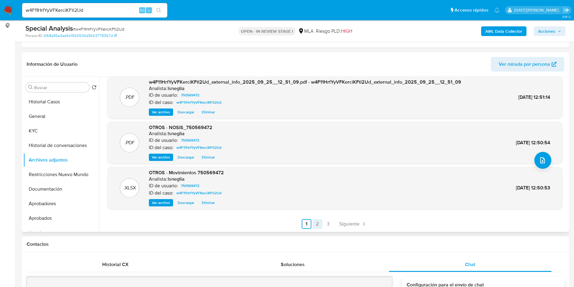
click at [319, 226] on link "2" at bounding box center [318, 224] width 10 height 10
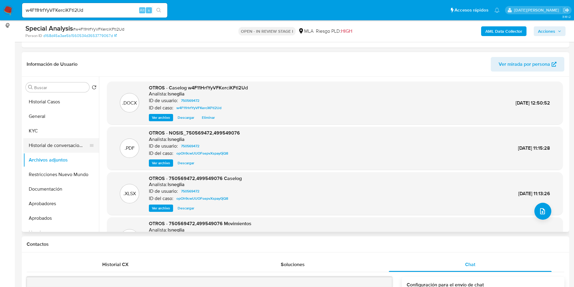
click at [49, 145] on button "Historial de conversaciones" at bounding box center [58, 145] width 71 height 15
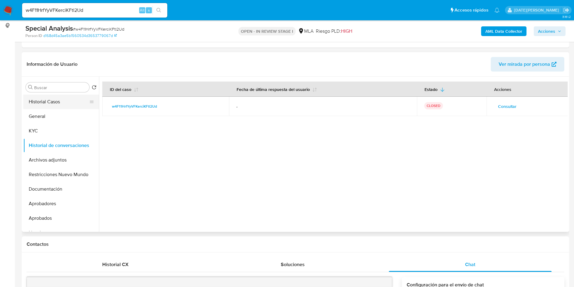
click at [61, 104] on button "Historial Casos" at bounding box center [58, 101] width 71 height 15
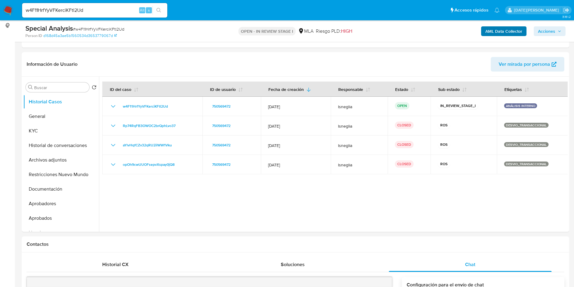
drag, startPoint x: 555, startPoint y: 32, endPoint x: 521, endPoint y: 36, distance: 34.1
click at [555, 31] on span "Acciones" at bounding box center [546, 31] width 17 height 10
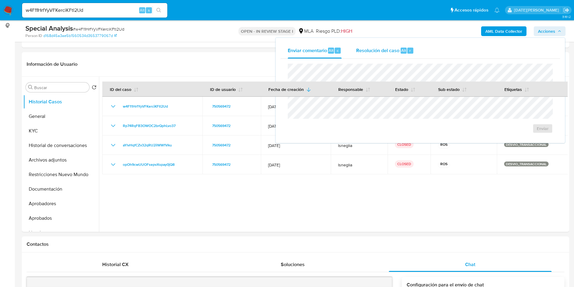
click at [391, 53] on span "Resolución del caso" at bounding box center [377, 50] width 43 height 7
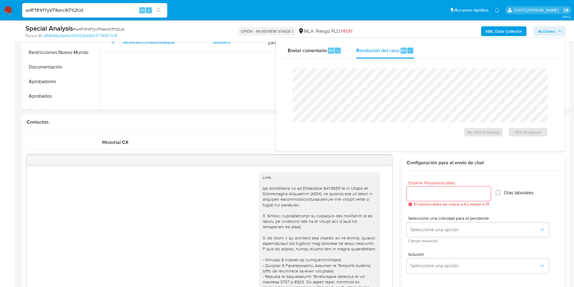
scroll to position [217, 0]
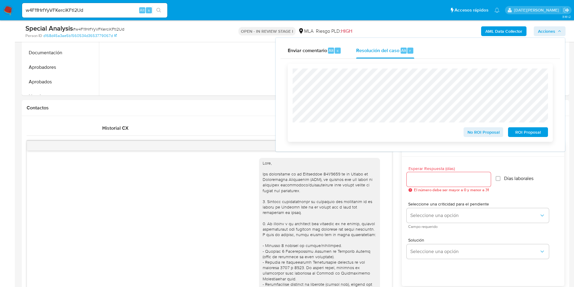
click at [531, 133] on span "ROI Proposal" at bounding box center [527, 132] width 31 height 8
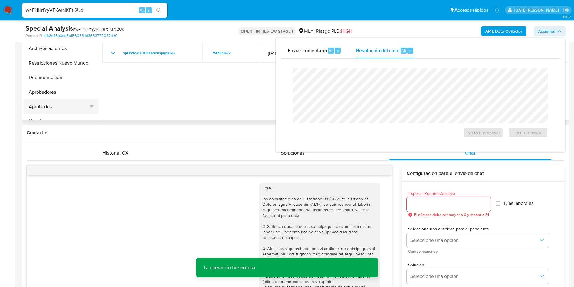
scroll to position [171, 0]
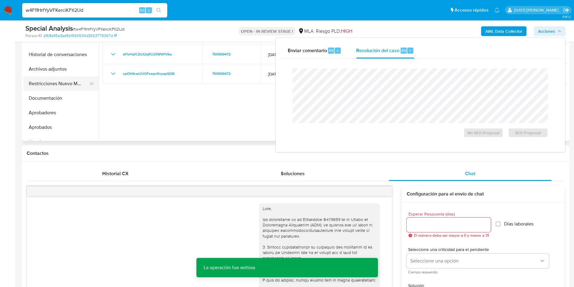
click at [59, 83] on button "Restricciones Nuevo Mundo" at bounding box center [58, 83] width 71 height 15
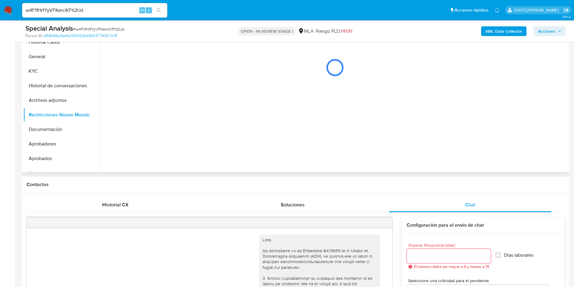
scroll to position [126, 0]
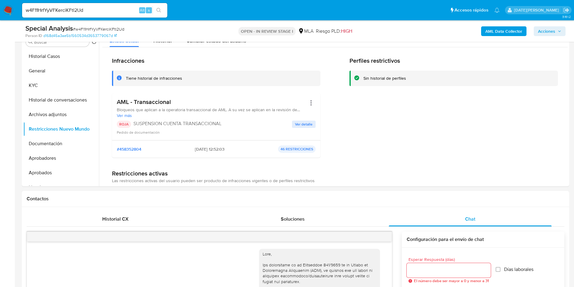
click at [74, 12] on input "w4F11HrfYyVFKerciKFtl2Ud" at bounding box center [94, 10] width 145 height 8
click at [74, 13] on input "w4F11HrfYyVFKerciKFtl2Ud" at bounding box center [94, 10] width 145 height 8
paste input "duPx7RcZdILLX9svNVmMjqzm"
type input "duPx7RcZdILLX9svNVmMjqzm"
click at [158, 6] on button "search-icon" at bounding box center [159, 10] width 12 height 8
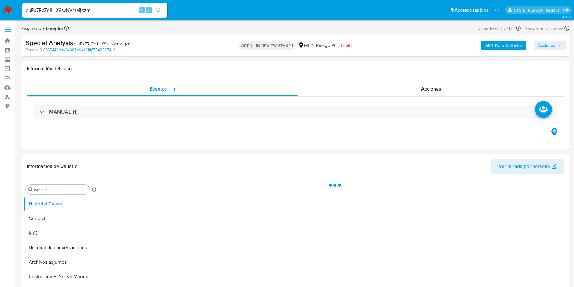
select select "10"
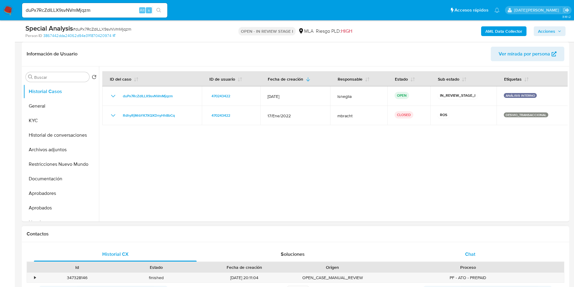
click at [480, 253] on div "Chat" at bounding box center [470, 254] width 163 height 15
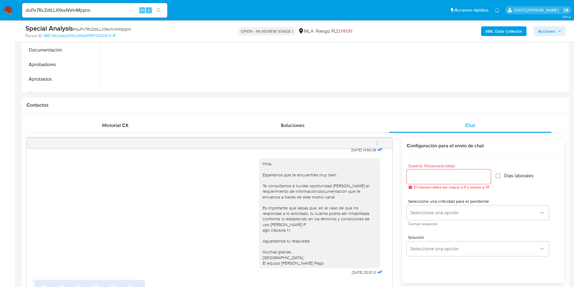
scroll to position [272, 0]
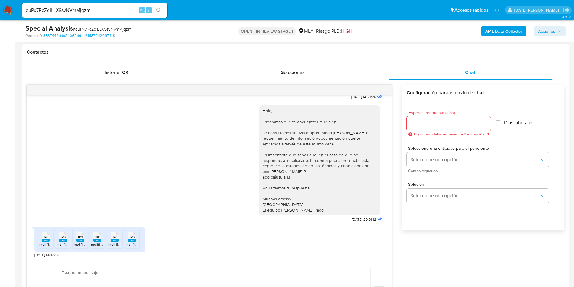
click at [178, 156] on div "Hola, Esperamos que te encuentres muy bien. Te consultamos si tuviste oportunid…" at bounding box center [209, 162] width 350 height 122
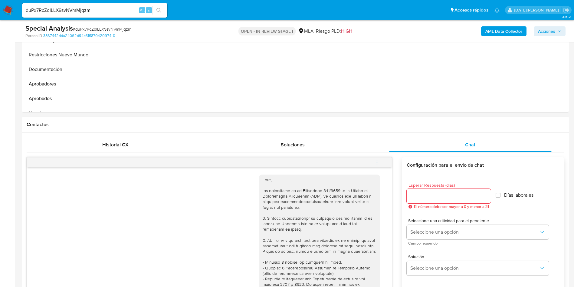
scroll to position [136, 0]
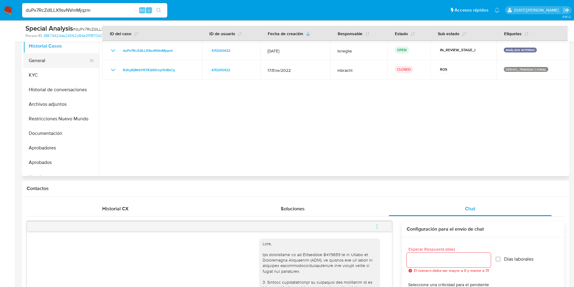
click at [51, 63] on button "General" at bounding box center [58, 60] width 71 height 15
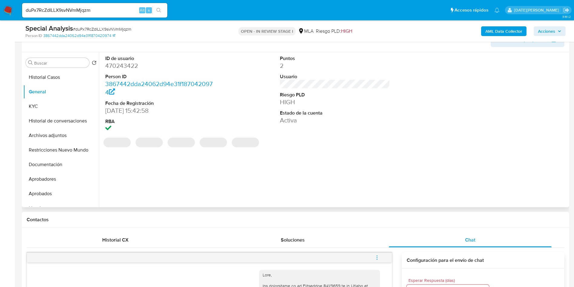
scroll to position [91, 0]
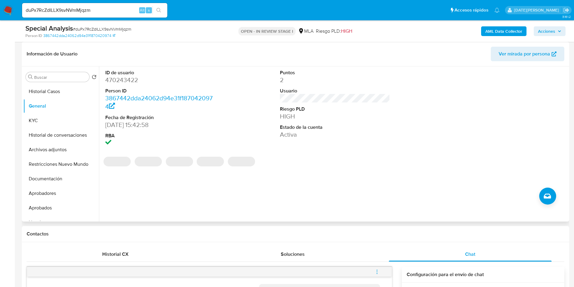
click at [121, 78] on dd "470243422" at bounding box center [160, 80] width 110 height 8
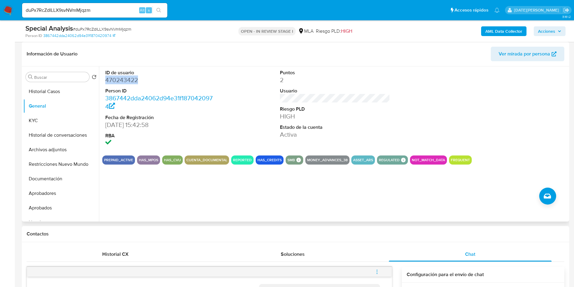
click at [121, 78] on dd "470243422" at bounding box center [160, 80] width 110 height 8
click at [121, 80] on dd "470243422" at bounding box center [160, 80] width 110 height 8
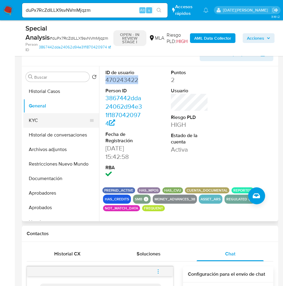
click at [40, 122] on button "KYC" at bounding box center [58, 120] width 71 height 15
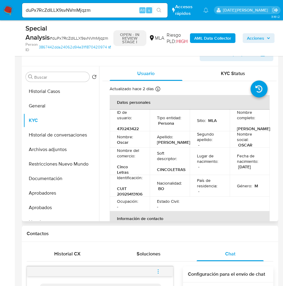
drag, startPoint x: 234, startPoint y: 129, endPoint x: 249, endPoint y: 137, distance: 17.5
click at [249, 131] on td "Nombre completo : Oscar Martinez Davila" at bounding box center [249, 121] width 40 height 22
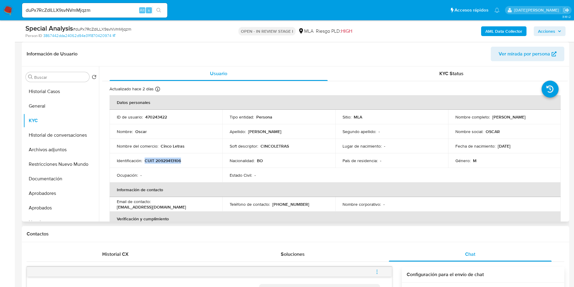
drag, startPoint x: 145, startPoint y: 159, endPoint x: 186, endPoint y: 161, distance: 41.5
click at [186, 161] on div "Identificación : CUIT 20929413106" at bounding box center [166, 160] width 98 height 5
click at [176, 160] on p "CUIT 20929413106" at bounding box center [163, 160] width 36 height 5
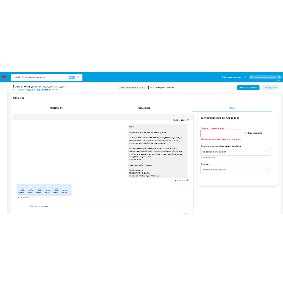
scroll to position [344, 0]
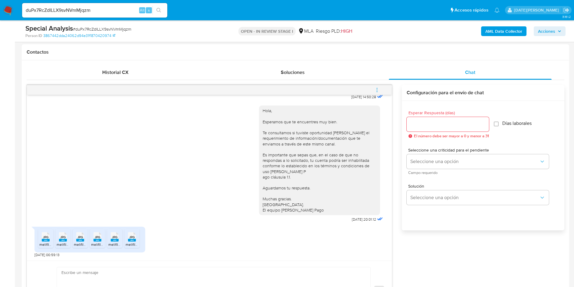
click at [44, 239] on rect at bounding box center [46, 239] width 8 height 3
click at [64, 237] on span "JPG" at bounding box center [62, 237] width 5 height 4
click at [80, 238] on span "JPG" at bounding box center [79, 237] width 5 height 4
drag, startPoint x: 98, startPoint y: 240, endPoint x: 108, endPoint y: 240, distance: 9.7
click at [98, 240] on rect at bounding box center [97, 239] width 8 height 3
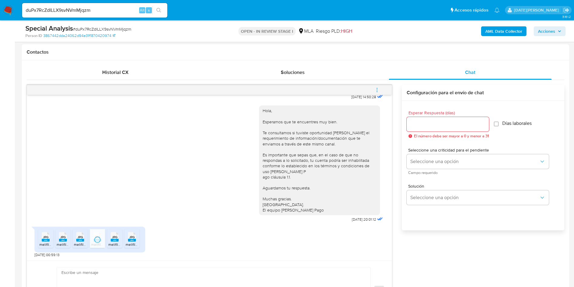
click at [120, 239] on div "JPG JPG" at bounding box center [114, 236] width 13 height 12
click at [134, 239] on span "JPG" at bounding box center [131, 237] width 5 height 4
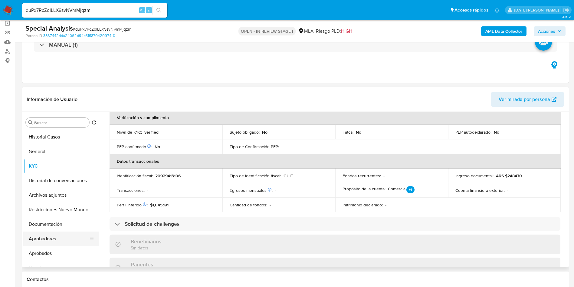
scroll to position [45, 0]
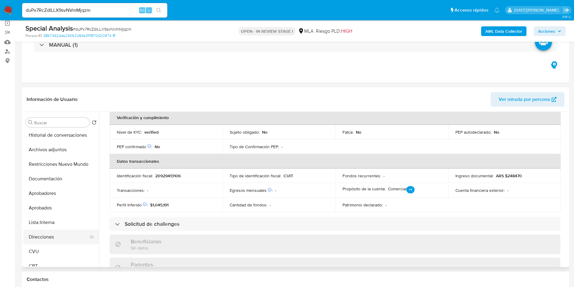
click at [70, 231] on button "Direcciones" at bounding box center [58, 236] width 71 height 15
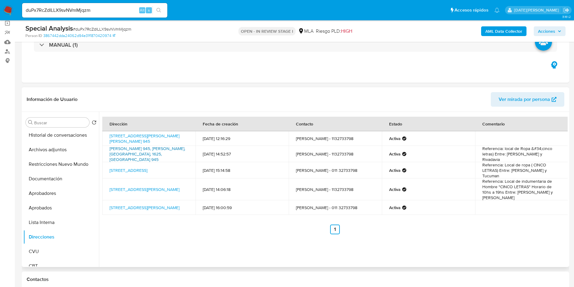
click at [140, 153] on link "Tapia De Cruz 945, Escobar, Buenos Aires, 1625, Argentina 945" at bounding box center [148, 153] width 76 height 17
click at [154, 187] on link "Rivadavia 533, Belén De Escobar, Buenos Aires, 1625, Argentina 533" at bounding box center [145, 189] width 70 height 6
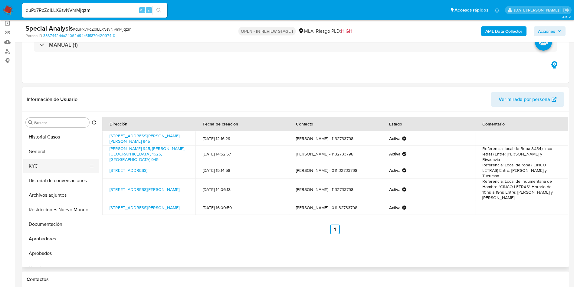
click at [47, 168] on button "KYC" at bounding box center [58, 166] width 71 height 15
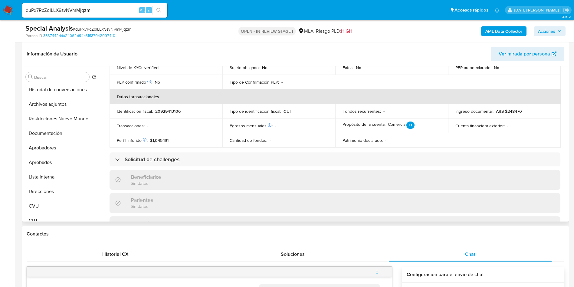
scroll to position [227, 0]
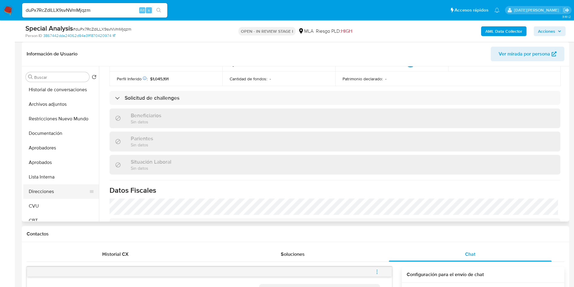
click at [44, 189] on button "Direcciones" at bounding box center [58, 191] width 71 height 15
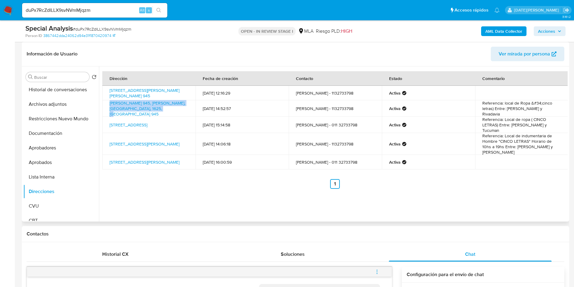
drag, startPoint x: 104, startPoint y: 106, endPoint x: 166, endPoint y: 111, distance: 61.9
click at [166, 111] on td "Tapia De Cruz 945, Escobar, Buenos Aires, 1625, Argentina 945" at bounding box center [148, 108] width 93 height 16
click at [54, 117] on button "KYC" at bounding box center [58, 120] width 71 height 15
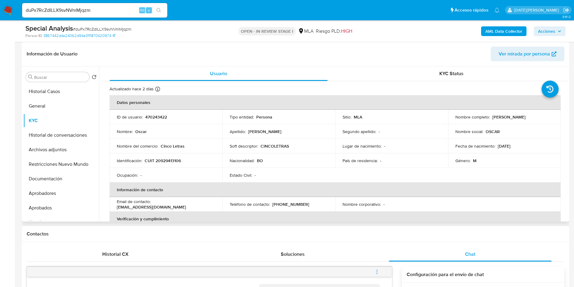
drag, startPoint x: 491, startPoint y: 116, endPoint x: 546, endPoint y: 113, distance: 54.2
click at [546, 113] on td "Nombre completo : Oscar Martinez Davila" at bounding box center [504, 117] width 113 height 15
click at [37, 89] on button "Historial Casos" at bounding box center [58, 91] width 71 height 15
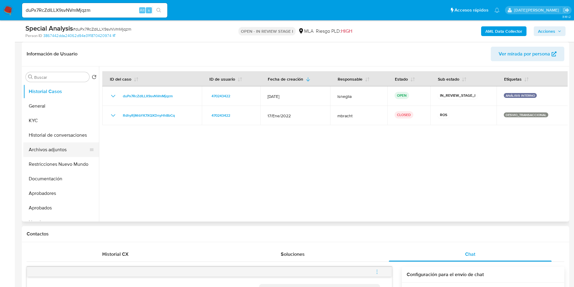
click at [48, 147] on button "Archivos adjuntos" at bounding box center [58, 149] width 71 height 15
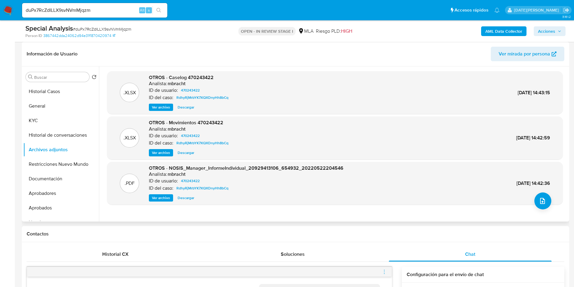
click at [167, 108] on span "Ver archivo" at bounding box center [161, 107] width 18 height 6
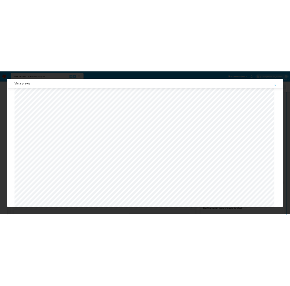
scroll to position [352, 0]
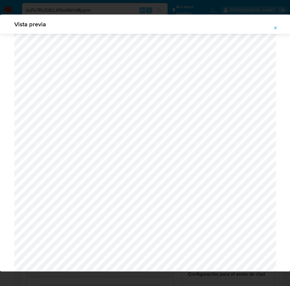
click at [278, 27] on button "Attachment preview" at bounding box center [274, 28] width 13 height 10
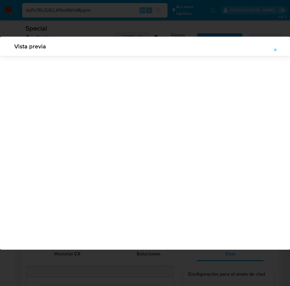
scroll to position [0, 0]
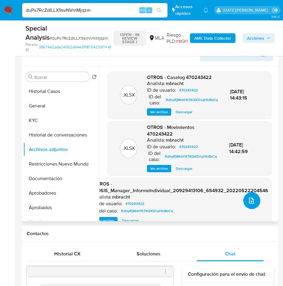
click at [249, 202] on icon "upload-file" at bounding box center [251, 201] width 5 height 6
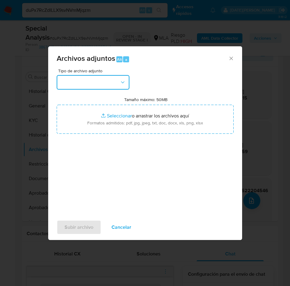
click at [102, 80] on button "button" at bounding box center [93, 82] width 73 height 15
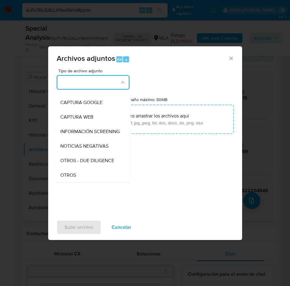
scroll to position [91, 0]
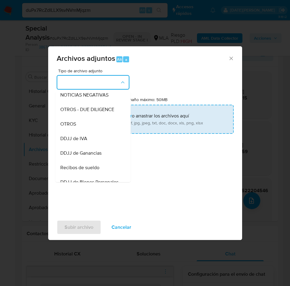
click at [81, 127] on div "OTROS" at bounding box center [91, 124] width 62 height 15
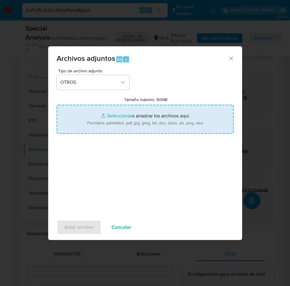
type input "C:\fakepath\Caselog duPx7RcZdILLX9svNVmMjqzm.docx"
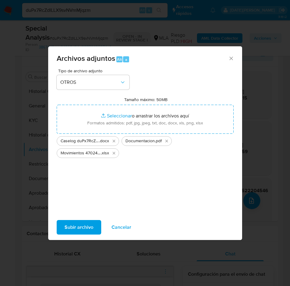
click at [87, 227] on span "Subir archivo" at bounding box center [78, 227] width 29 height 13
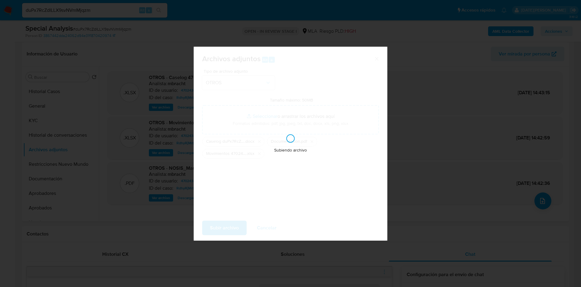
click at [31, 117] on div "Archivos adjuntos Alt a Tipo de archivo adjunto OTROS Tamaño máximo: 50MB Selec…" at bounding box center [290, 143] width 581 height 287
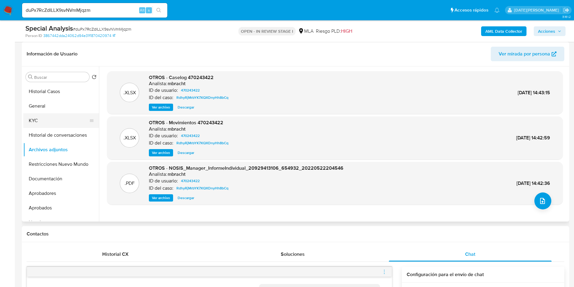
click at [36, 120] on button "KYC" at bounding box center [58, 120] width 71 height 15
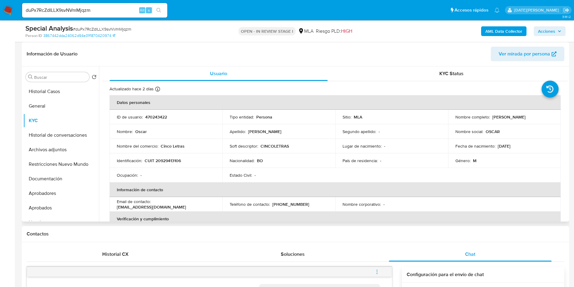
click at [157, 162] on p "CUIT 20929413106" at bounding box center [163, 160] width 36 height 5
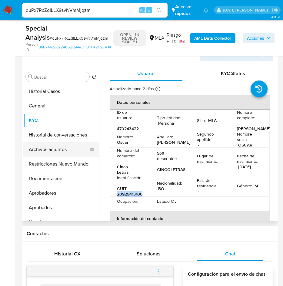
click at [40, 146] on button "Archivos adjuntos" at bounding box center [58, 149] width 71 height 15
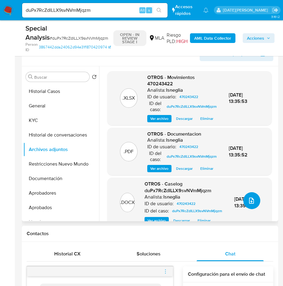
click at [250, 195] on button "upload-file" at bounding box center [251, 200] width 17 height 17
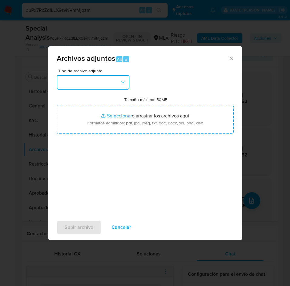
click at [94, 85] on button "button" at bounding box center [93, 82] width 73 height 15
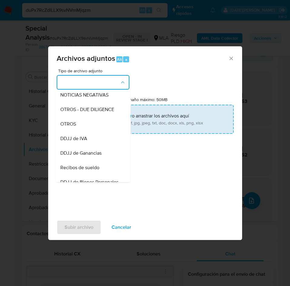
drag, startPoint x: 86, startPoint y: 130, endPoint x: 95, endPoint y: 128, distance: 9.3
click at [87, 130] on div "OTROS" at bounding box center [91, 124] width 62 height 15
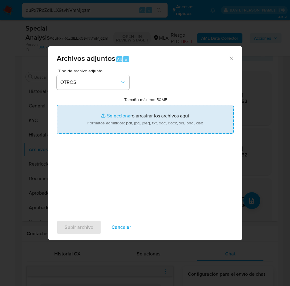
type input "C:\fakepath\NOSIS_Manager_InformeIndividual_20929413106_654924_20250925133843.p…"
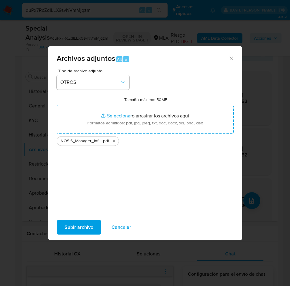
click at [84, 226] on span "Subir archivo" at bounding box center [78, 227] width 29 height 13
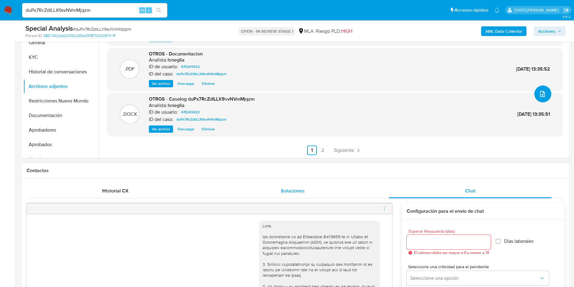
scroll to position [182, 0]
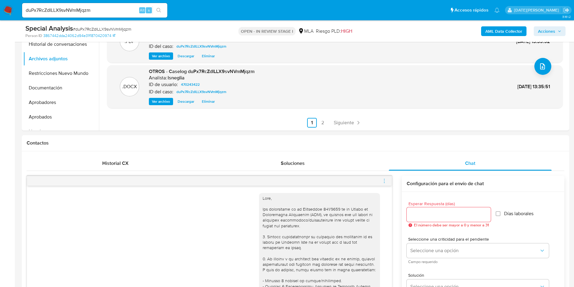
click at [384, 181] on icon "menu-action" at bounding box center [384, 180] width 5 height 5
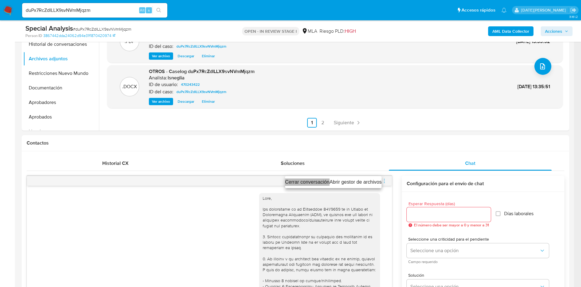
click at [308, 182] on li "Cerrar conversación" at bounding box center [307, 181] width 44 height 7
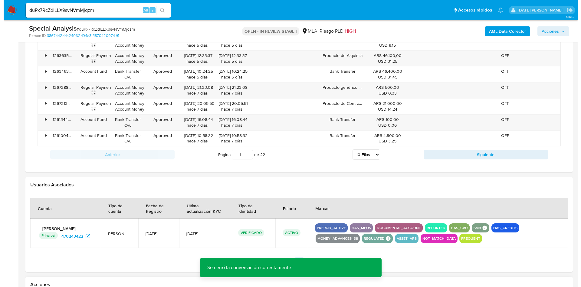
scroll to position [941, 0]
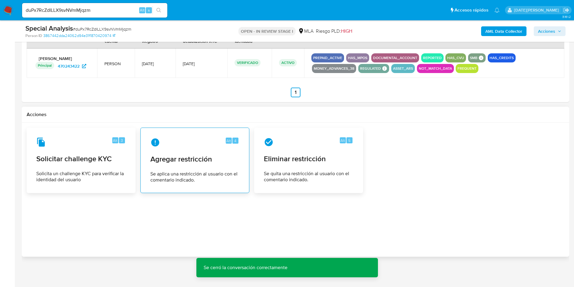
click at [186, 166] on div "Alt 4 Agregar restricción Se aplica una restricción al usuario con el comentari…" at bounding box center [195, 160] width 99 height 55
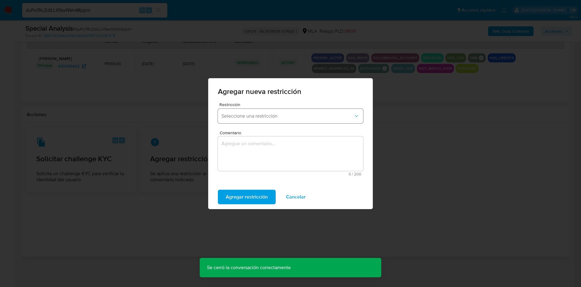
click at [269, 115] on span "Seleccione una restricción" at bounding box center [287, 116] width 132 height 6
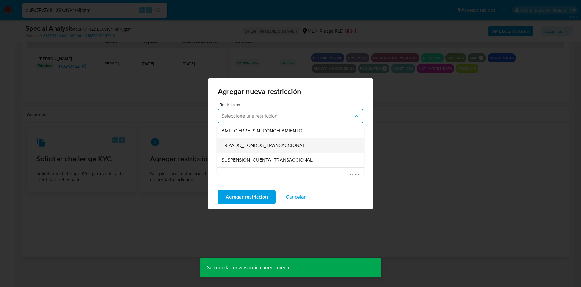
scroll to position [45, 0]
click at [276, 169] on div "SUSPENSION_CUENTA_TRANSACCIONAL" at bounding box center [288, 174] width 134 height 15
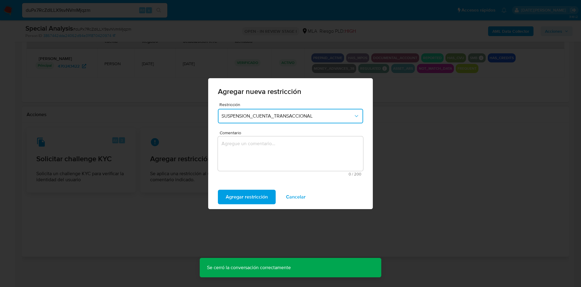
click at [254, 163] on textarea "Comentario" at bounding box center [290, 153] width 145 height 34
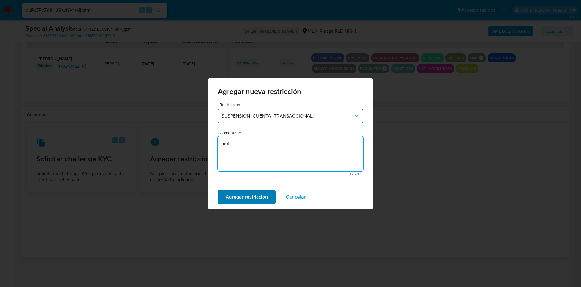
type textarea "aml"
click at [264, 193] on span "Agregar restricción" at bounding box center [247, 196] width 42 height 13
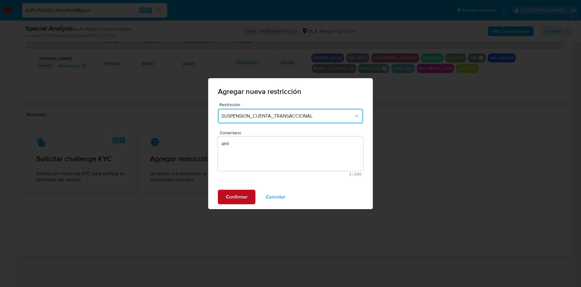
click at [248, 201] on button "Confirmar" at bounding box center [237, 196] width 38 height 15
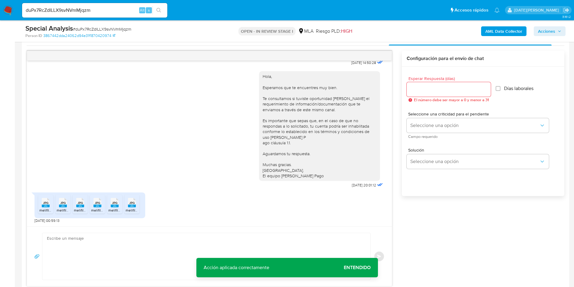
scroll to position [351, 0]
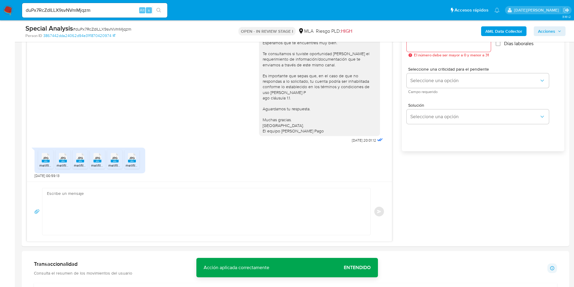
click at [115, 28] on span "# duPx7RcZdILLX9svNVmMjqzm" at bounding box center [102, 29] width 58 height 6
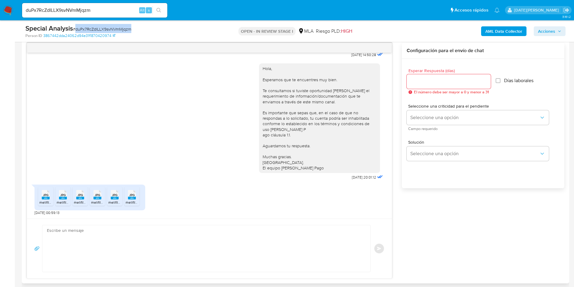
scroll to position [306, 0]
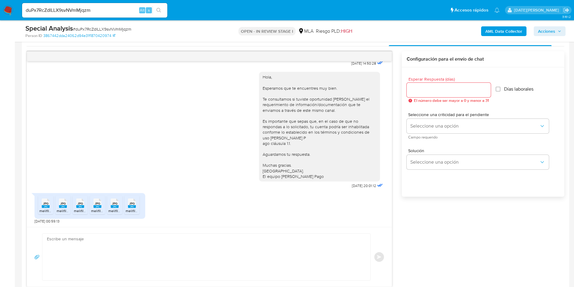
click at [422, 99] on span "El número debe ser mayor a 0 y menor a 31" at bounding box center [451, 100] width 75 height 4
click at [425, 93] on input "Esperar Respuesta (días)" at bounding box center [449, 90] width 84 height 8
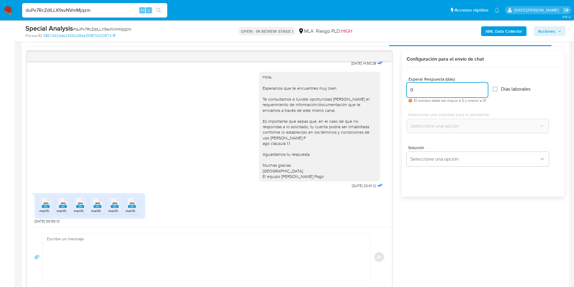
type input "0"
click at [114, 254] on textarea at bounding box center [205, 256] width 316 height 47
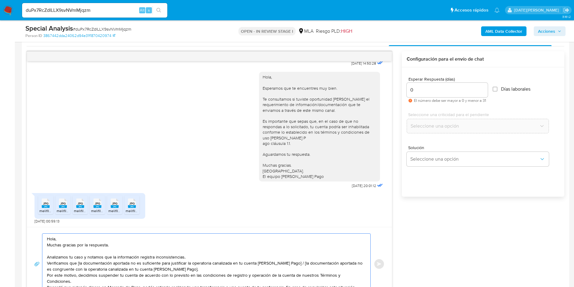
click at [107, 238] on textarea "Hola, Muchas gracias por la respuesta. Analizamos tu caso y notamos que la info…" at bounding box center [205, 263] width 316 height 61
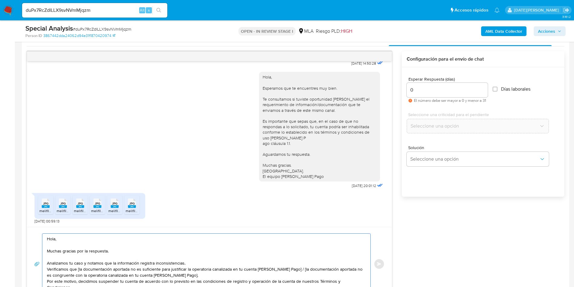
click at [196, 261] on textarea "Hola, Muchas gracias por la respuesta. Analizamos tu caso y notamos que la info…" at bounding box center [205, 263] width 316 height 61
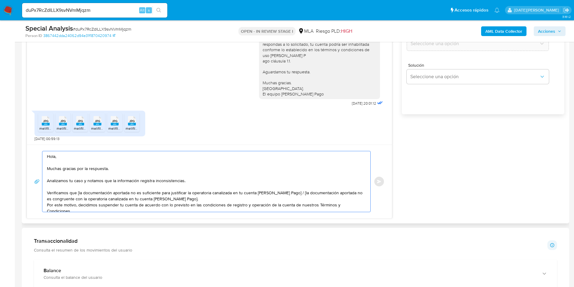
scroll to position [397, 0]
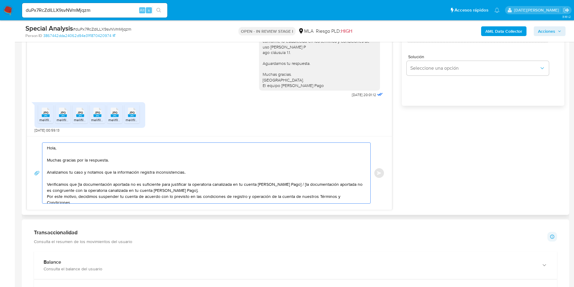
click at [79, 184] on textarea "Hola, Muchas gracias por la respuesta. Analizamos tu caso y notamos que la info…" at bounding box center [205, 173] width 316 height 61
drag, startPoint x: 287, startPoint y: 184, endPoint x: 295, endPoint y: 189, distance: 9.8
click at [295, 189] on textarea "Hola, Muchas gracias por la respuesta. Analizamos tu caso y notamos que la info…" at bounding box center [205, 173] width 316 height 61
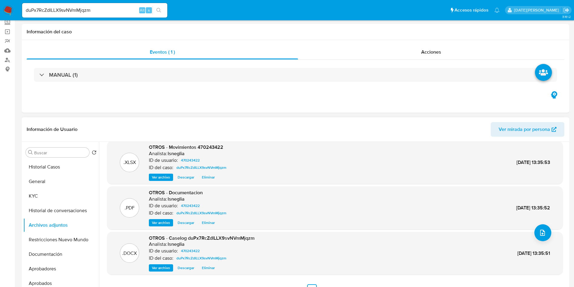
scroll to position [0, 0]
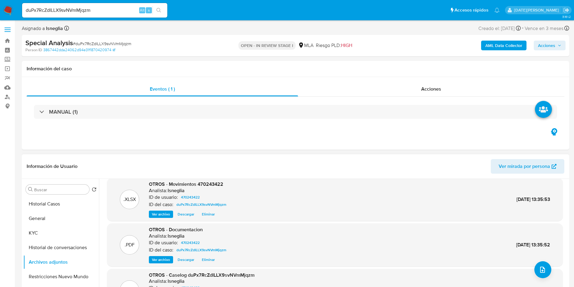
click at [23, 231] on div "Buscar Volver al orden por defecto Historial Casos General KYC Historial de con…" at bounding box center [295, 256] width 547 height 155
click at [54, 230] on button "KYC" at bounding box center [58, 232] width 71 height 15
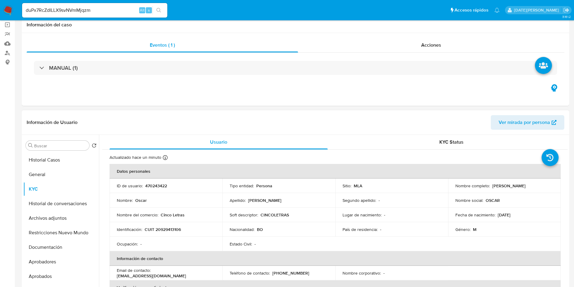
scroll to position [45, 0]
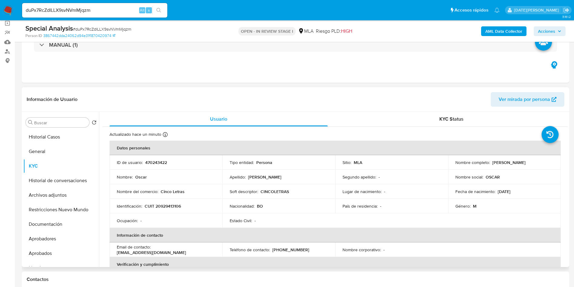
drag, startPoint x: 491, startPoint y: 162, endPoint x: 529, endPoint y: 165, distance: 38.2
click at [534, 166] on td "Nombre completo : Oscar Martinez Davila" at bounding box center [504, 162] width 113 height 15
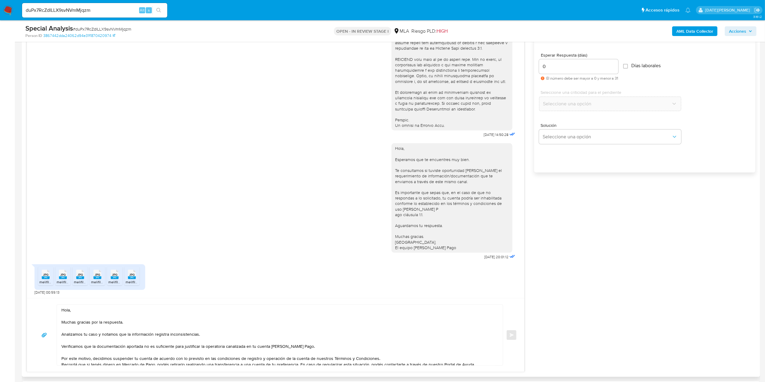
scroll to position [348, 0]
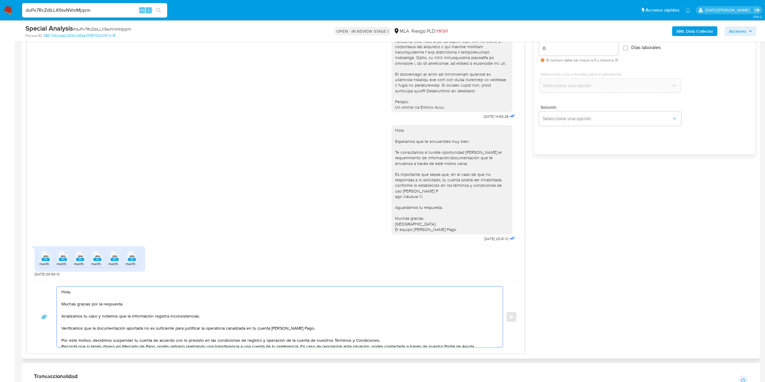
click at [104, 286] on textarea "Hola, Muchas gracias por la respuesta. Analizamos tu caso y notamos que la info…" at bounding box center [278, 317] width 434 height 61
paste textarea "[PERSON_NAME]"
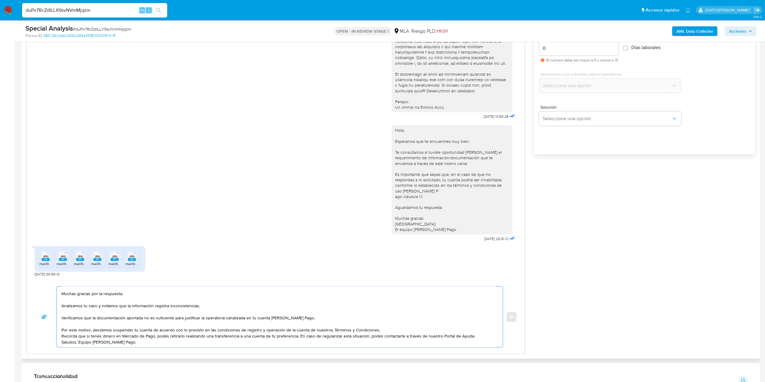
scroll to position [28, 0]
click at [424, 286] on textarea "Hola, Oscar Martinez Davila Muchas gracias por la respuesta. Analizamos tu caso…" at bounding box center [278, 317] width 434 height 61
click at [414, 286] on textarea "Hola, Oscar Martinez Davila Muchas gracias por la respuesta. Analizamos tu caso…" at bounding box center [278, 317] width 434 height 61
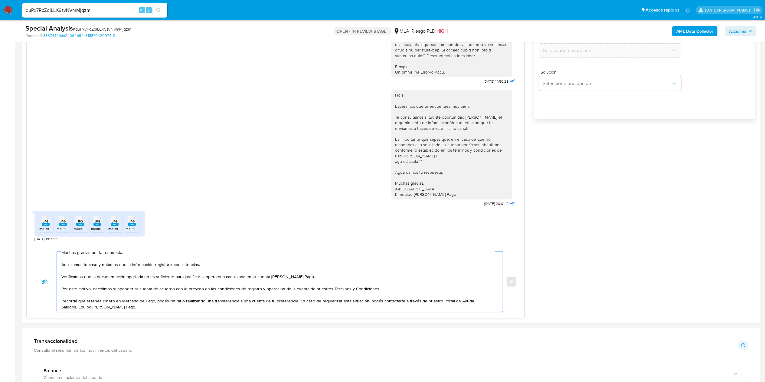
scroll to position [408, 0]
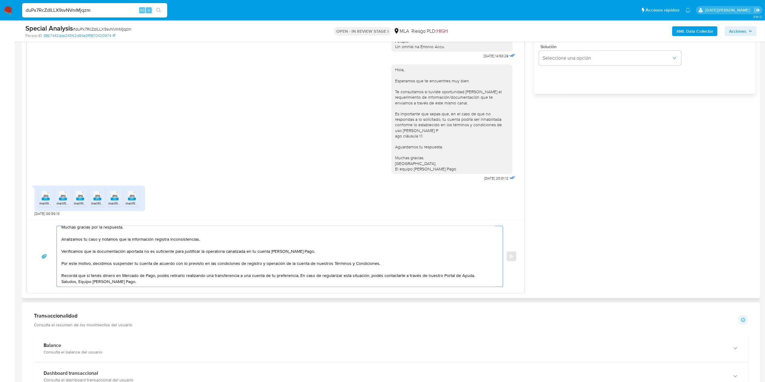
click at [475, 260] on textarea "Hola, Oscar Martinez Davila Muchas gracias por la respuesta. Analizamos tu caso…" at bounding box center [278, 256] width 434 height 61
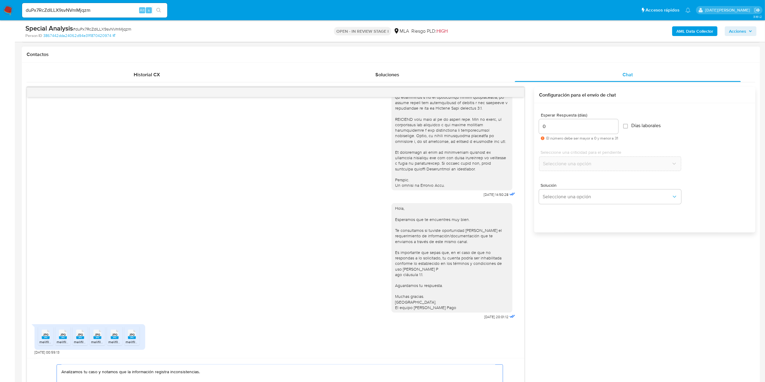
scroll to position [287, 0]
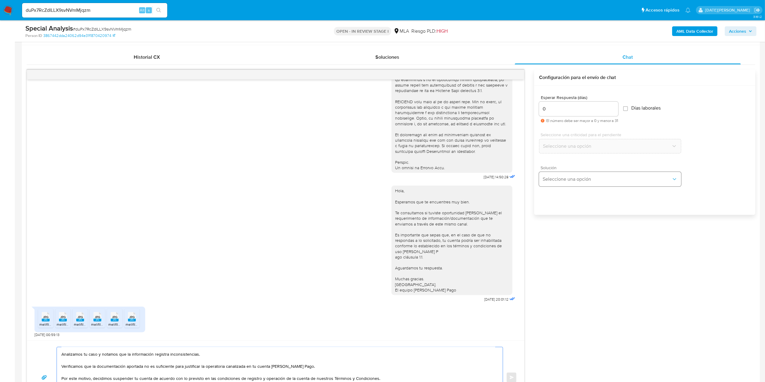
type textarea "[PERSON_NAME], [PERSON_NAME] Muchas gracias por la respuesta. Analizamos tu cas…"
click at [581, 176] on span "Seleccione una opción" at bounding box center [607, 179] width 129 height 6
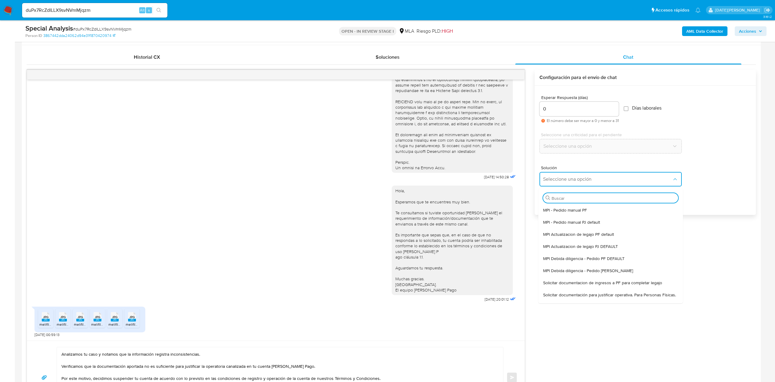
click at [581, 206] on div "Esperar Respuesta (días) 0 El número debe ser mayor a 0 y menor a 31 Días labor…" at bounding box center [644, 158] width 221 height 145
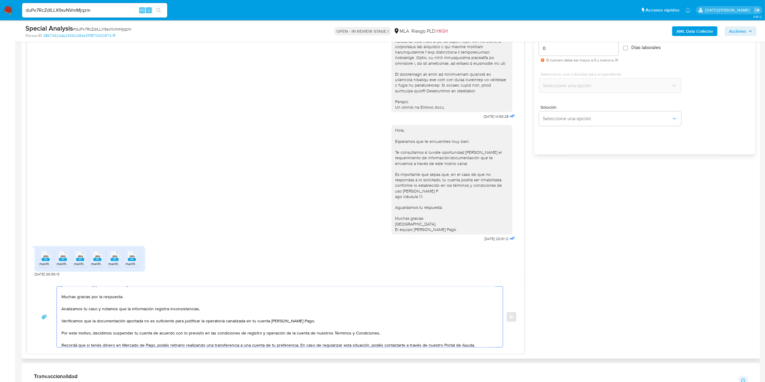
scroll to position [0, 0]
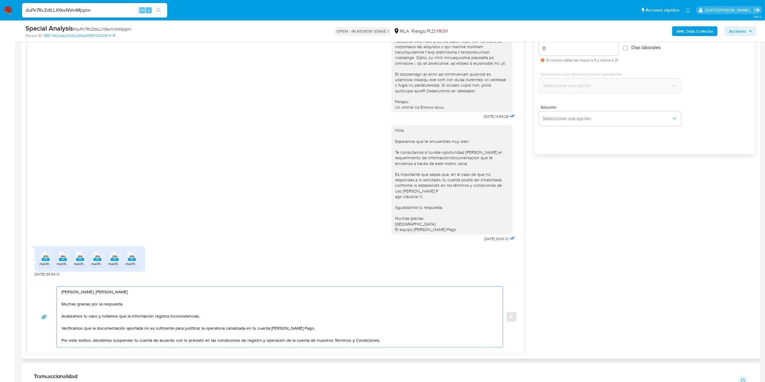
drag, startPoint x: 137, startPoint y: 330, endPoint x: 56, endPoint y: 275, distance: 98.0
click at [56, 275] on div "17/09/2025 14:50:28 Hola, Esperamos que te encuentres muy bien. Te consultamos …" at bounding box center [276, 181] width 498 height 345
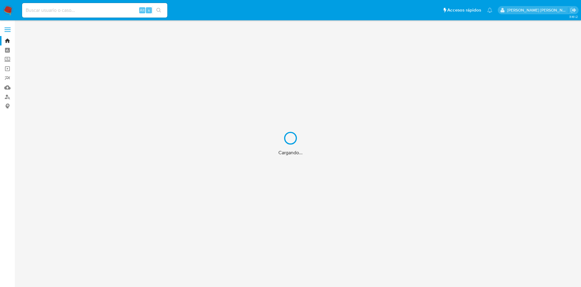
click at [80, 10] on div "Cargando..." at bounding box center [290, 143] width 581 height 287
click at [77, 11] on div "Cargando..." at bounding box center [290, 143] width 581 height 287
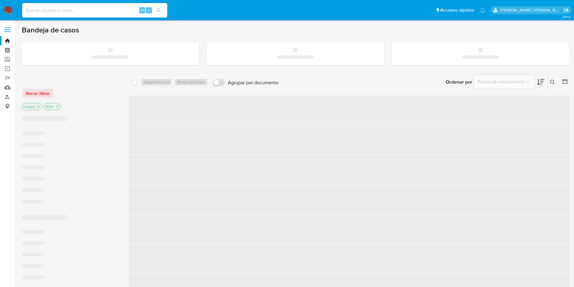
click at [47, 9] on input at bounding box center [94, 10] width 145 height 8
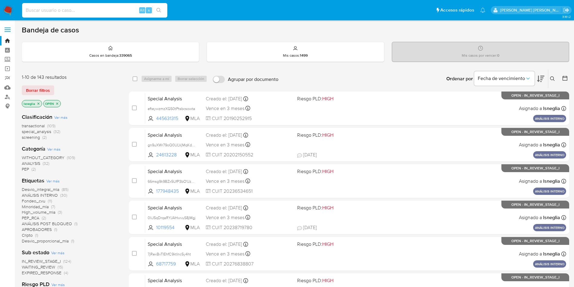
paste input "YPlQoOTNd2ogxHp0vMyNUQyu"
type input "YPlQoOTNd2ogxHp0vMyNUQyu"
click at [160, 10] on icon "search-icon" at bounding box center [158, 10] width 5 height 5
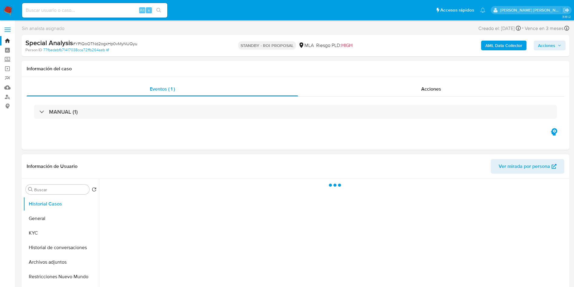
select select "10"
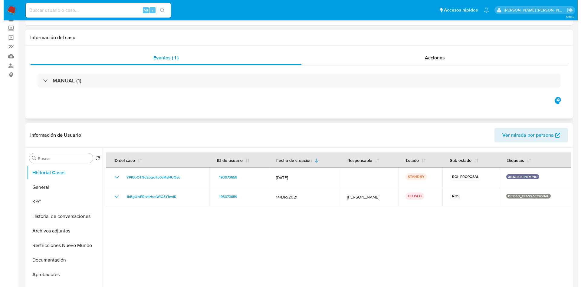
scroll to position [45, 0]
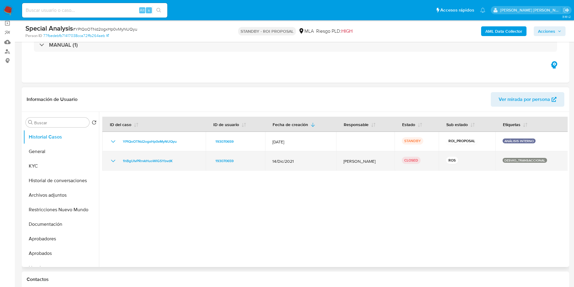
click at [111, 161] on icon "Mostrar/Ocultar" at bounding box center [113, 160] width 7 height 7
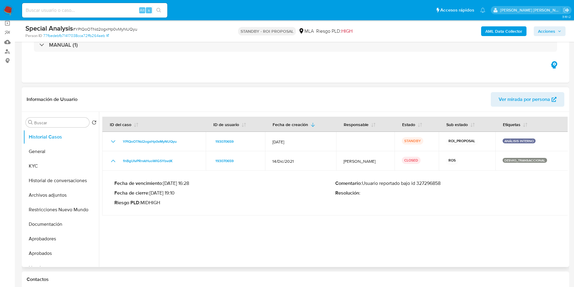
drag, startPoint x: 363, startPoint y: 183, endPoint x: 458, endPoint y: 183, distance: 95.0
click at [458, 183] on p "Comentario : Usuario reportado bajo id 327296858" at bounding box center [445, 183] width 221 height 6
click at [63, 160] on button "KYC" at bounding box center [58, 166] width 71 height 15
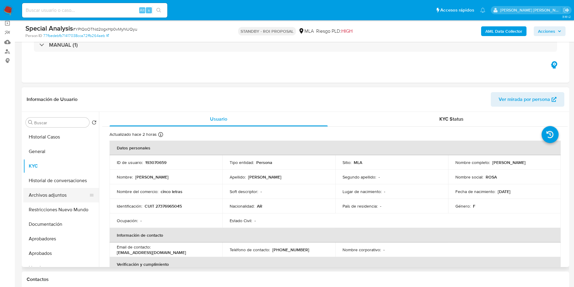
click at [56, 193] on button "Archivos adjuntos" at bounding box center [58, 195] width 71 height 15
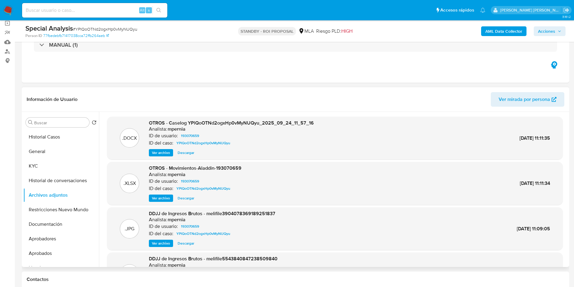
click at [166, 153] on span "Ver archivo" at bounding box center [161, 152] width 18 height 6
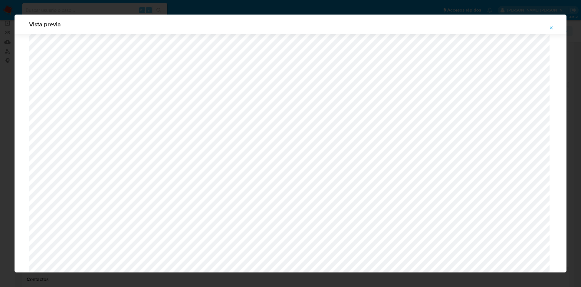
scroll to position [533, 0]
click at [550, 28] on icon "Attachment preview" at bounding box center [551, 27] width 5 height 5
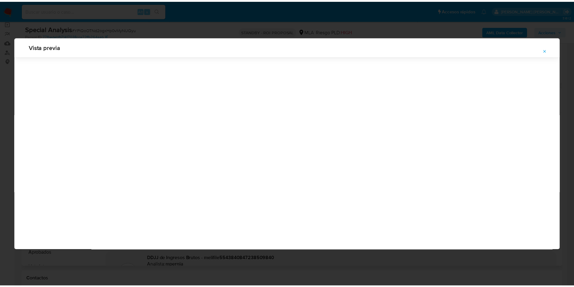
scroll to position [0, 0]
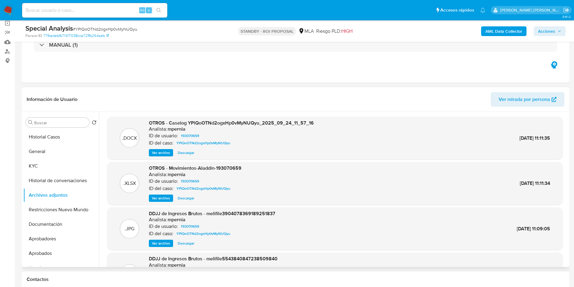
click at [5, 10] on img at bounding box center [8, 10] width 10 height 10
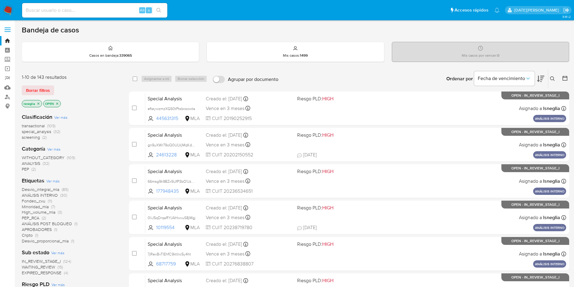
click at [554, 76] on icon at bounding box center [552, 78] width 5 height 5
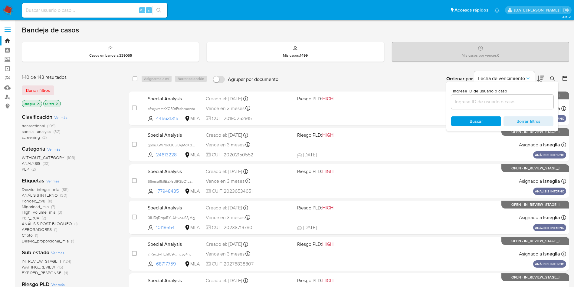
click at [489, 100] on input at bounding box center [502, 102] width 102 height 8
type input "duPx7RcZdILLX9svNVmMjqzm"
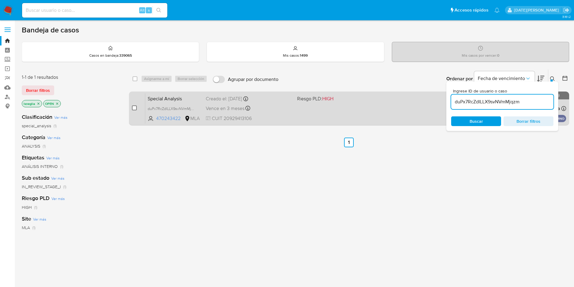
click at [134, 107] on input "checkbox" at bounding box center [134, 107] width 5 height 5
checkbox input "true"
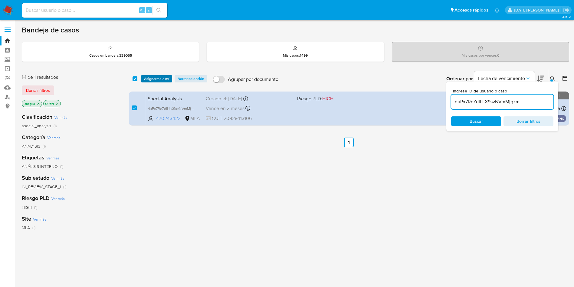
click at [156, 77] on span "Asignarme a mí" at bounding box center [156, 79] width 25 height 6
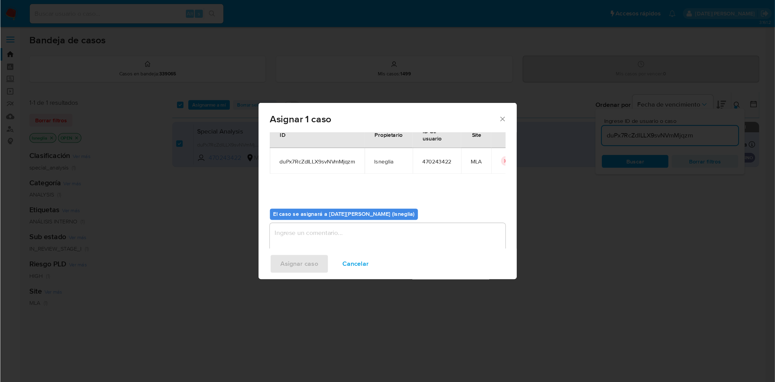
scroll to position [31, 0]
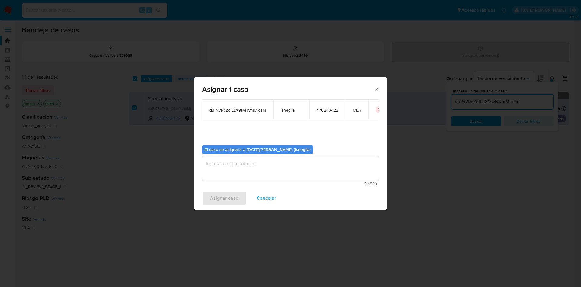
click at [232, 165] on textarea "assign-modal" at bounding box center [290, 168] width 177 height 24
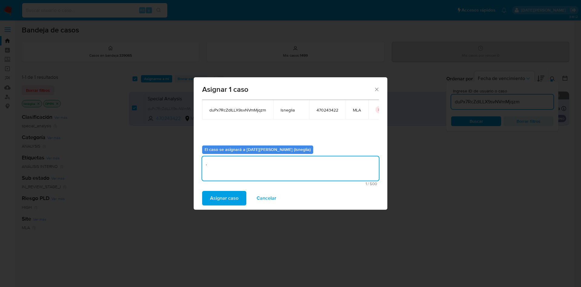
type textarea "."
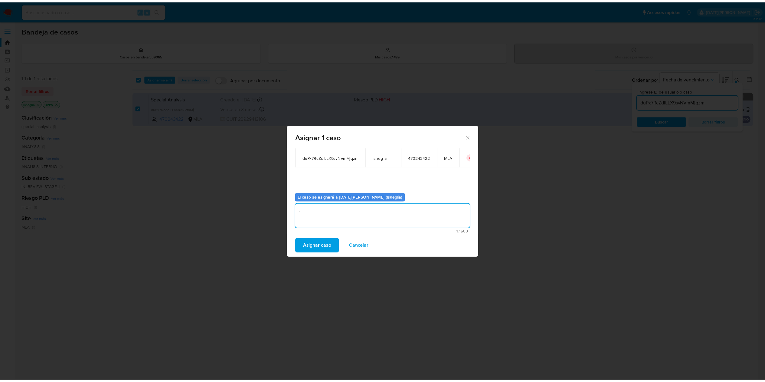
scroll to position [31, 0]
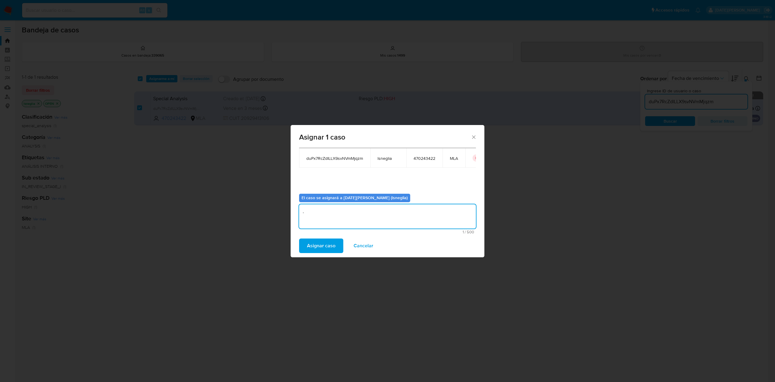
click at [317, 245] on span "Asignar caso" at bounding box center [321, 245] width 28 height 13
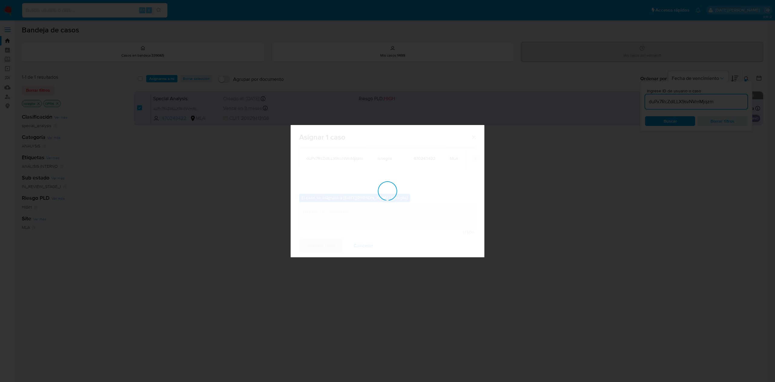
checkbox input "false"
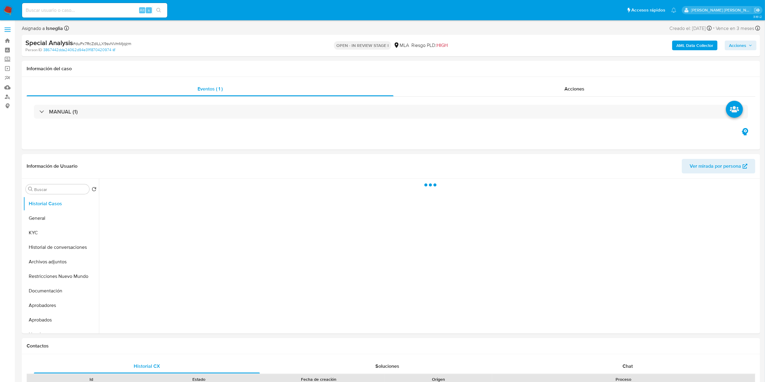
select select "10"
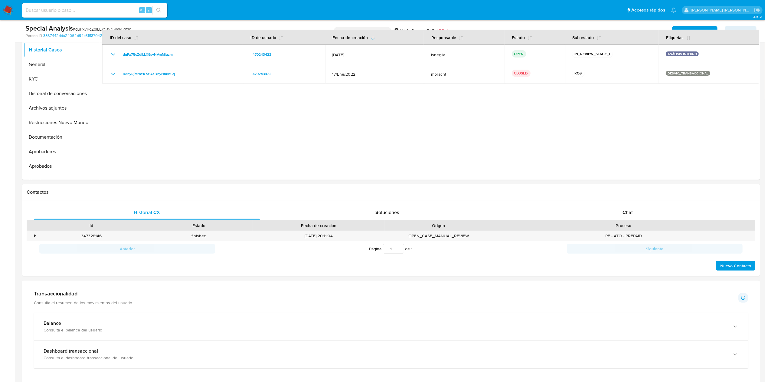
scroll to position [242, 0]
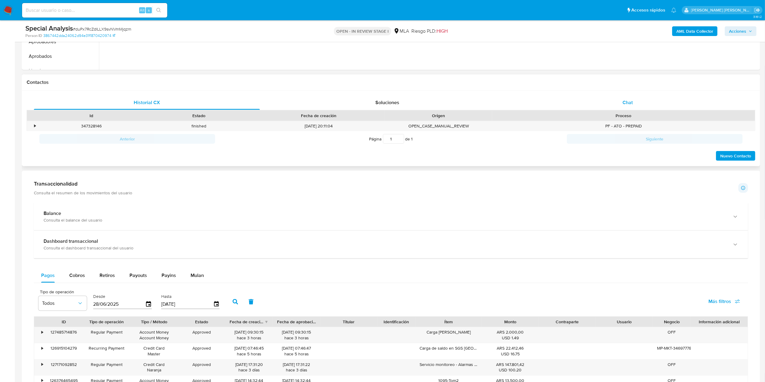
click at [619, 97] on div "Chat" at bounding box center [628, 102] width 226 height 15
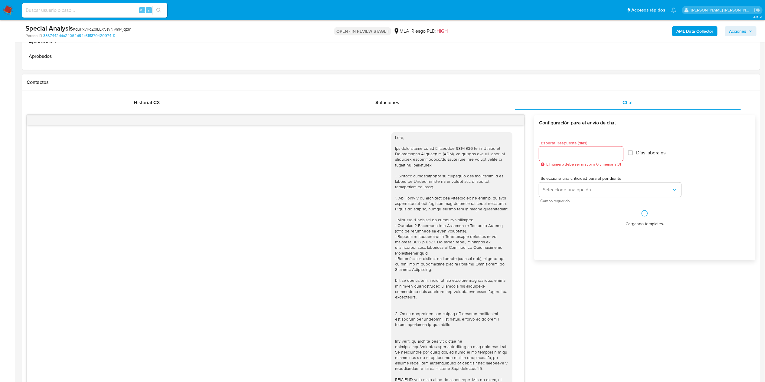
scroll to position [248, 0]
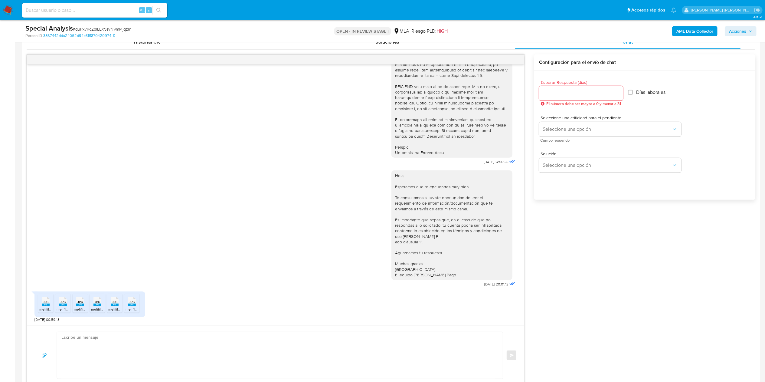
click at [125, 348] on textarea at bounding box center [278, 355] width 434 height 47
paste textarea "[PERSON_NAME], [PERSON_NAME] [PERSON_NAME] Muchas gracias por la respuesta. Ana…"
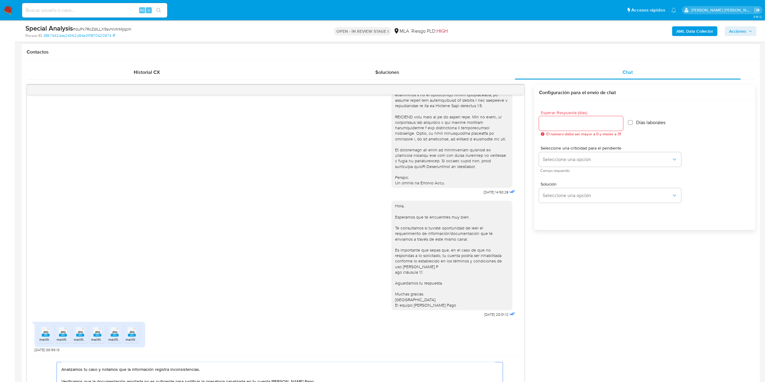
scroll to position [253, 0]
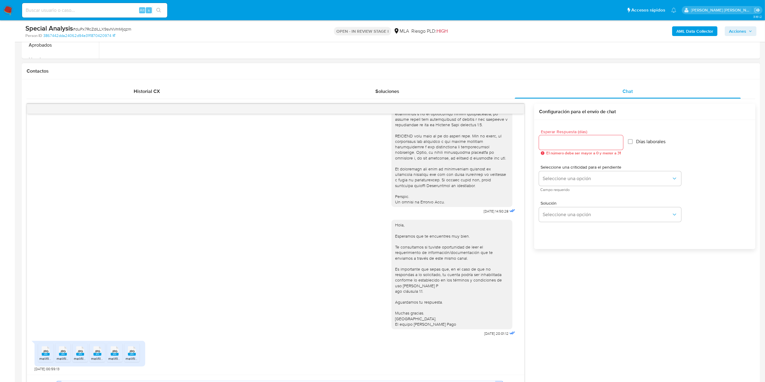
type textarea "[PERSON_NAME], [PERSON_NAME] [PERSON_NAME] Muchas gracias por la respuesta. Ana…"
click at [584, 146] on input "Esperar Respuesta (días)" at bounding box center [581, 143] width 84 height 8
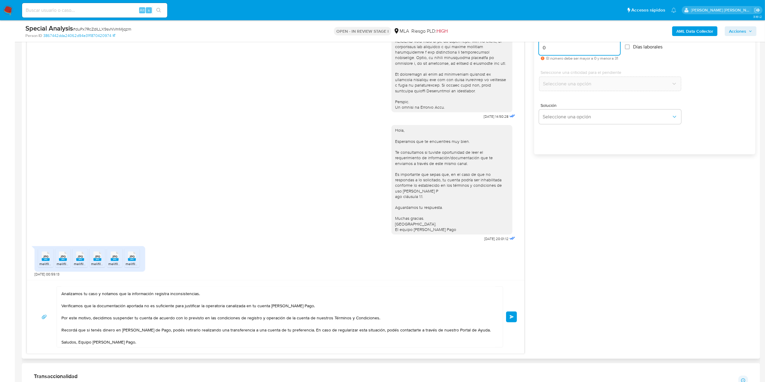
scroll to position [374, 0]
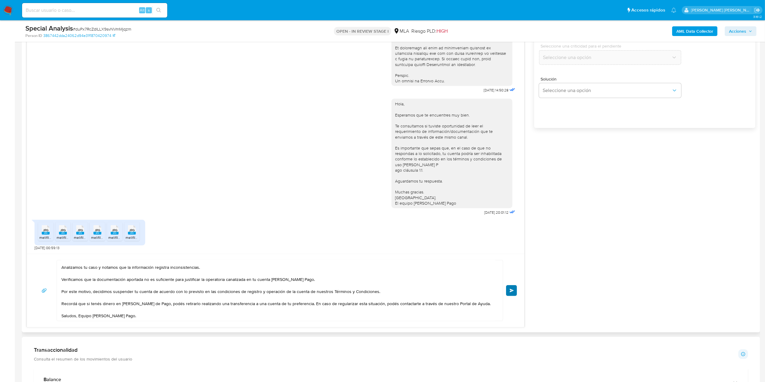
type input "0"
click at [510, 291] on button "Enviar" at bounding box center [511, 290] width 11 height 11
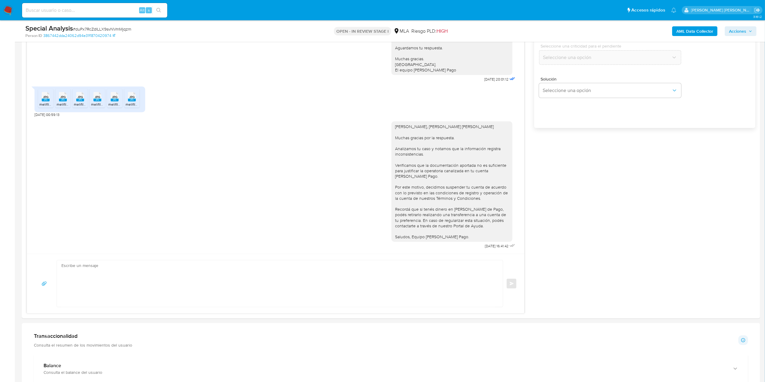
scroll to position [0, 0]
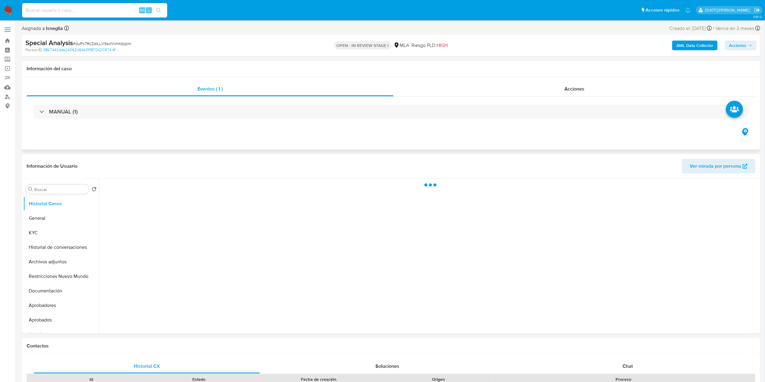
select select "10"
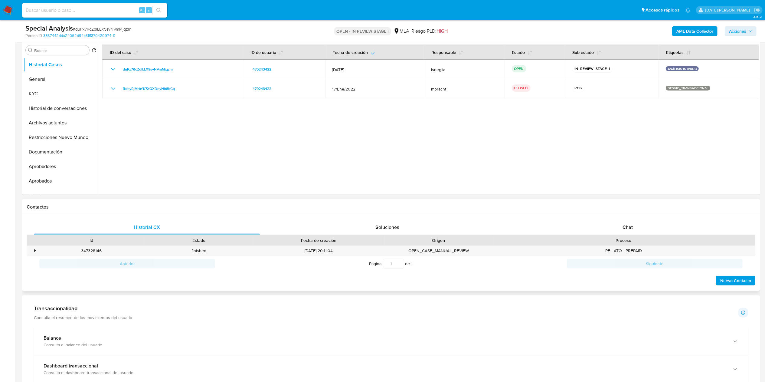
scroll to position [121, 0]
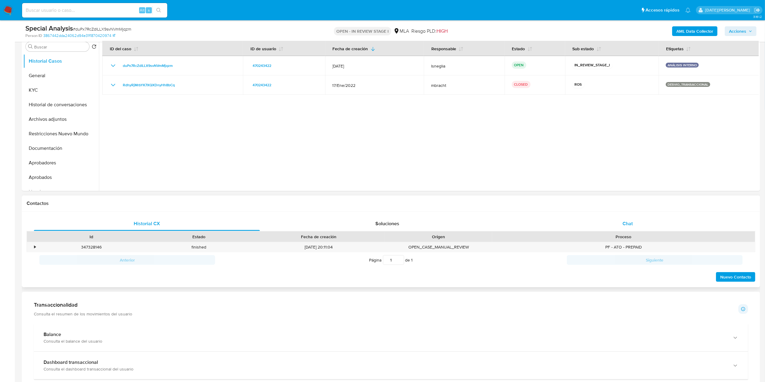
click at [640, 225] on div "Chat" at bounding box center [628, 223] width 226 height 15
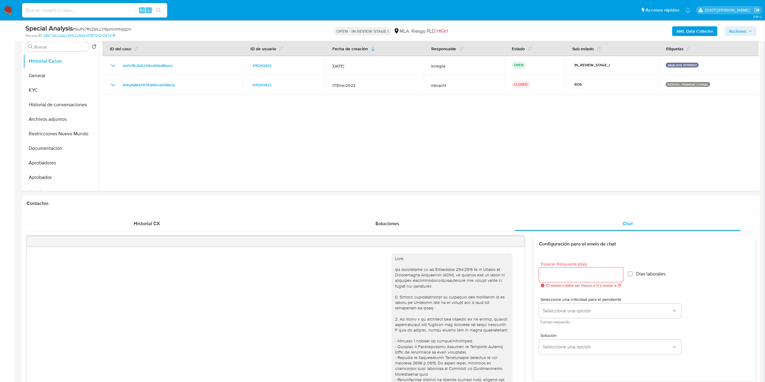
scroll to position [382, 0]
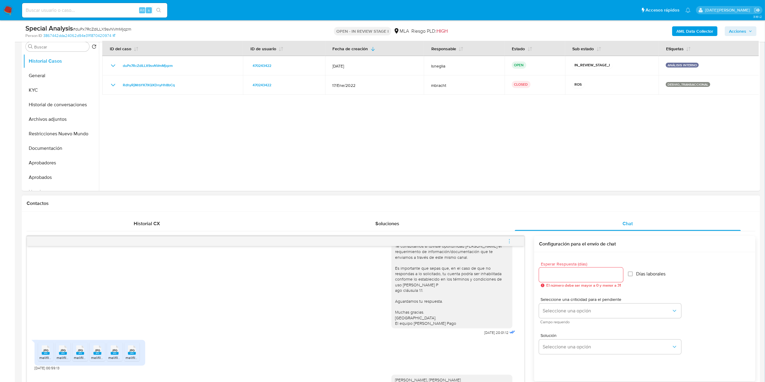
click at [513, 241] on button "menu-action" at bounding box center [510, 241] width 20 height 15
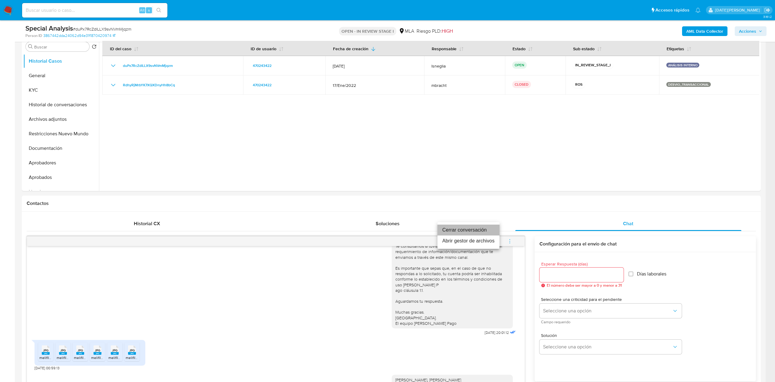
click at [468, 231] on li "Cerrar conversación" at bounding box center [468, 230] width 62 height 11
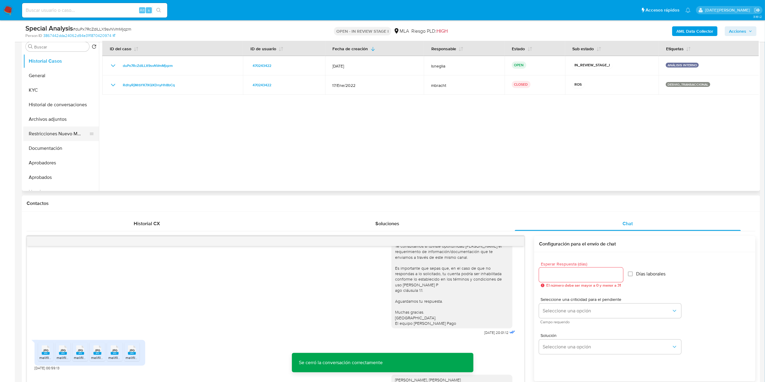
click at [51, 133] on button "Restricciones Nuevo Mundo" at bounding box center [58, 133] width 71 height 15
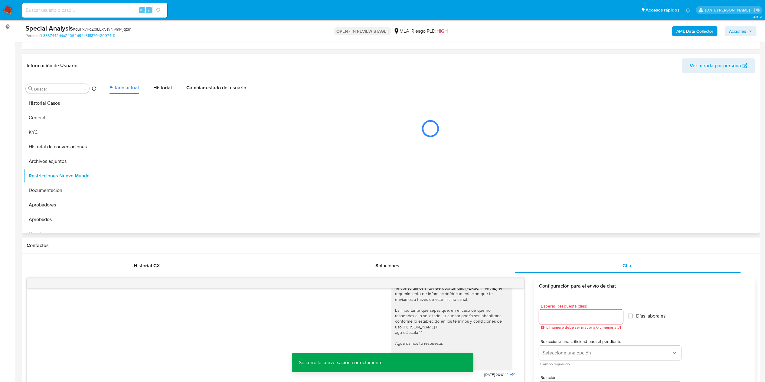
scroll to position [61, 0]
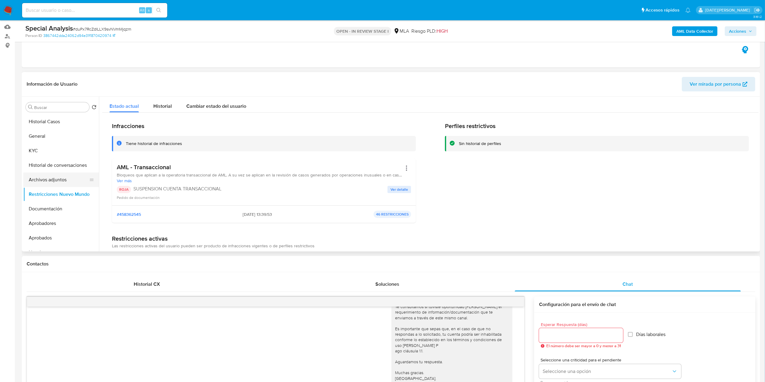
click at [56, 180] on button "Archivos adjuntos" at bounding box center [58, 179] width 71 height 15
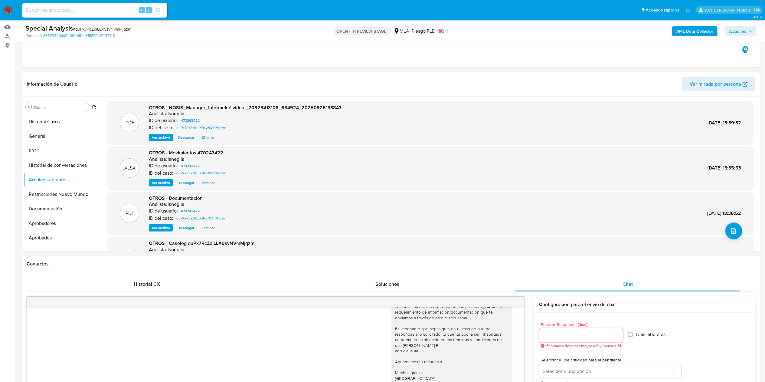
click at [690, 32] on b "AML Data Collector" at bounding box center [695, 31] width 37 height 10
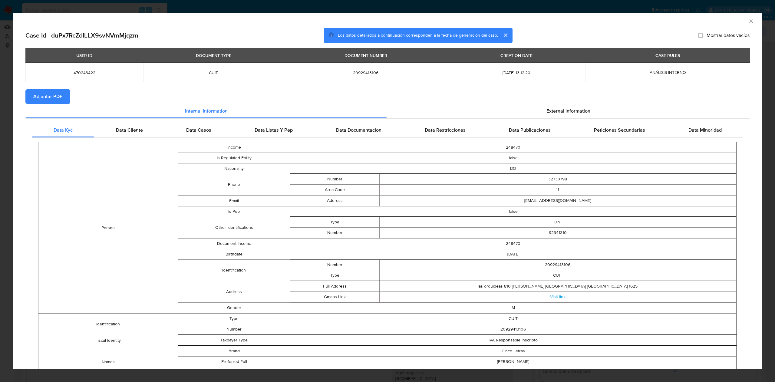
click at [41, 99] on span "Adjuntar PDF" at bounding box center [47, 96] width 29 height 13
click at [559, 110] on span "External information" at bounding box center [568, 112] width 44 height 7
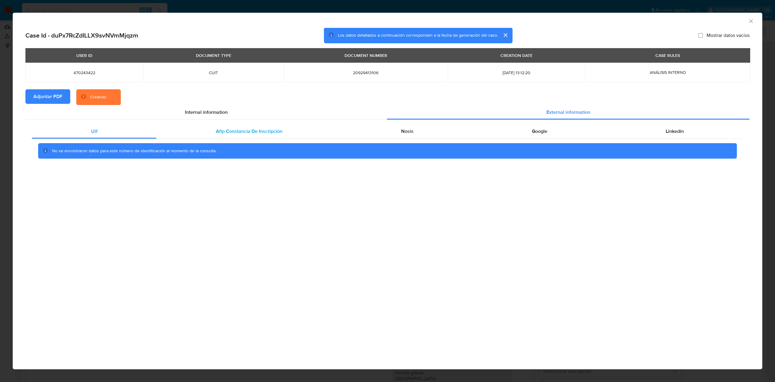
click at [220, 132] on span "Afip Constancia De Inscripción" at bounding box center [249, 131] width 67 height 7
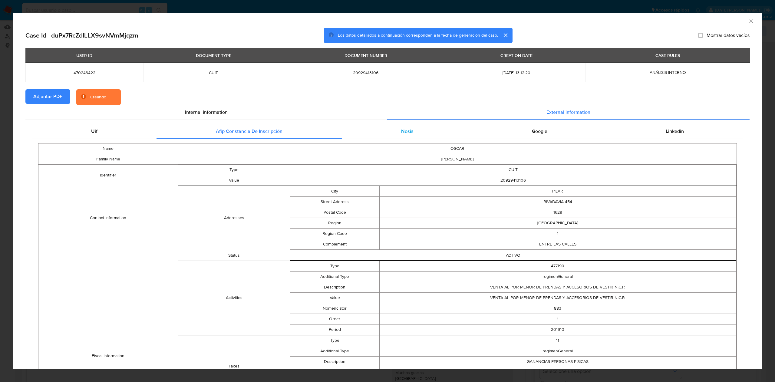
click at [422, 126] on div "Nosis" at bounding box center [407, 131] width 131 height 15
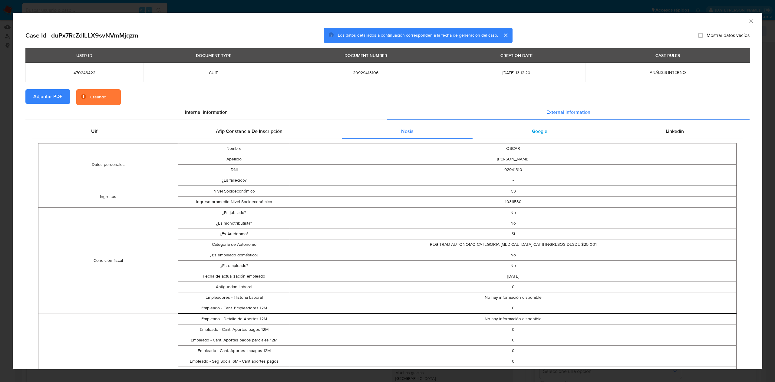
click at [535, 131] on span "Google" at bounding box center [539, 131] width 15 height 7
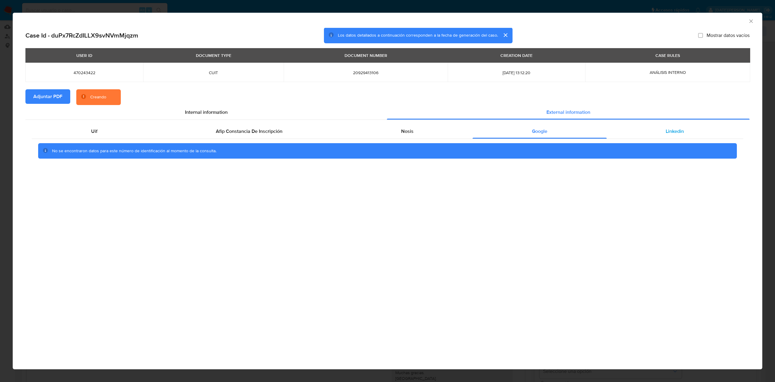
click at [664, 131] on div "Linkedin" at bounding box center [674, 131] width 136 height 15
click at [178, 111] on div "Internal information" at bounding box center [205, 112] width 361 height 15
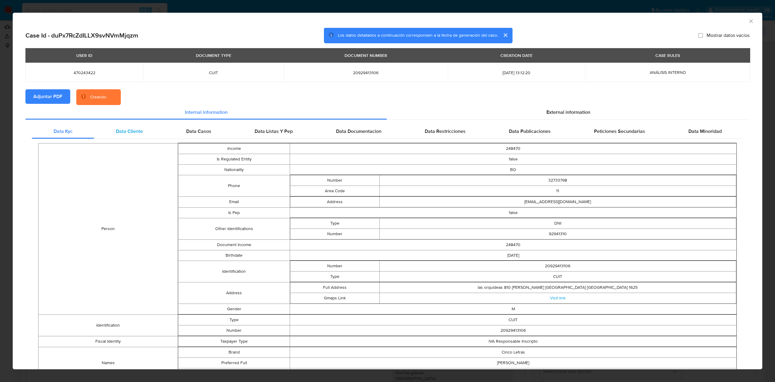
click at [123, 134] on span "Data Cliente" at bounding box center [129, 131] width 27 height 7
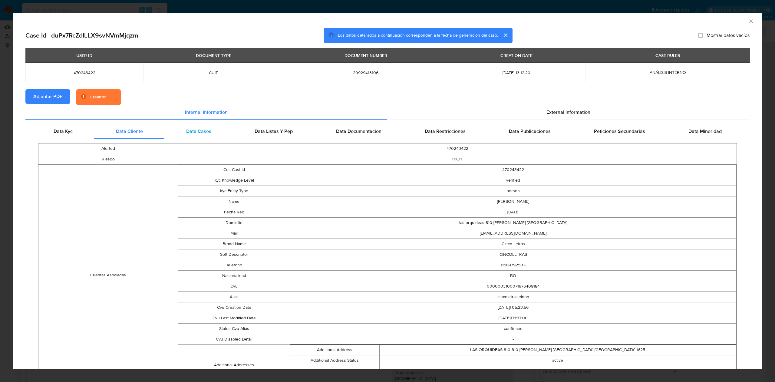
click at [178, 133] on div "Data Casos" at bounding box center [198, 131] width 68 height 15
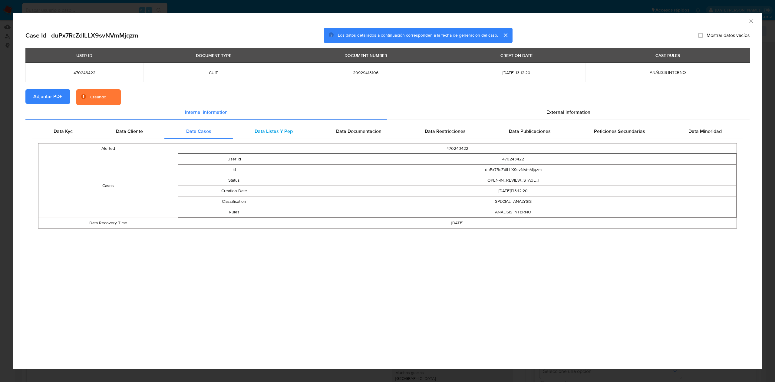
click at [278, 132] on span "Data Listas Y Pep" at bounding box center [273, 131] width 38 height 7
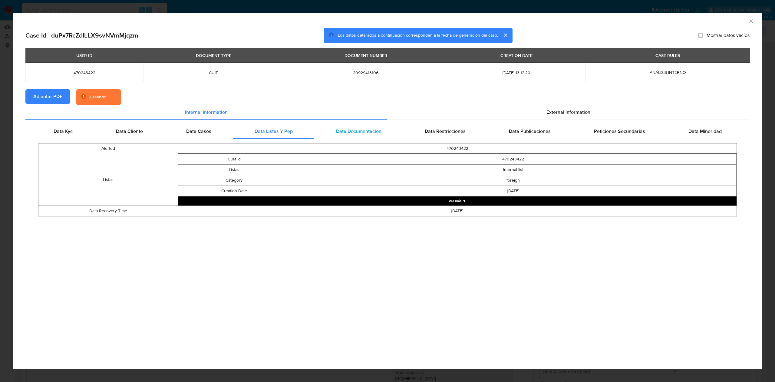
click at [346, 132] on span "Data Documentacion" at bounding box center [358, 131] width 45 height 7
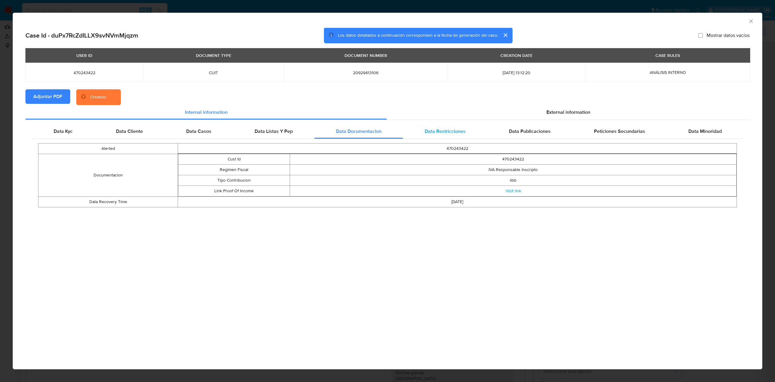
click at [467, 134] on div "Data Restricciones" at bounding box center [445, 131] width 84 height 15
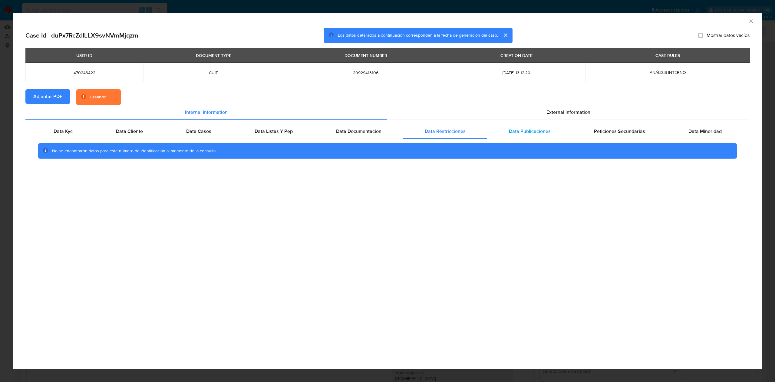
click at [516, 134] on span "Data Publicaciones" at bounding box center [530, 131] width 42 height 7
click at [615, 135] on div "Peticiones Secundarias" at bounding box center [619, 131] width 94 height 15
click at [692, 134] on span "Data Minoridad" at bounding box center [704, 131] width 33 height 7
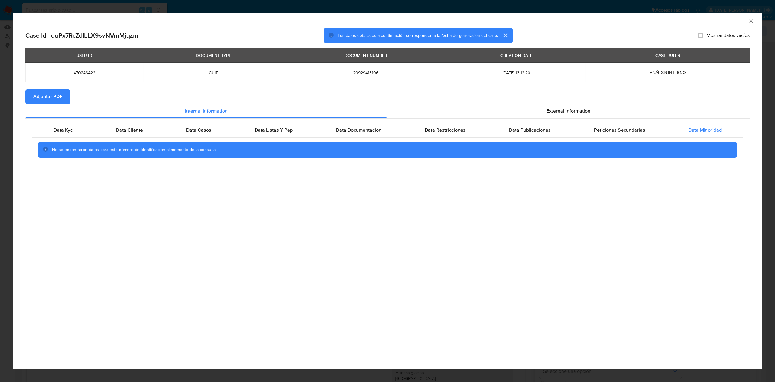
click at [756, 19] on div "AML Data Collector" at bounding box center [387, 20] width 749 height 15
click at [753, 20] on icon "Cerrar ventana" at bounding box center [751, 21] width 6 height 6
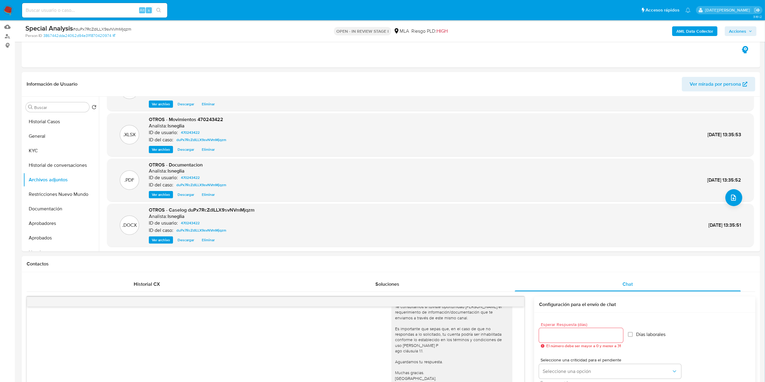
scroll to position [51, 0]
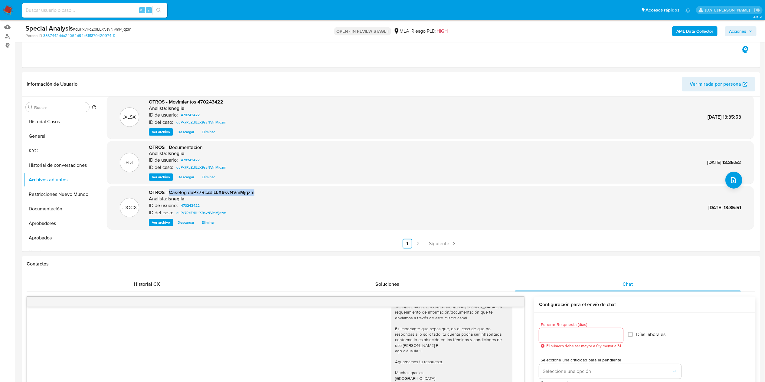
drag, startPoint x: 169, startPoint y: 192, endPoint x: 266, endPoint y: 192, distance: 96.8
click at [266, 192] on div ".DOCX OTROS - Caselog duPx7RcZdILLX9svNVmMjqzm Analista: lsneglia ID de usuario…" at bounding box center [430, 207] width 641 height 37
copy span "Caselog duPx7RcZdILLX9svNVmMjqzm"
click at [51, 191] on button "Restricciones Nuevo Mundo" at bounding box center [58, 194] width 71 height 15
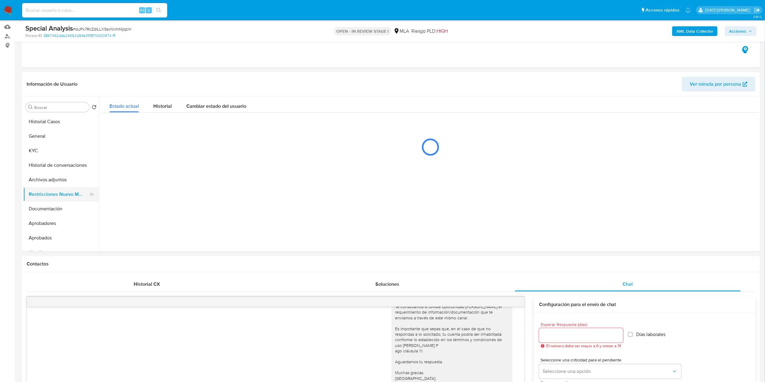
scroll to position [0, 0]
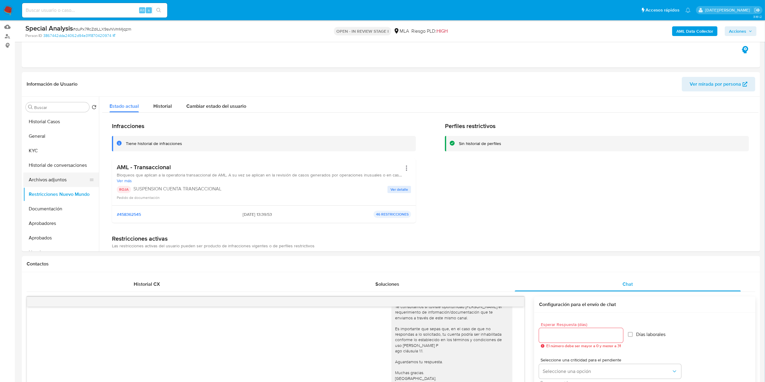
click at [51, 180] on button "Archivos adjuntos" at bounding box center [58, 179] width 71 height 15
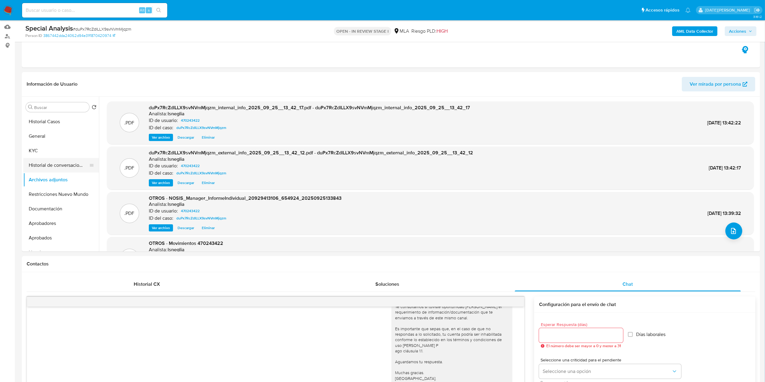
click at [60, 168] on button "Historial de conversaciones" at bounding box center [58, 165] width 71 height 15
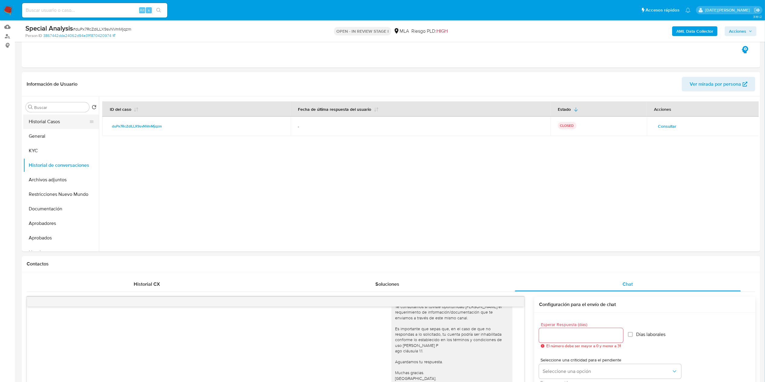
click at [55, 122] on button "Historial Casos" at bounding box center [58, 121] width 71 height 15
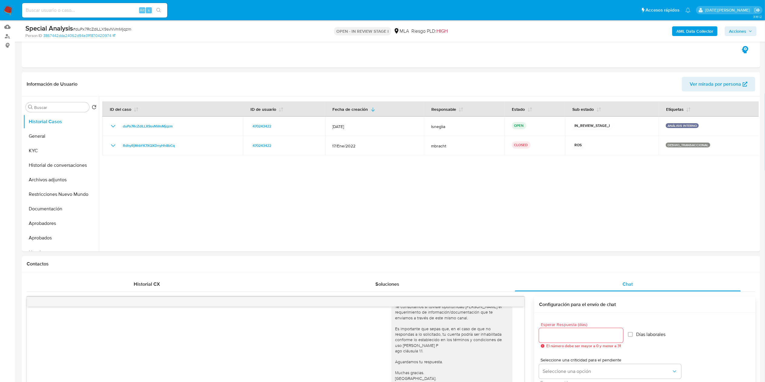
click at [744, 27] on span "Acciones" at bounding box center [737, 31] width 17 height 10
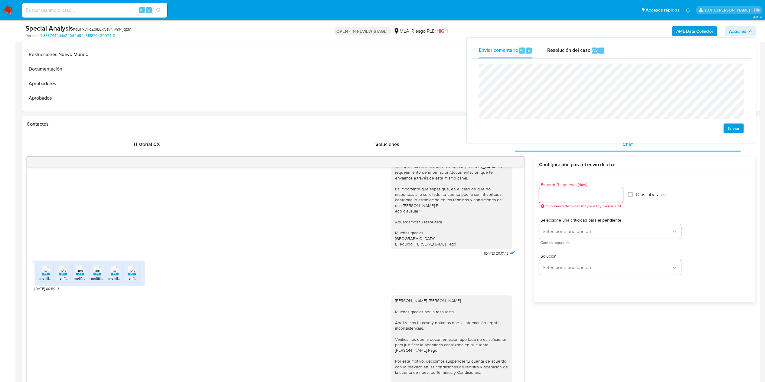
scroll to position [182, 0]
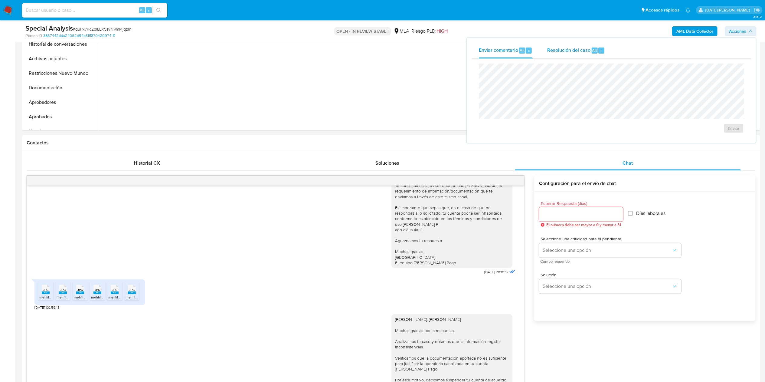
click at [575, 50] on span "Resolución del caso" at bounding box center [568, 50] width 43 height 7
click at [720, 133] on span "ROI Proposal" at bounding box center [718, 132] width 31 height 8
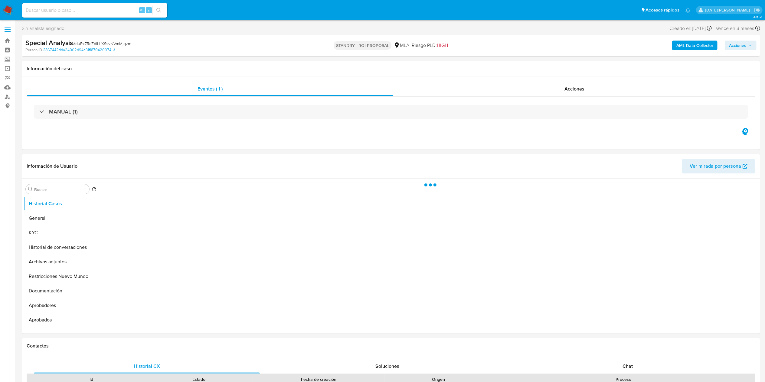
select select "10"
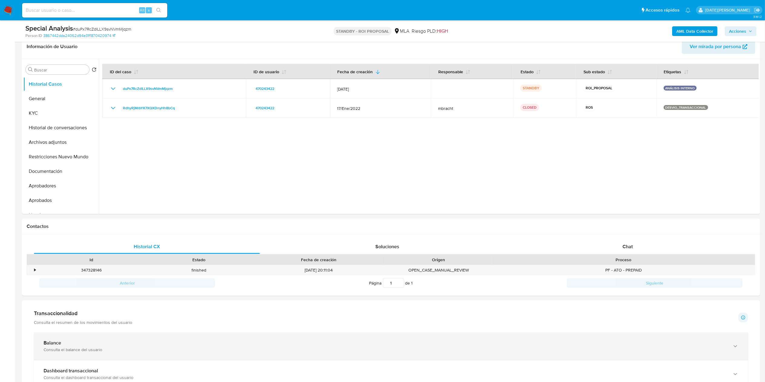
scroll to position [242, 0]
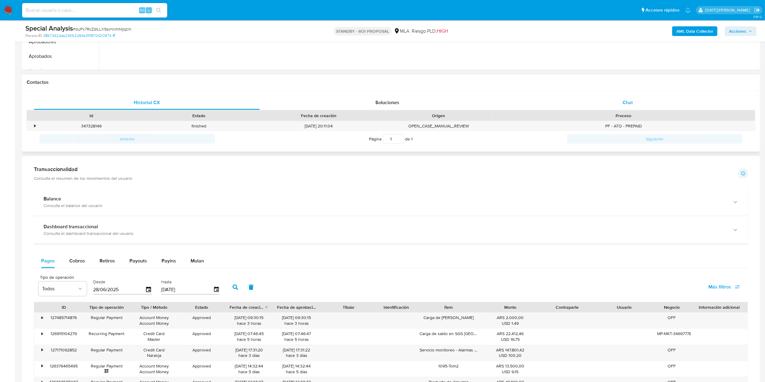
click at [625, 97] on div "Chat" at bounding box center [628, 102] width 226 height 15
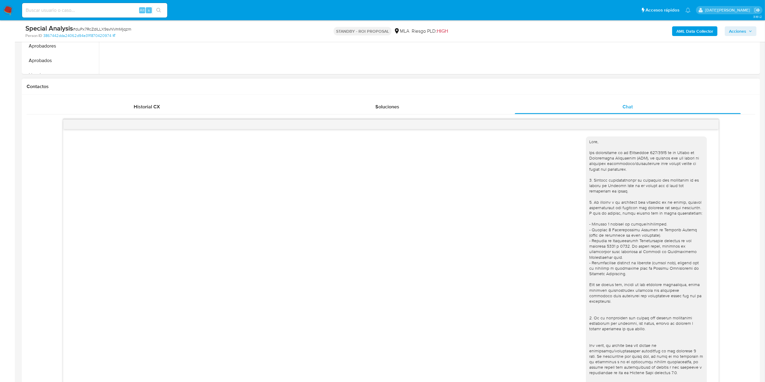
scroll to position [0, 0]
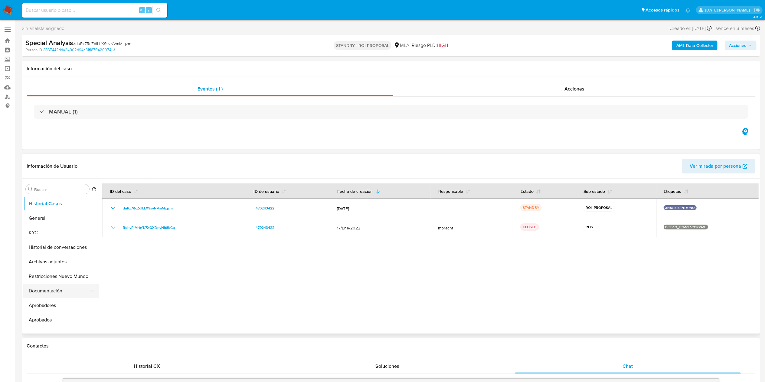
click at [38, 290] on button "Documentación" at bounding box center [58, 291] width 71 height 15
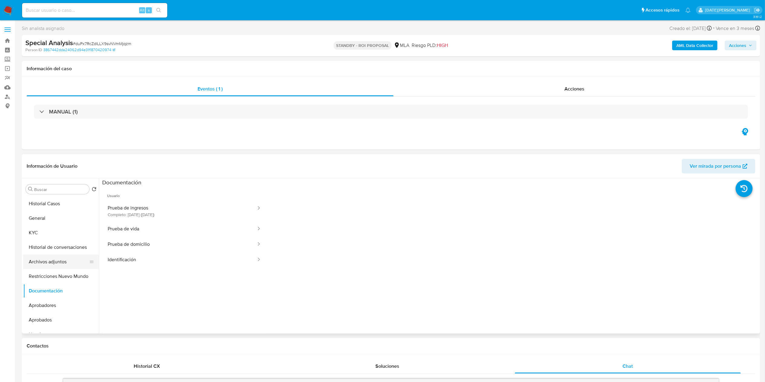
click at [58, 266] on button "Archivos adjuntos" at bounding box center [58, 261] width 71 height 15
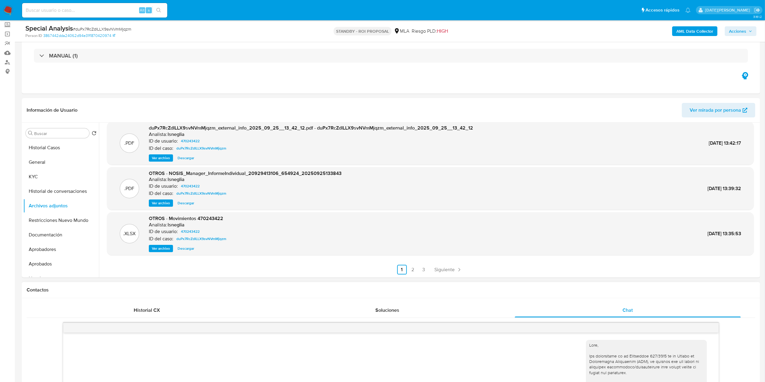
scroll to position [61, 0]
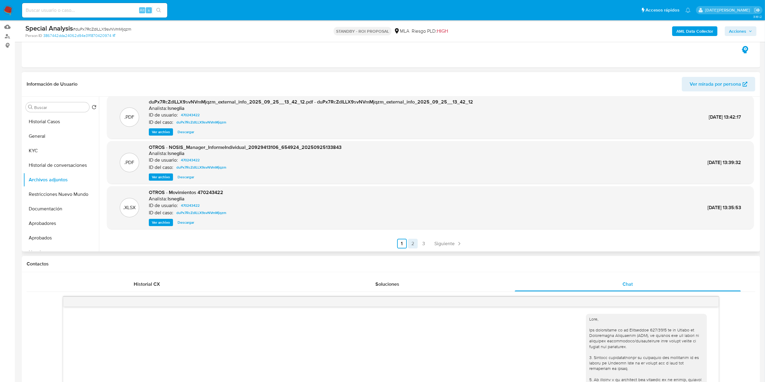
click at [413, 244] on link "2" at bounding box center [413, 244] width 10 height 10
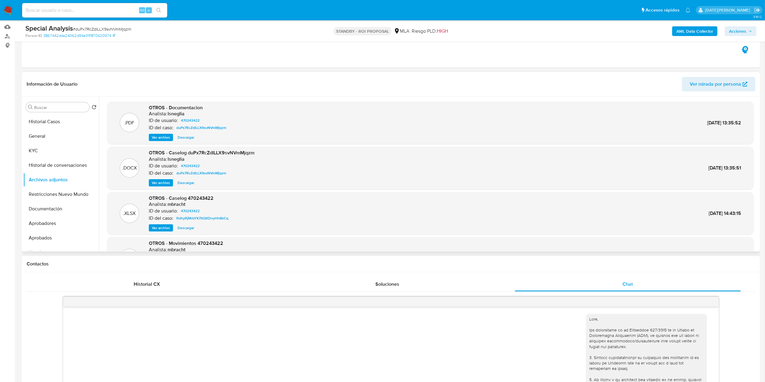
click at [167, 138] on span "Ver archivo" at bounding box center [161, 137] width 18 height 6
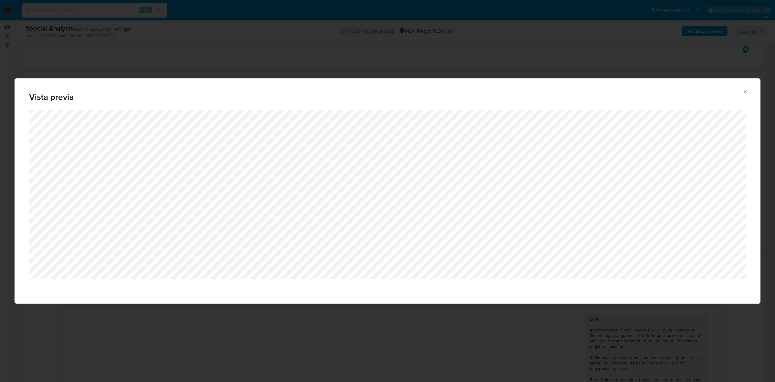
click at [746, 88] on span "Attachment preview" at bounding box center [745, 91] width 5 height 8
